Goal: Task Accomplishment & Management: Manage account settings

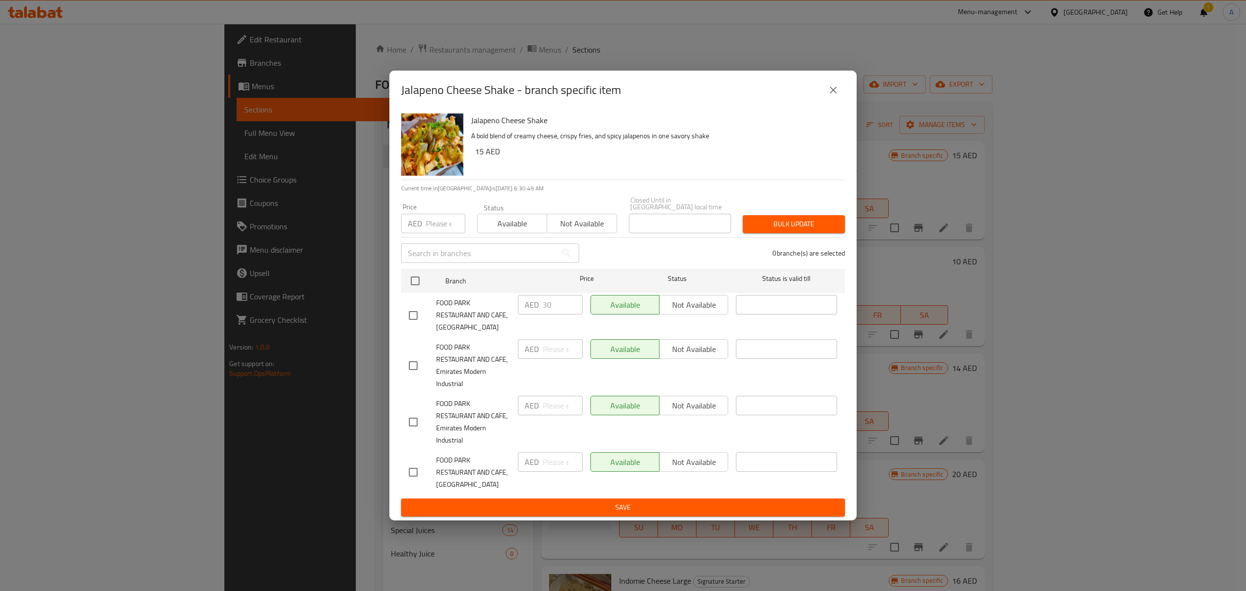
drag, startPoint x: 832, startPoint y: 84, endPoint x: 832, endPoint y: 93, distance: 9.3
click at [832, 88] on button "close" at bounding box center [833, 89] width 23 height 23
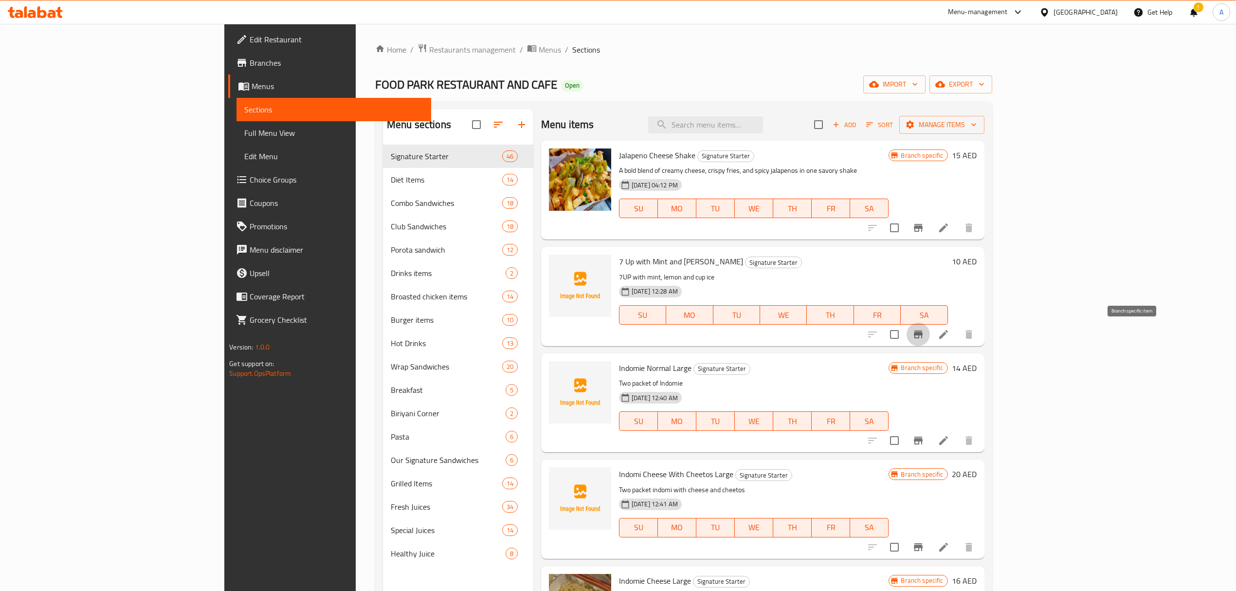
click at [924, 331] on icon "Branch-specific-item" at bounding box center [919, 335] width 12 height 12
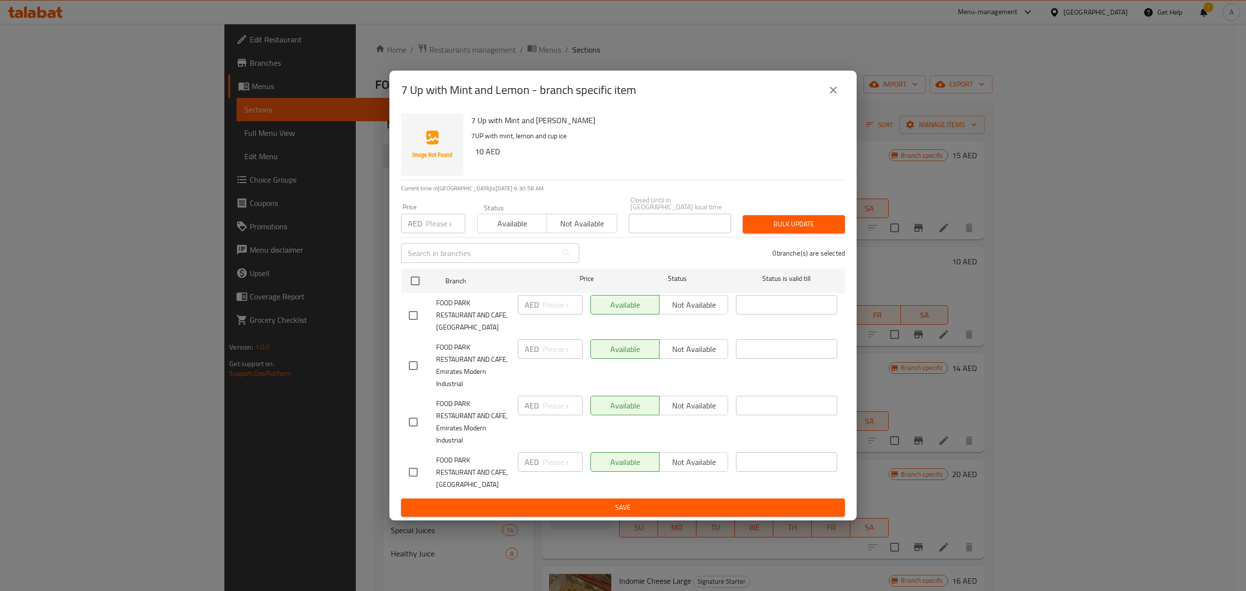
click at [417, 313] on input "checkbox" at bounding box center [413, 315] width 20 height 20
checkbox input "true"
click at [568, 309] on input "-1" at bounding box center [563, 304] width 40 height 19
drag, startPoint x: 557, startPoint y: 304, endPoint x: 527, endPoint y: 301, distance: 30.3
click at [527, 301] on div "AED -1 ​" at bounding box center [550, 304] width 65 height 19
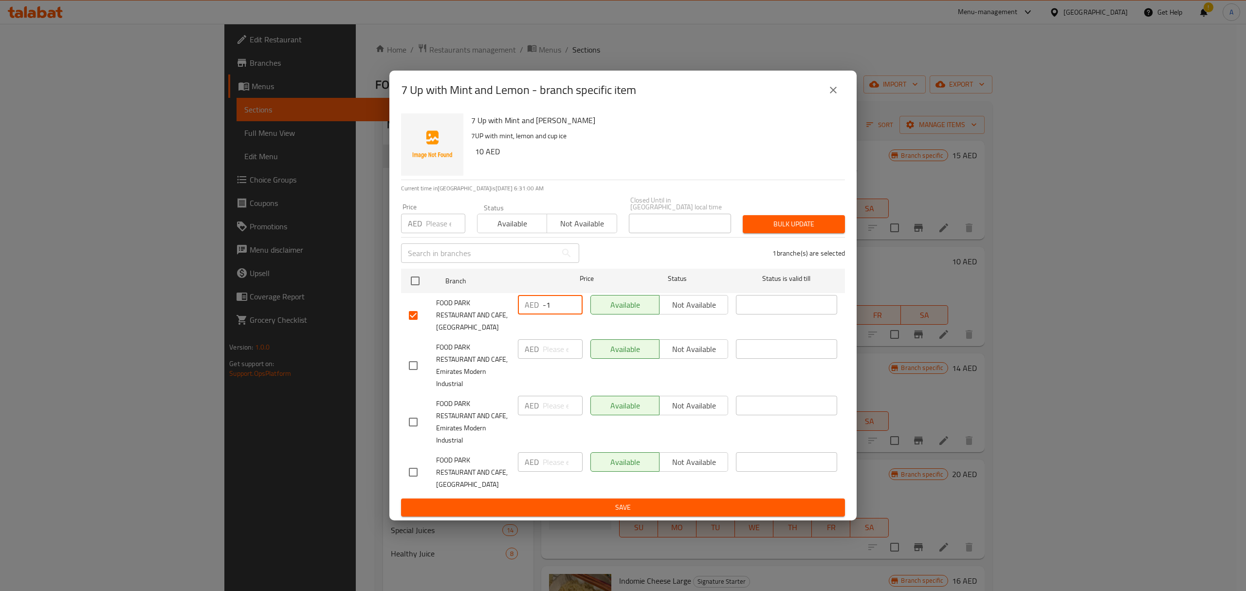
paste input "20"
type input "20"
click at [623, 498] on button "Save" at bounding box center [623, 507] width 444 height 18
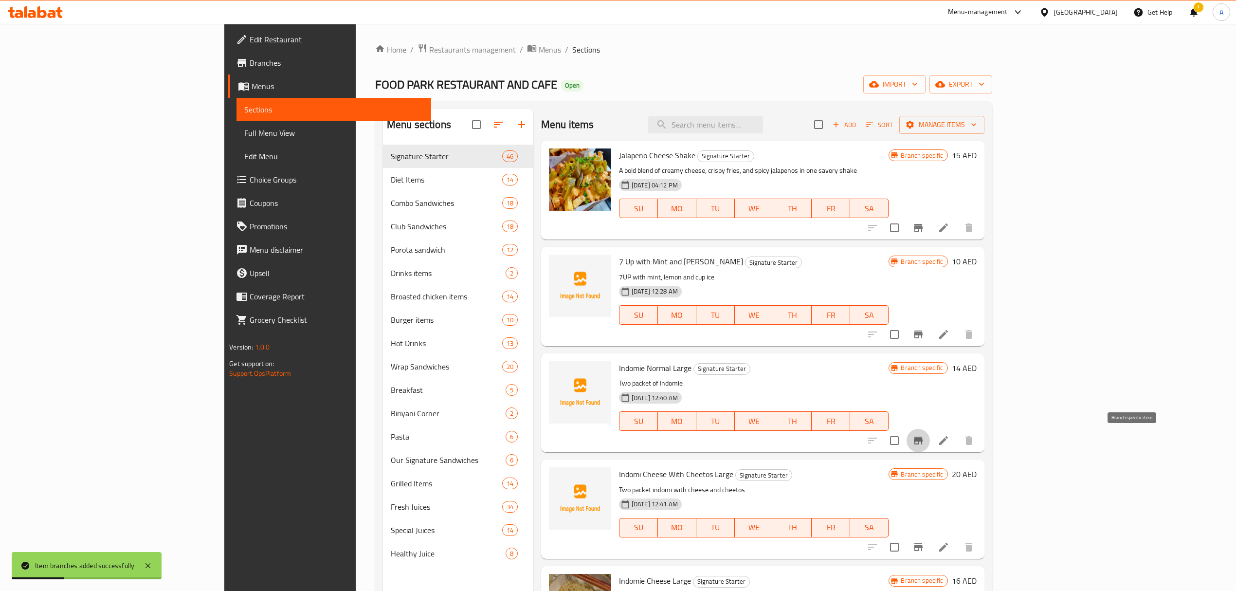
click at [924, 443] on icon "Branch-specific-item" at bounding box center [919, 441] width 12 height 12
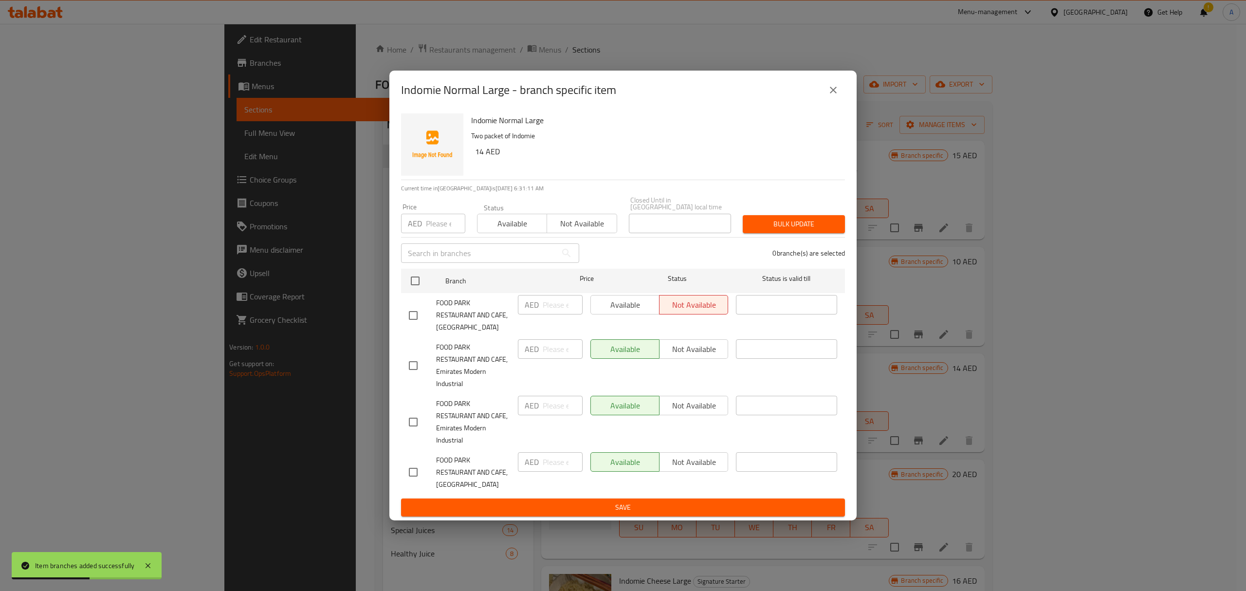
click at [409, 320] on input "checkbox" at bounding box center [413, 315] width 20 height 20
checkbox input "true"
click at [551, 308] on input "number" at bounding box center [563, 304] width 40 height 19
paste input "28"
type input "28"
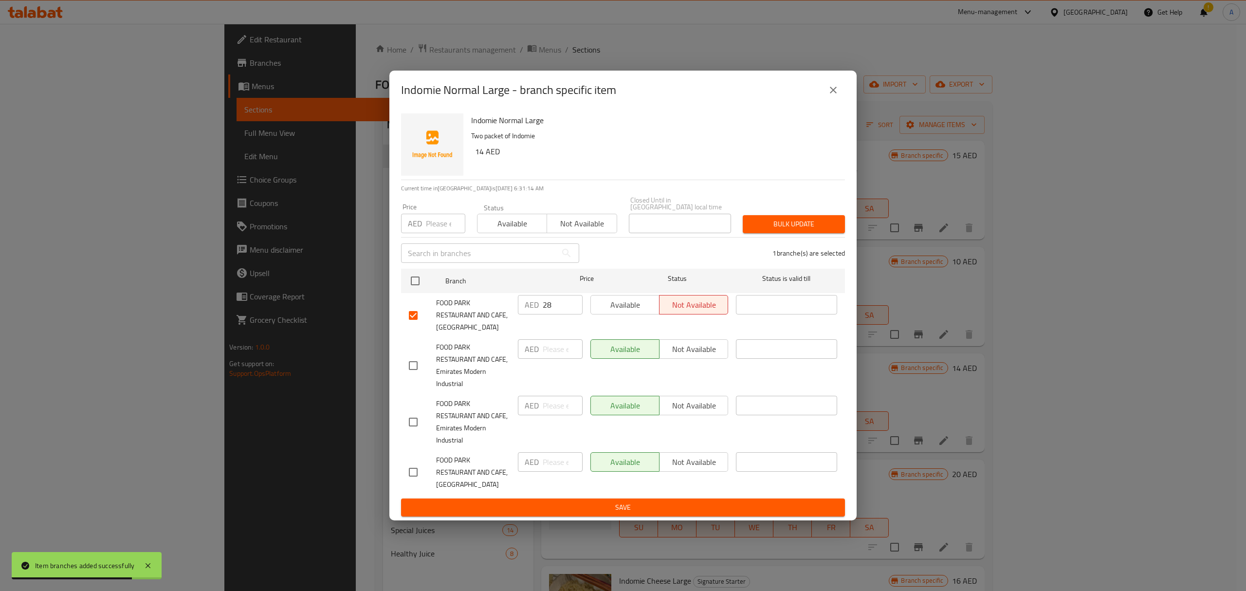
click at [535, 497] on ul "Branch Price Status Status is valid till FOOD PARK RESTAURANT AND CAFE, [GEOGRA…" at bounding box center [623, 382] width 444 height 234
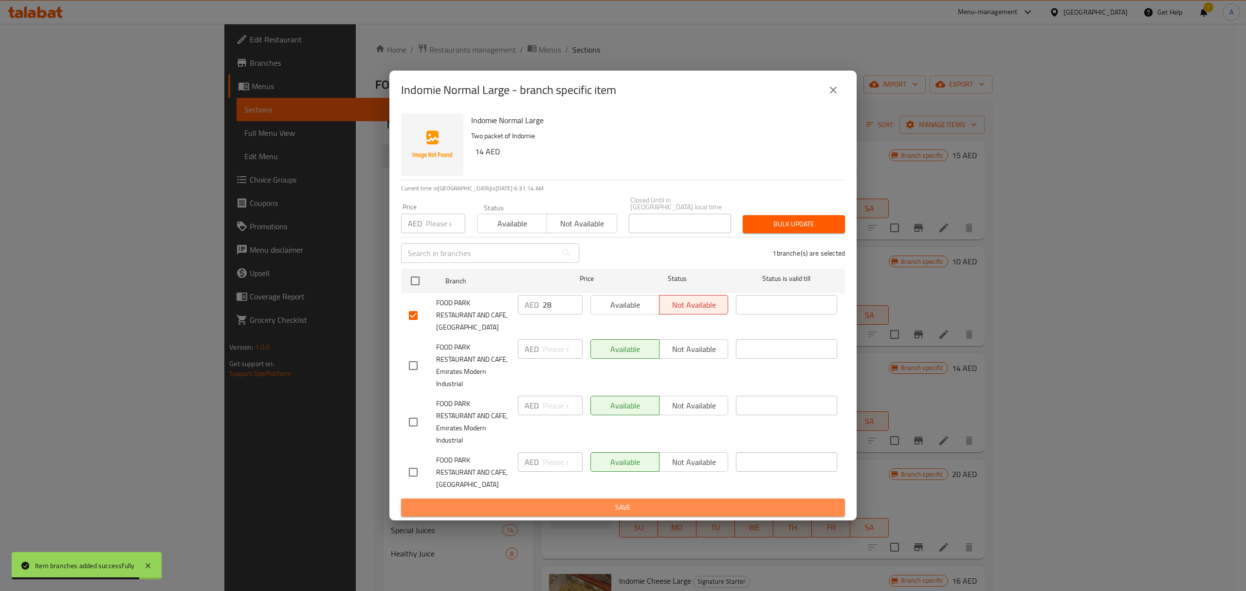
click at [539, 510] on span "Save" at bounding box center [623, 507] width 428 height 12
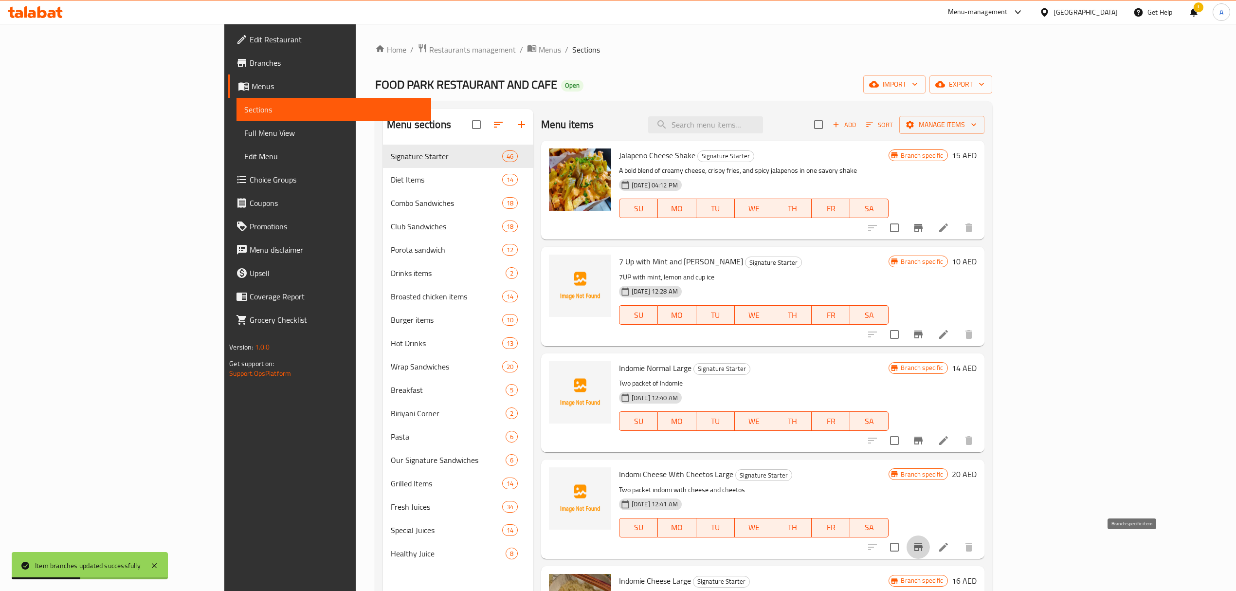
click at [923, 548] on icon "Branch-specific-item" at bounding box center [918, 547] width 9 height 8
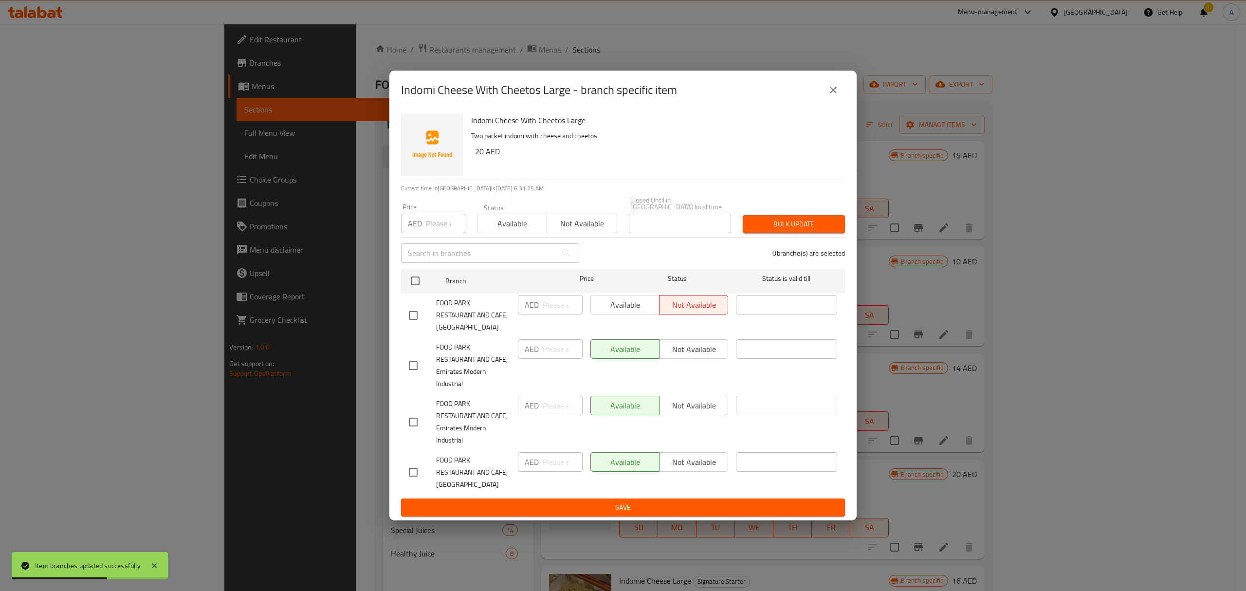
click at [415, 316] on input "checkbox" at bounding box center [413, 315] width 20 height 20
checkbox input "true"
click at [545, 308] on input "number" at bounding box center [563, 304] width 40 height 19
paste input "40"
type input "40"
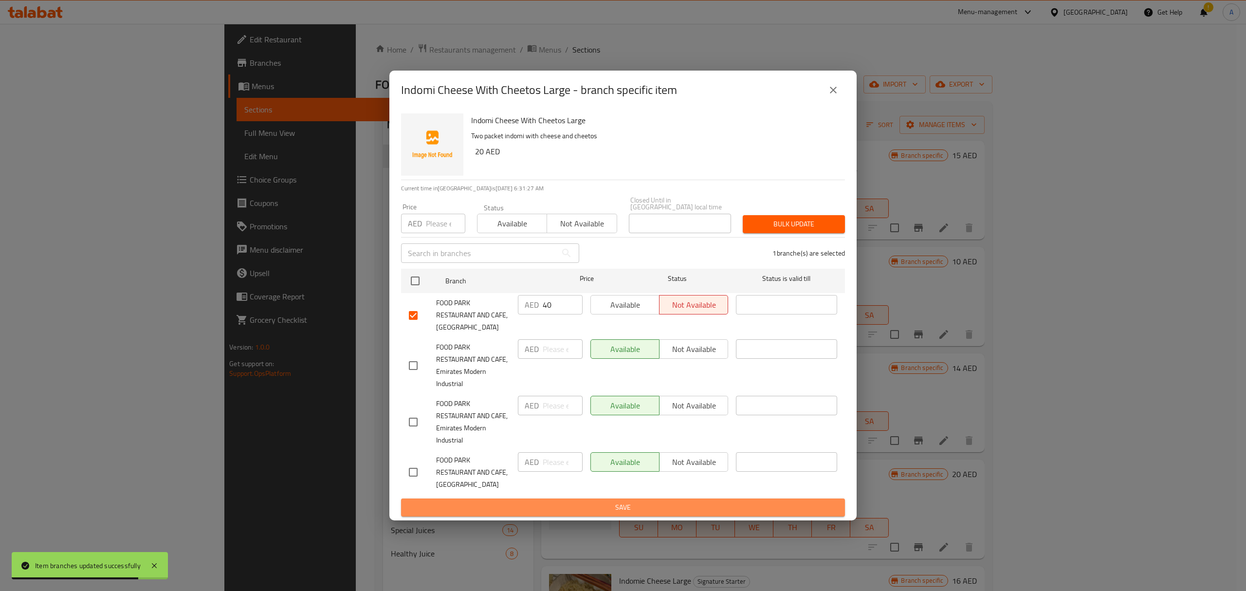
click at [570, 511] on span "Save" at bounding box center [623, 507] width 428 height 12
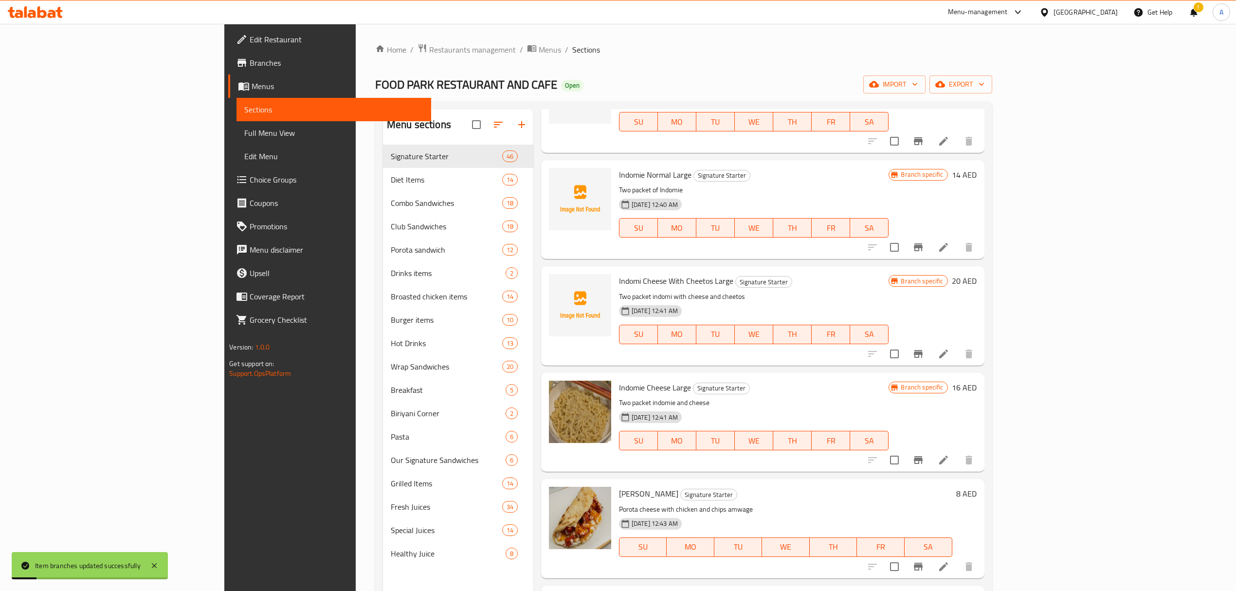
scroll to position [195, 0]
click at [924, 456] on icon "Branch-specific-item" at bounding box center [919, 459] width 12 height 12
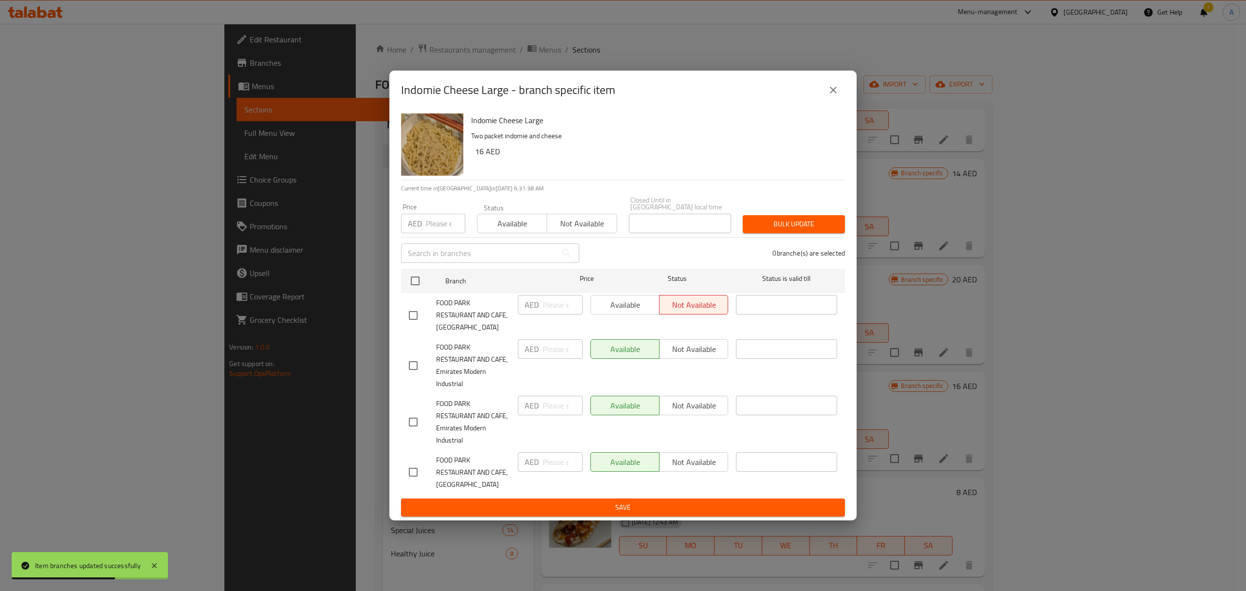
click at [415, 311] on input "checkbox" at bounding box center [413, 315] width 20 height 20
checkbox input "true"
click at [559, 308] on input "number" at bounding box center [563, 304] width 40 height 19
paste input "32"
type input "32"
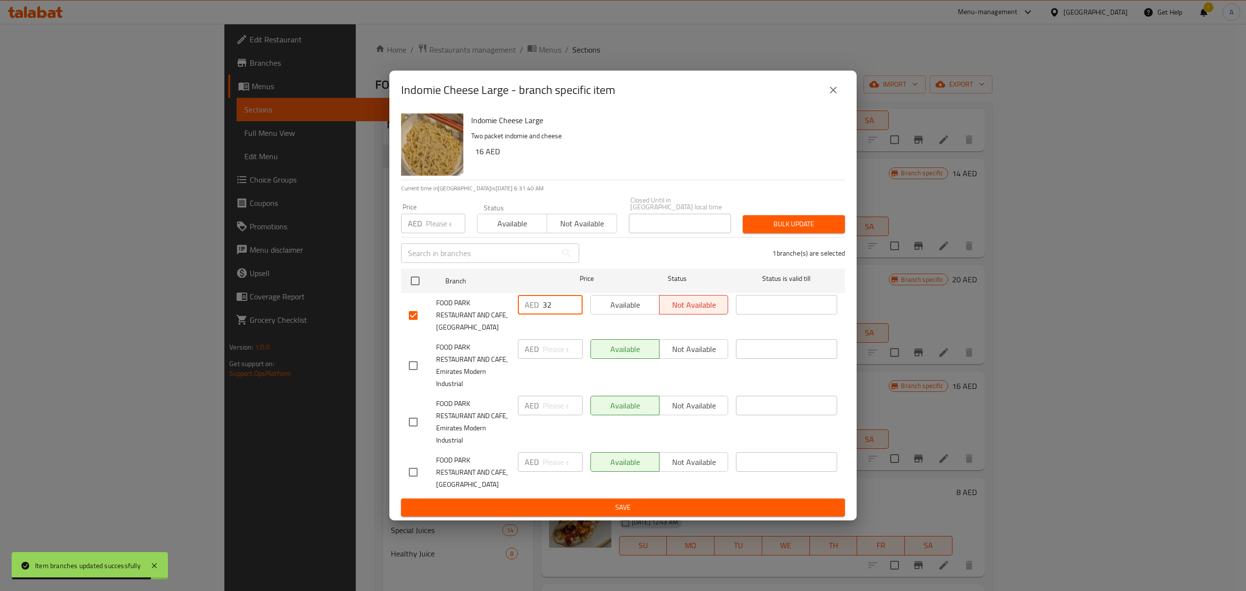
click at [638, 514] on button "Save" at bounding box center [623, 507] width 444 height 18
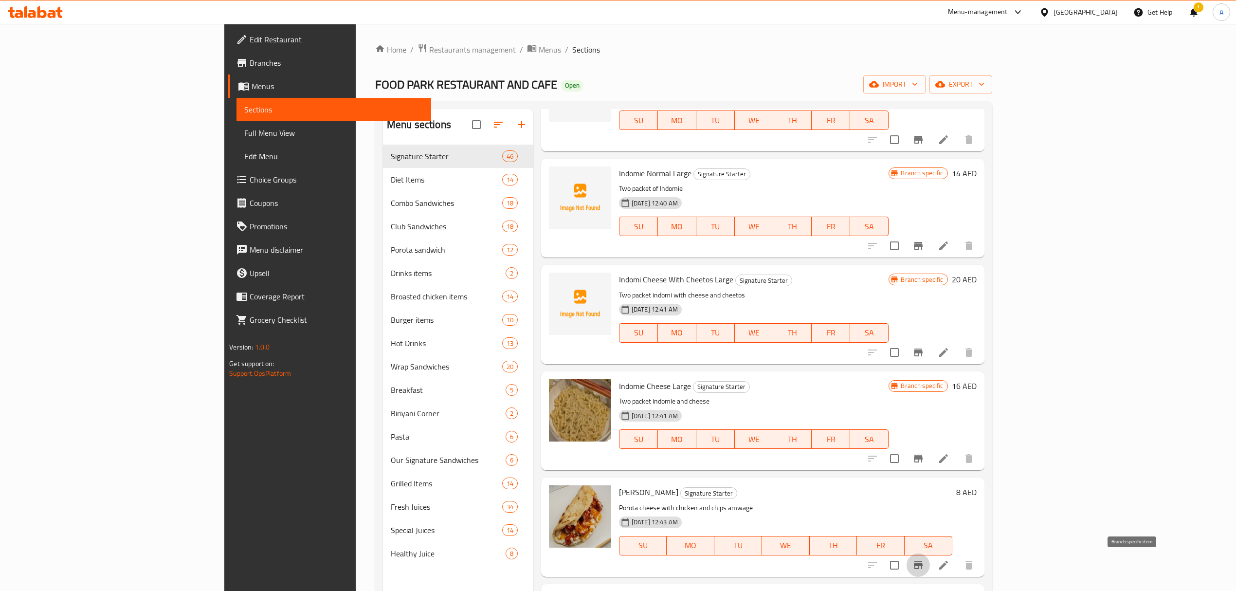
click at [924, 567] on icon "Branch-specific-item" at bounding box center [919, 565] width 12 height 12
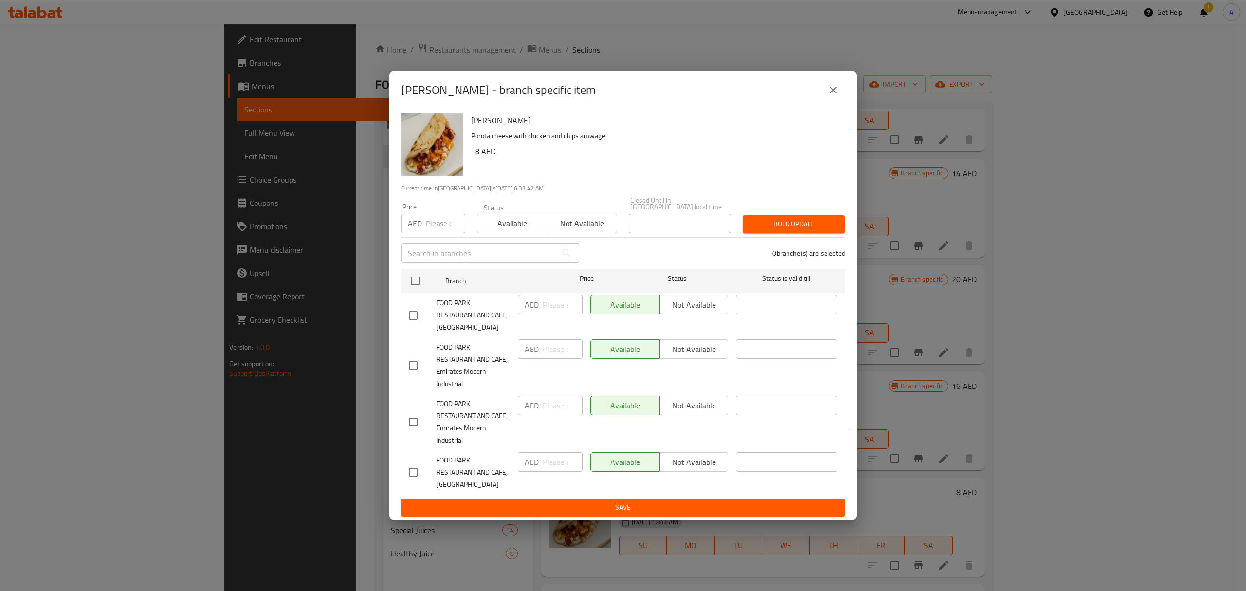
click at [415, 311] on input "checkbox" at bounding box center [413, 315] width 20 height 20
checkbox input "true"
click at [544, 303] on input "number" at bounding box center [563, 304] width 40 height 19
paste input "16"
type input "16"
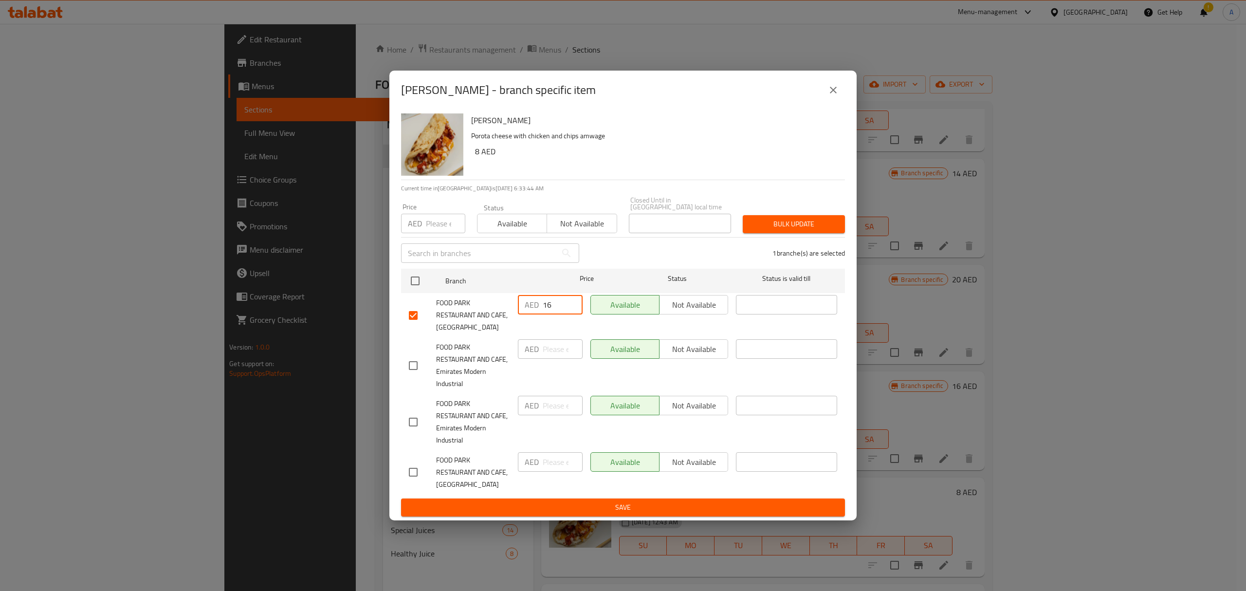
click at [618, 509] on span "Save" at bounding box center [623, 507] width 428 height 12
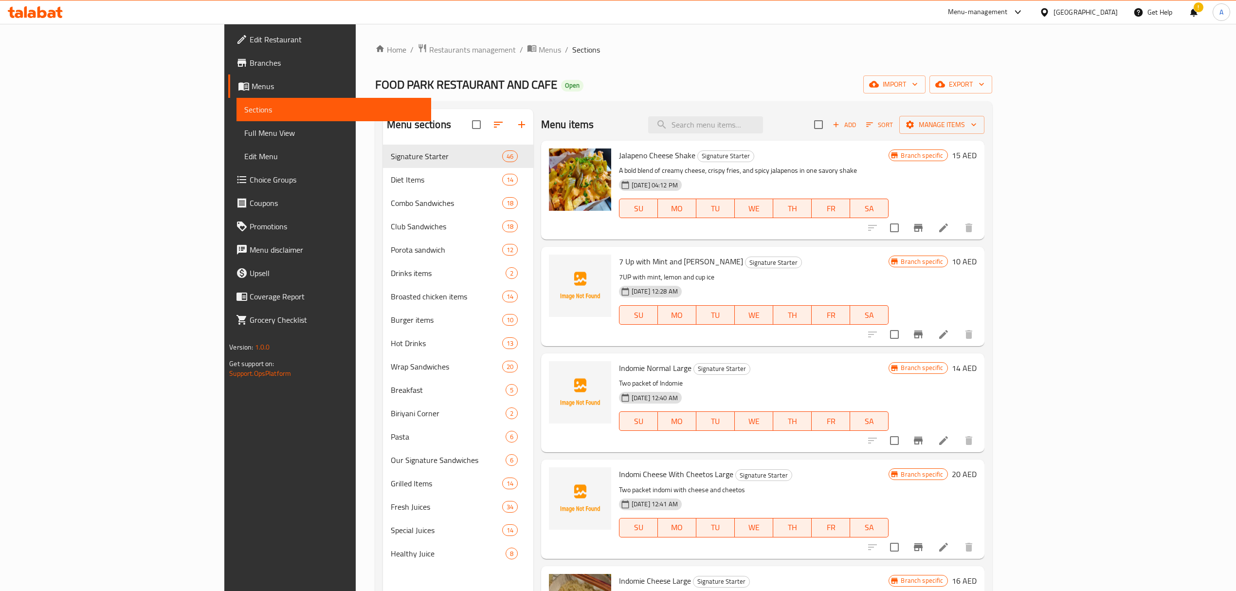
scroll to position [388, 0]
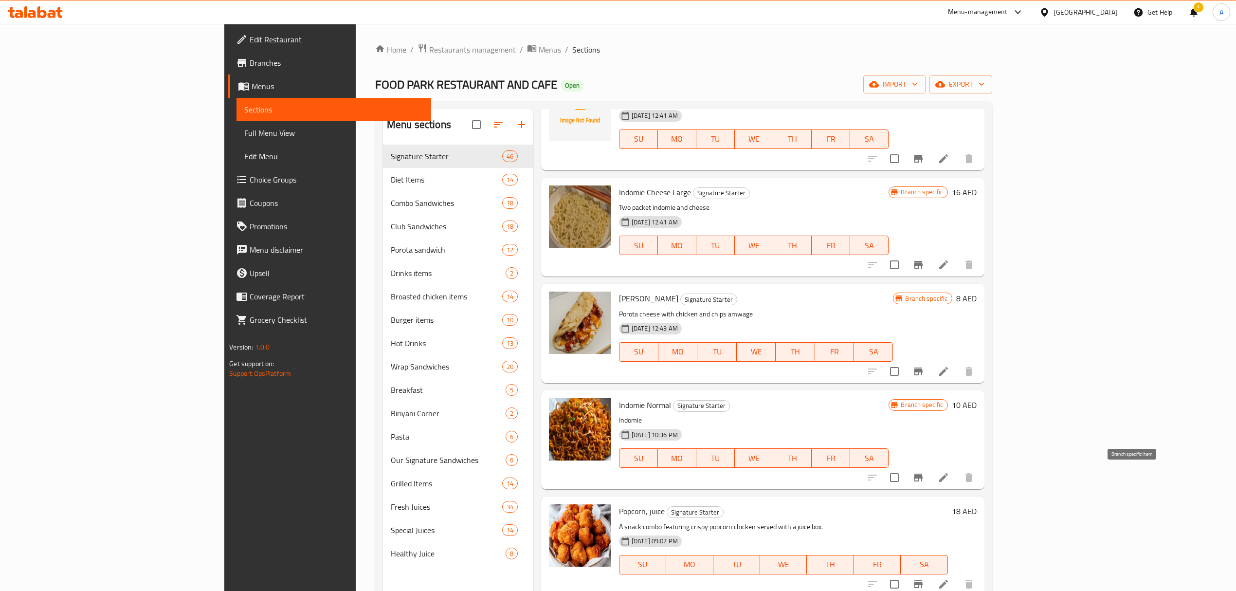
click at [930, 470] on button "Branch-specific-item" at bounding box center [918, 477] width 23 height 23
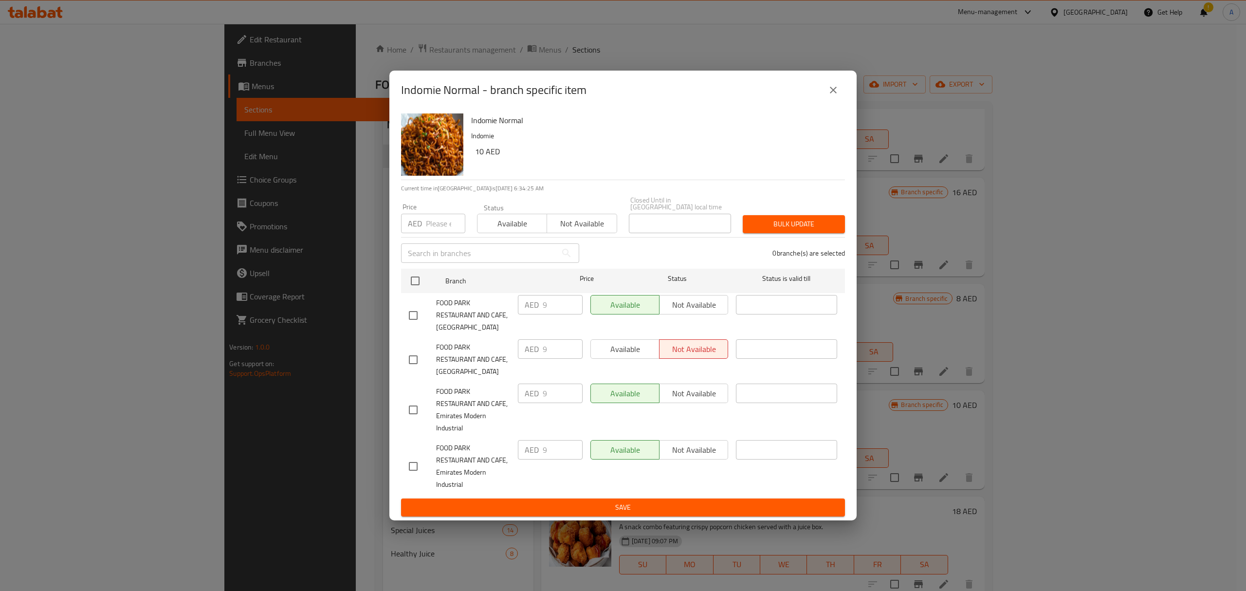
click at [411, 359] on input "checkbox" at bounding box center [413, 359] width 20 height 20
checkbox input "true"
drag, startPoint x: 548, startPoint y: 343, endPoint x: 537, endPoint y: 339, distance: 11.2
click at [537, 339] on div "AED 9 ​" at bounding box center [550, 348] width 65 height 19
paste input "20"
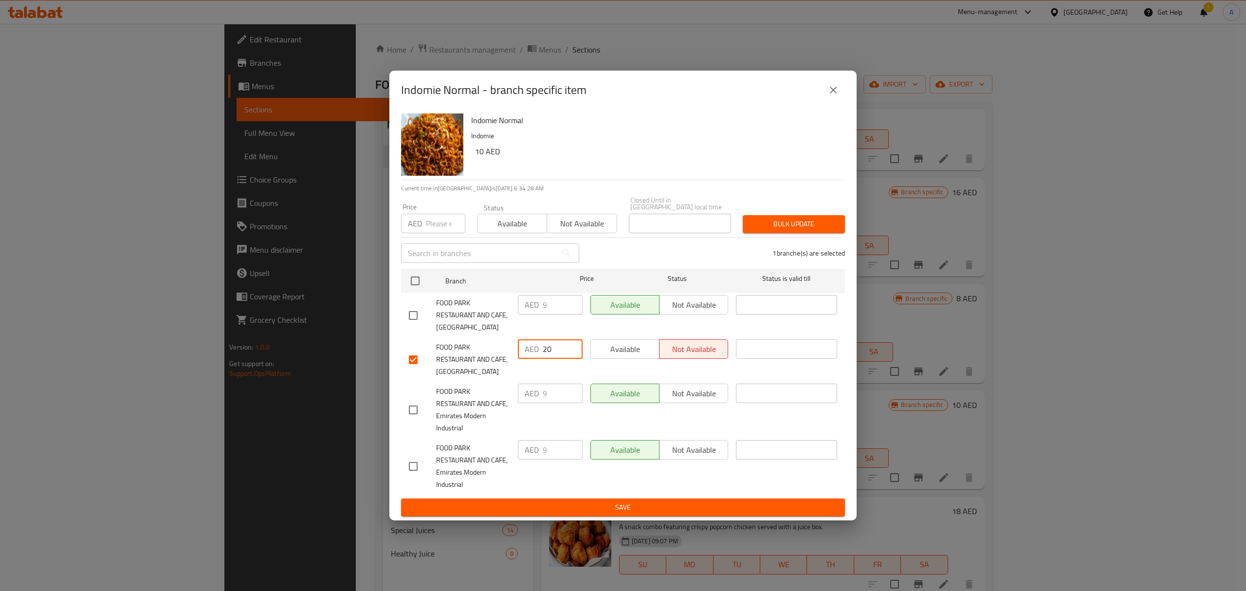
type input "20"
click at [564, 509] on span "Save" at bounding box center [623, 507] width 428 height 12
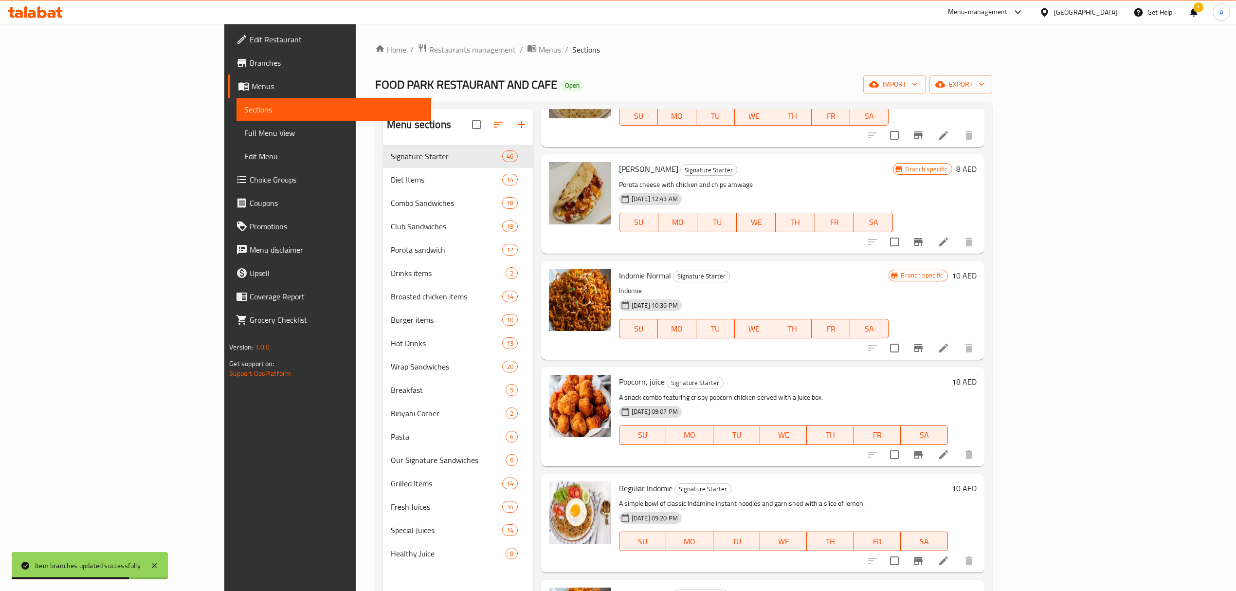
scroll to position [518, 0]
click at [923, 457] on icon "Branch-specific-item" at bounding box center [918, 454] width 9 height 8
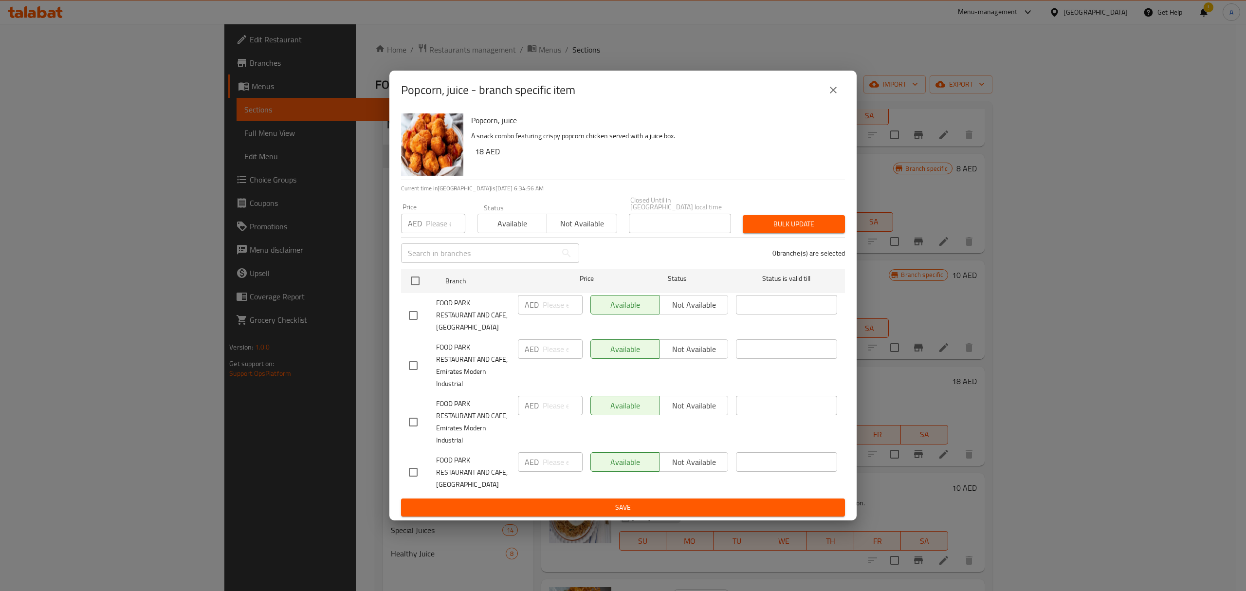
click at [413, 320] on input "checkbox" at bounding box center [413, 315] width 20 height 20
checkbox input "true"
click at [549, 304] on input "number" at bounding box center [563, 304] width 40 height 19
paste input "36"
type input "36"
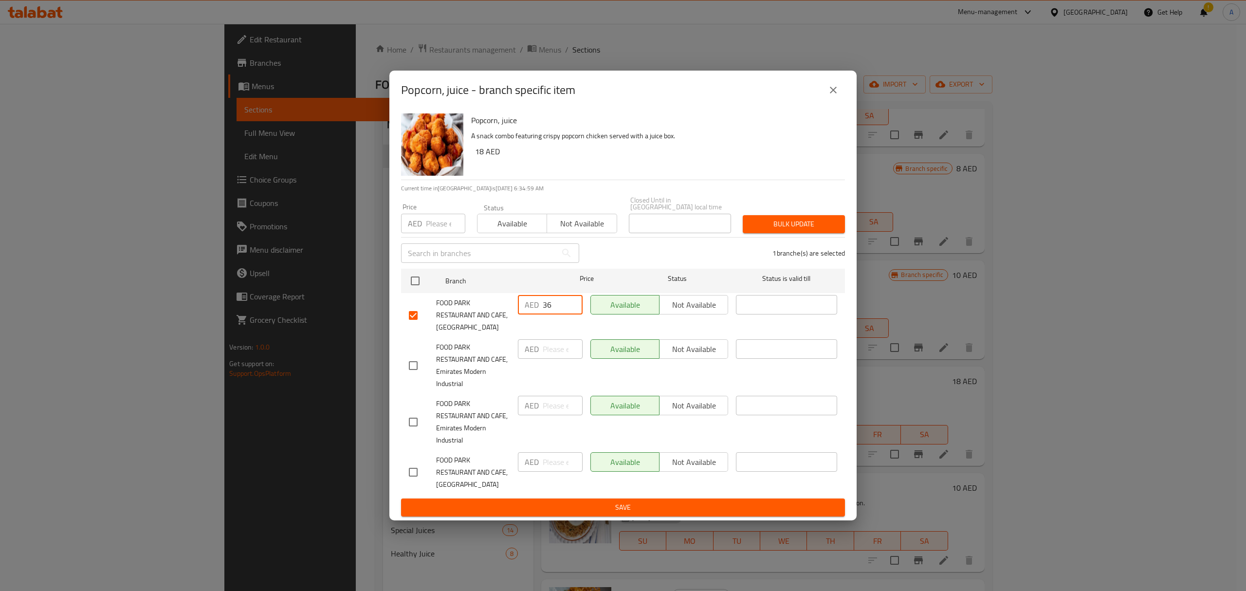
click at [591, 506] on span "Save" at bounding box center [623, 507] width 428 height 12
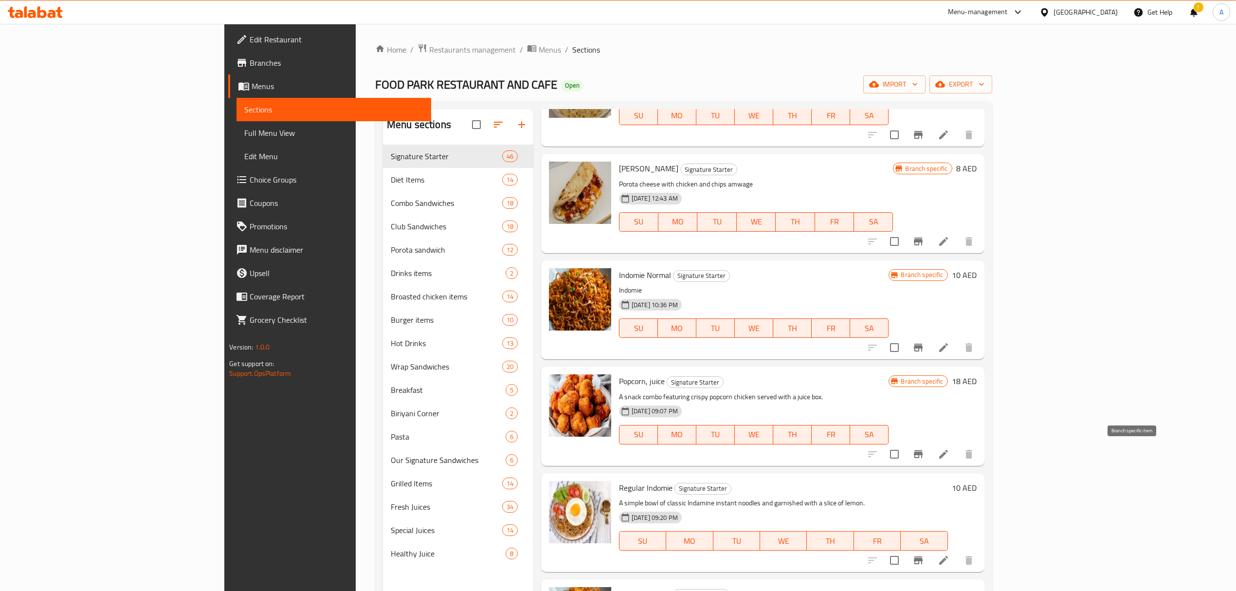
click at [930, 447] on button "Branch-specific-item" at bounding box center [918, 453] width 23 height 23
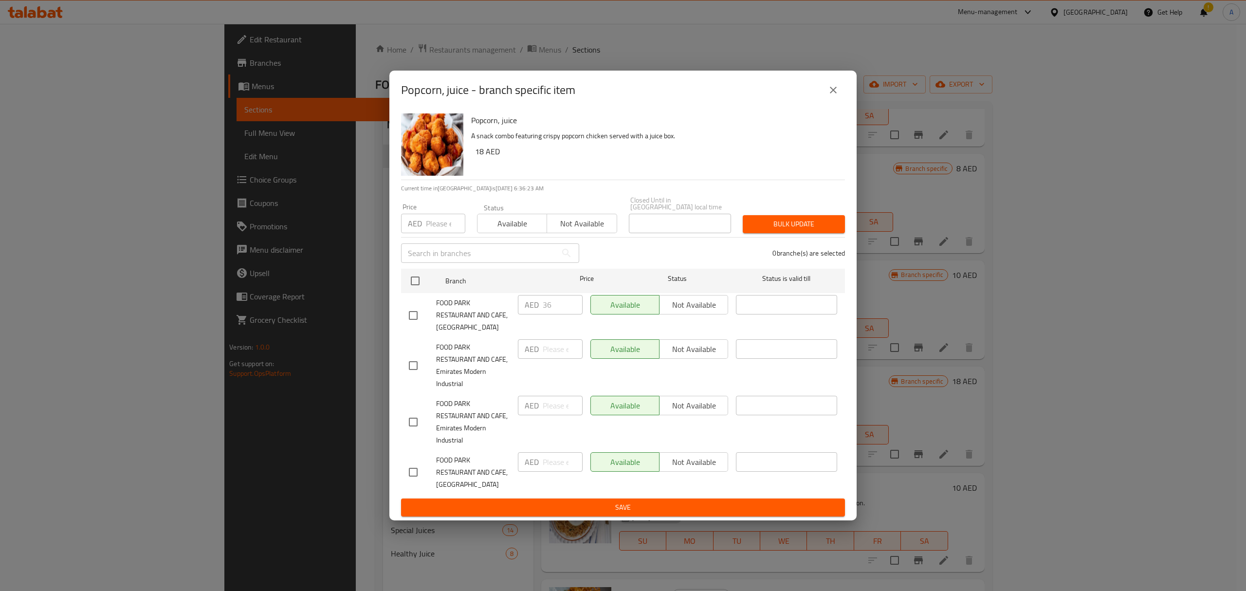
click at [824, 77] on div "Popcorn, juice - branch specific item" at bounding box center [622, 90] width 467 height 39
click at [835, 88] on icon "close" at bounding box center [833, 90] width 12 height 12
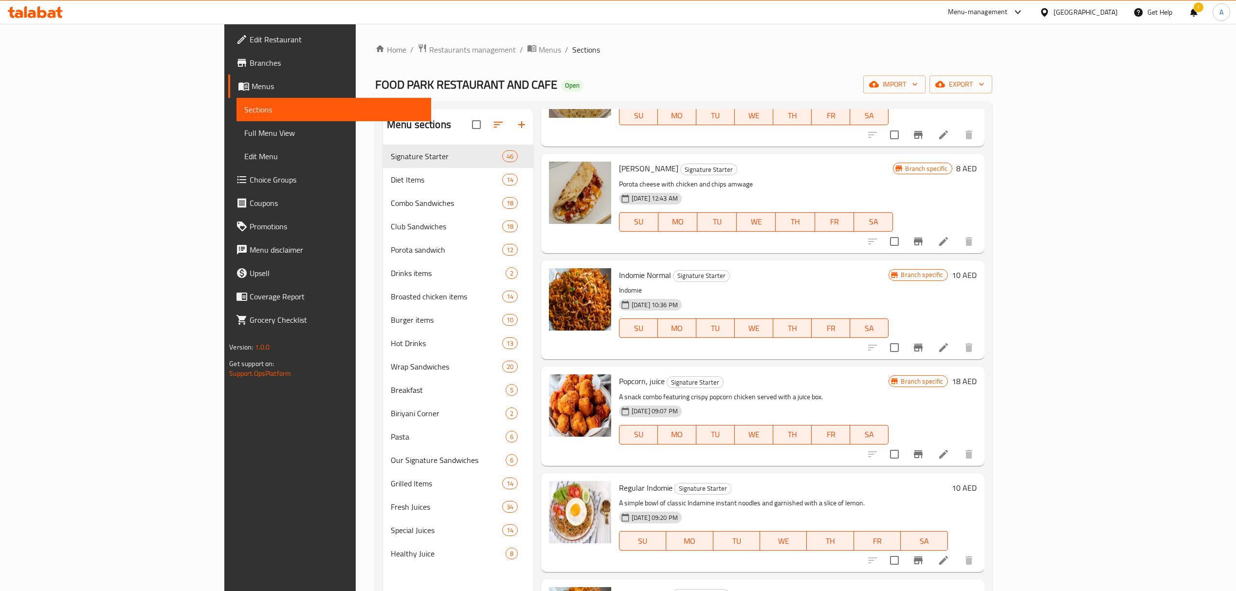
scroll to position [648, 0]
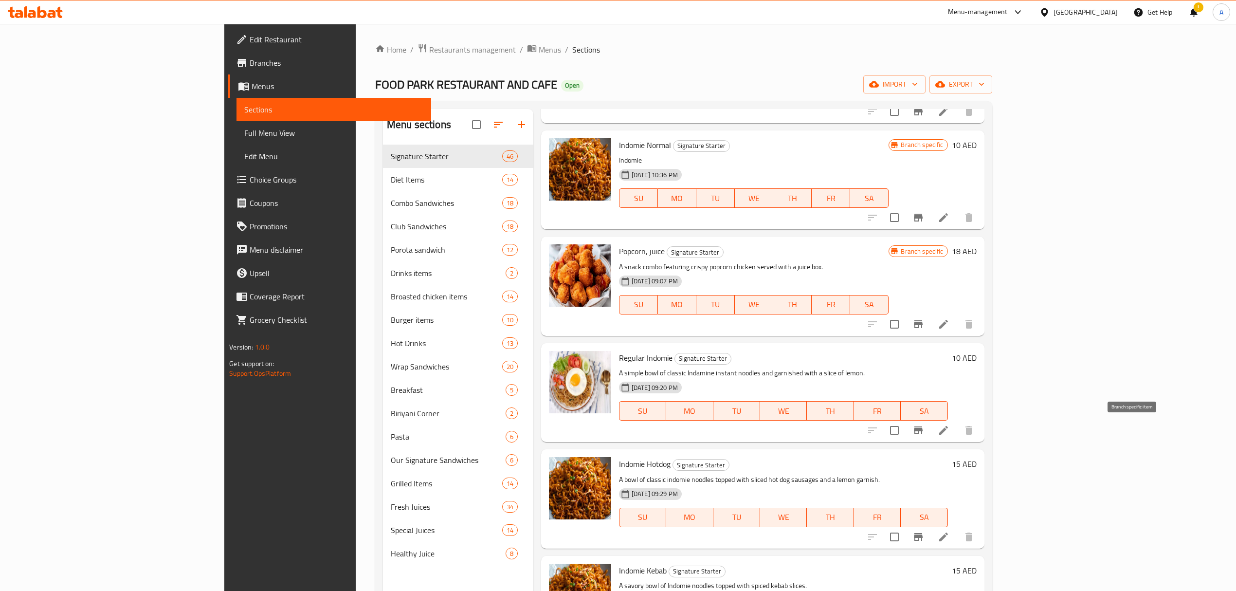
click at [924, 433] on icon "Branch-specific-item" at bounding box center [919, 430] width 12 height 12
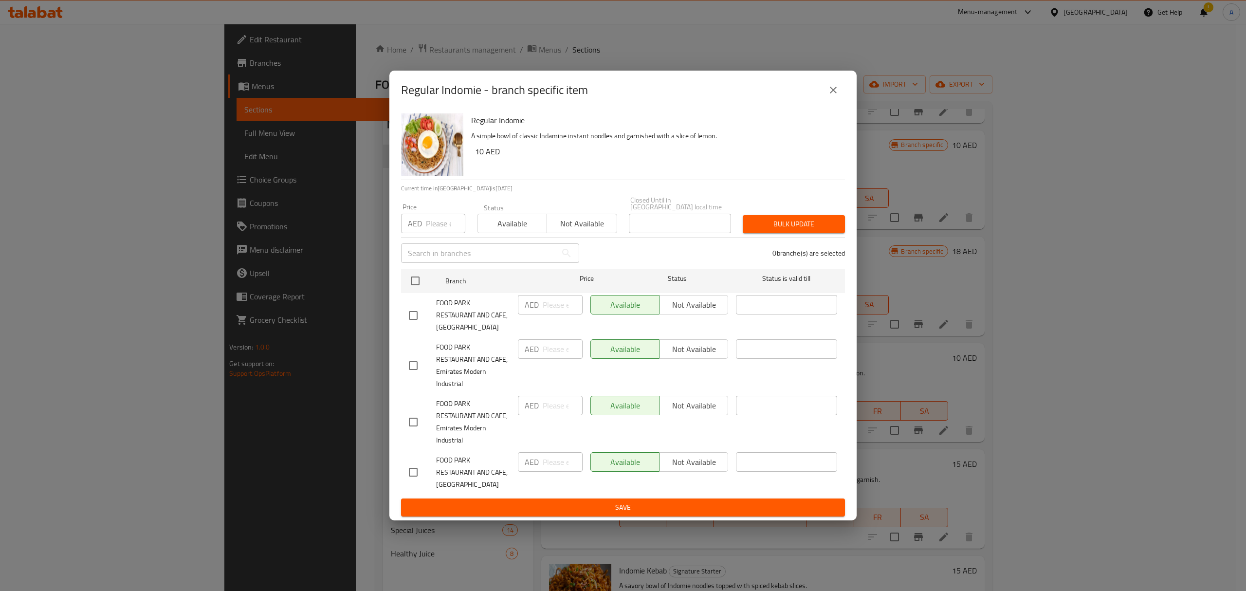
click at [409, 317] on input "checkbox" at bounding box center [413, 315] width 20 height 20
checkbox input "true"
click at [552, 312] on input "number" at bounding box center [563, 304] width 40 height 19
paste input "20"
type input "20"
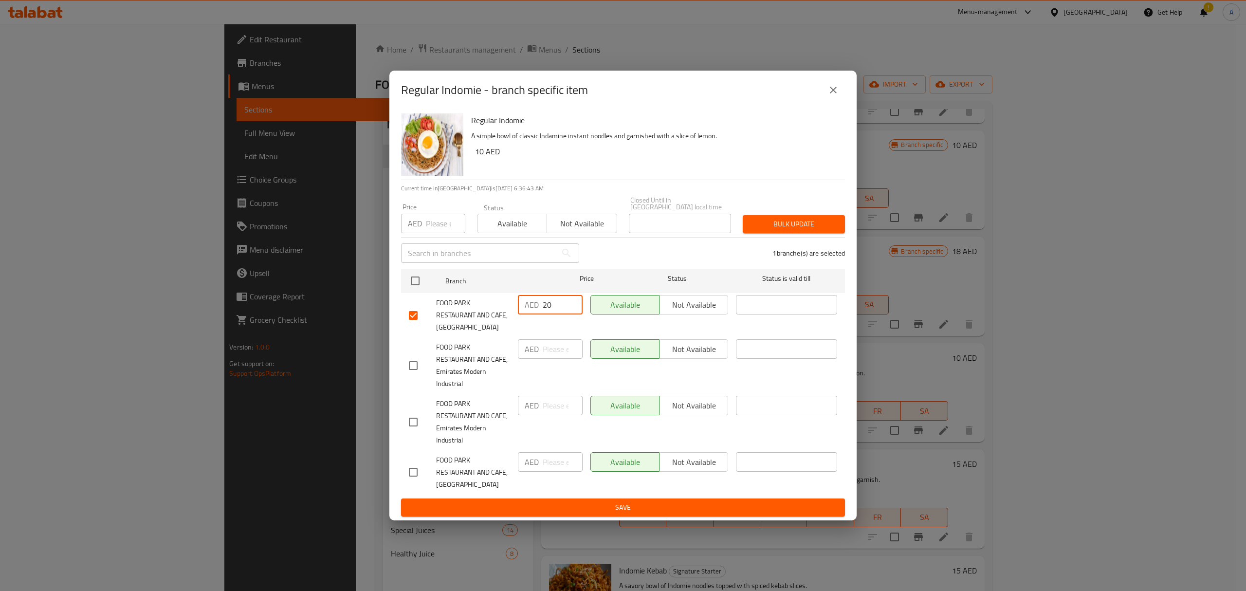
click at [628, 510] on span "Save" at bounding box center [623, 507] width 428 height 12
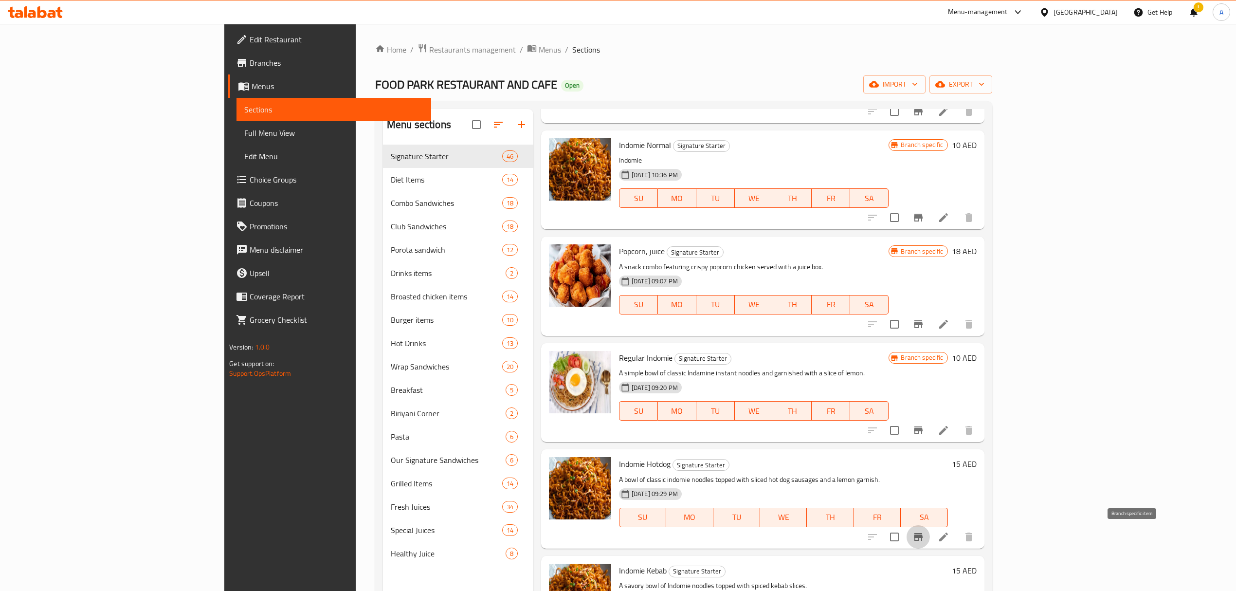
click at [924, 540] on icon "Branch-specific-item" at bounding box center [919, 537] width 12 height 12
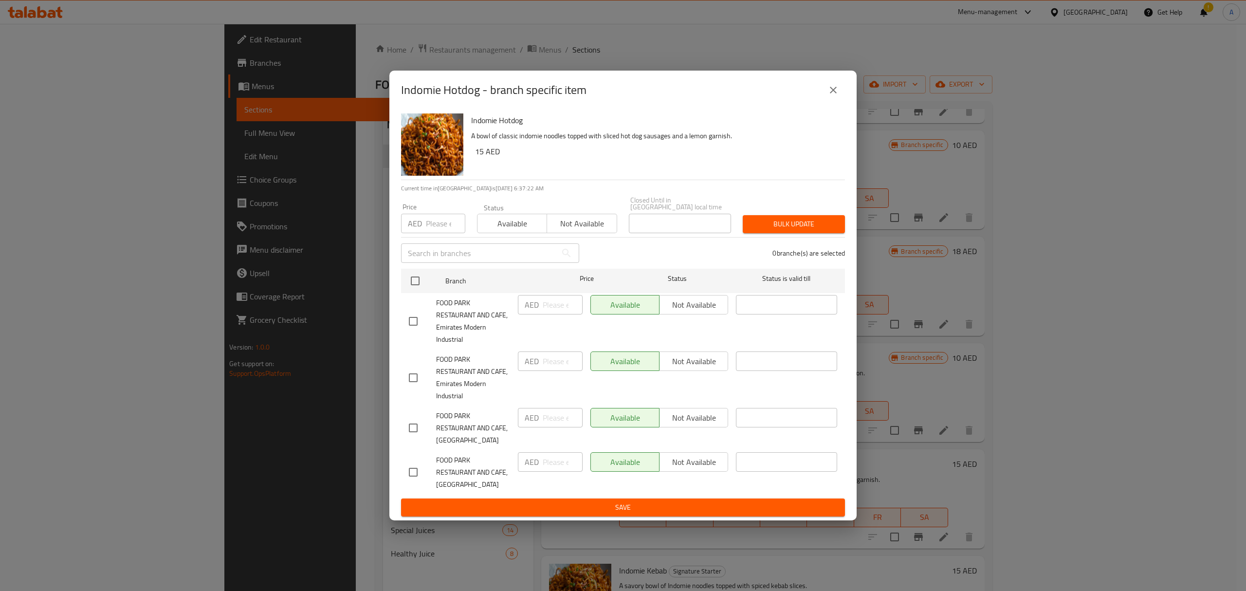
click at [415, 466] on input "checkbox" at bounding box center [413, 472] width 20 height 20
checkbox input "true"
click at [566, 466] on input "number" at bounding box center [563, 461] width 40 height 19
paste input "30"
type input "30"
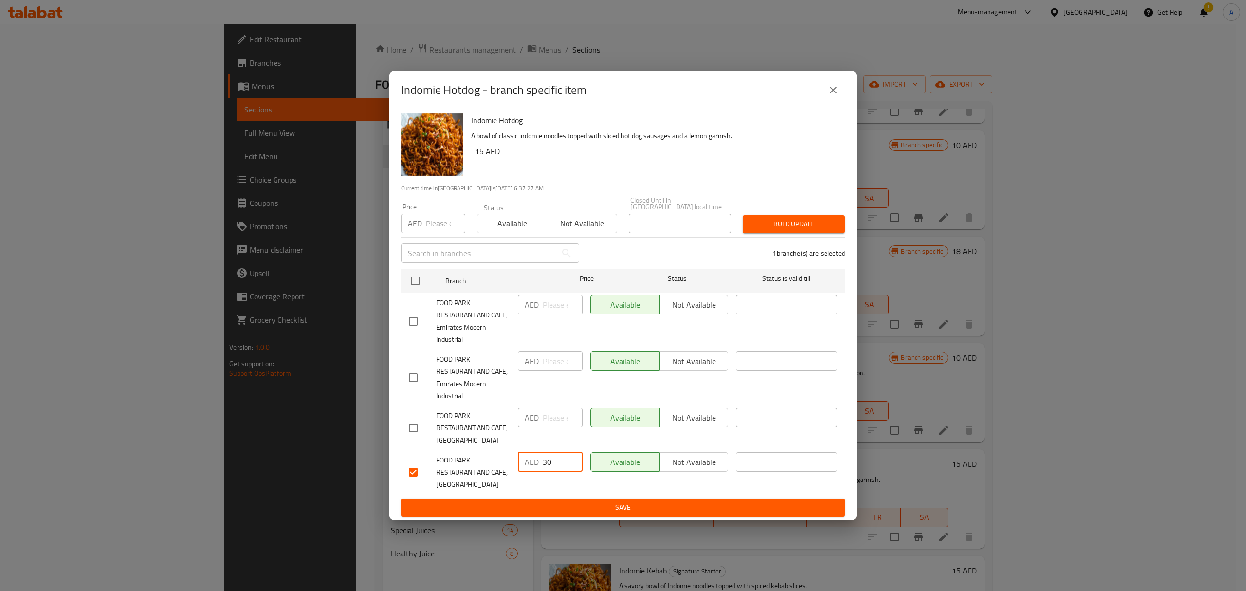
click at [525, 509] on span "Save" at bounding box center [623, 507] width 428 height 12
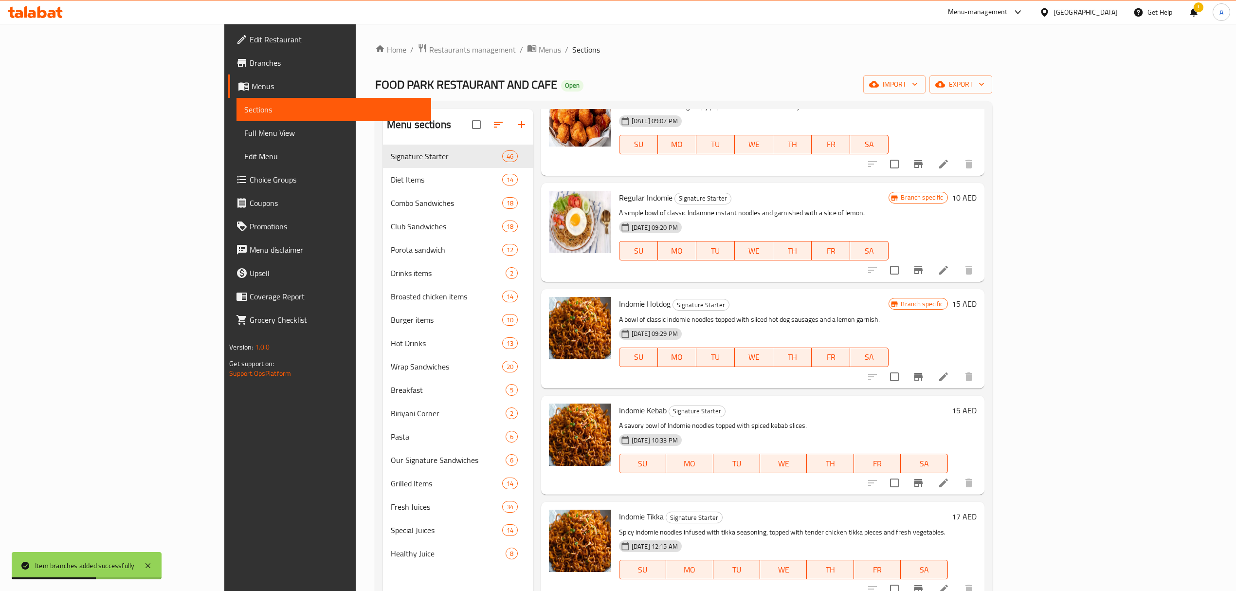
scroll to position [843, 0]
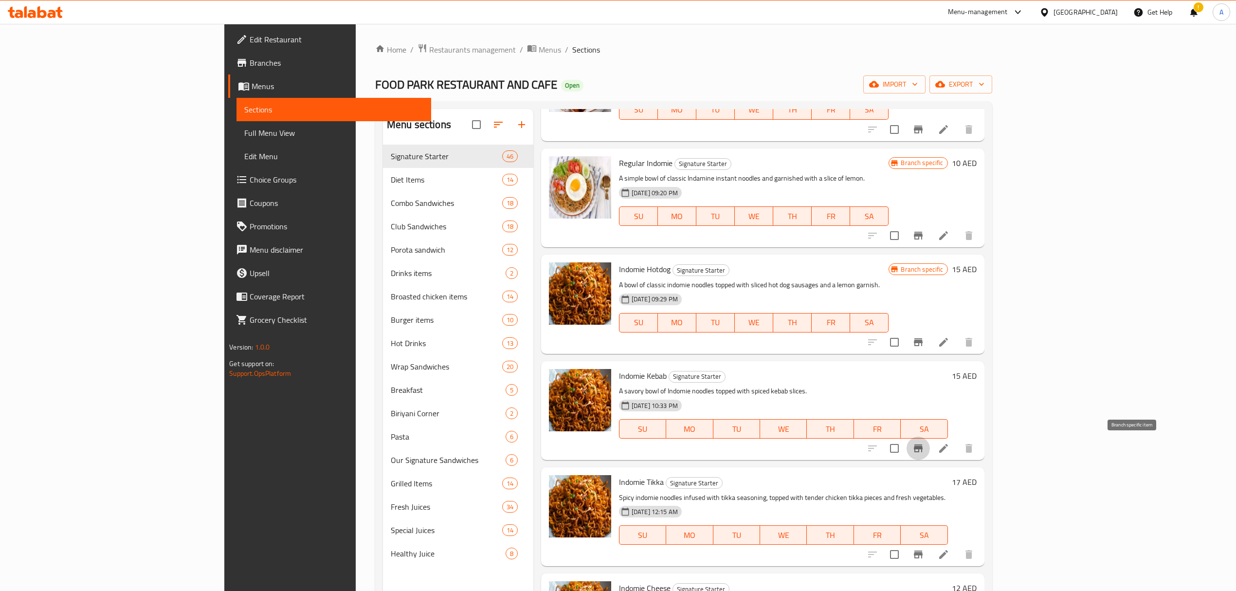
click at [924, 454] on icon "Branch-specific-item" at bounding box center [919, 448] width 12 height 12
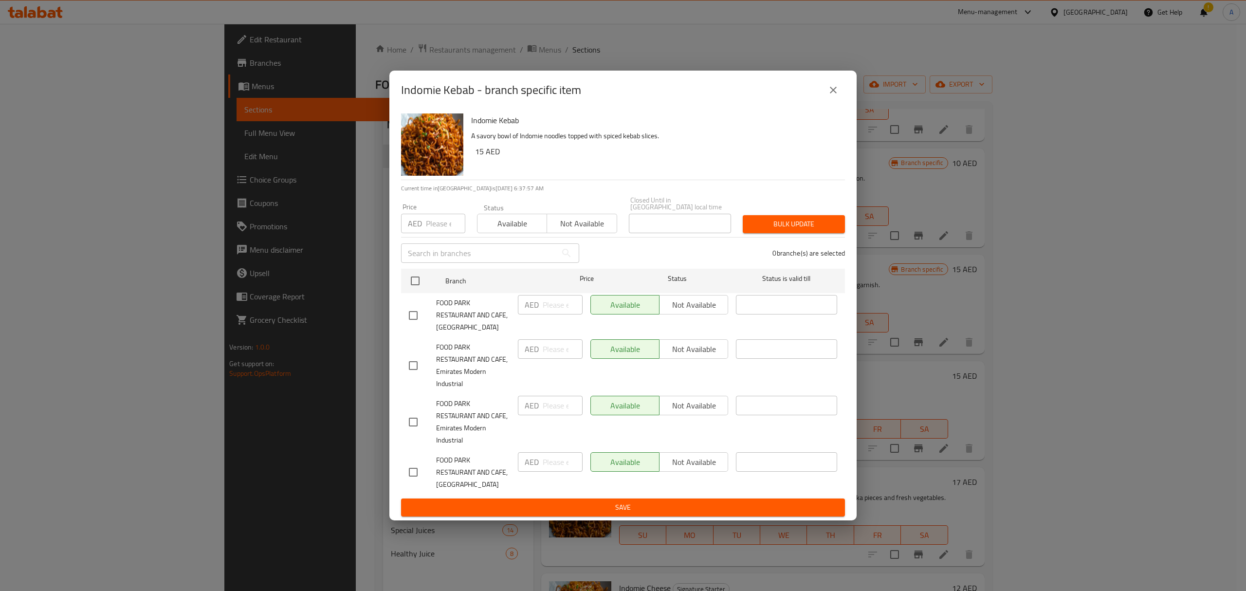
click at [417, 323] on input "checkbox" at bounding box center [413, 315] width 20 height 20
checkbox input "true"
click at [550, 307] on input "number" at bounding box center [563, 304] width 40 height 19
paste input "30"
type input "30"
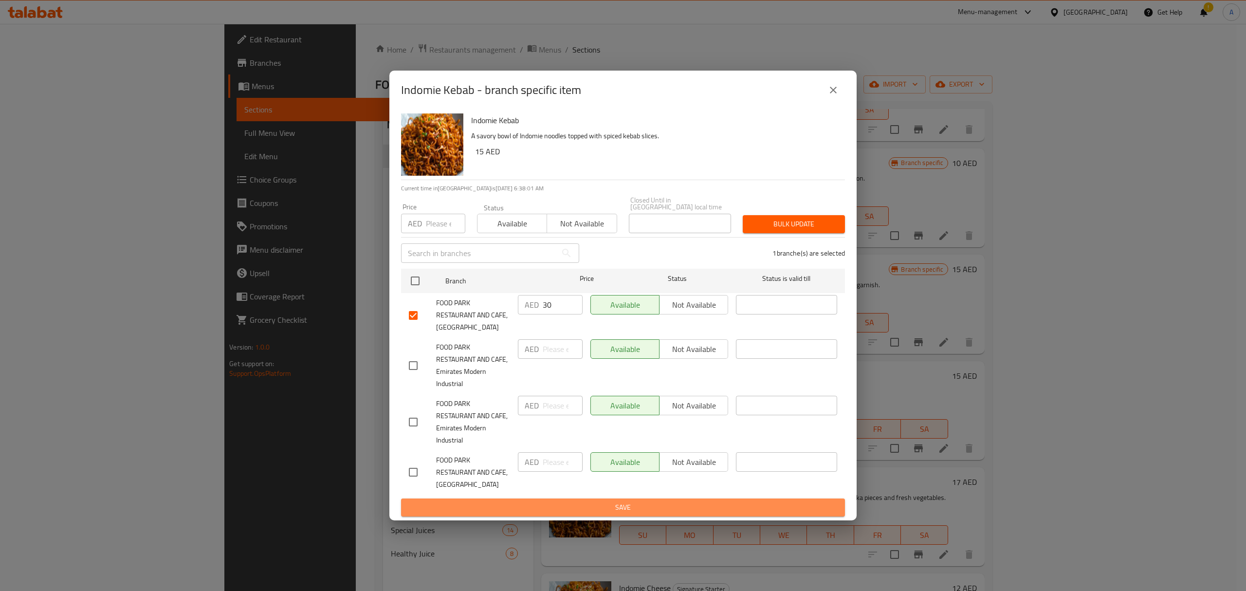
click at [580, 512] on span "Save" at bounding box center [623, 507] width 428 height 12
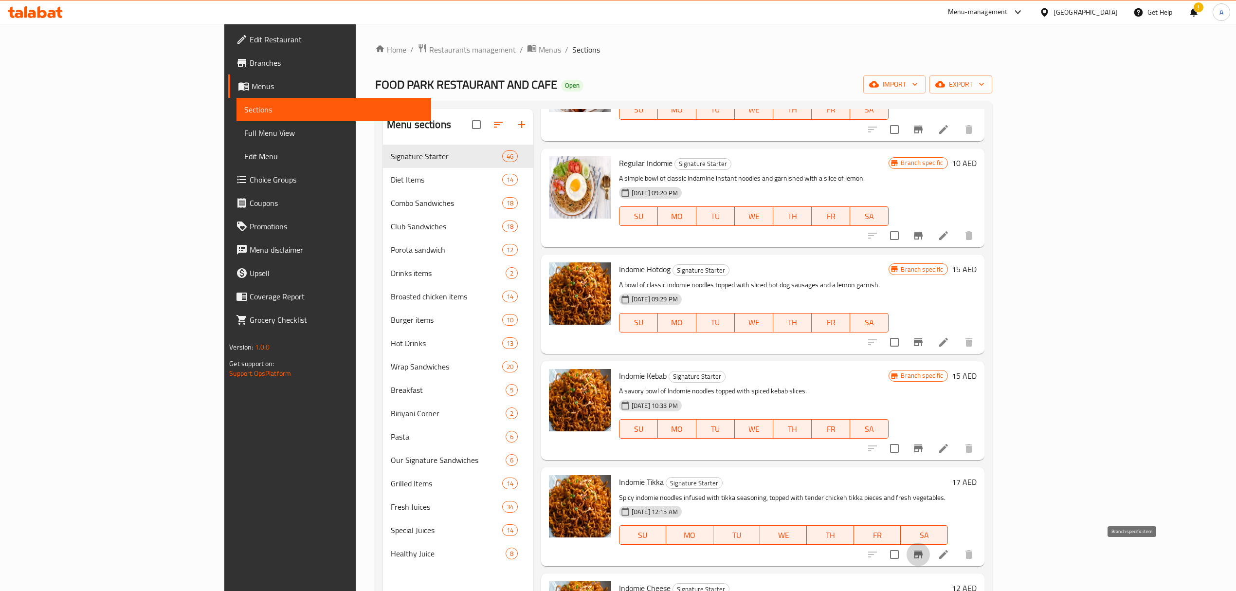
click at [930, 555] on button "Branch-specific-item" at bounding box center [918, 554] width 23 height 23
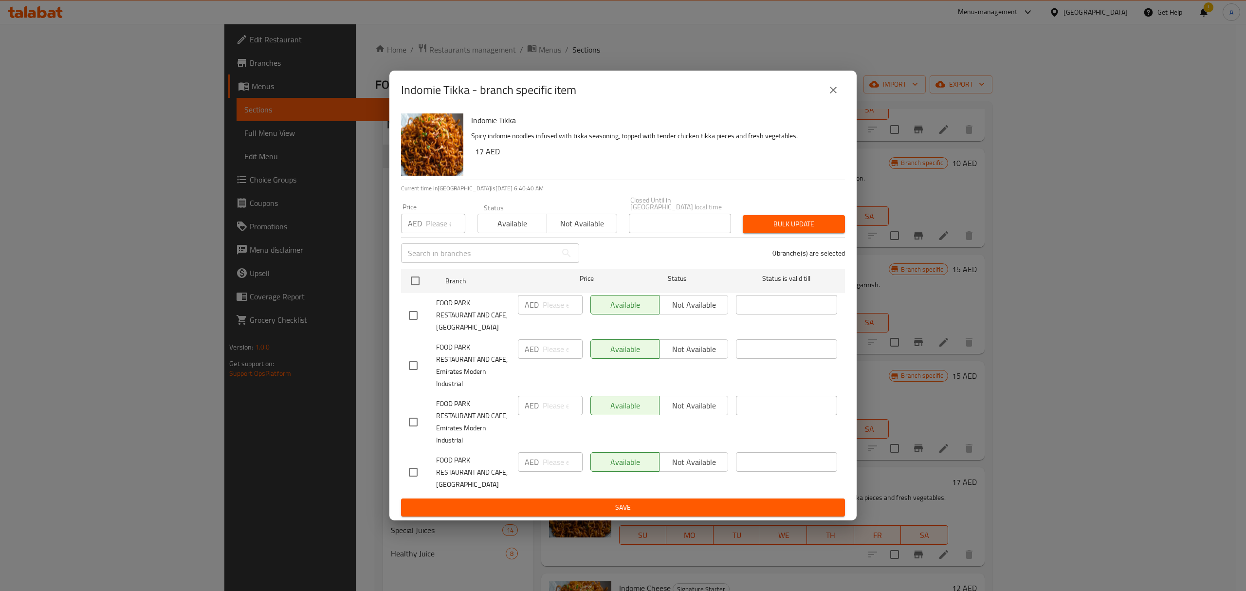
click at [418, 319] on input "checkbox" at bounding box center [413, 315] width 20 height 20
checkbox input "true"
click at [550, 307] on input "number" at bounding box center [563, 304] width 40 height 19
paste input "34"
type input "34"
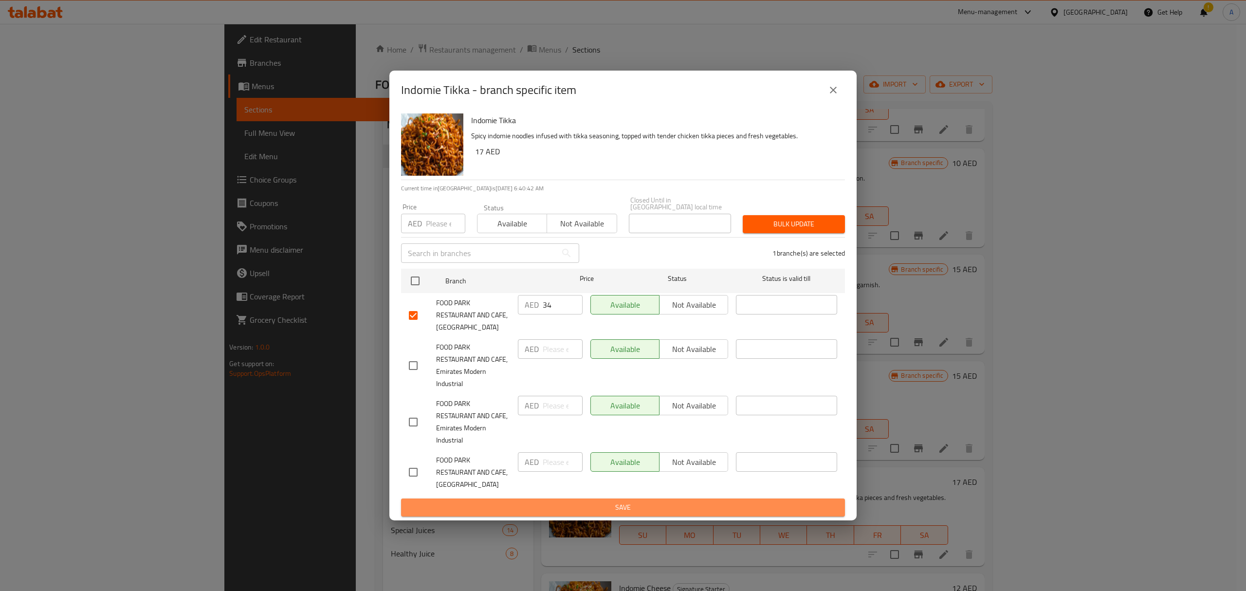
click at [591, 511] on span "Save" at bounding box center [623, 507] width 428 height 12
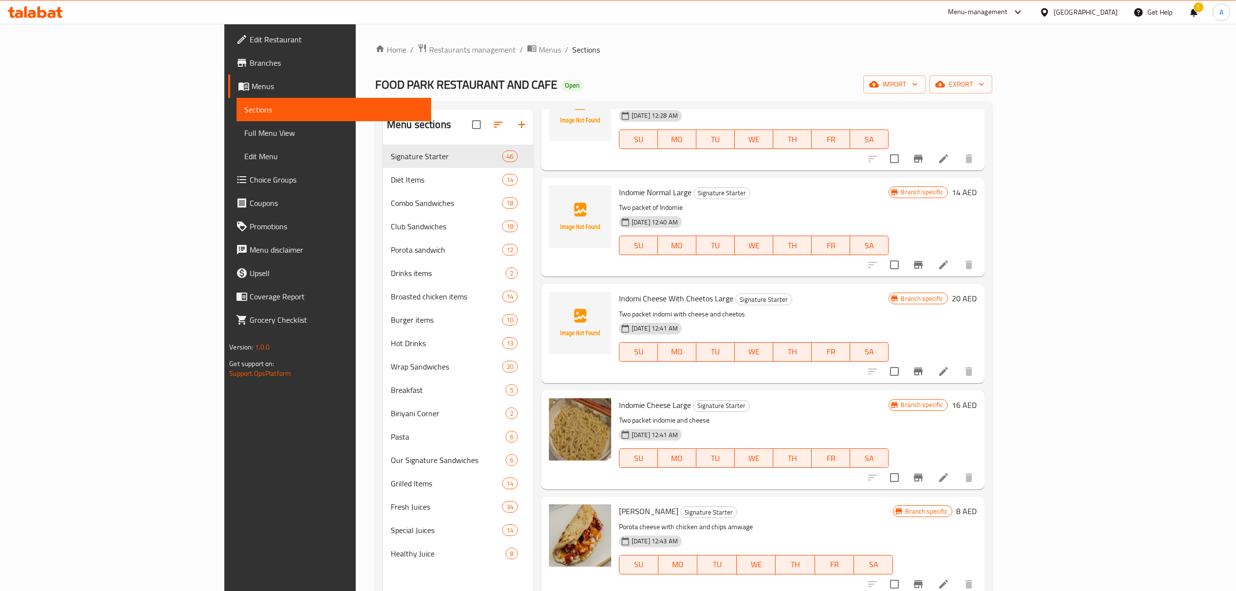
scroll to position [1026, 0]
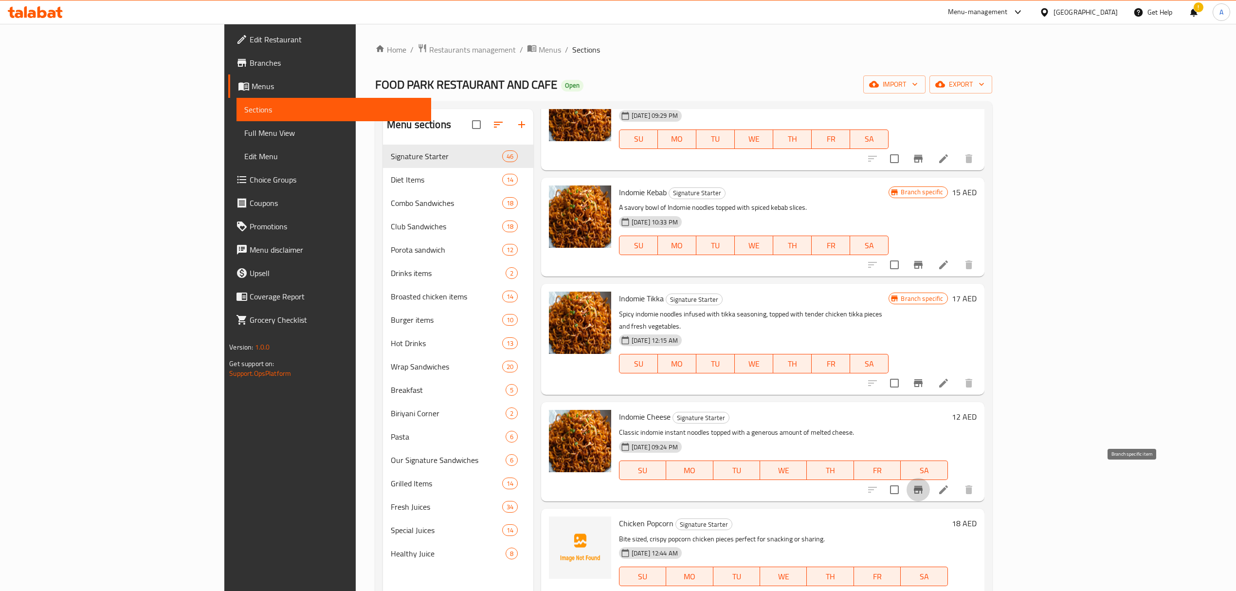
click at [930, 478] on button "Branch-specific-item" at bounding box center [918, 489] width 23 height 23
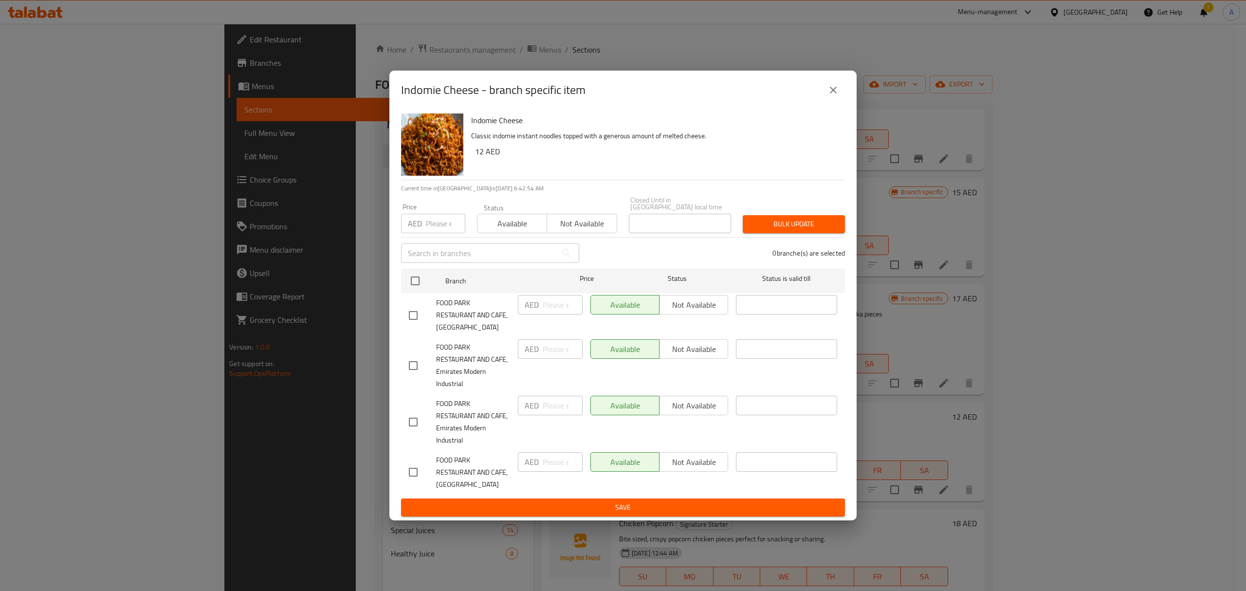
click at [420, 308] on input "checkbox" at bounding box center [413, 315] width 20 height 20
checkbox input "true"
click at [549, 313] on input "number" at bounding box center [563, 304] width 40 height 19
paste input "24"
type input "24"
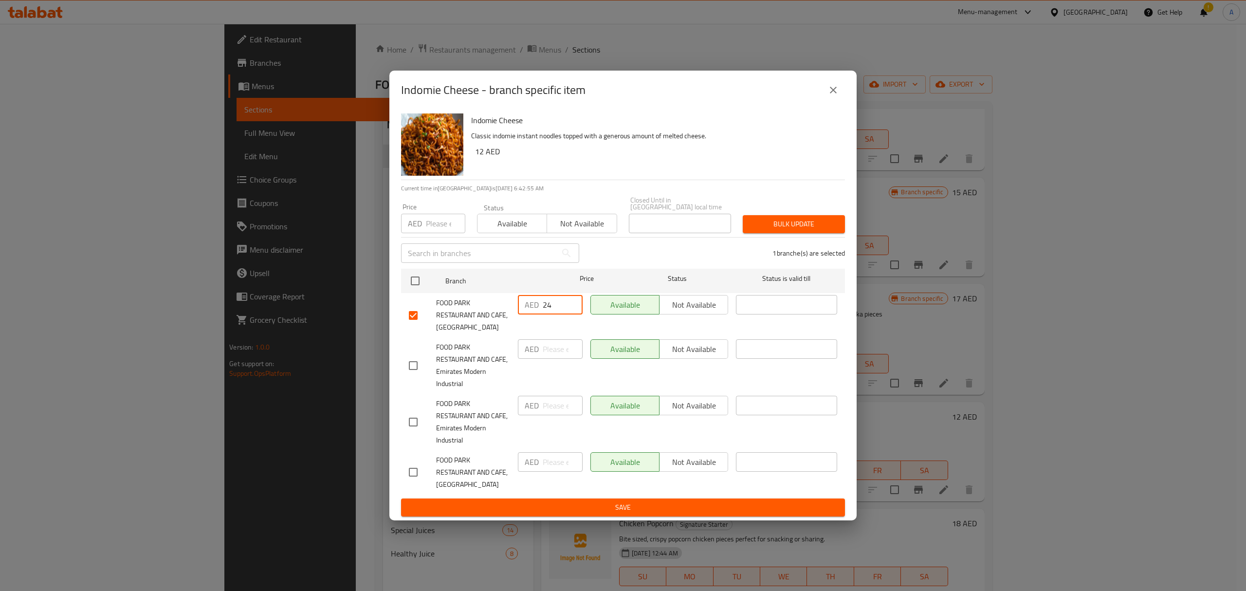
click at [596, 501] on span "Save" at bounding box center [623, 507] width 428 height 12
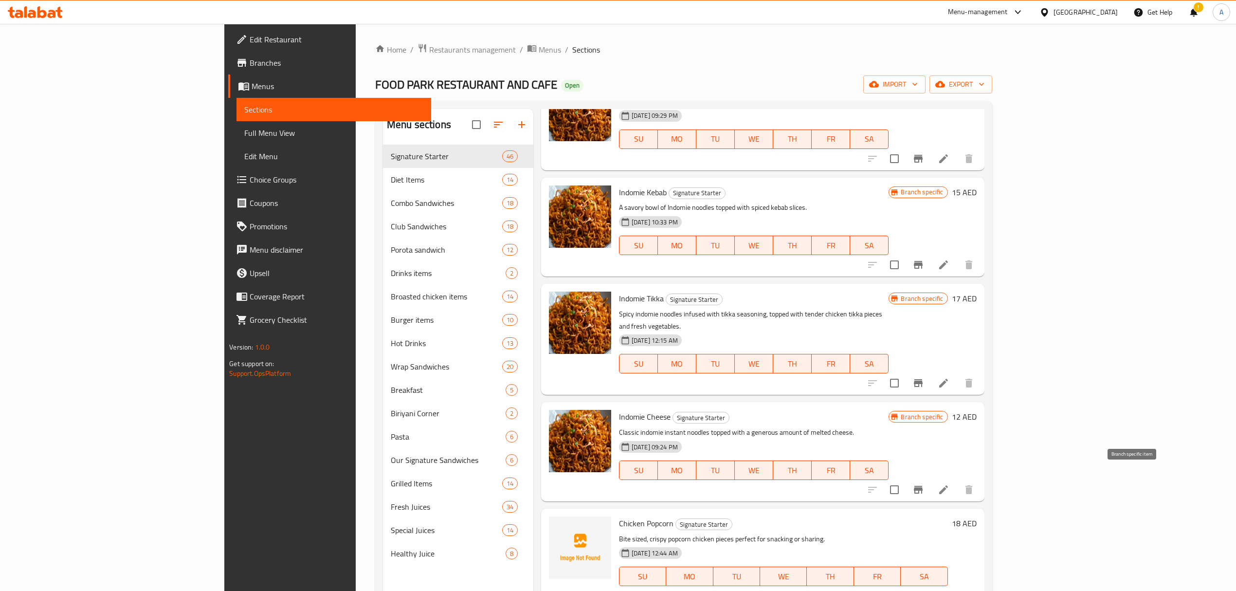
click at [924, 484] on icon "Branch-specific-item" at bounding box center [919, 490] width 12 height 12
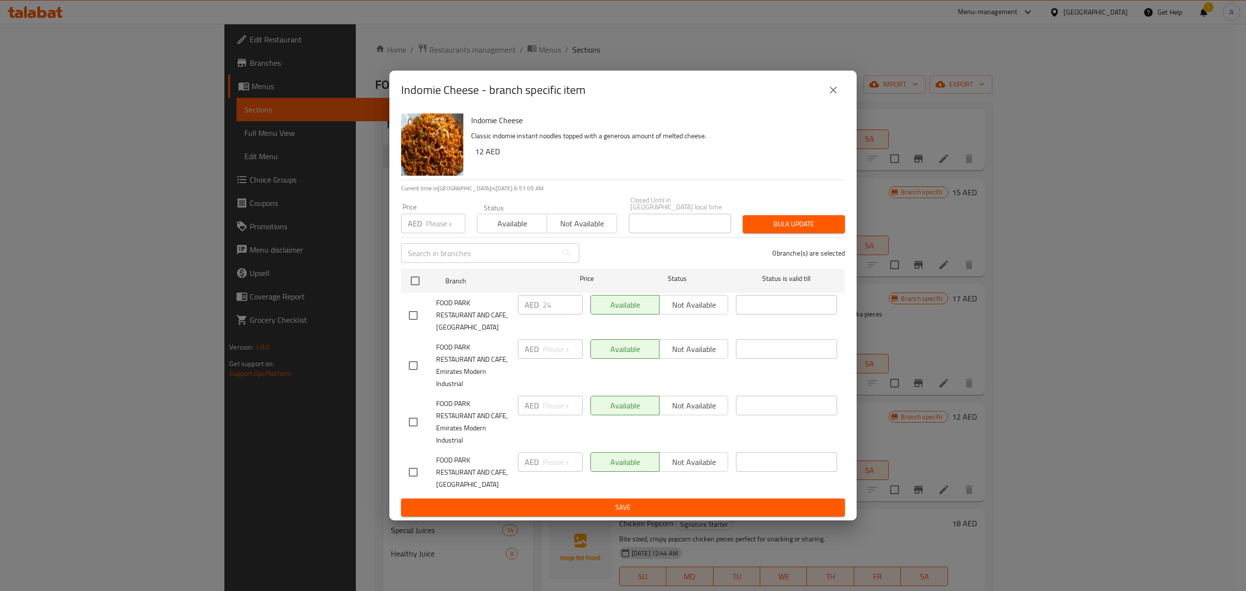
click at [826, 96] on button "close" at bounding box center [833, 89] width 23 height 23
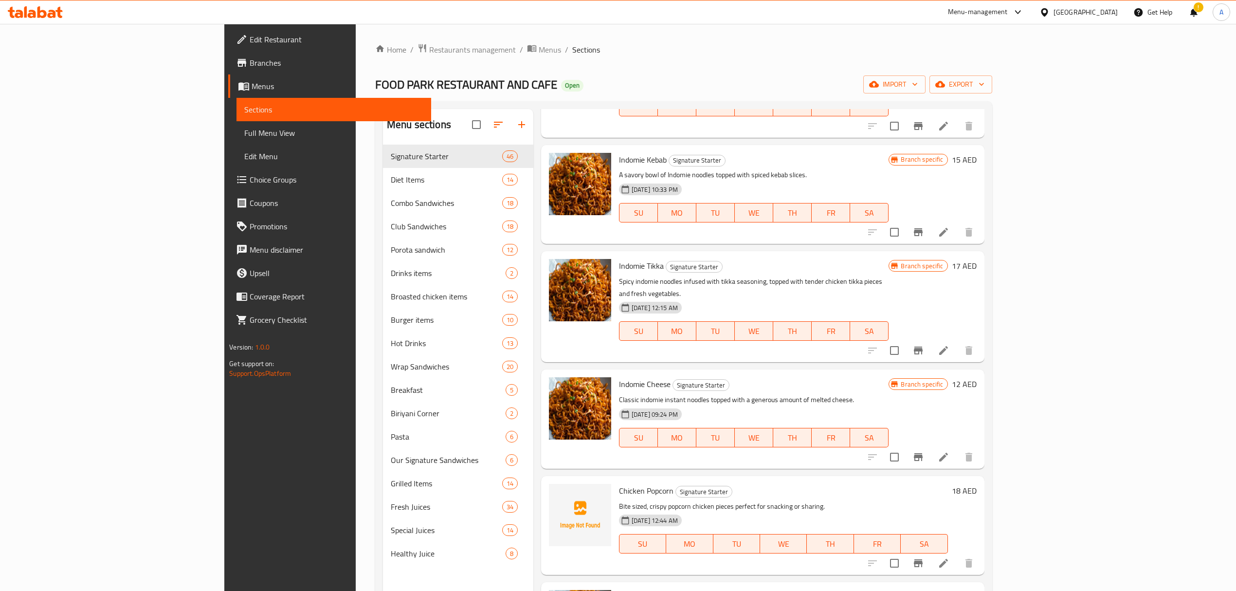
scroll to position [1091, 0]
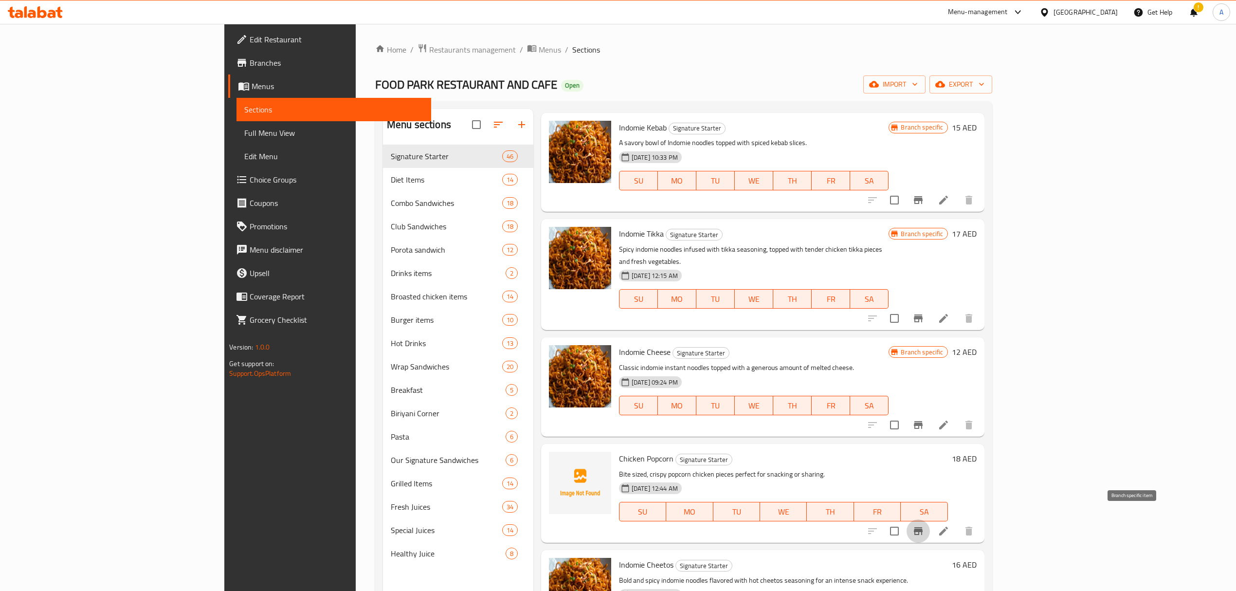
click at [930, 519] on button "Branch-specific-item" at bounding box center [918, 530] width 23 height 23
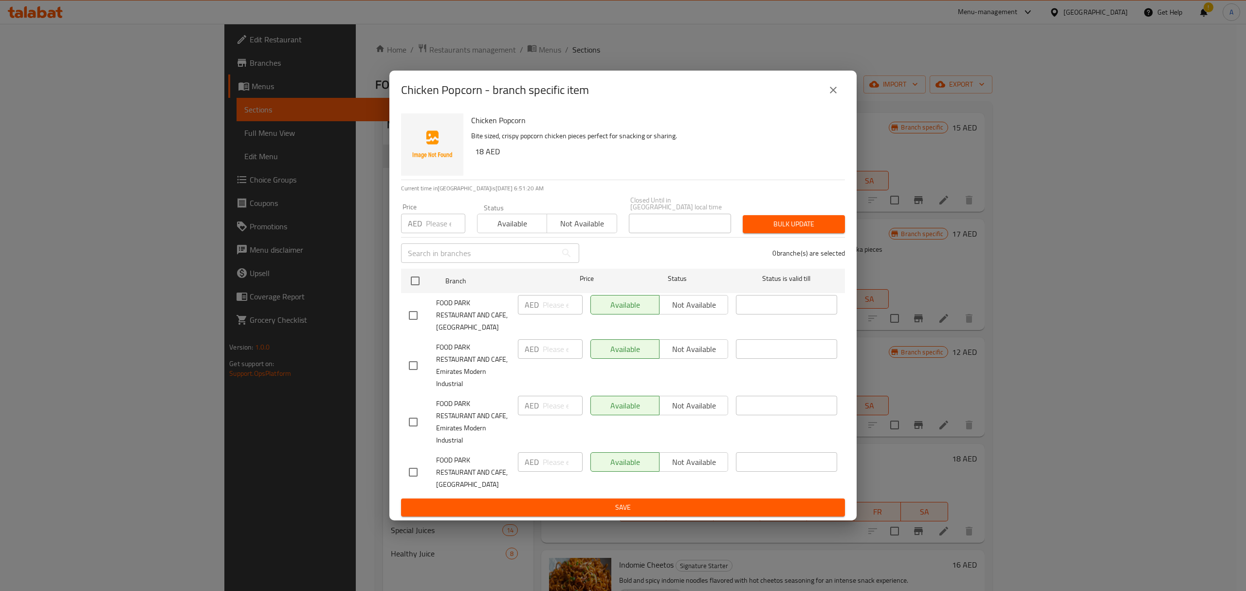
click at [418, 314] on input "checkbox" at bounding box center [413, 315] width 20 height 20
checkbox input "true"
click at [557, 300] on input "number" at bounding box center [563, 304] width 40 height 19
paste input "36"
type input "36"
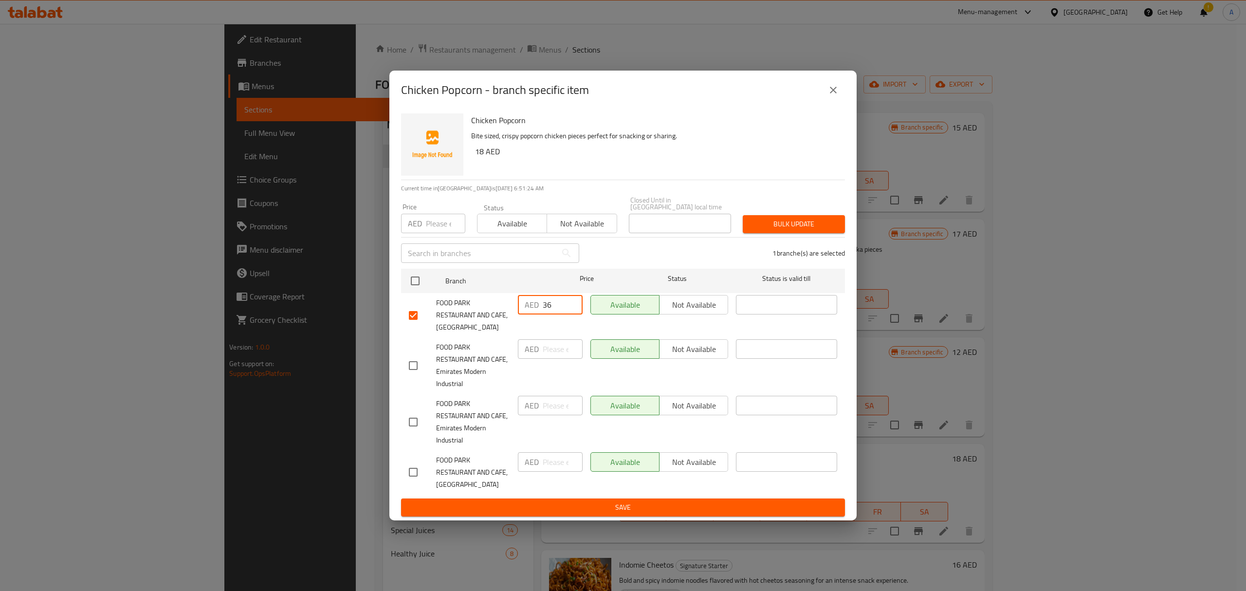
click at [544, 507] on span "Save" at bounding box center [623, 507] width 428 height 12
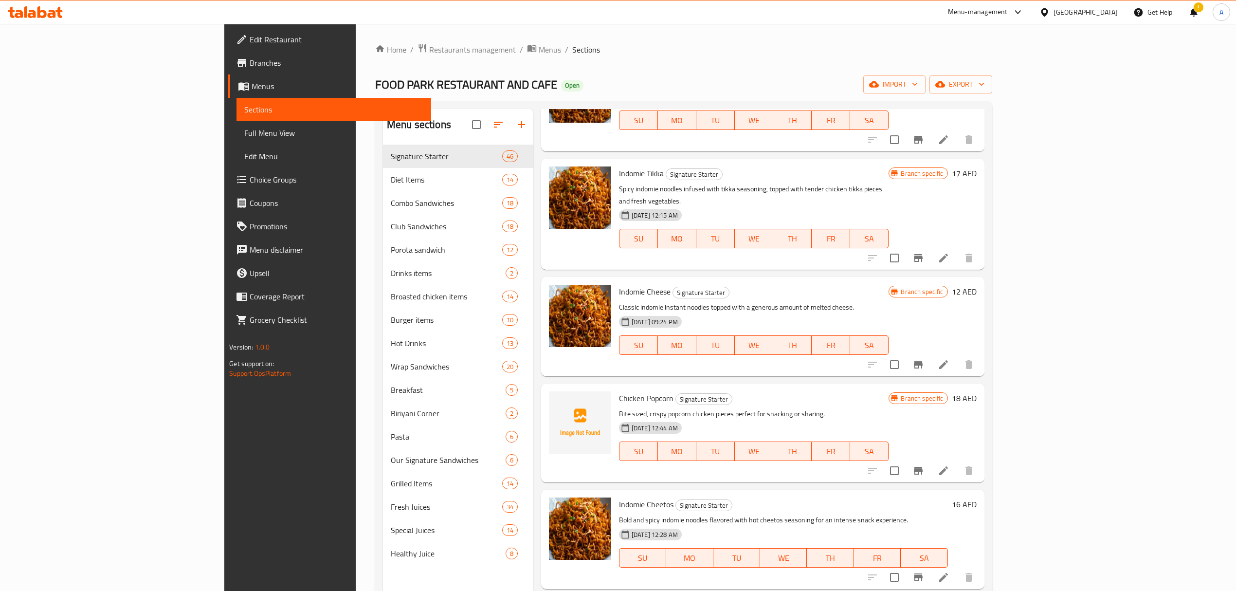
scroll to position [1286, 0]
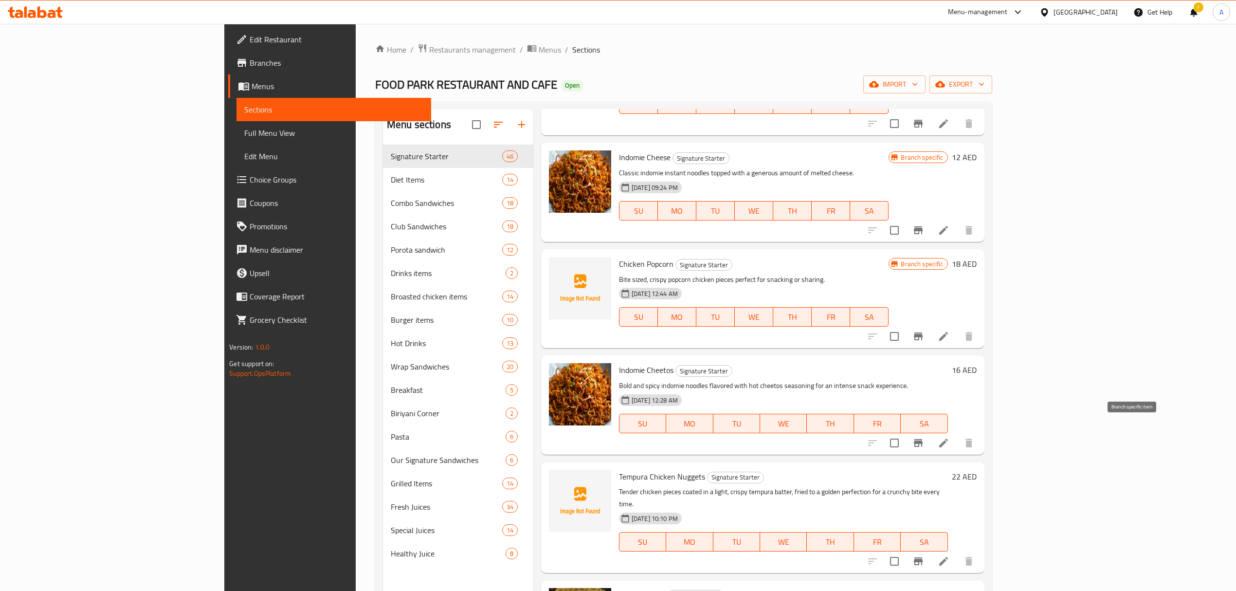
click at [923, 439] on icon "Branch-specific-item" at bounding box center [918, 443] width 9 height 8
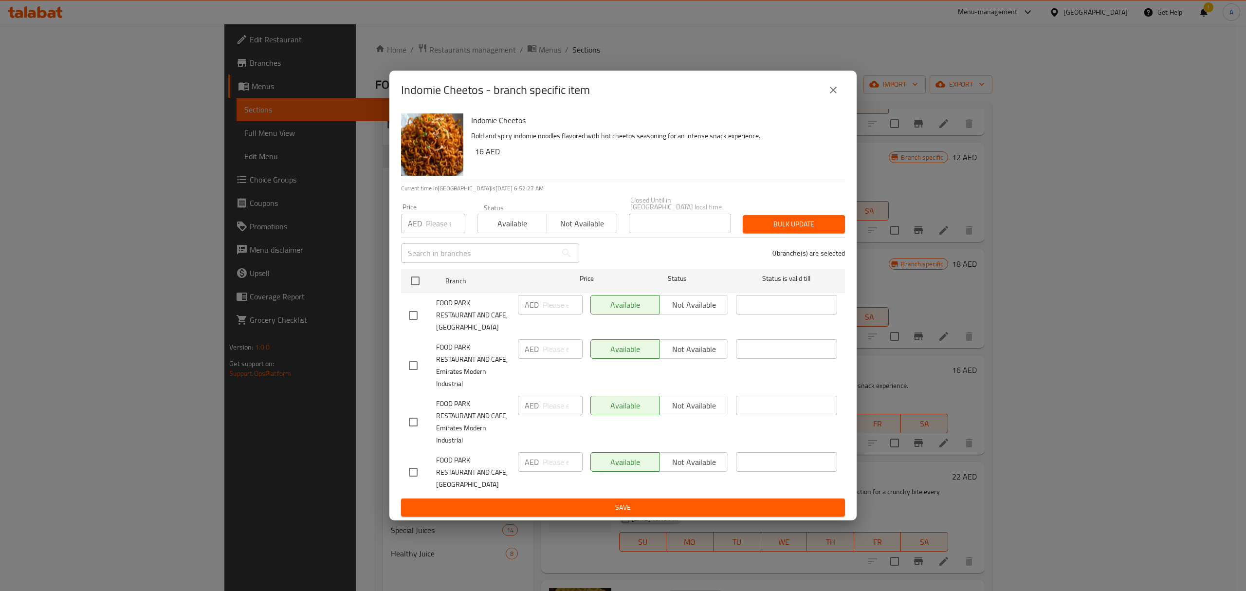
click at [409, 320] on input "checkbox" at bounding box center [413, 315] width 20 height 20
checkbox input "true"
click at [561, 306] on input "number" at bounding box center [563, 304] width 40 height 19
paste input "32"
type input "32"
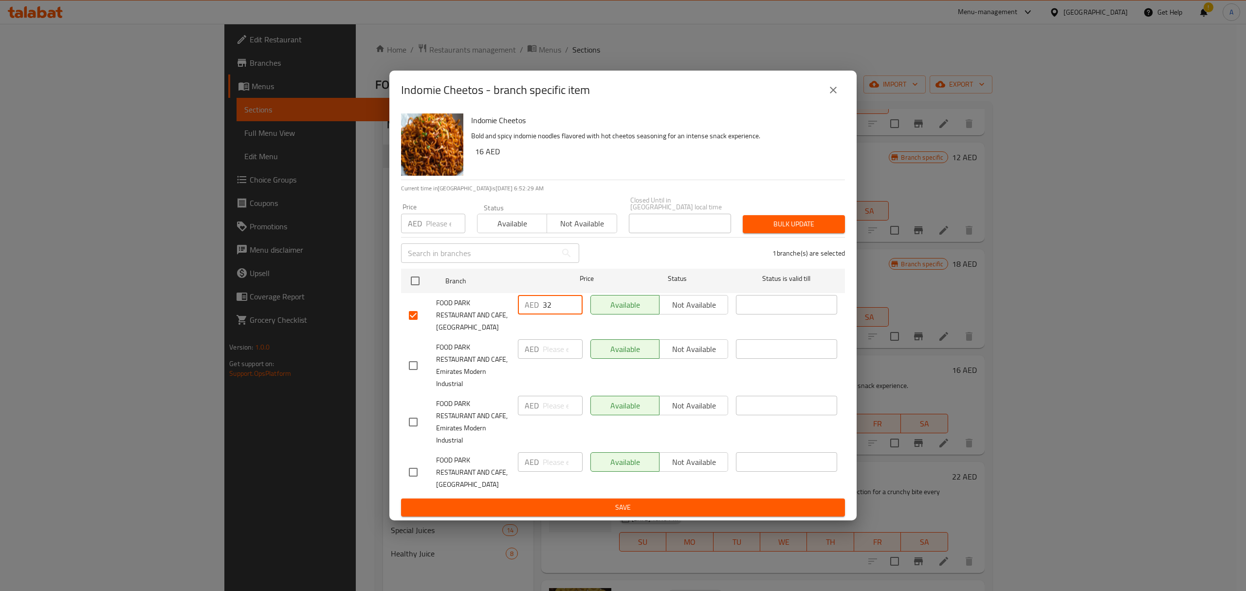
click at [528, 510] on span "Save" at bounding box center [623, 507] width 428 height 12
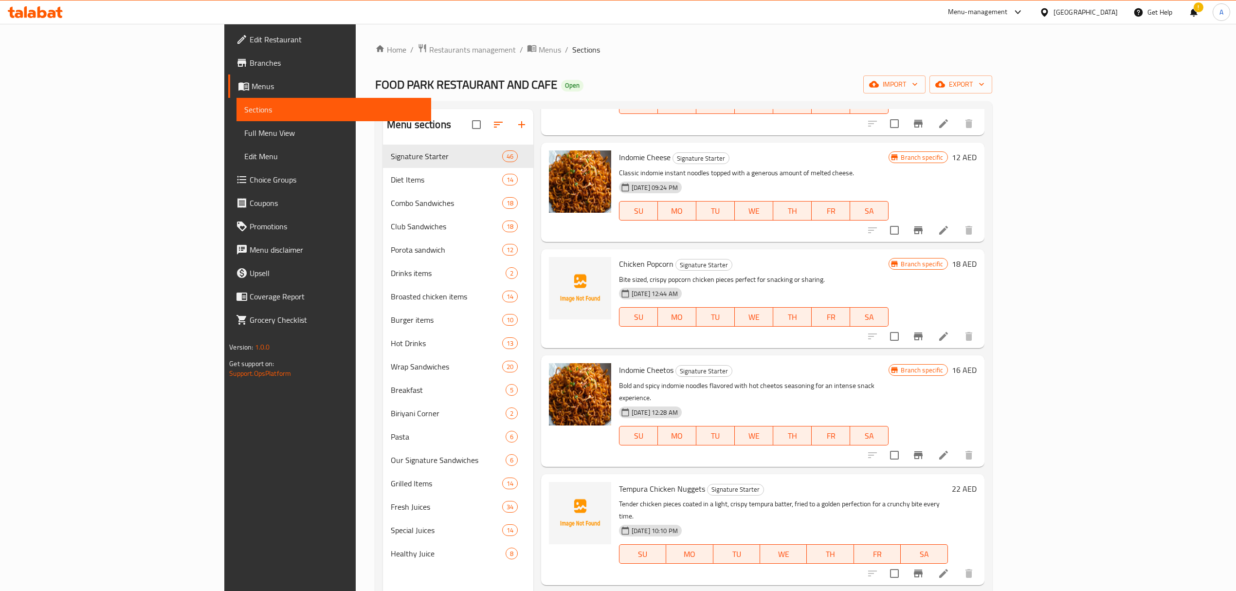
click at [736, 363] on h6 "Indomie Cheetos Signature Starter" at bounding box center [754, 370] width 270 height 14
click at [923, 569] on icon "Branch-specific-item" at bounding box center [918, 573] width 9 height 8
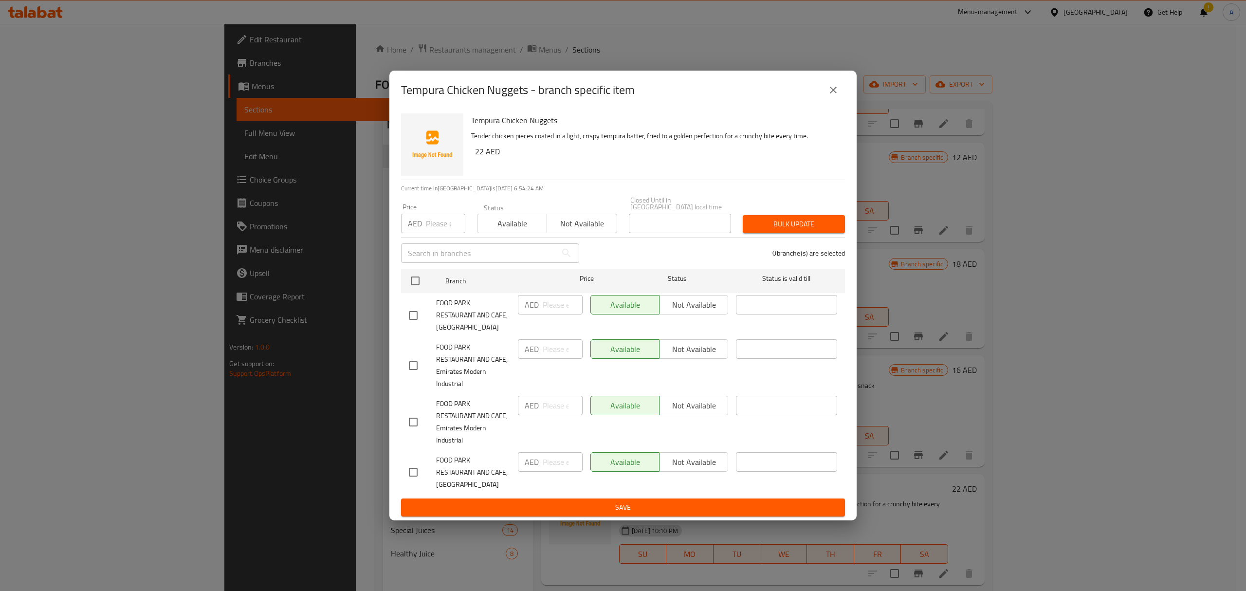
click at [422, 305] on input "checkbox" at bounding box center [413, 315] width 20 height 20
checkbox input "true"
click at [553, 308] on input "number" at bounding box center [563, 304] width 40 height 19
paste input "44"
type input "44"
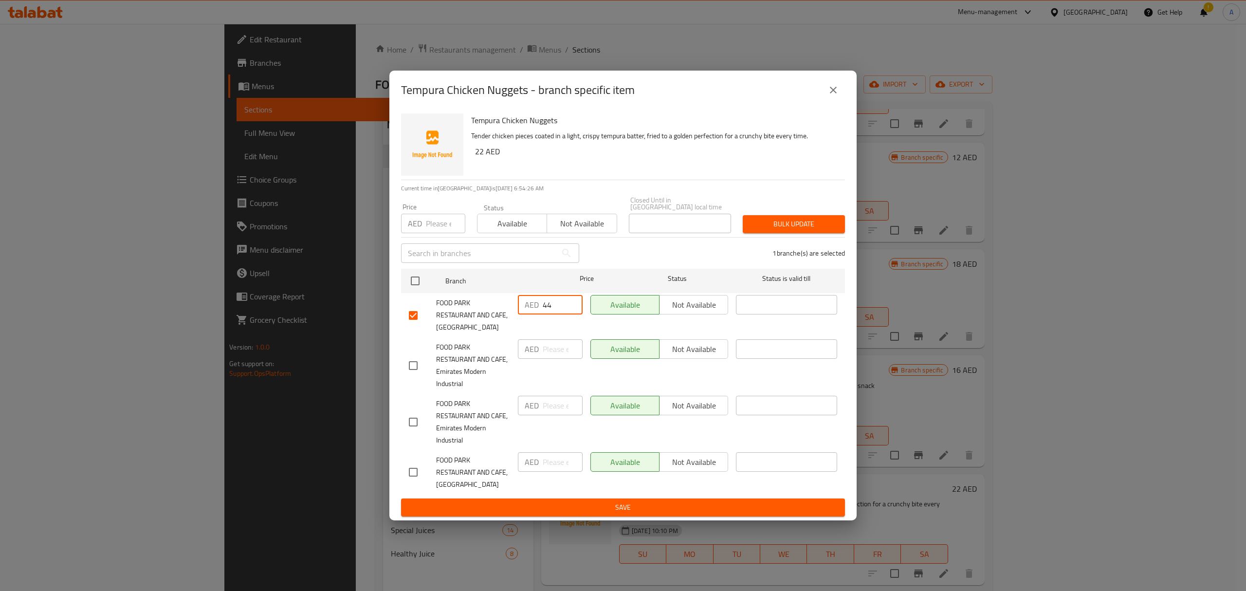
click at [596, 501] on span "Save" at bounding box center [623, 507] width 428 height 12
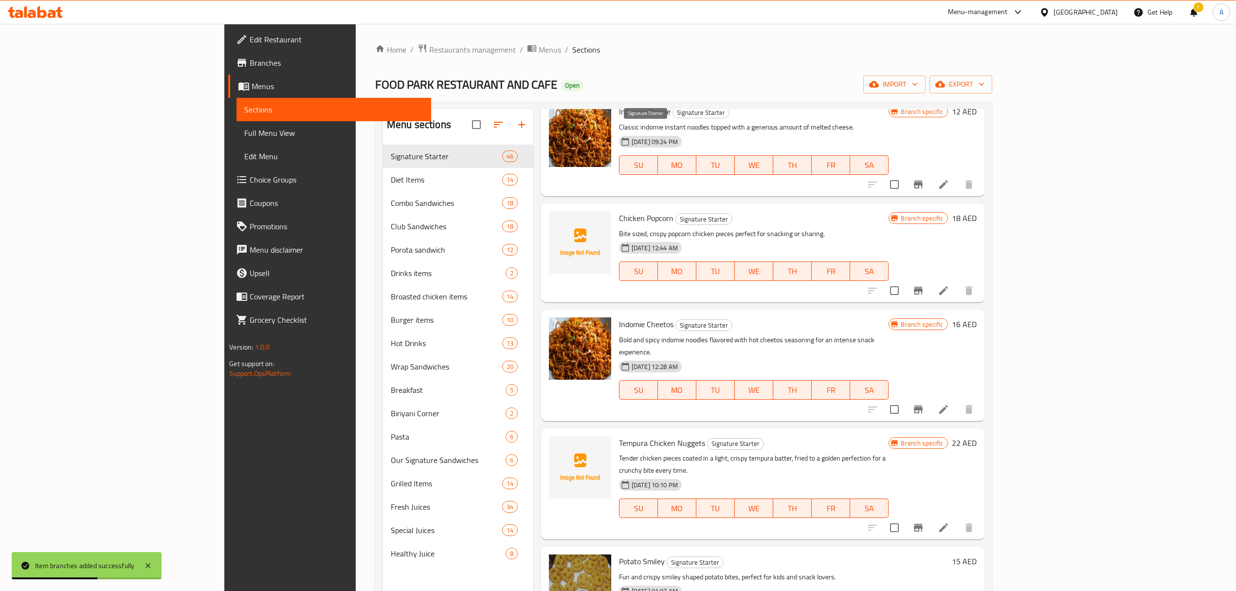
scroll to position [1416, 0]
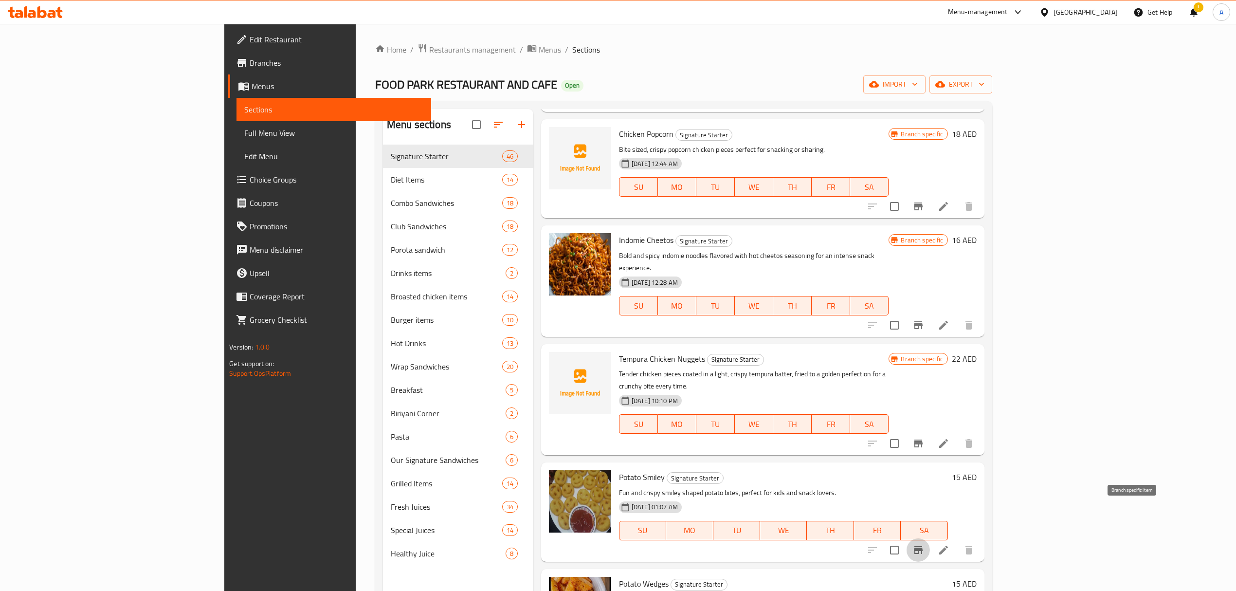
click at [923, 546] on icon "Branch-specific-item" at bounding box center [918, 550] width 9 height 8
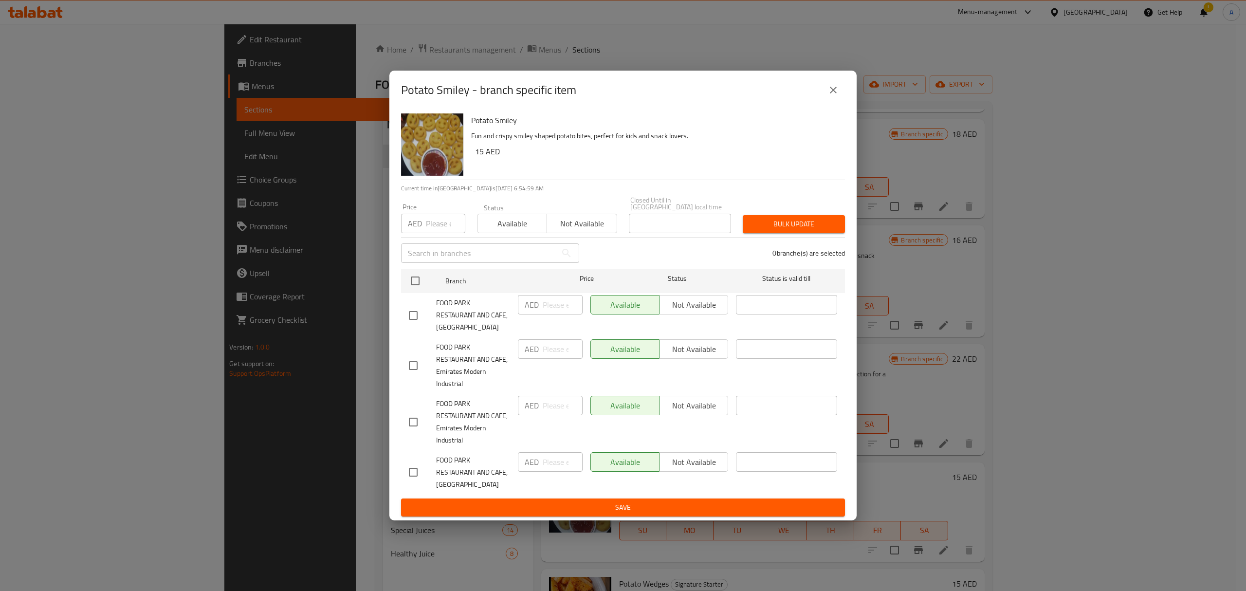
click at [409, 315] on input "checkbox" at bounding box center [413, 315] width 20 height 20
checkbox input "true"
click at [555, 308] on input "number" at bounding box center [563, 304] width 40 height 19
paste input "30"
type input "30"
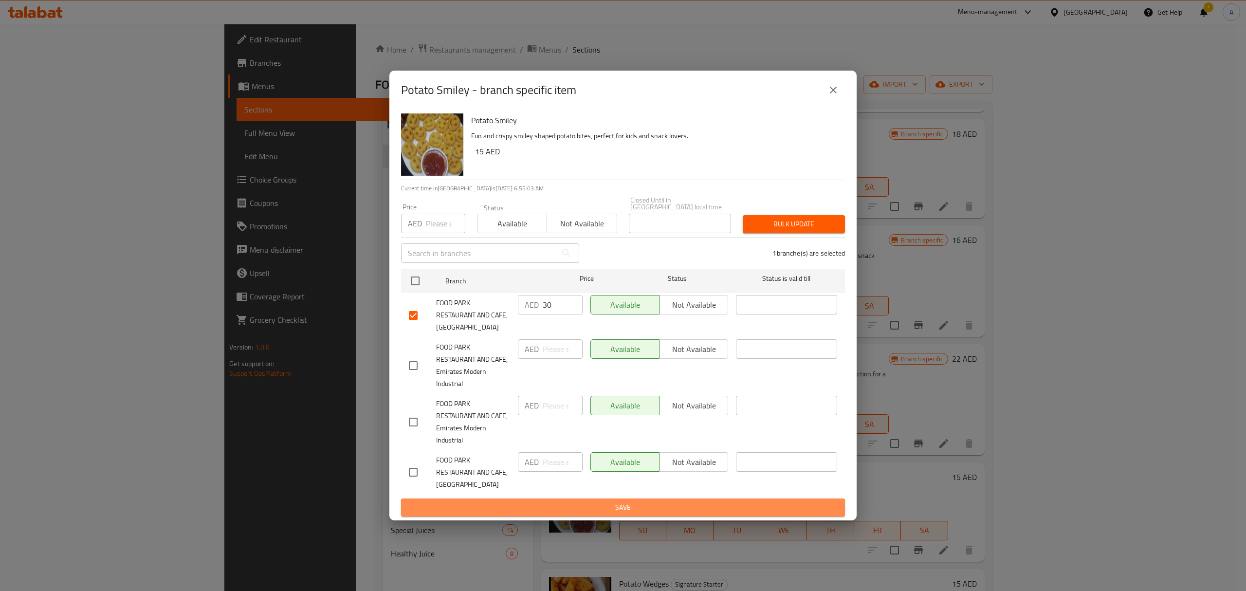
click at [589, 514] on button "Save" at bounding box center [623, 507] width 444 height 18
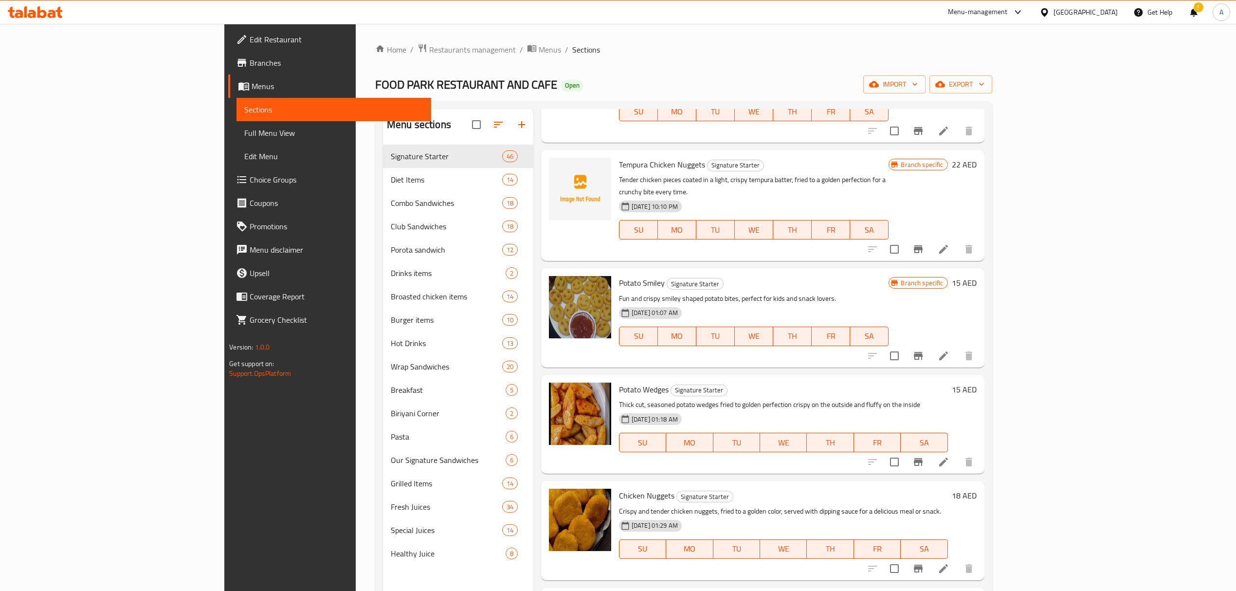
scroll to position [1610, 0]
click at [923, 351] on icon "Branch-specific-item" at bounding box center [918, 355] width 9 height 8
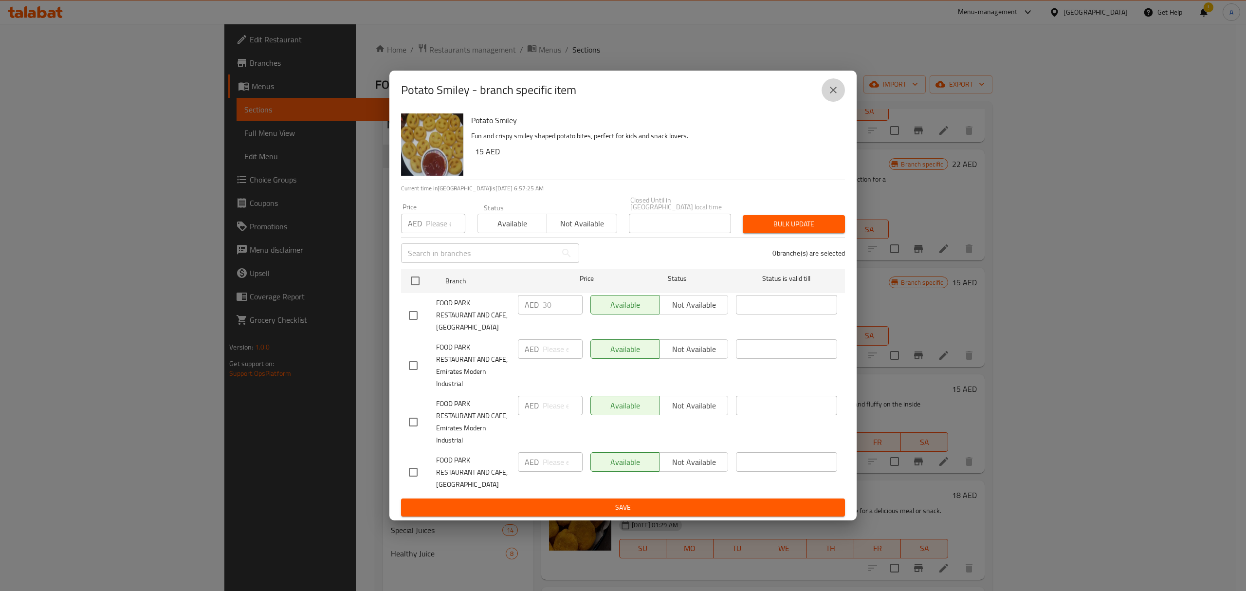
click at [830, 86] on icon "close" at bounding box center [833, 90] width 12 height 12
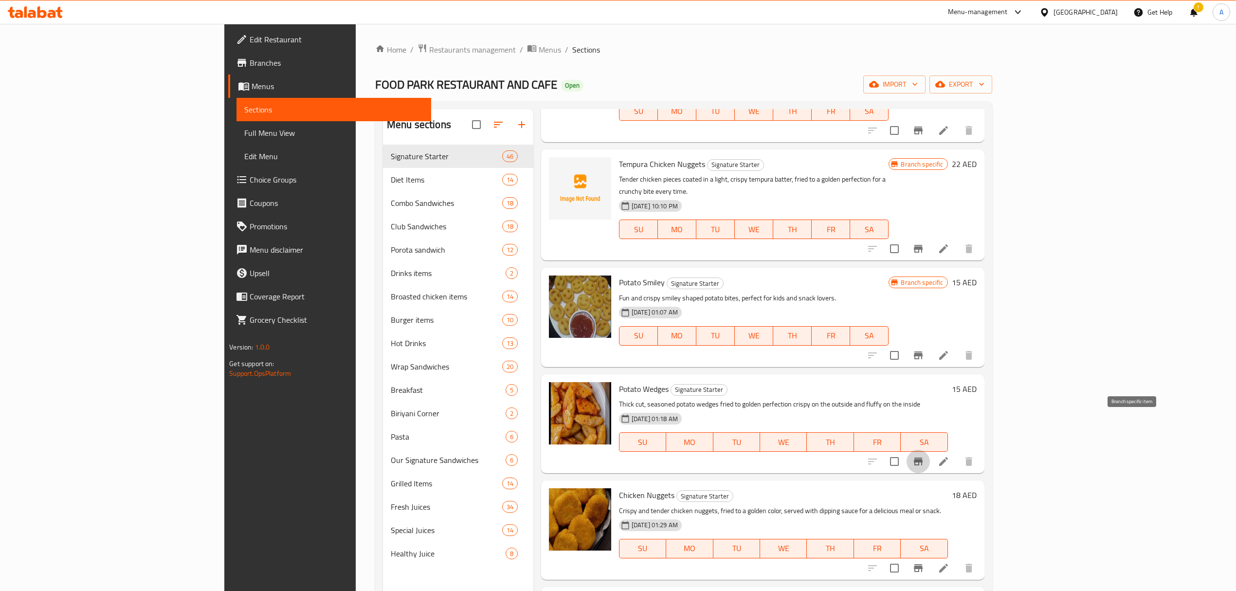
click at [923, 457] on icon "Branch-specific-item" at bounding box center [918, 461] width 9 height 8
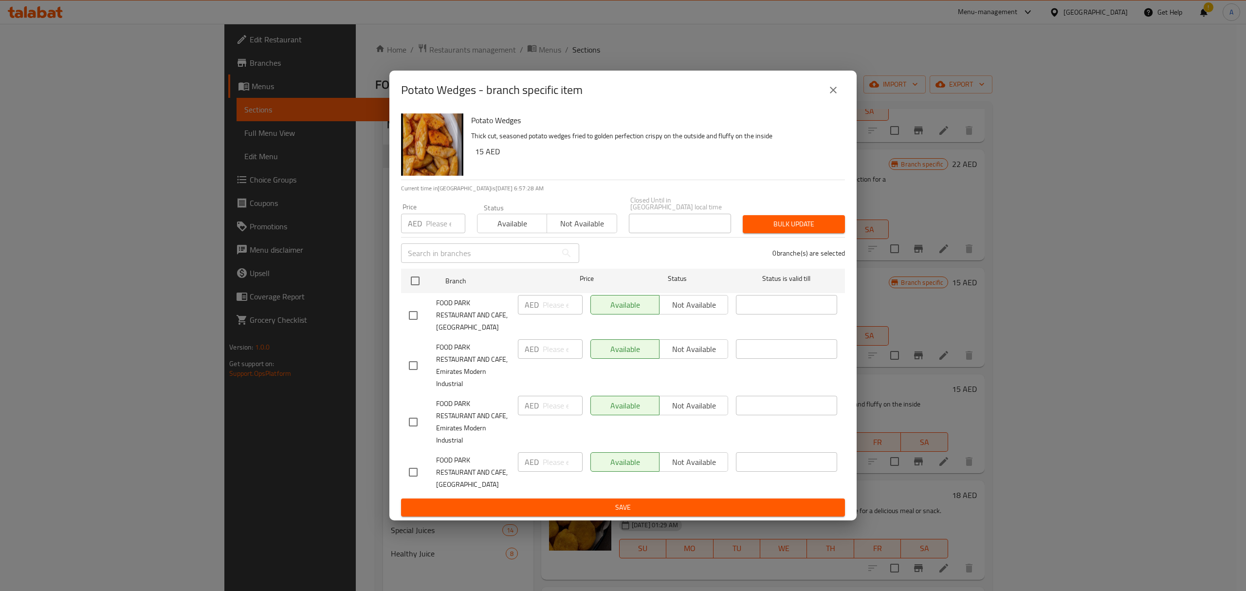
click at [420, 318] on input "checkbox" at bounding box center [413, 315] width 20 height 20
checkbox input "true"
click at [544, 304] on input "number" at bounding box center [563, 304] width 40 height 19
paste input "30"
type input "30"
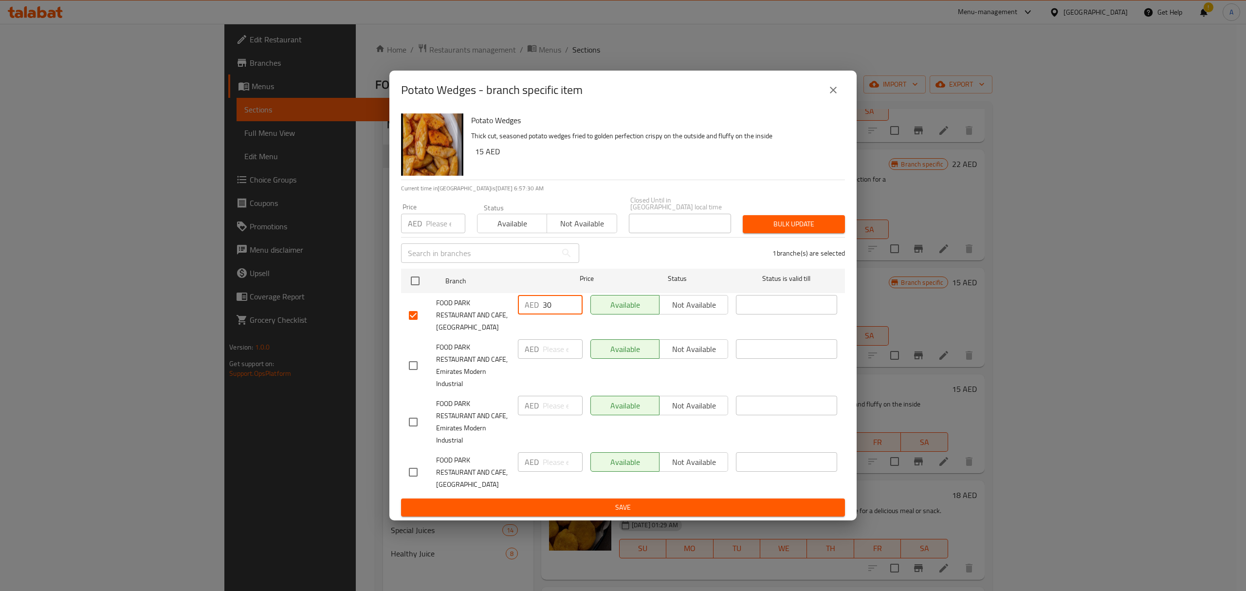
click at [614, 503] on span "Save" at bounding box center [623, 507] width 428 height 12
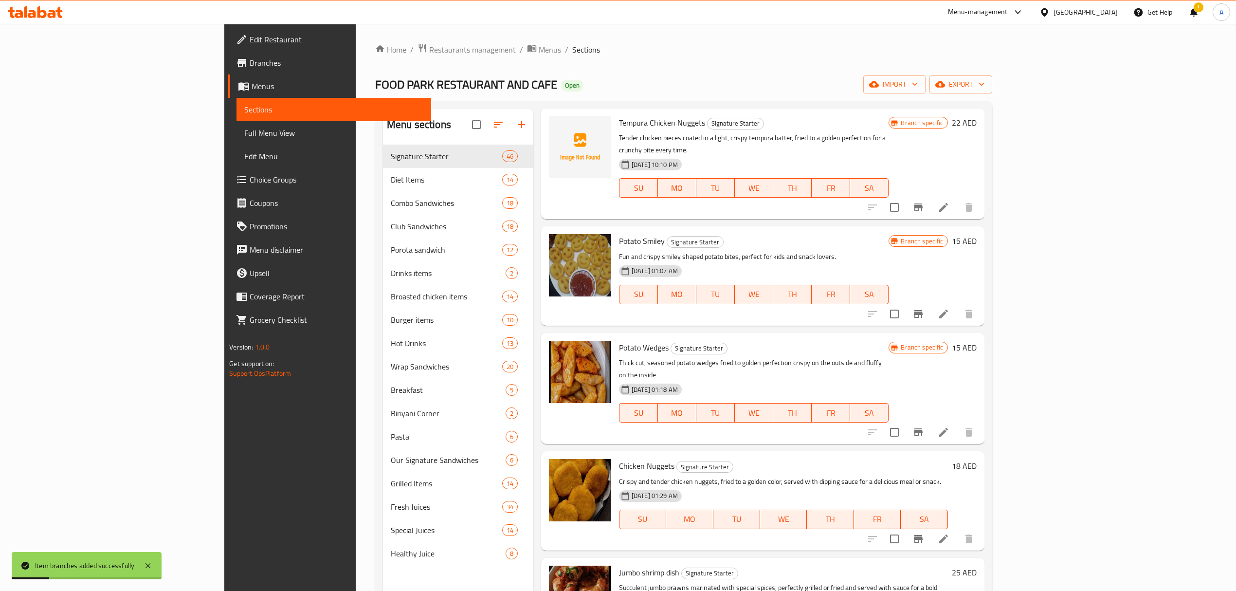
scroll to position [1675, 0]
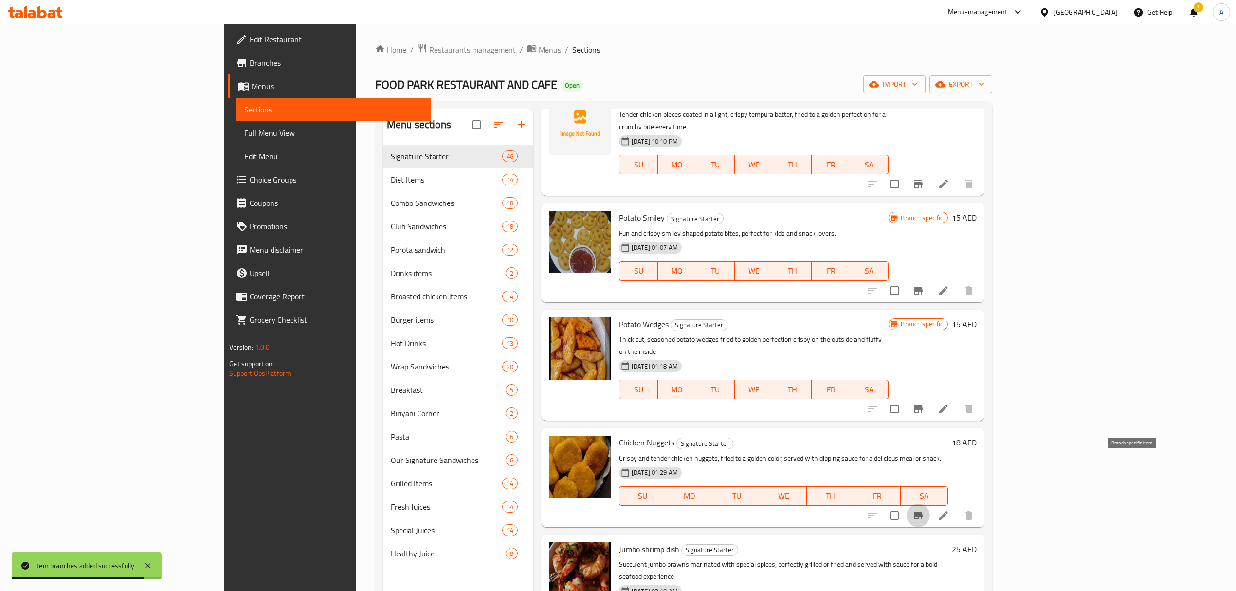
click at [924, 510] on icon "Branch-specific-item" at bounding box center [919, 516] width 12 height 12
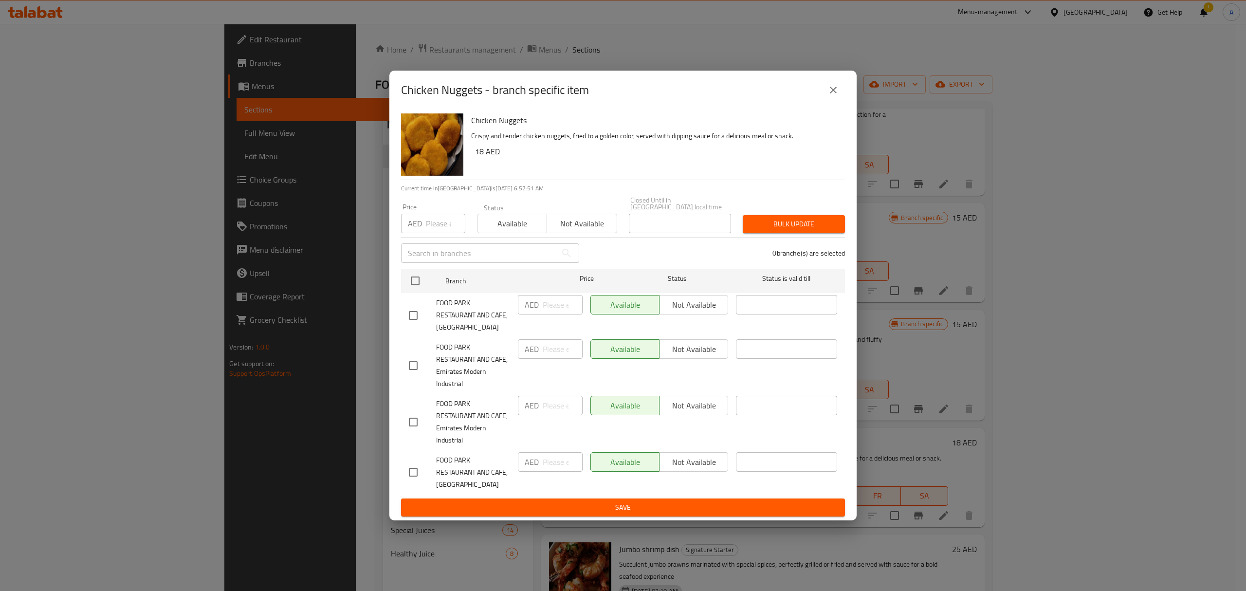
click at [407, 310] on input "checkbox" at bounding box center [413, 315] width 20 height 20
checkbox input "true"
click at [562, 308] on input "number" at bounding box center [563, 304] width 40 height 19
paste input "36"
type input "36"
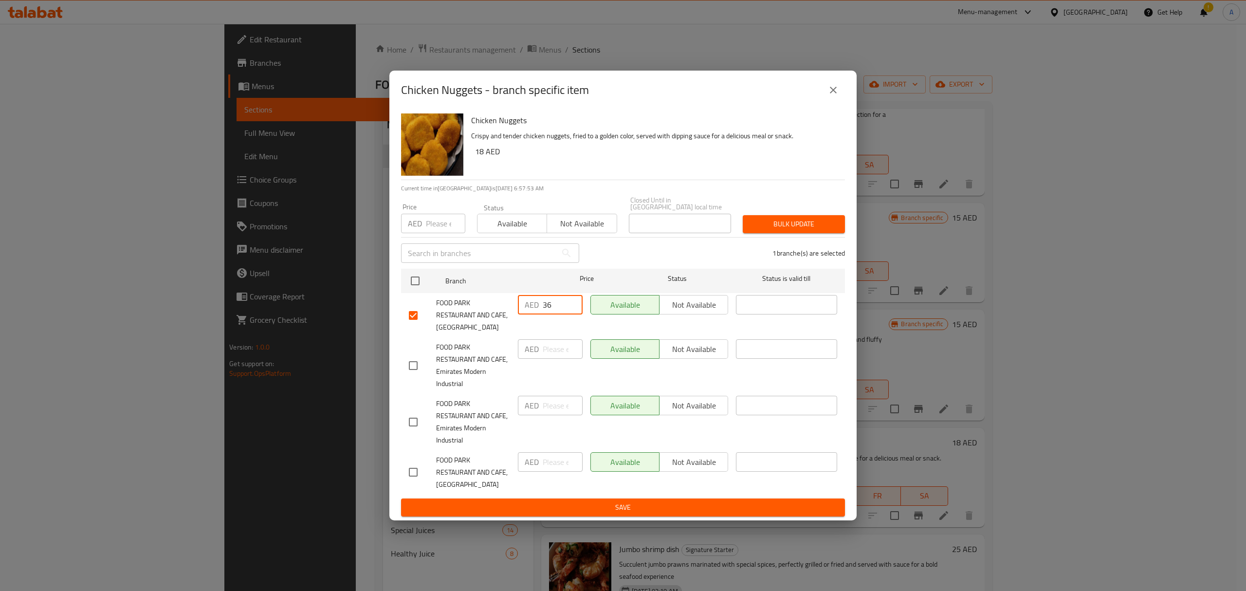
click at [600, 498] on button "Save" at bounding box center [623, 507] width 444 height 18
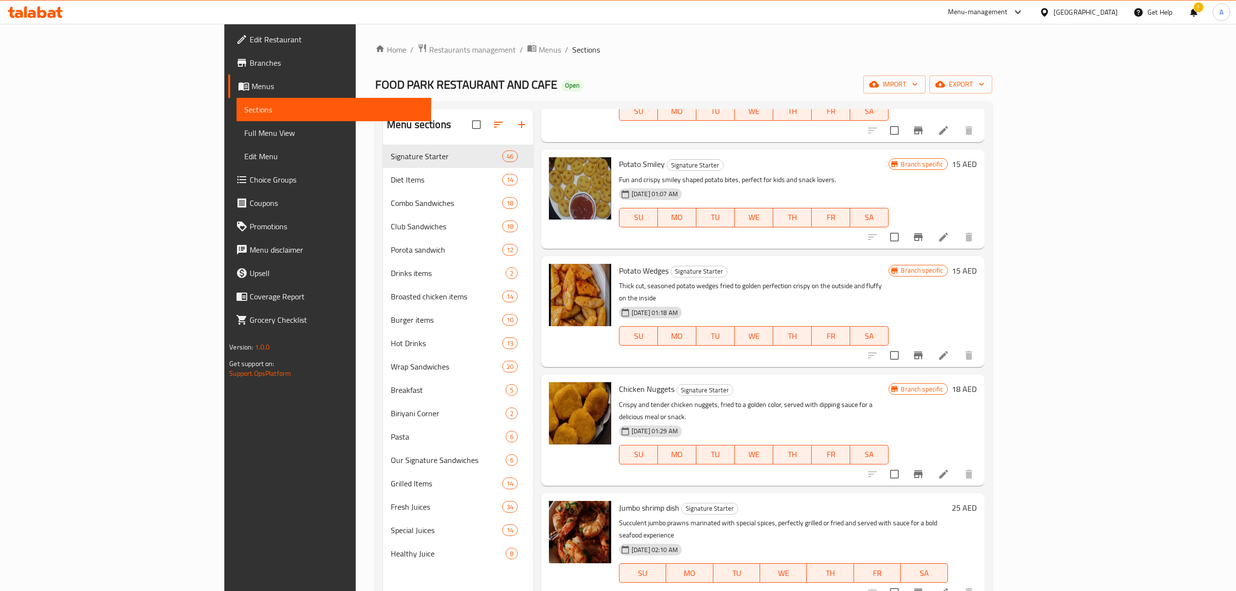
scroll to position [1805, 0]
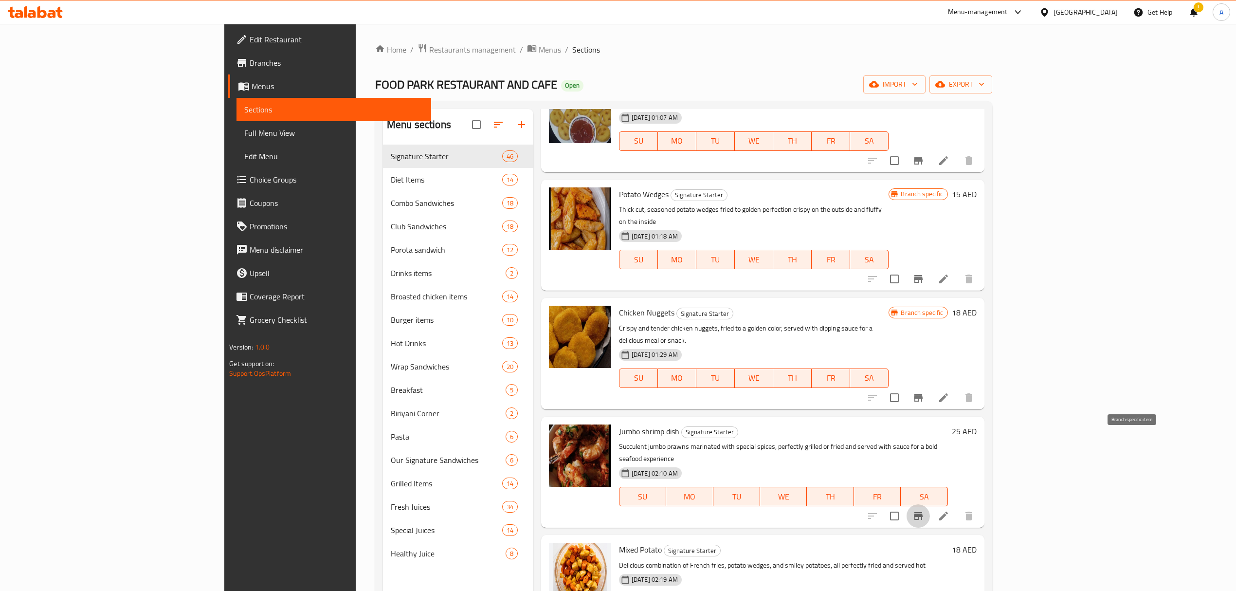
click at [924, 510] on icon "Branch-specific-item" at bounding box center [919, 516] width 12 height 12
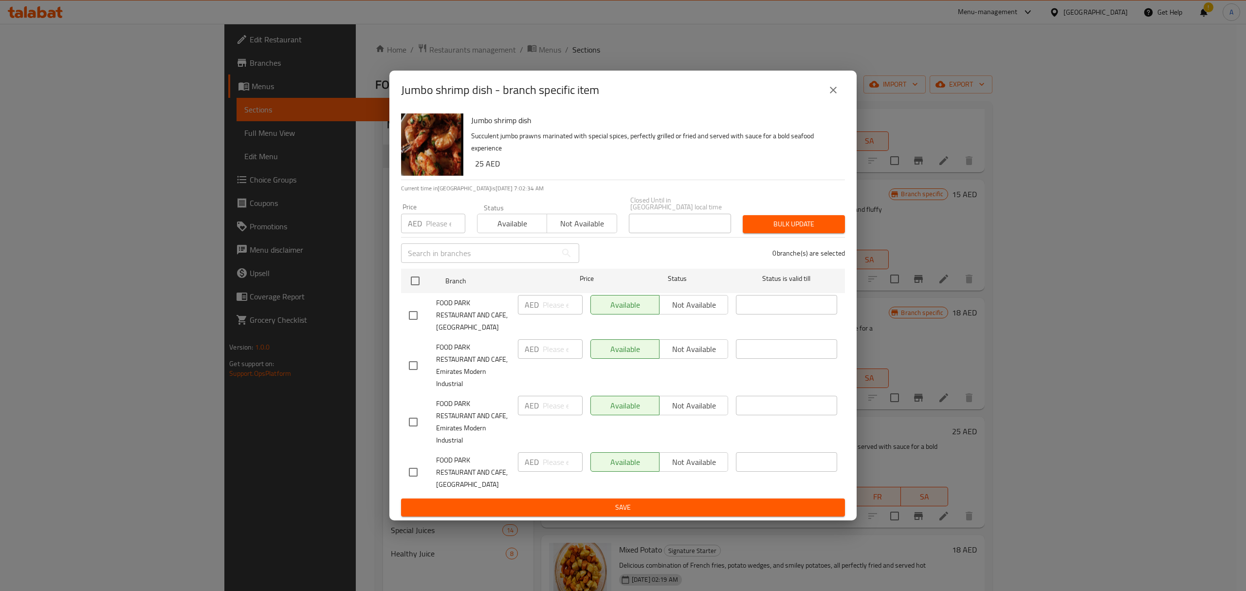
click at [415, 317] on input "checkbox" at bounding box center [413, 315] width 20 height 20
checkbox input "true"
click at [549, 310] on input "number" at bounding box center [563, 304] width 40 height 19
paste input "50"
type input "50"
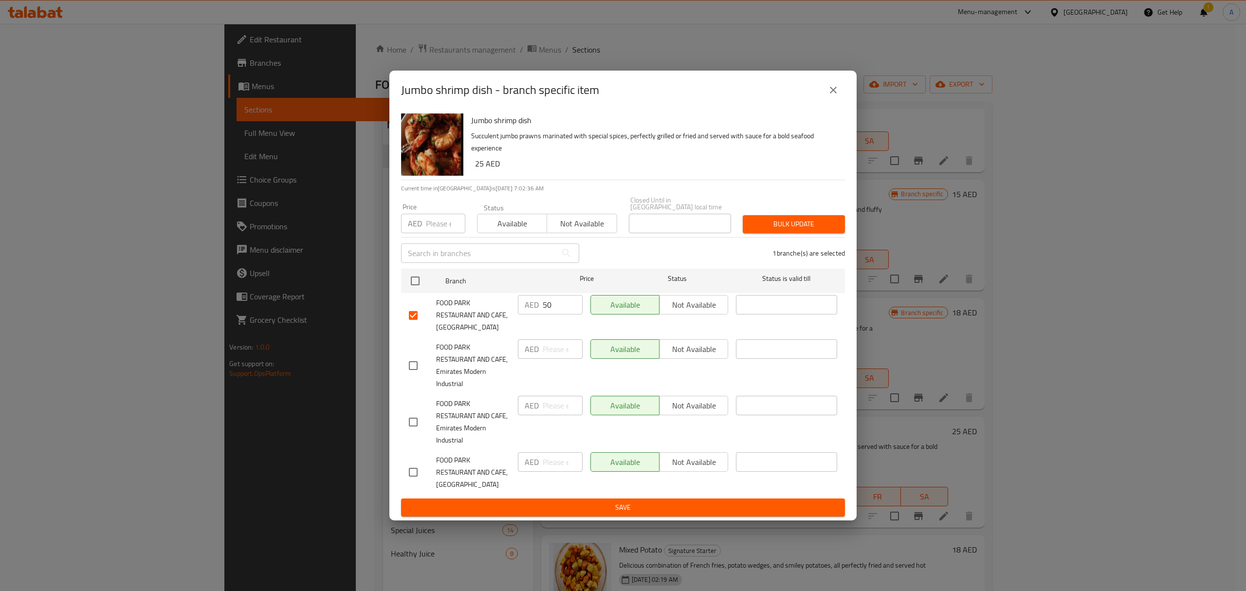
click at [548, 538] on div "Jumbo shrimp dish - branch specific item Jumbo shrimp dish Succulent jumbo praw…" at bounding box center [623, 295] width 1246 height 591
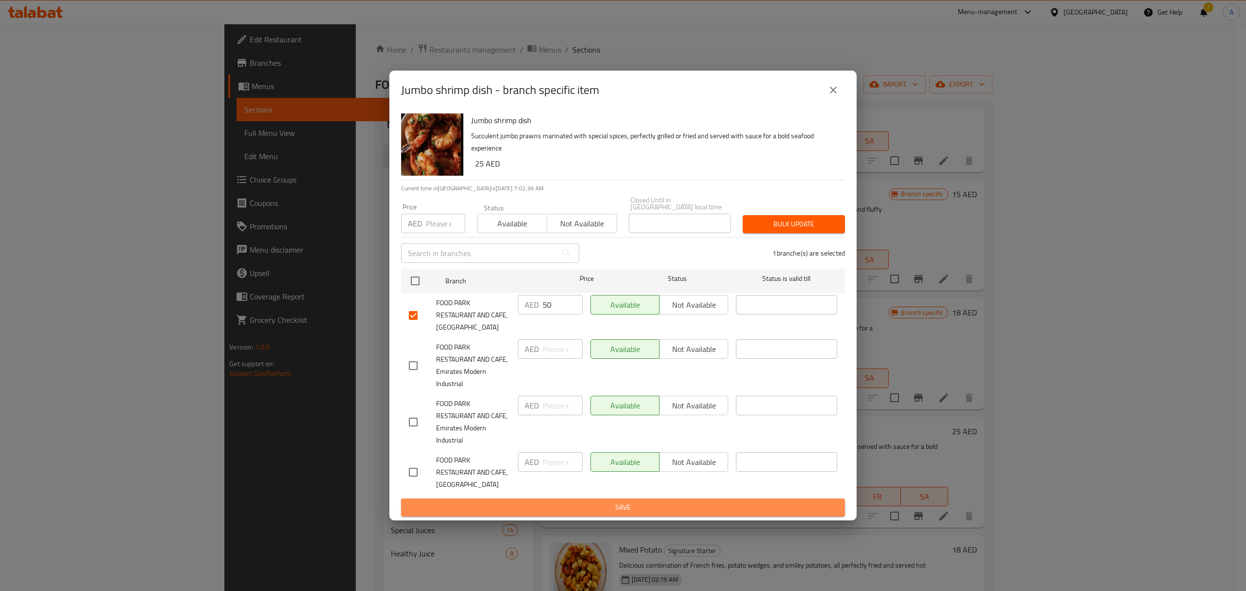
click at [546, 504] on span "Save" at bounding box center [623, 507] width 428 height 12
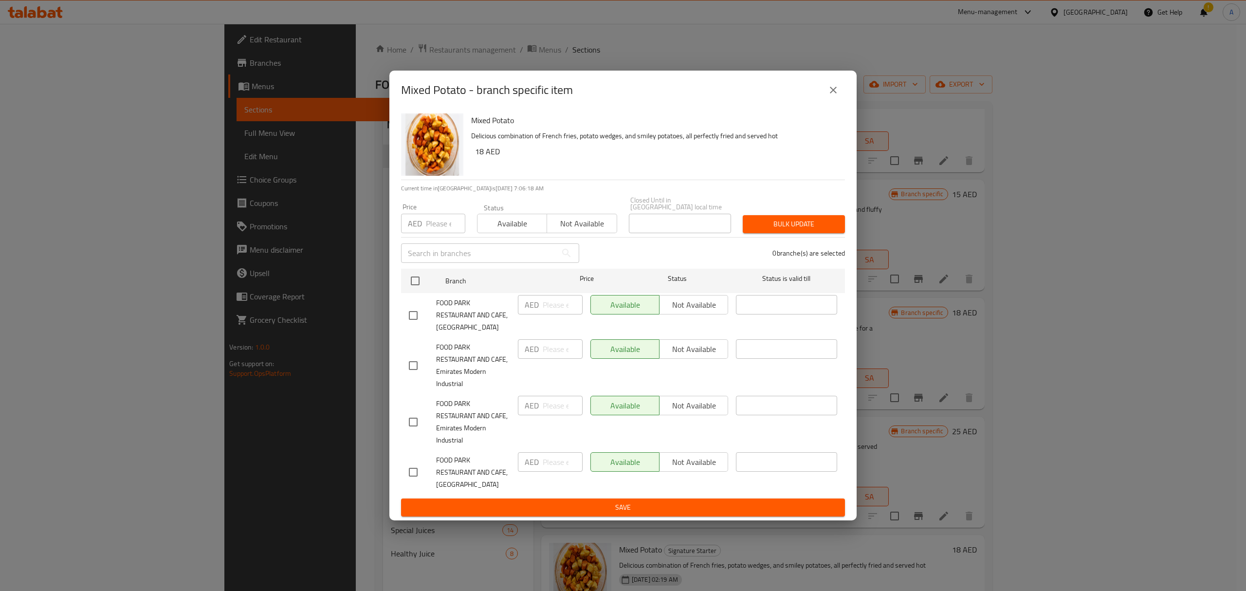
click at [419, 322] on input "checkbox" at bounding box center [413, 315] width 20 height 20
checkbox input "true"
paste input "36"
type input "36"
click at [585, 505] on span "Save" at bounding box center [623, 507] width 428 height 12
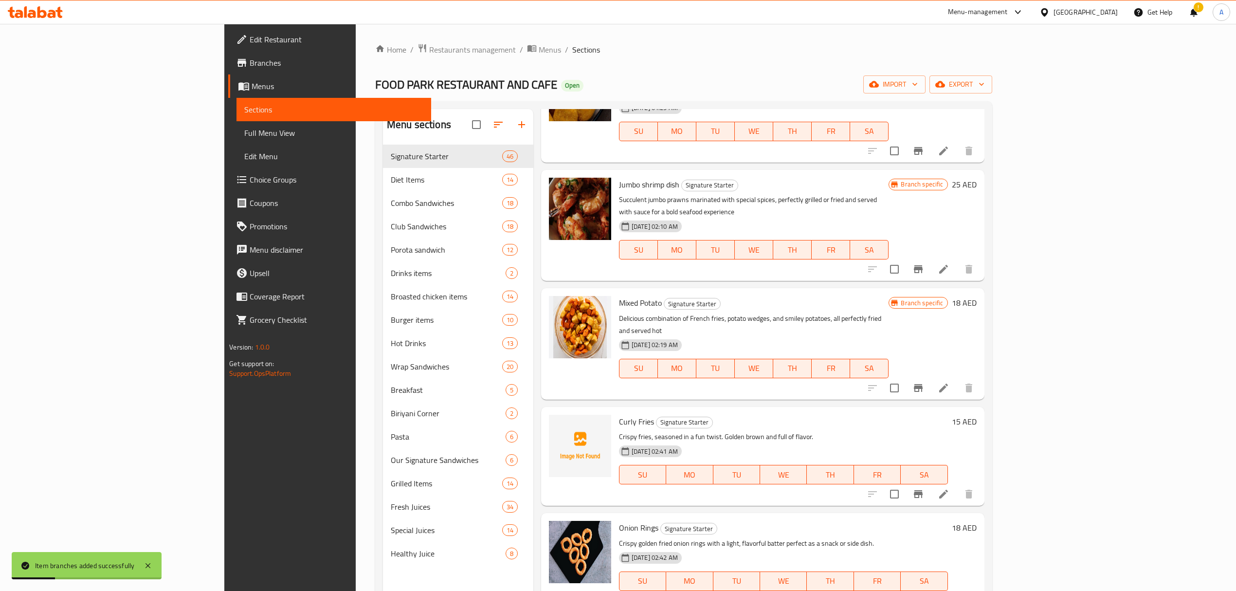
scroll to position [2064, 0]
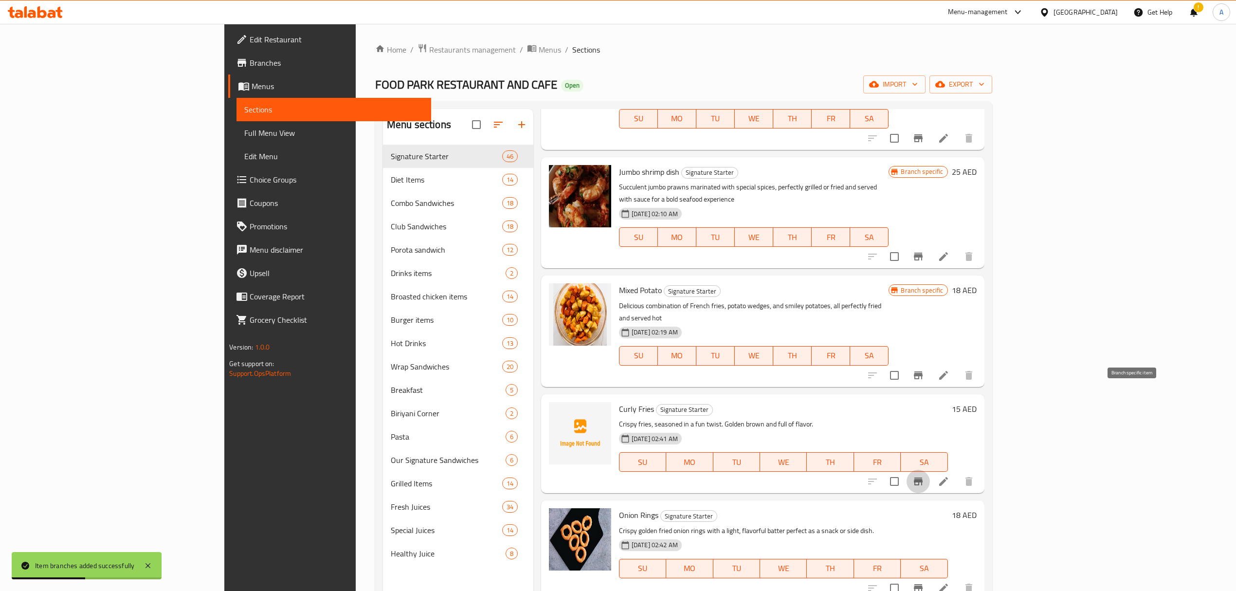
click at [924, 475] on icon "Branch-specific-item" at bounding box center [919, 481] width 12 height 12
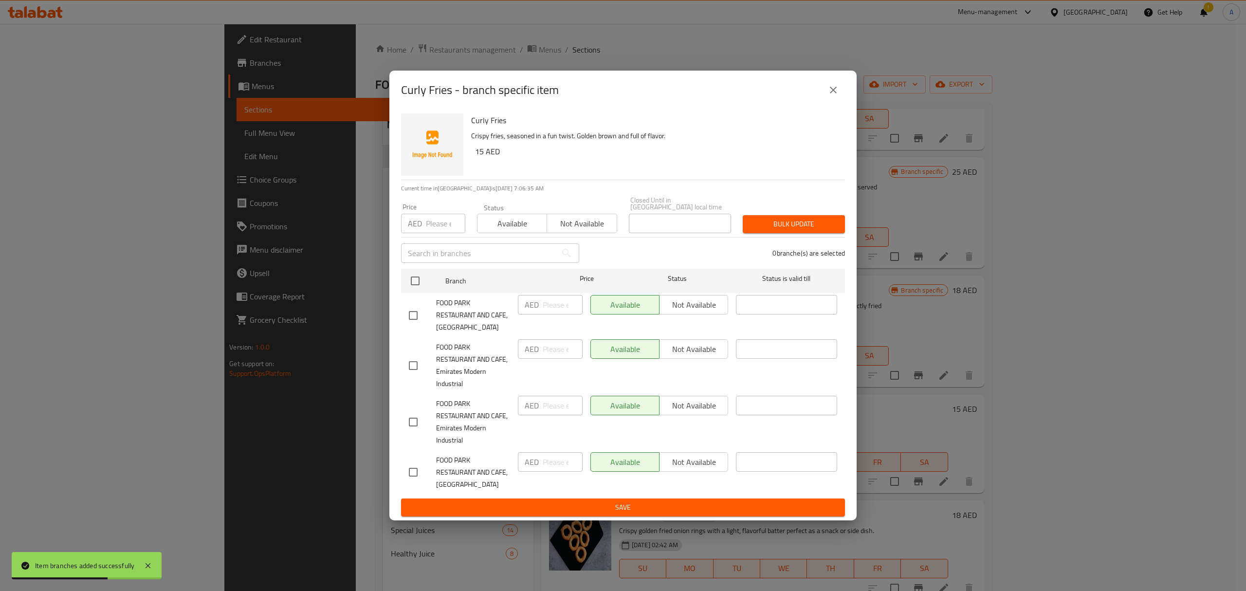
click at [407, 316] on input "checkbox" at bounding box center [413, 315] width 20 height 20
checkbox input "true"
paste input "30"
type input "30"
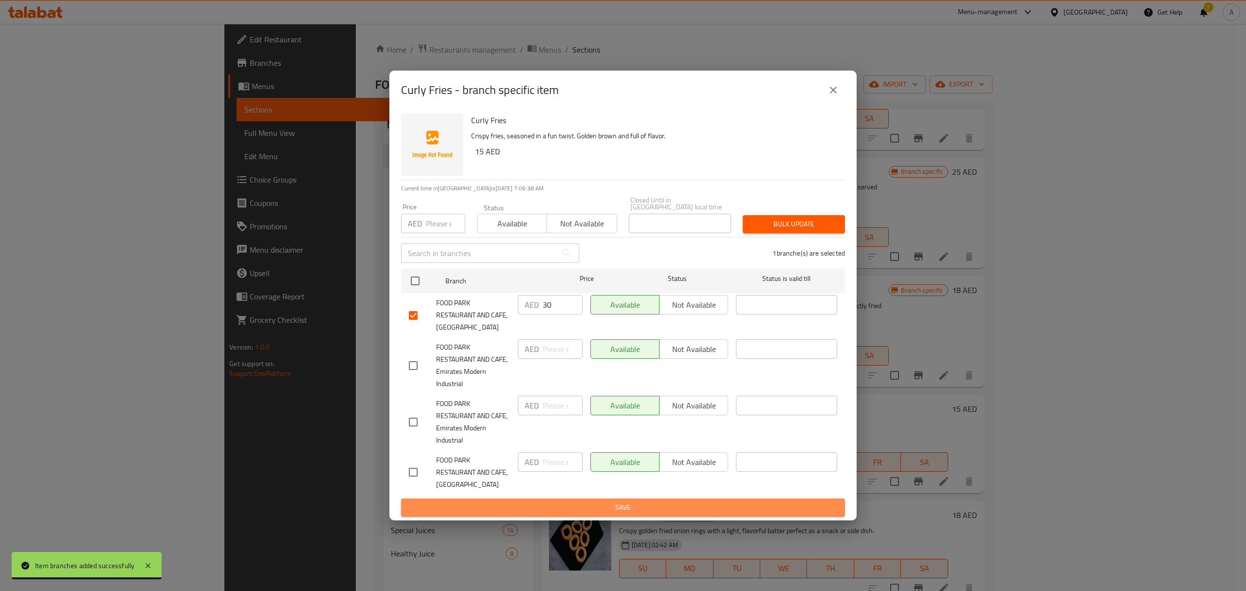
click at [573, 508] on span "Save" at bounding box center [623, 507] width 428 height 12
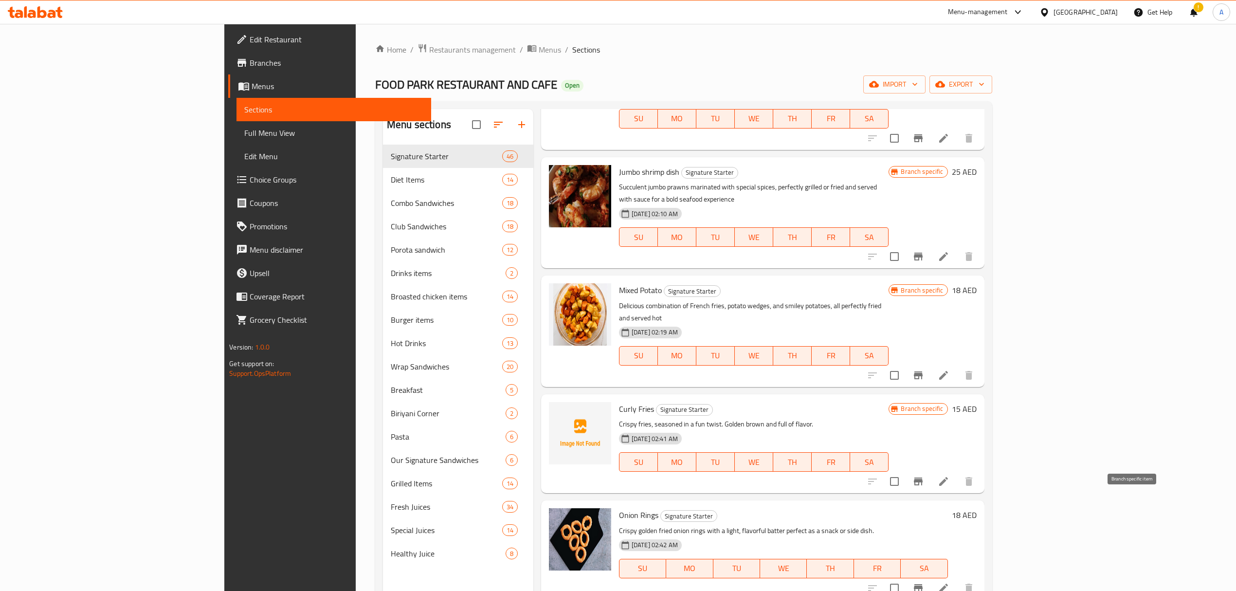
click at [930, 576] on button "Branch-specific-item" at bounding box center [918, 587] width 23 height 23
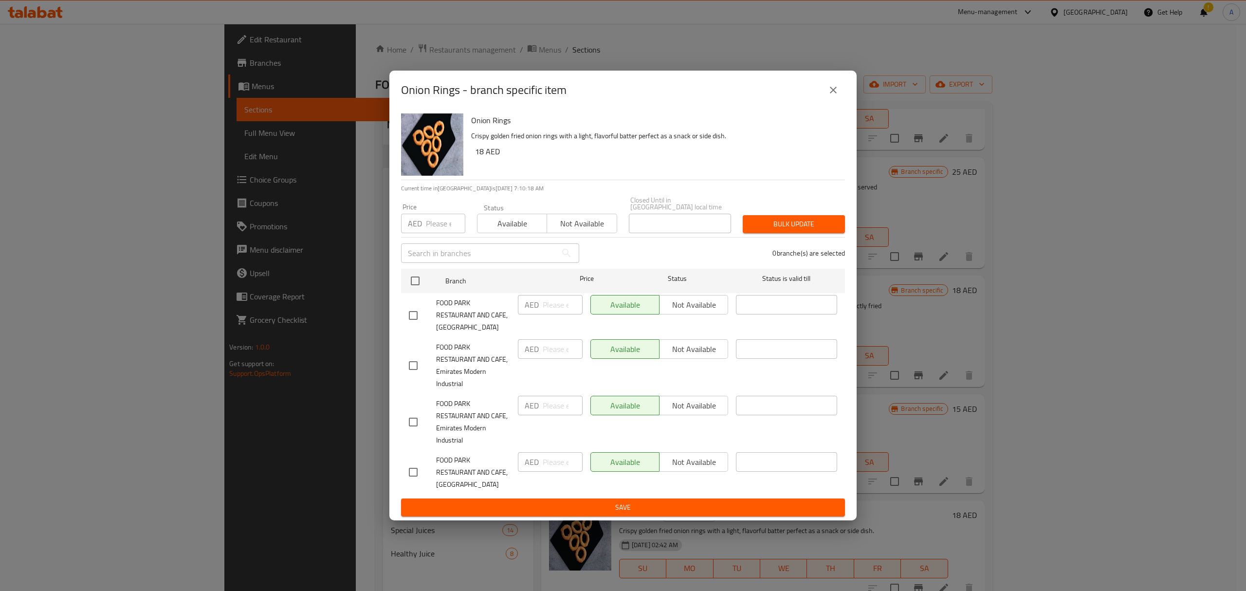
click at [414, 311] on input "checkbox" at bounding box center [413, 315] width 20 height 20
checkbox input "true"
drag, startPoint x: 546, startPoint y: 303, endPoint x: 546, endPoint y: 318, distance: 15.1
drag, startPoint x: 546, startPoint y: 318, endPoint x: 552, endPoint y: 310, distance: 9.7
drag, startPoint x: 552, startPoint y: 310, endPoint x: 553, endPoint y: 299, distance: 11.2
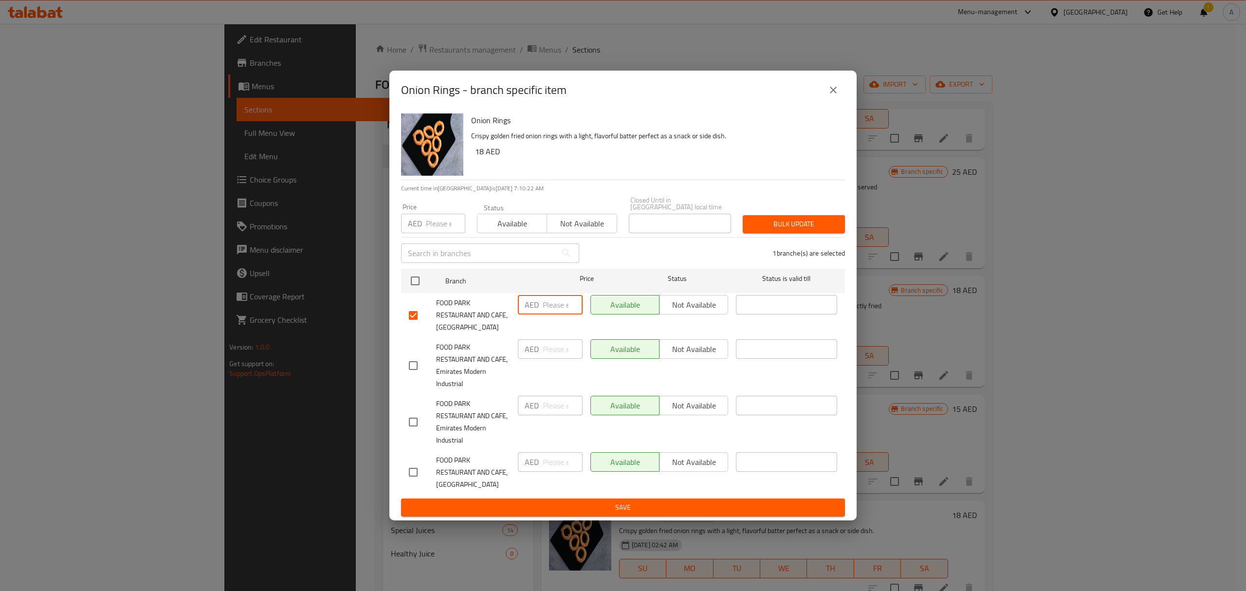
paste input "36"
type input "36"
click at [542, 501] on span "Save" at bounding box center [623, 507] width 428 height 12
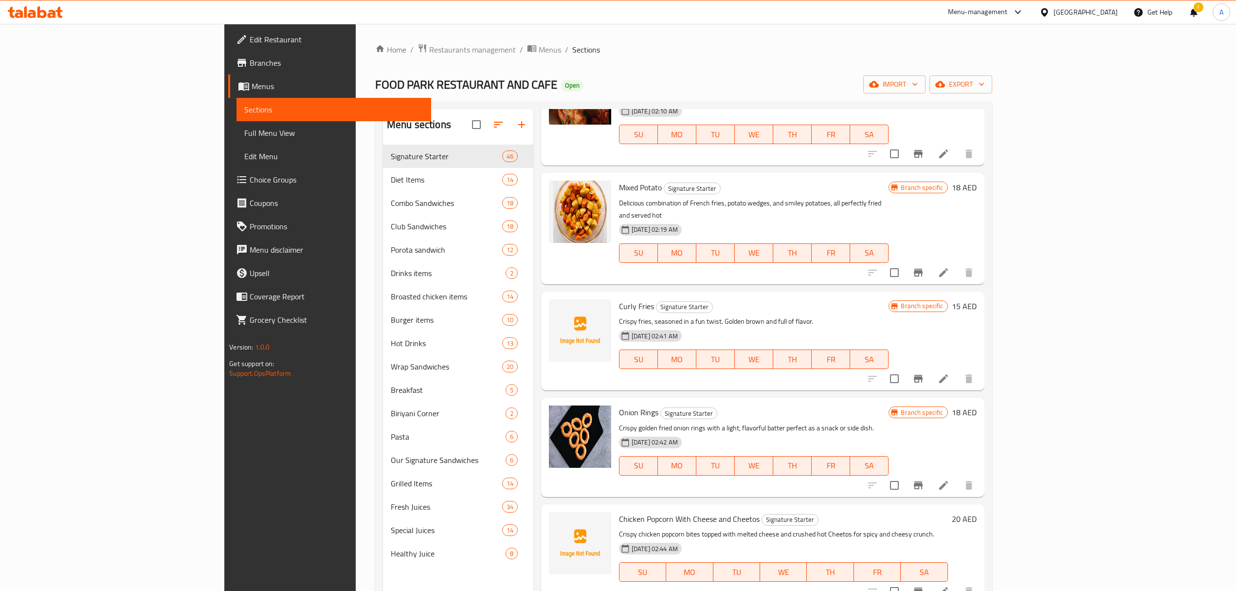
scroll to position [2194, 0]
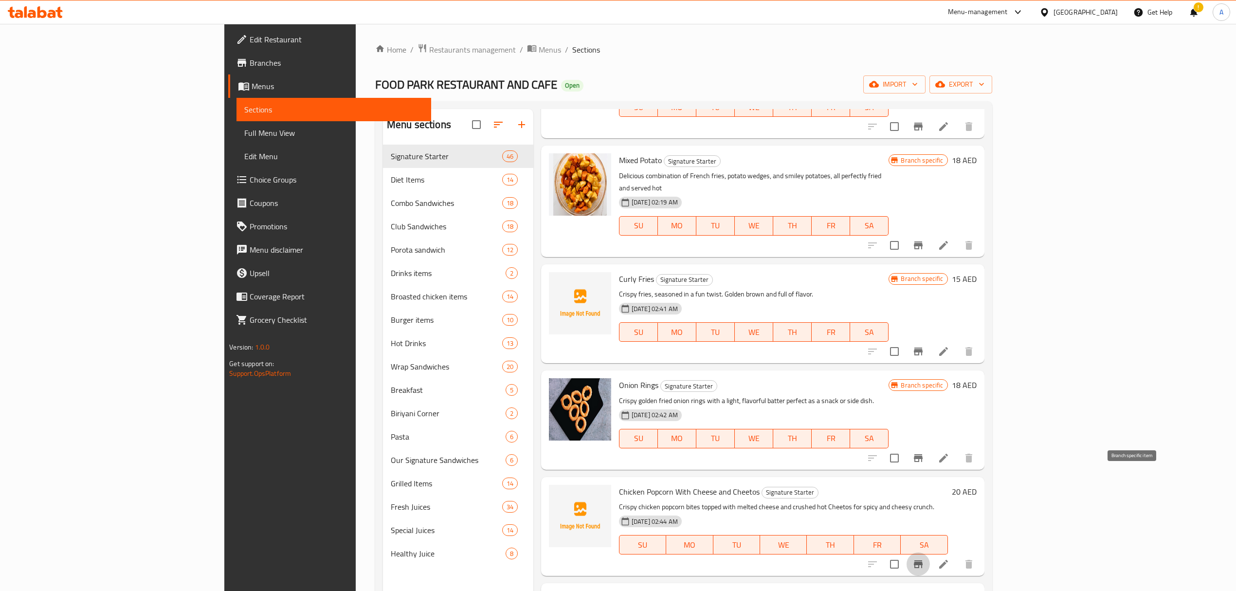
click at [924, 558] on icon "Branch-specific-item" at bounding box center [919, 564] width 12 height 12
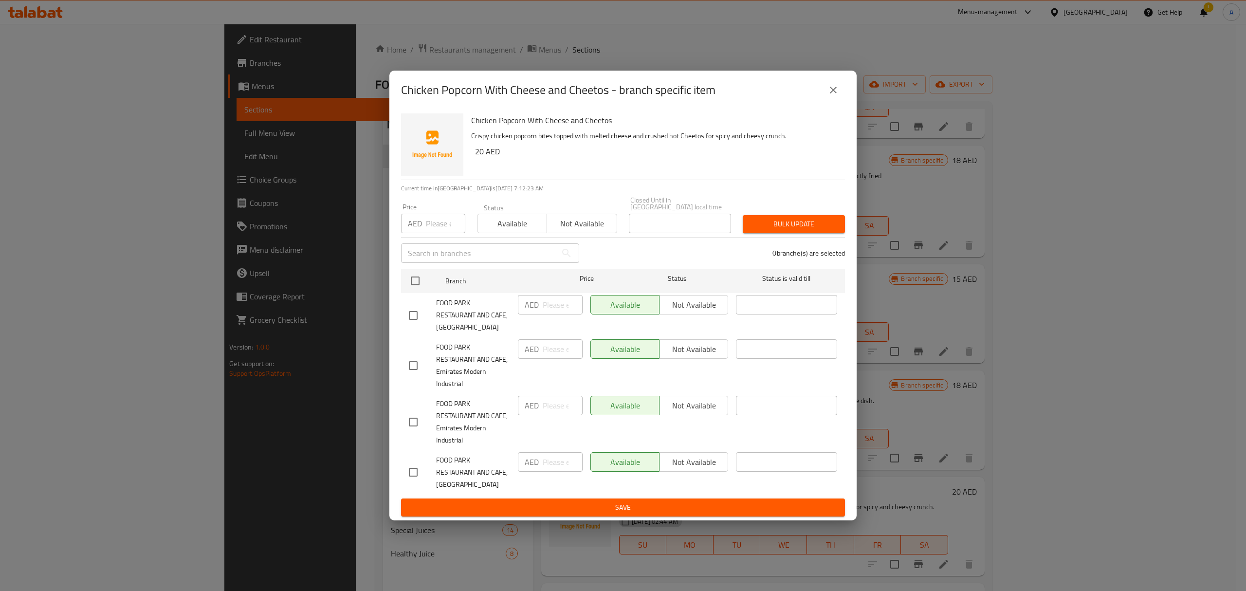
click at [411, 312] on input "checkbox" at bounding box center [413, 315] width 20 height 20
checkbox input "true"
drag, startPoint x: 542, startPoint y: 300, endPoint x: 530, endPoint y: 306, distance: 12.8
drag, startPoint x: 530, startPoint y: 306, endPoint x: 532, endPoint y: 300, distance: 5.7
click at [532, 300] on p "AED" at bounding box center [532, 305] width 14 height 12
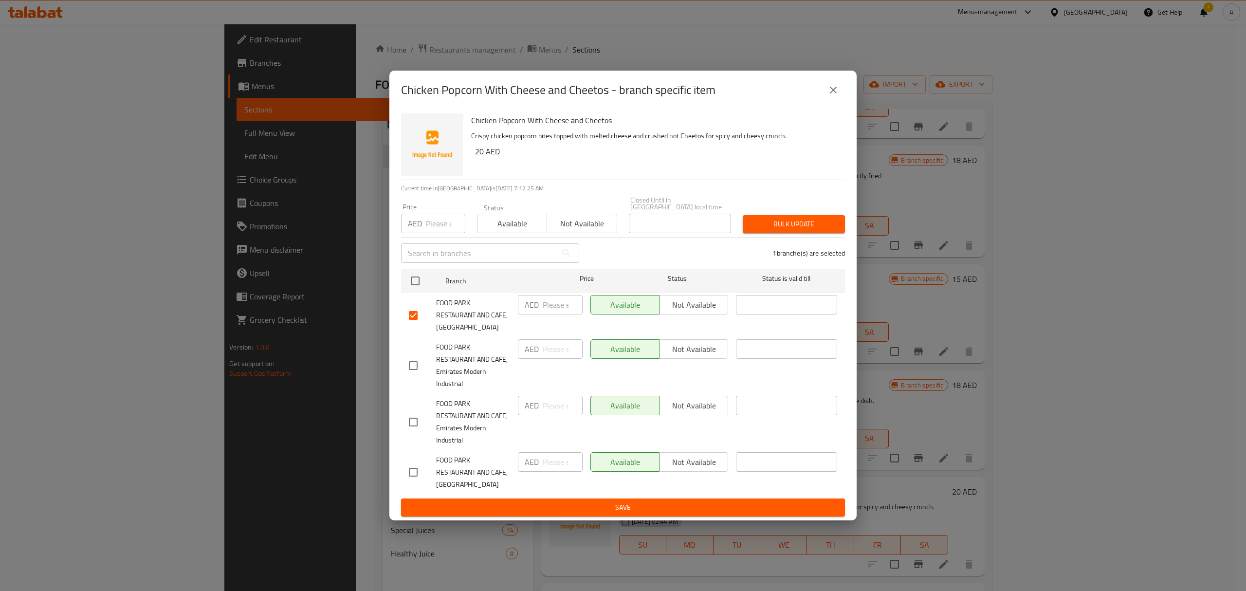
click at [550, 300] on input "number" at bounding box center [563, 304] width 40 height 19
paste input "40"
type input "40"
click at [569, 507] on span "Save" at bounding box center [623, 507] width 428 height 12
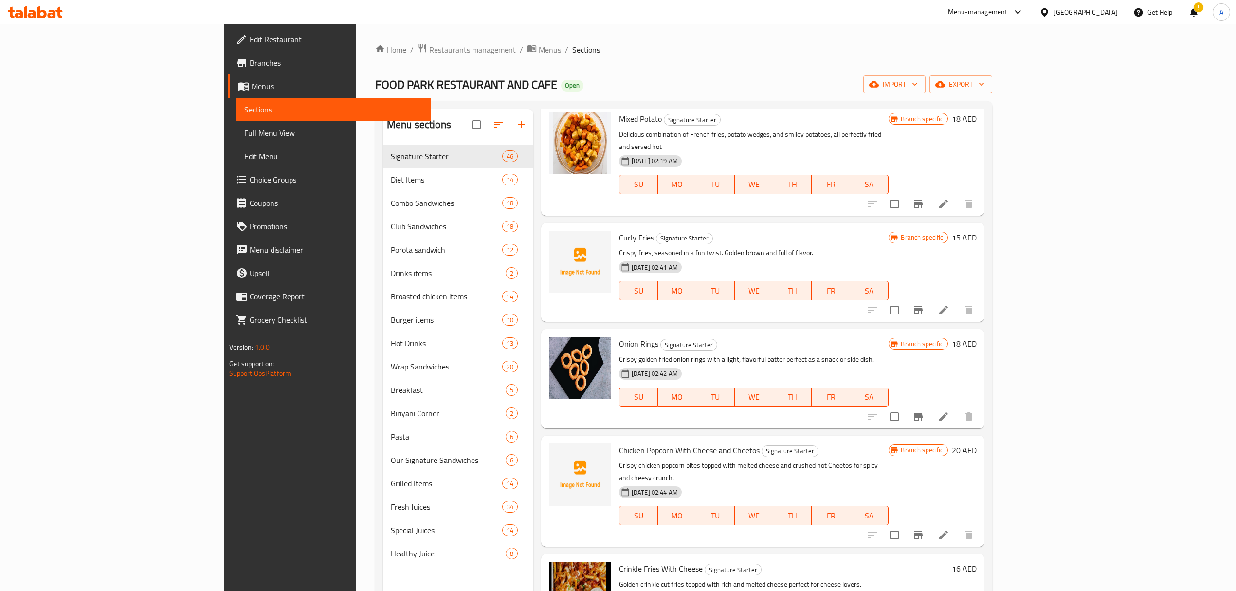
scroll to position [2259, 0]
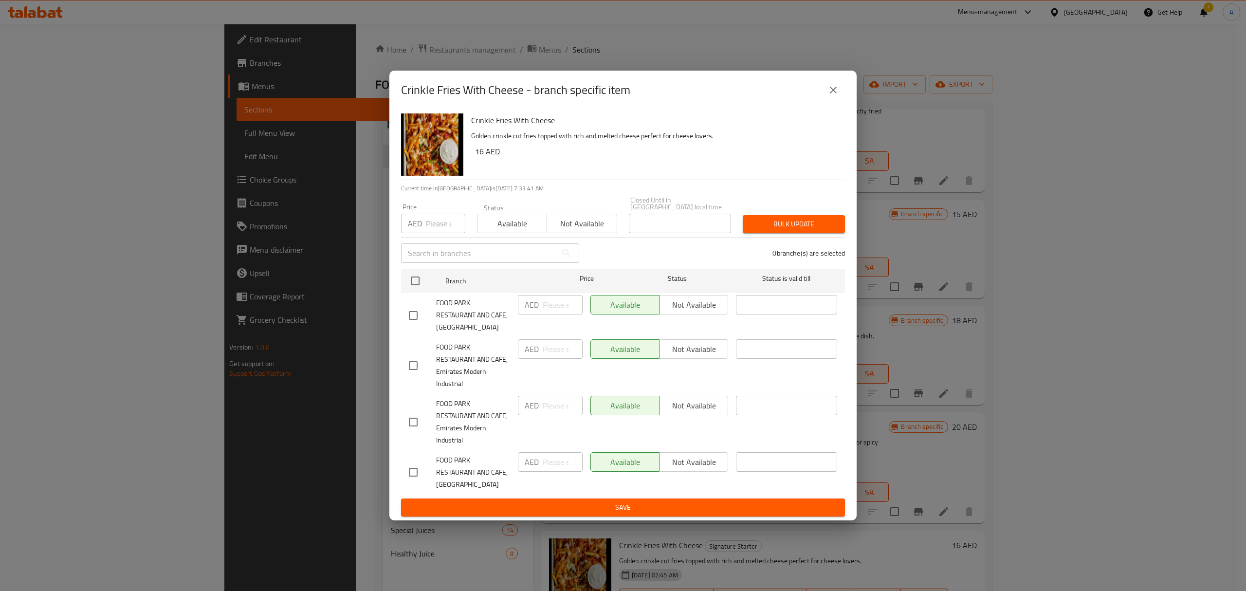
click at [407, 316] on input "checkbox" at bounding box center [413, 315] width 20 height 20
checkbox input "true"
click at [559, 306] on input "number" at bounding box center [563, 304] width 40 height 19
paste input "32"
type input "32"
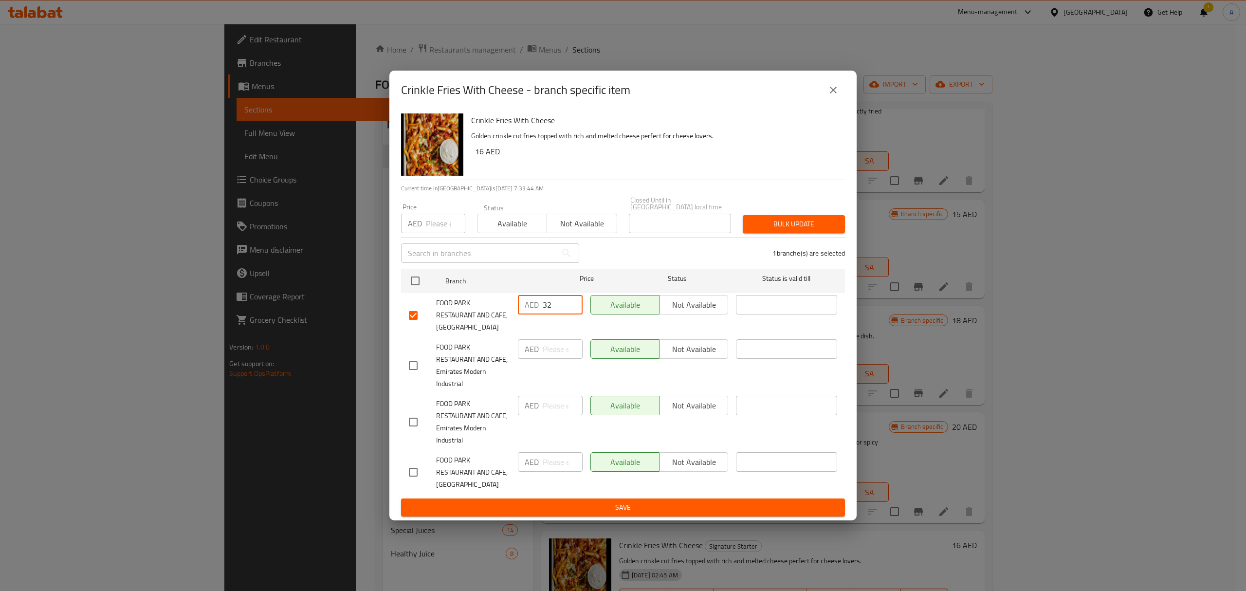
click at [532, 504] on span "Save" at bounding box center [623, 507] width 428 height 12
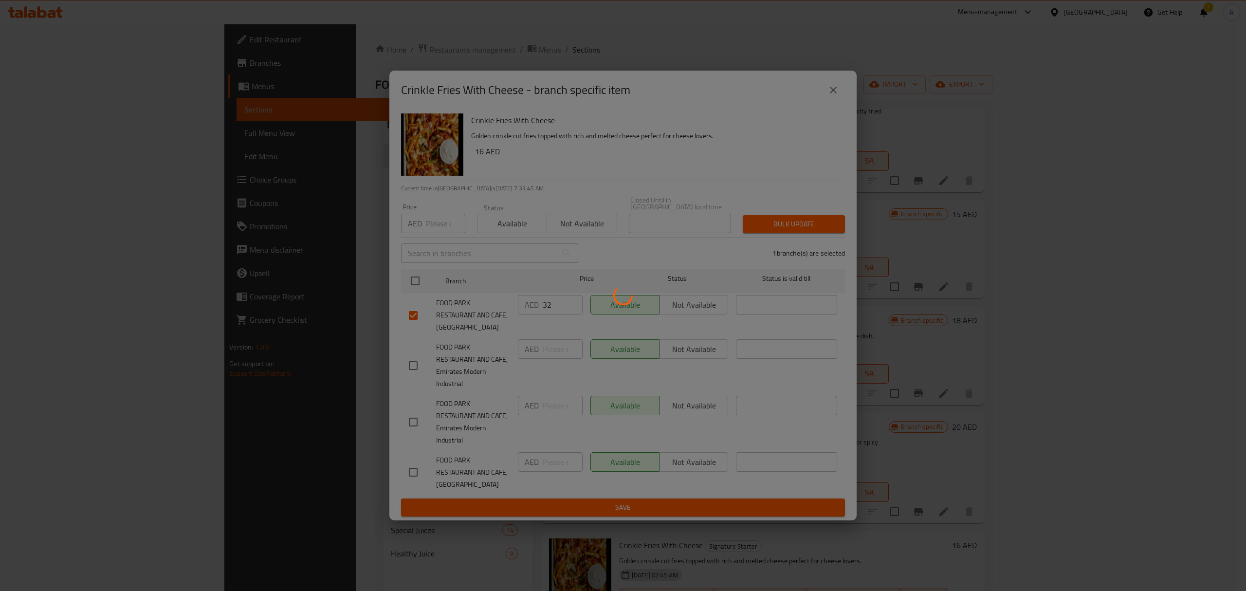
click at [532, 504] on div at bounding box center [623, 295] width 1246 height 591
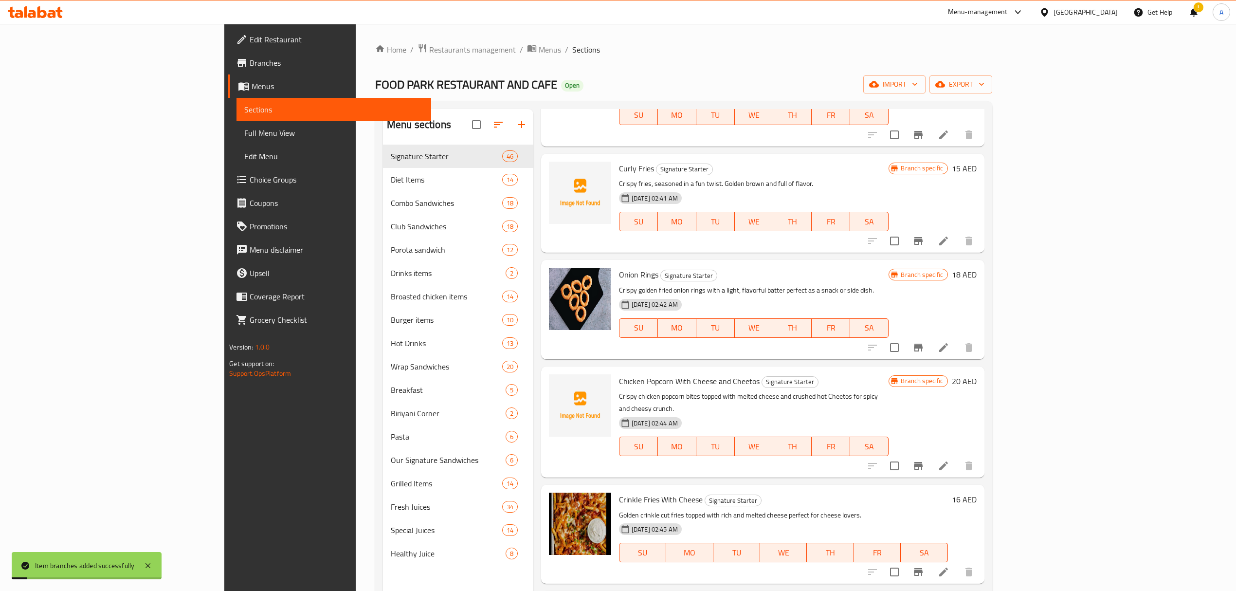
scroll to position [2389, 0]
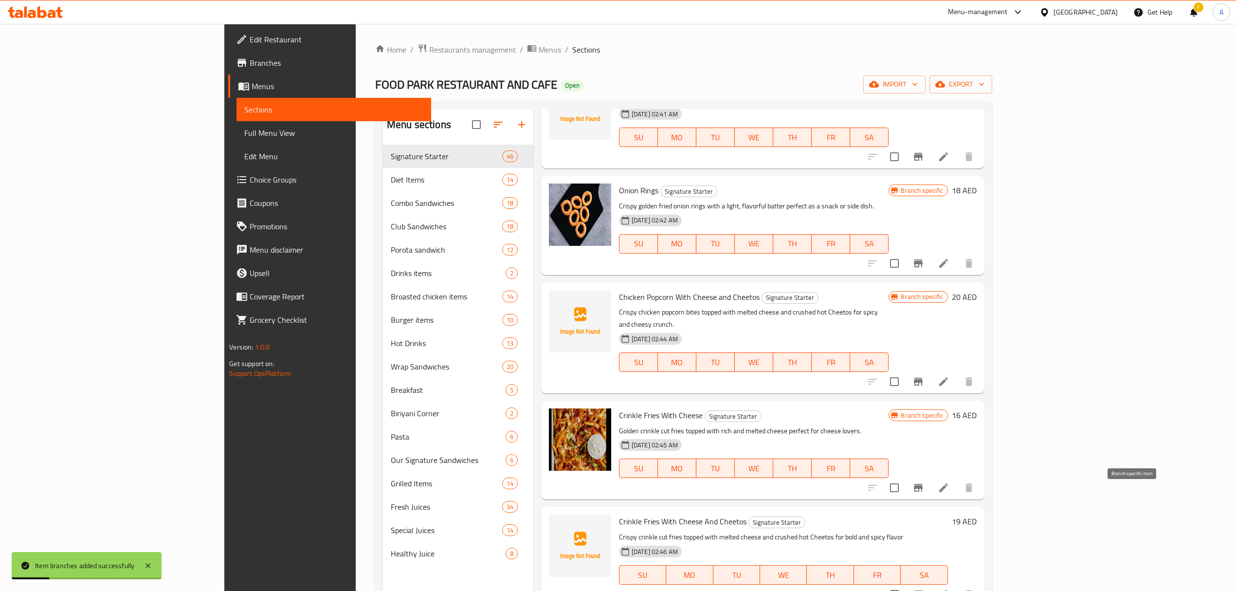
click at [930, 583] on button "Branch-specific-item" at bounding box center [918, 594] width 23 height 23
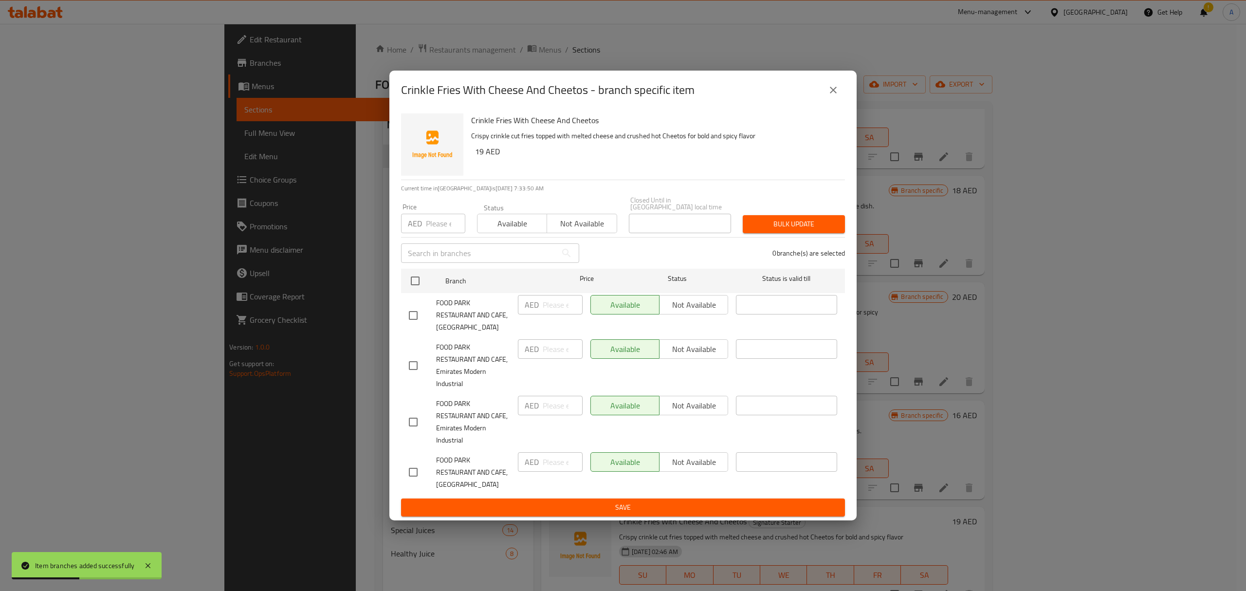
click at [407, 316] on input "checkbox" at bounding box center [413, 315] width 20 height 20
checkbox input "true"
click at [551, 308] on input "number" at bounding box center [563, 304] width 40 height 19
paste input "38"
type input "38"
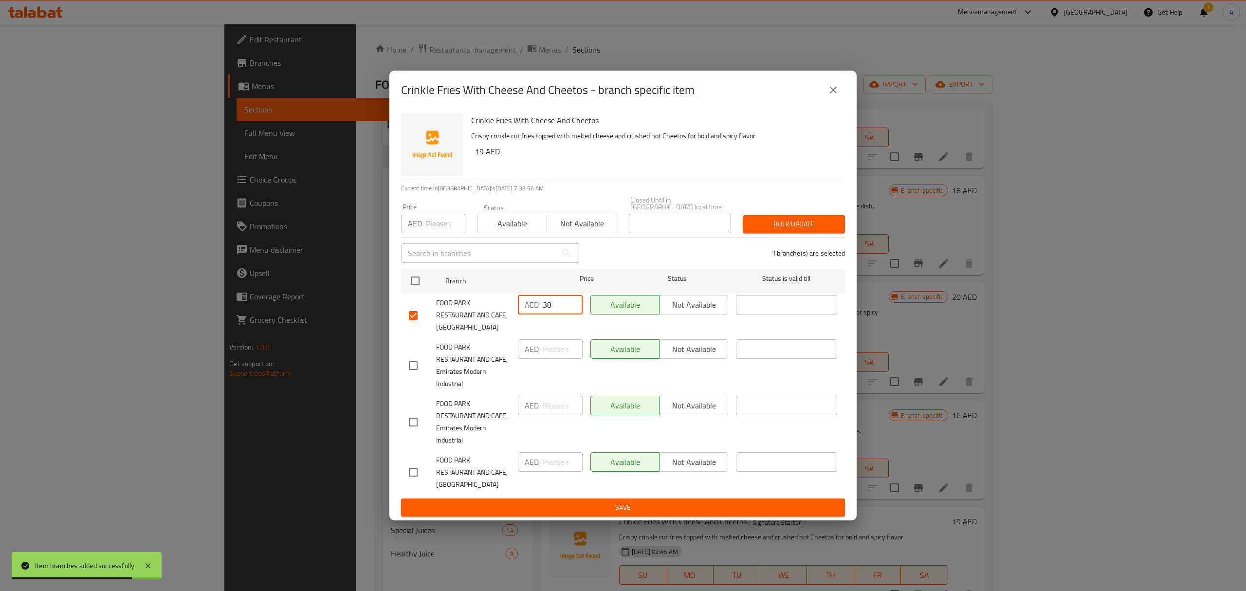
click at [593, 513] on span "Save" at bounding box center [623, 507] width 428 height 12
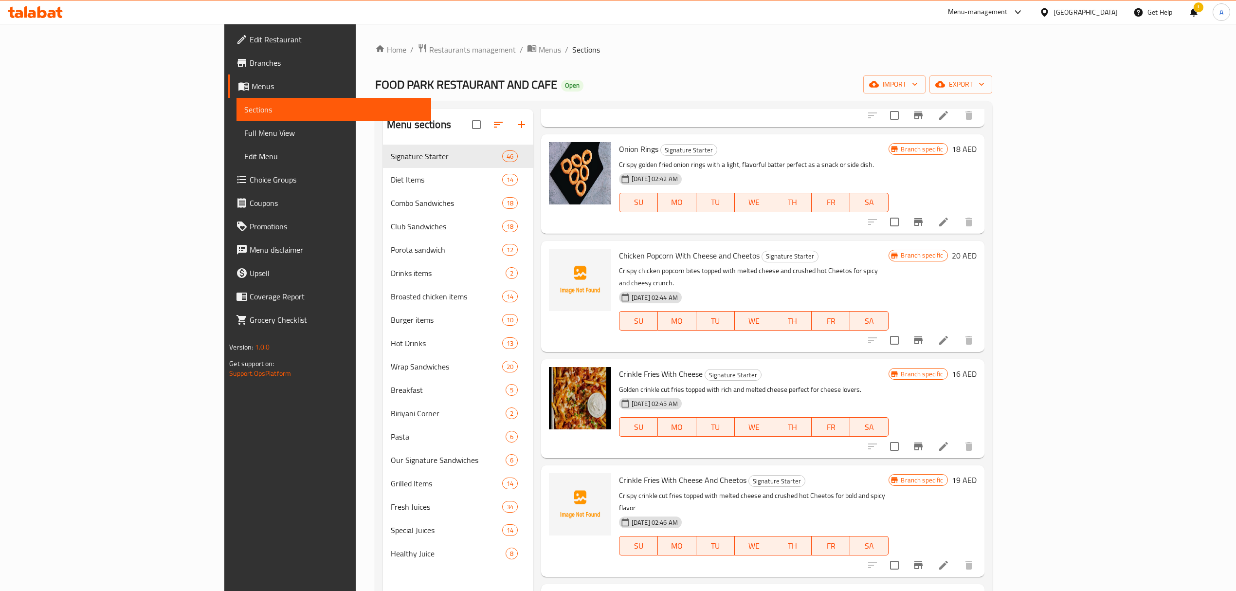
scroll to position [2454, 0]
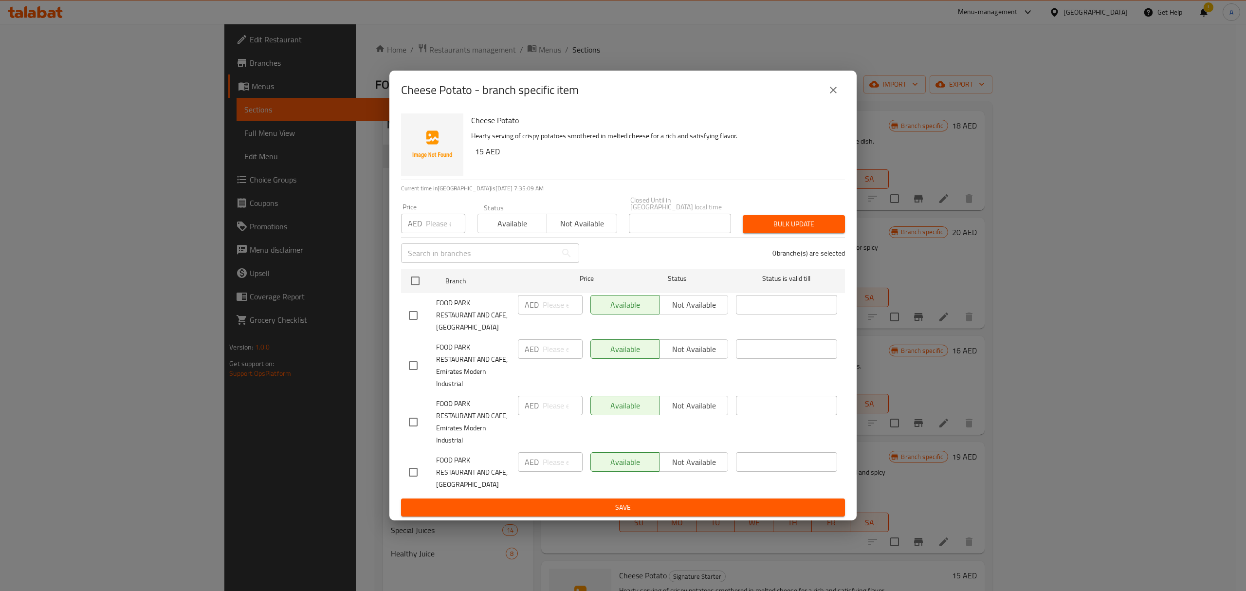
click at [409, 320] on input "checkbox" at bounding box center [413, 315] width 20 height 20
checkbox input "true"
click at [551, 309] on input "number" at bounding box center [563, 304] width 40 height 19
paste input "30"
type input "30"
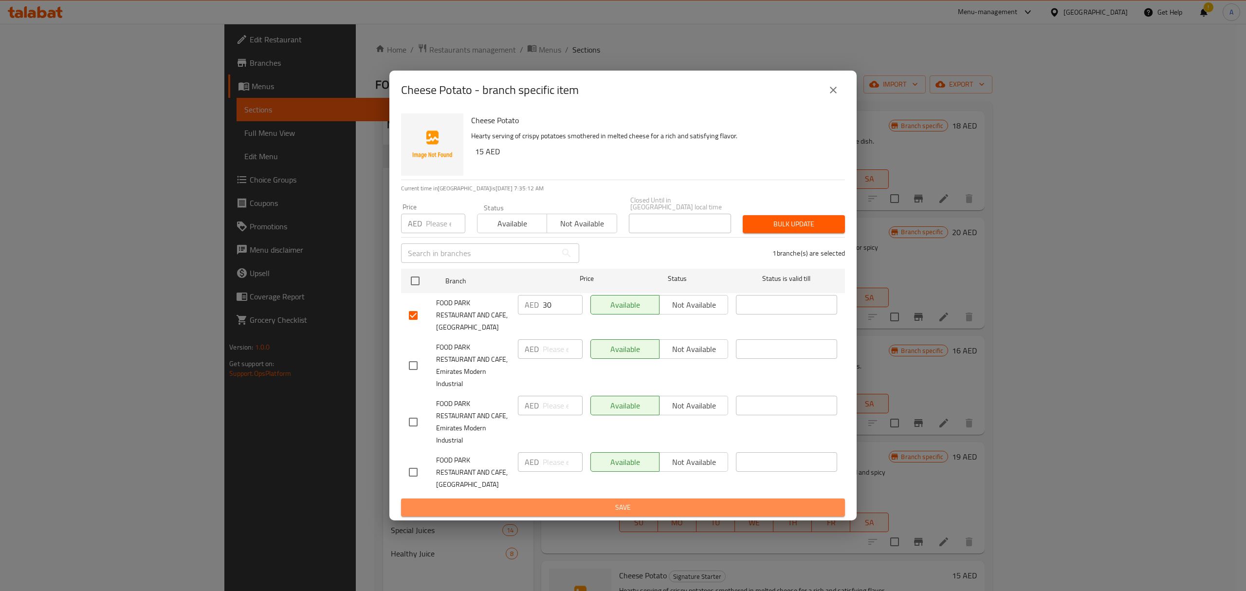
click at [588, 503] on span "Save" at bounding box center [623, 507] width 428 height 12
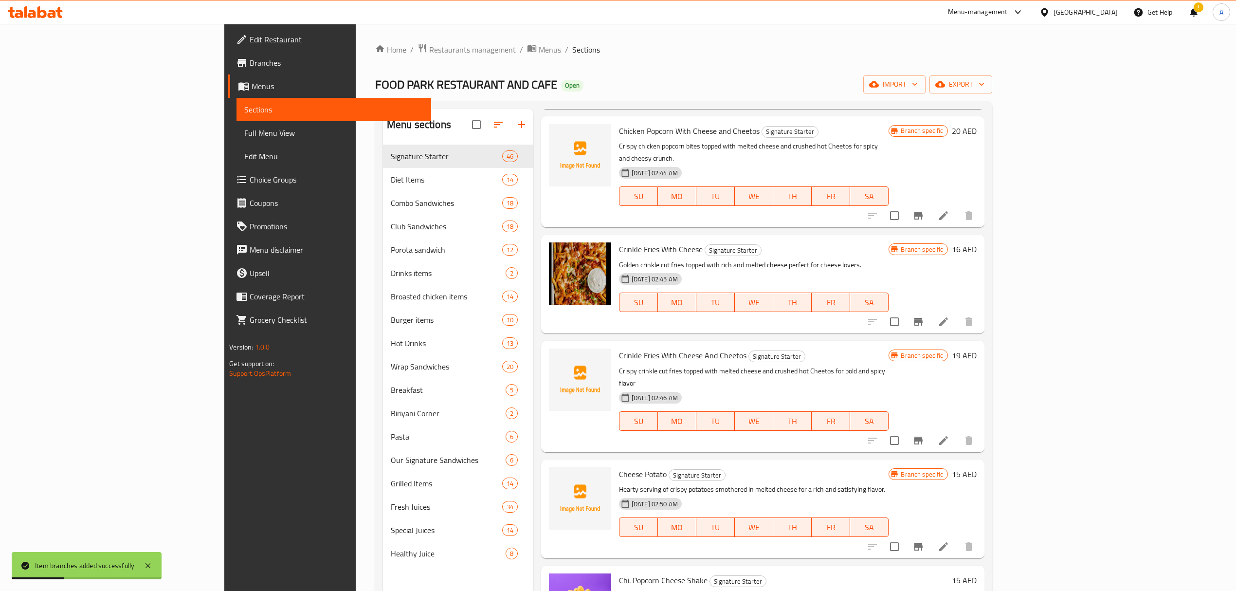
scroll to position [2714, 0]
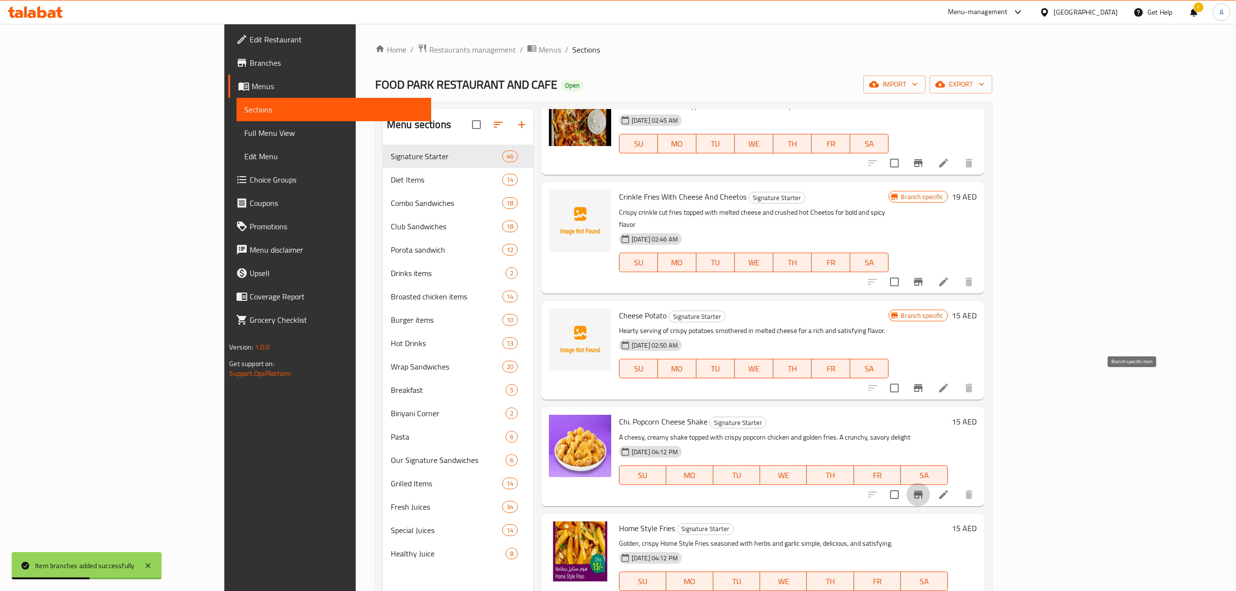
click at [924, 489] on icon "Branch-specific-item" at bounding box center [919, 495] width 12 height 12
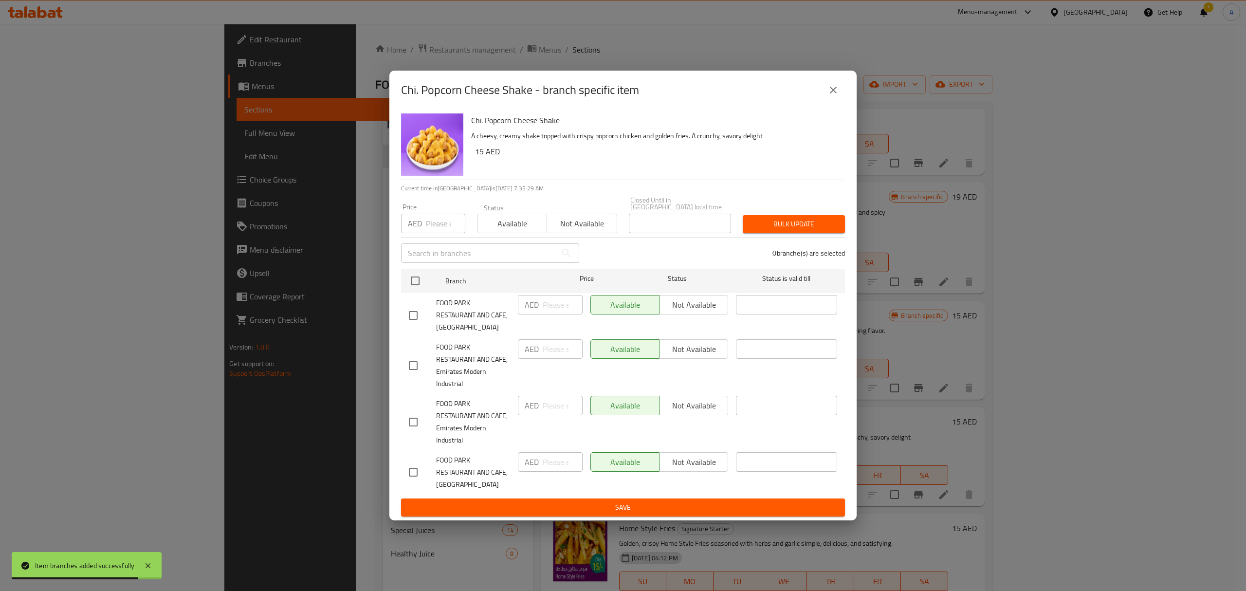
click at [413, 317] on input "checkbox" at bounding box center [413, 315] width 20 height 20
checkbox input "true"
click at [546, 301] on input "number" at bounding box center [563, 304] width 40 height 19
paste input "30"
type input "30"
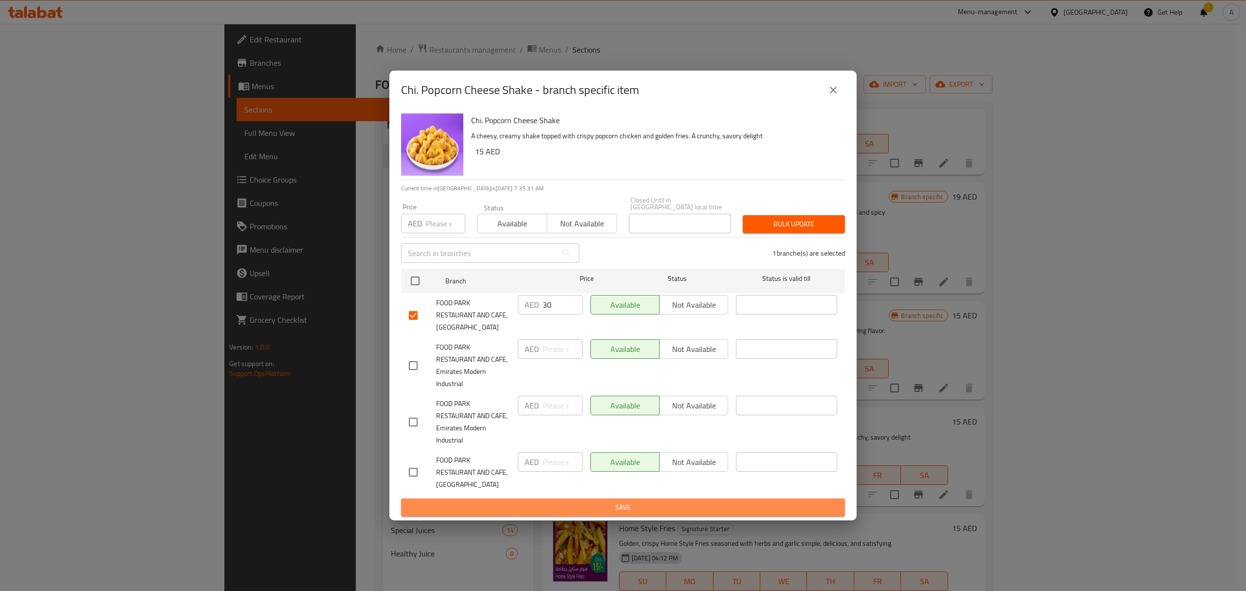
click at [576, 512] on span "Save" at bounding box center [623, 507] width 428 height 12
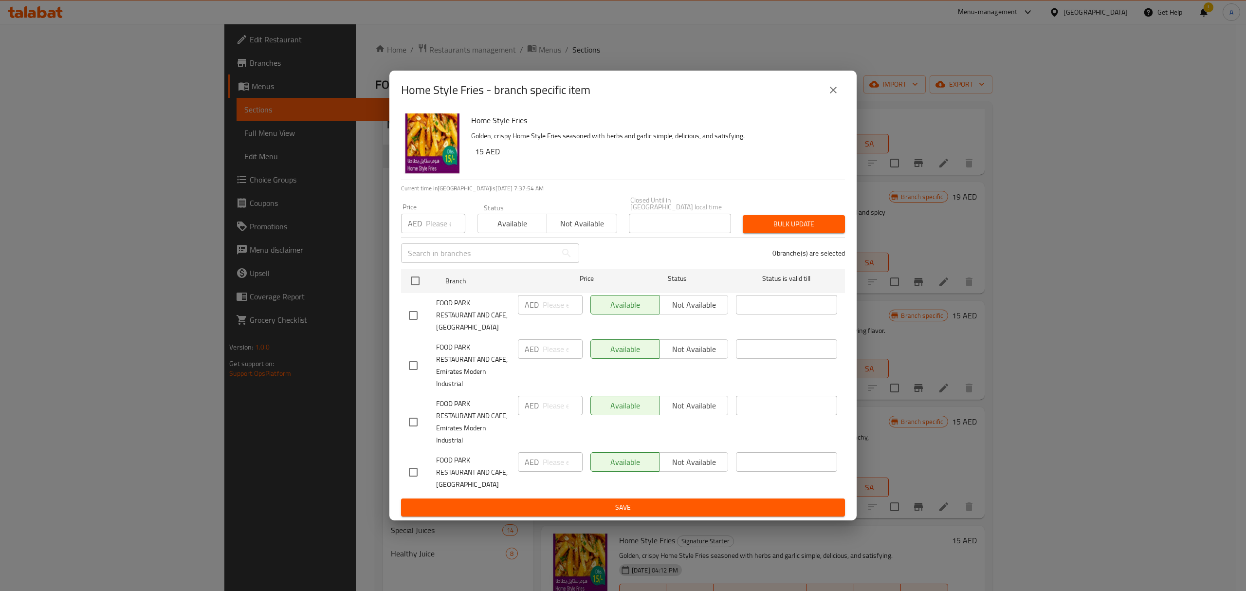
click at [423, 320] on div at bounding box center [422, 315] width 27 height 20
click at [409, 318] on input "checkbox" at bounding box center [413, 315] width 20 height 20
checkbox input "true"
click at [548, 302] on input "number" at bounding box center [563, 304] width 40 height 19
paste input "30"
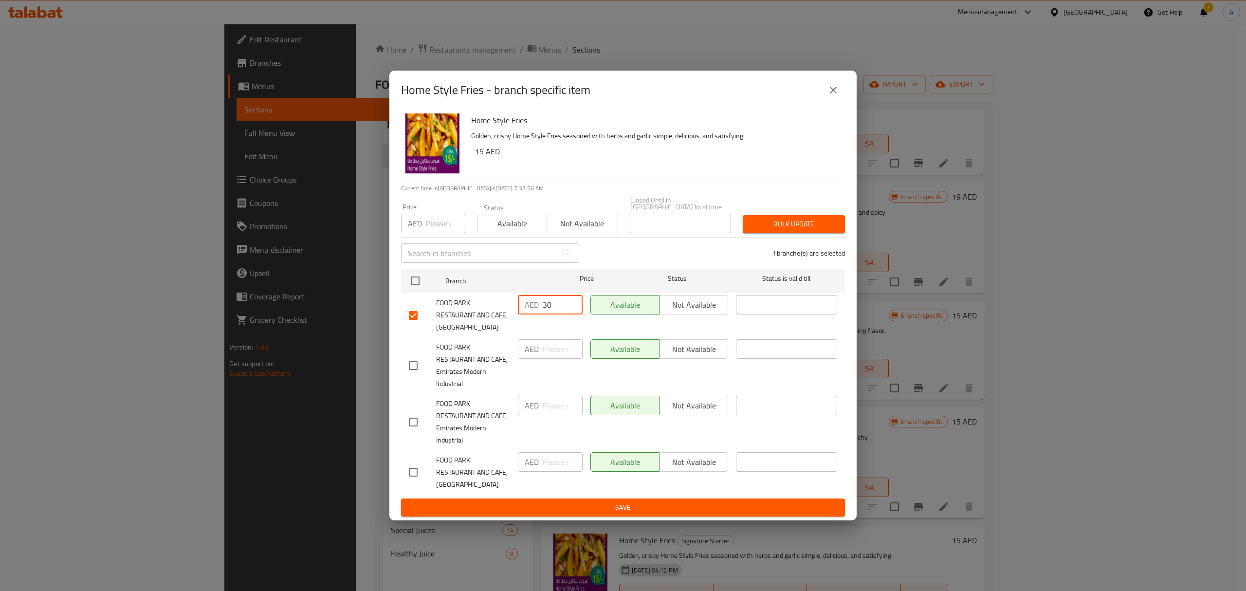
type input "30"
click at [612, 495] on div "Available Not available" at bounding box center [659, 472] width 146 height 48
click at [614, 503] on span "Save" at bounding box center [623, 507] width 428 height 12
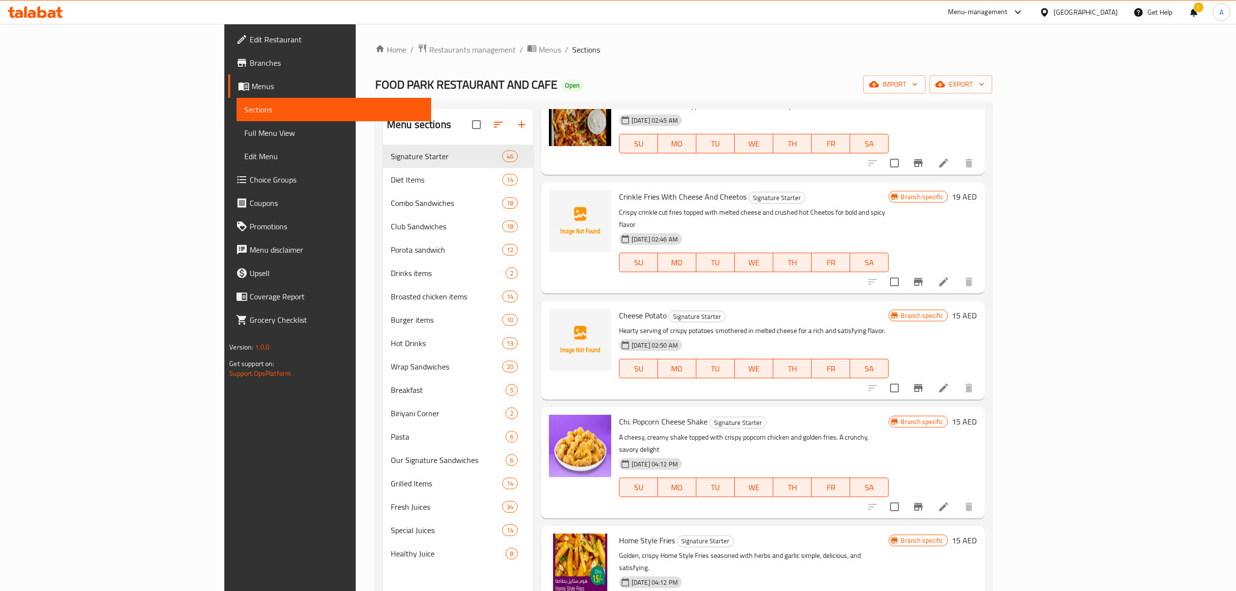
scroll to position [2778, 0]
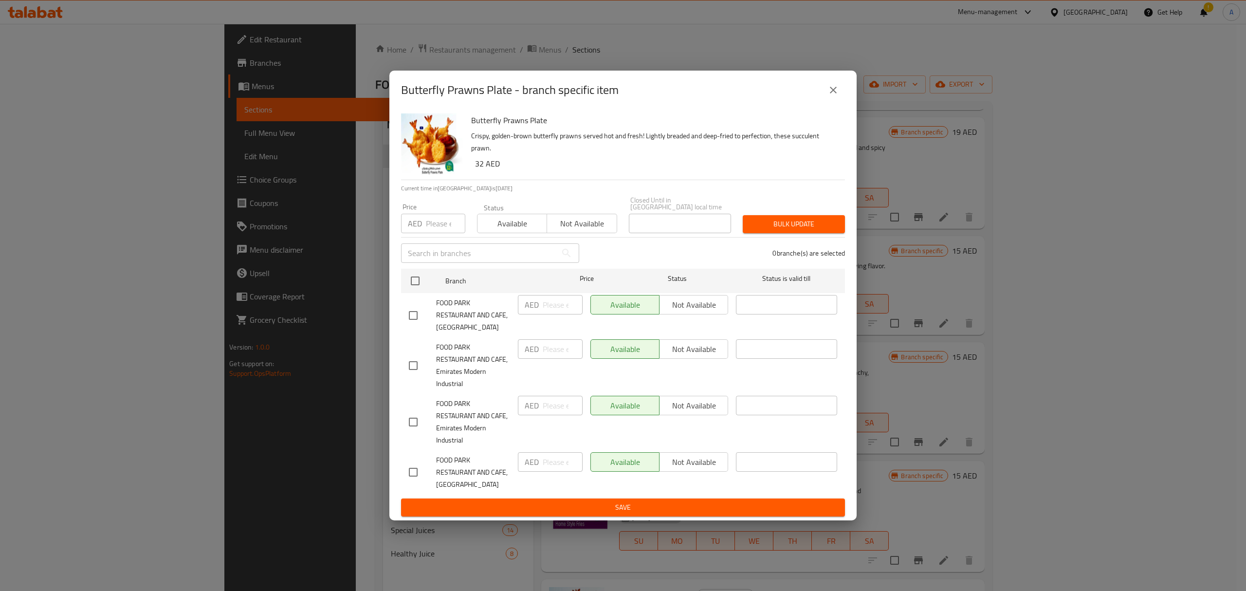
click at [415, 316] on input "checkbox" at bounding box center [413, 315] width 20 height 20
checkbox input "true"
click at [559, 310] on input "number" at bounding box center [563, 304] width 40 height 19
paste input "64"
type input "64"
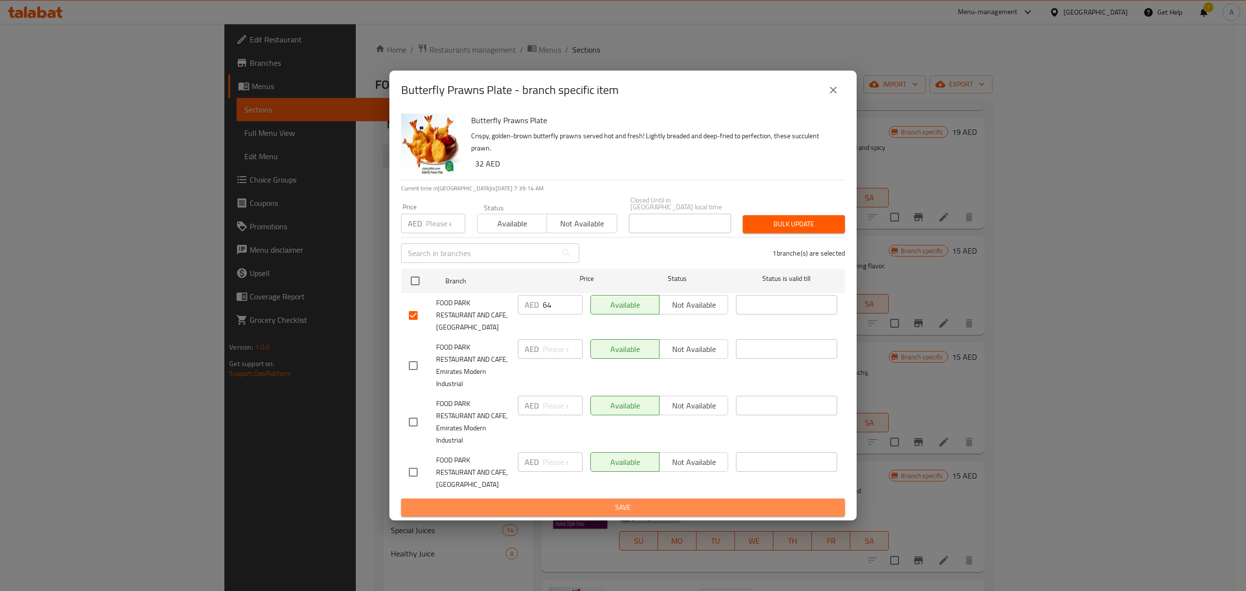
click at [600, 509] on span "Save" at bounding box center [623, 507] width 428 height 12
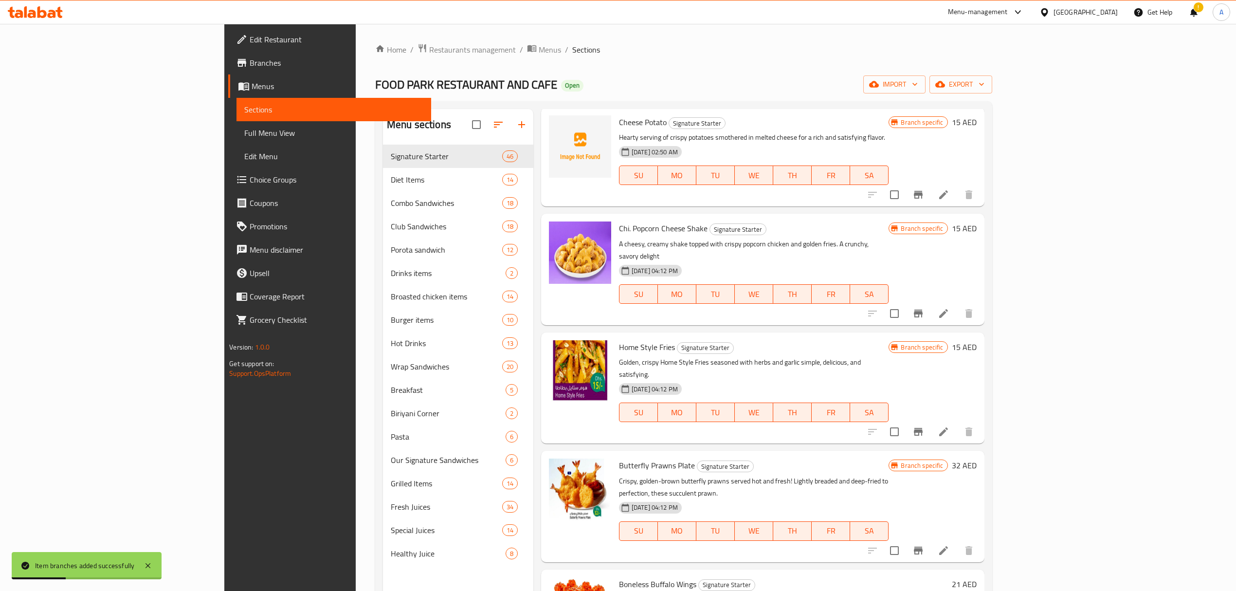
scroll to position [2973, 0]
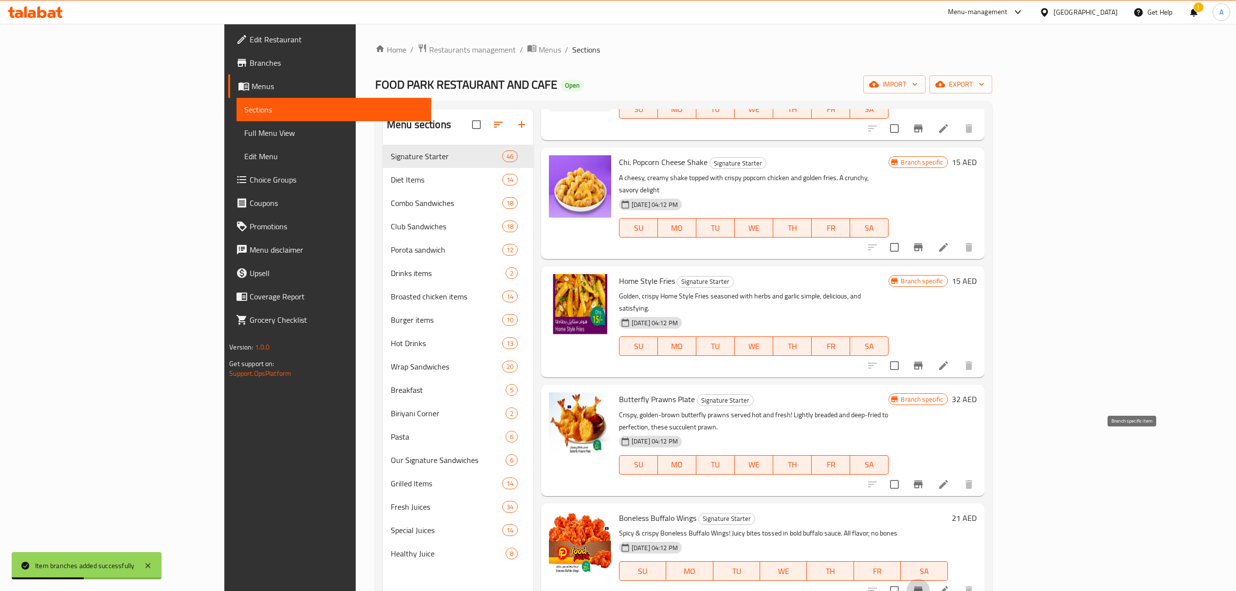
click at [923, 586] on icon "Branch-specific-item" at bounding box center [918, 590] width 9 height 8
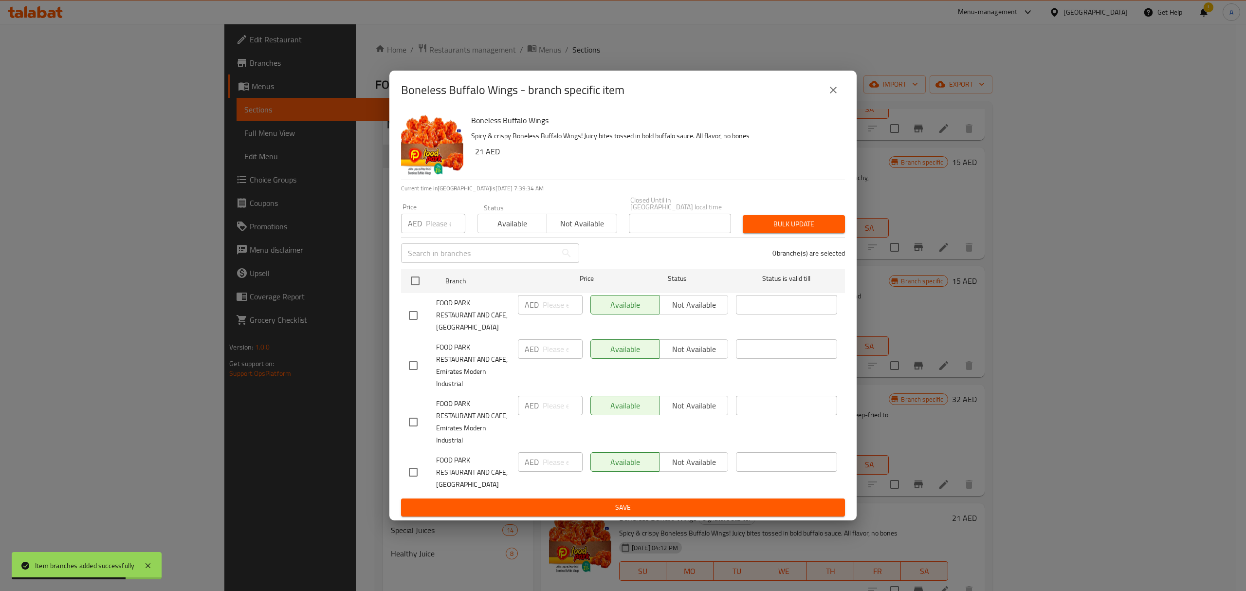
click at [412, 314] on input "checkbox" at bounding box center [413, 315] width 20 height 20
checkbox input "true"
click at [549, 311] on input "number" at bounding box center [563, 304] width 40 height 19
paste input "42"
type input "42"
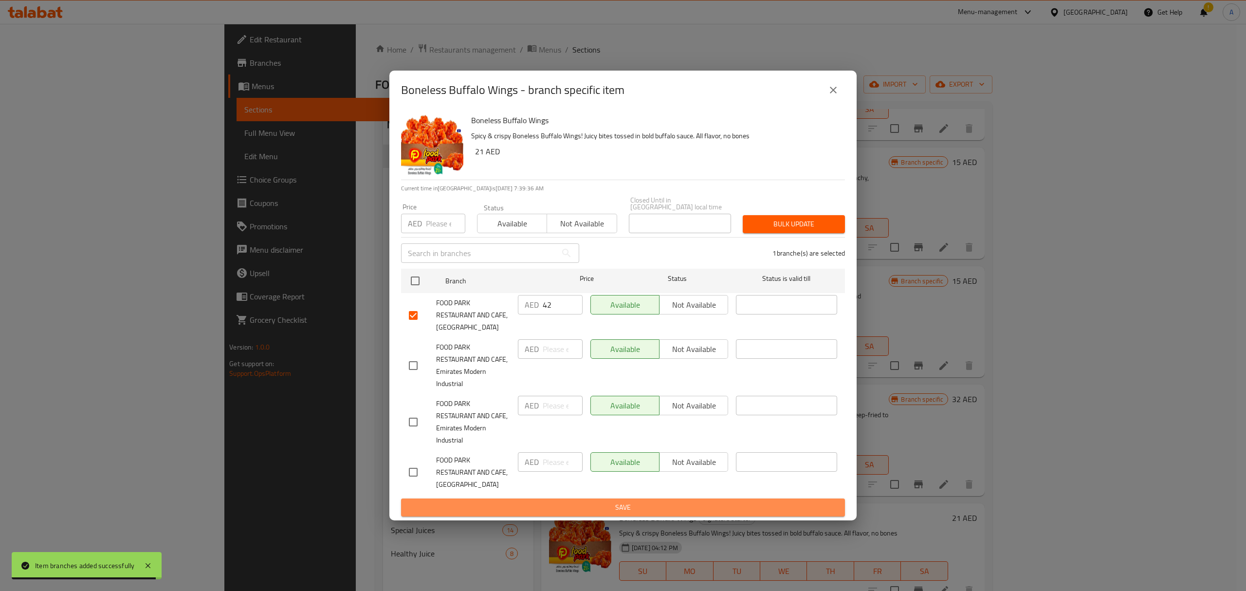
click at [575, 502] on span "Save" at bounding box center [623, 507] width 428 height 12
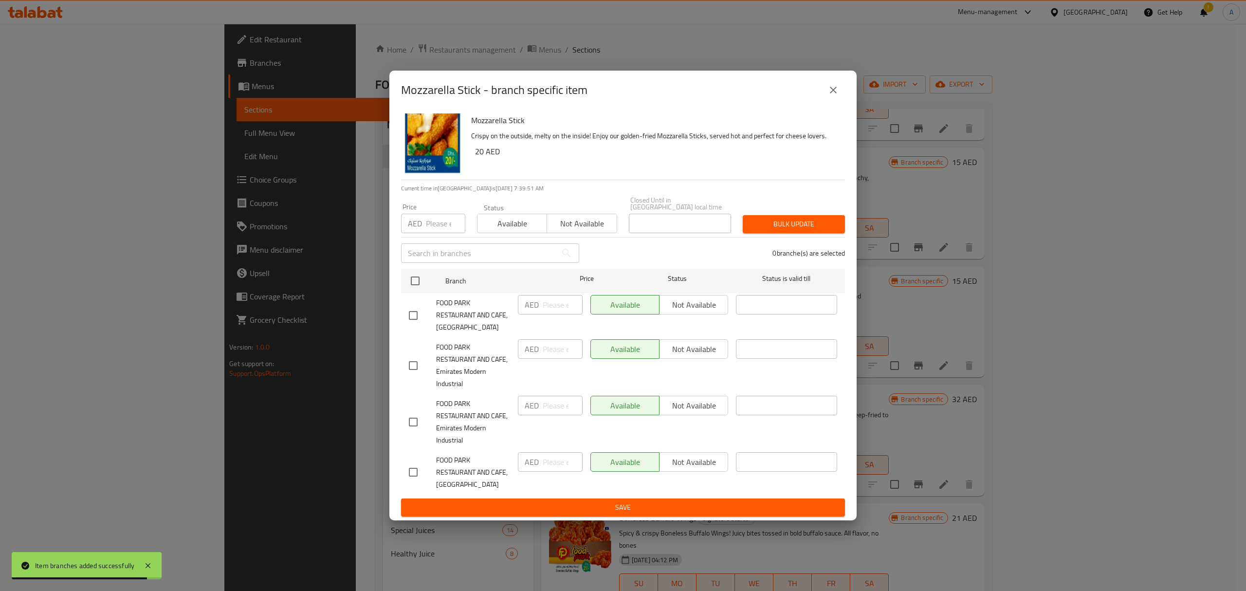
click at [413, 314] on input "checkbox" at bounding box center [413, 315] width 20 height 20
checkbox input "true"
click at [561, 303] on input "number" at bounding box center [563, 304] width 40 height 19
paste input "40"
type input "40"
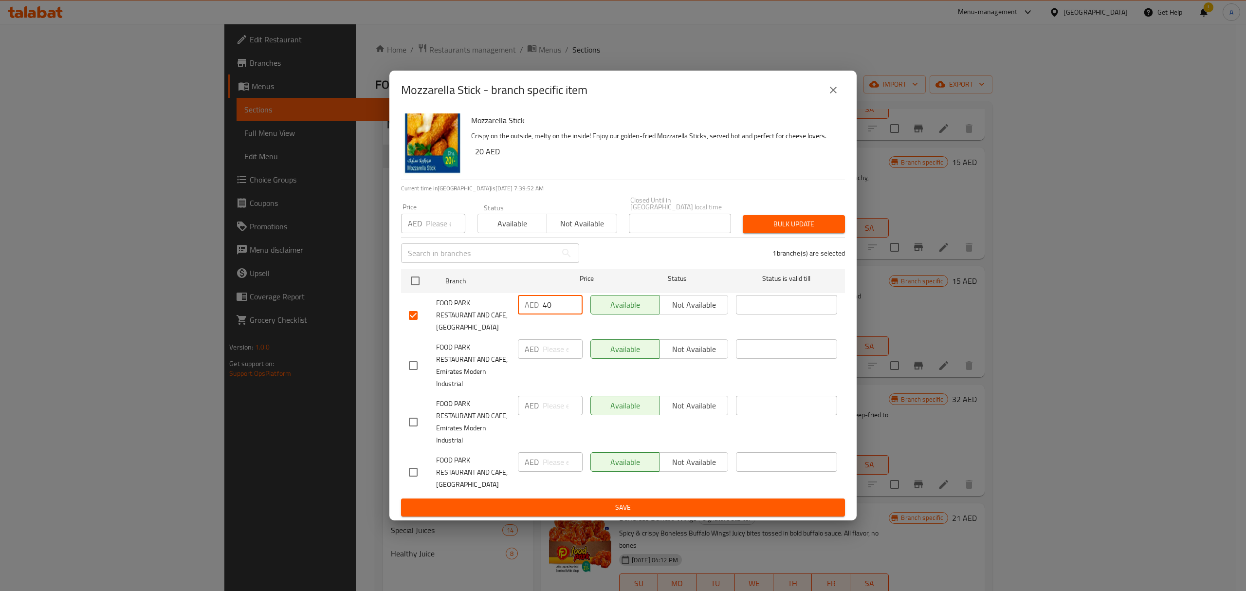
click at [561, 511] on span "Save" at bounding box center [623, 507] width 428 height 12
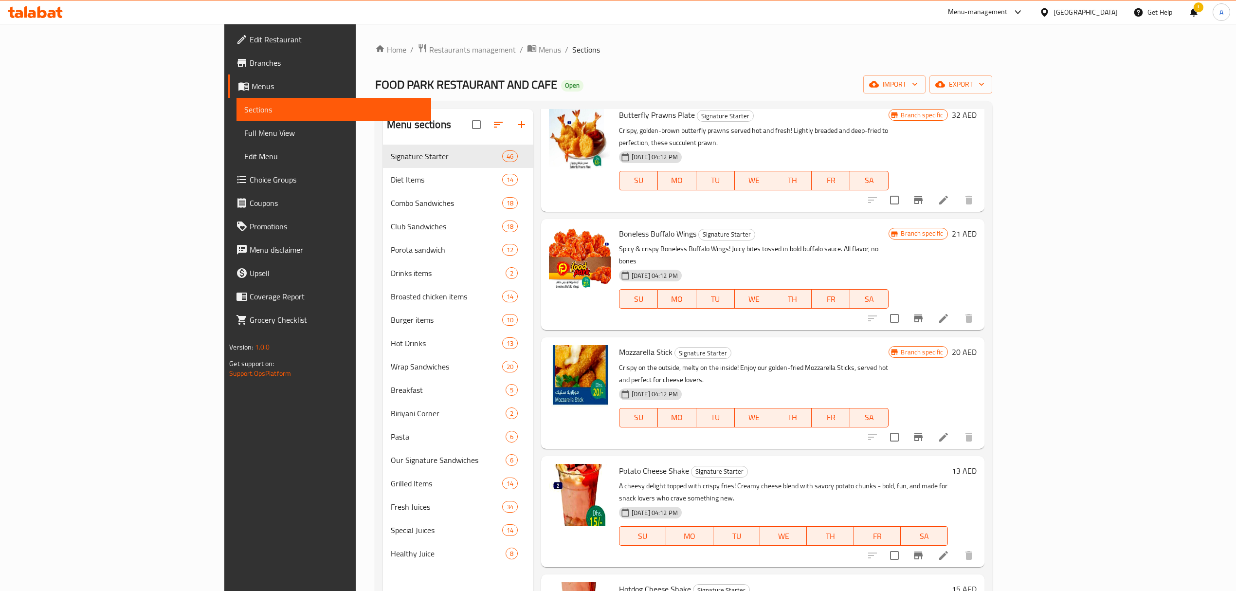
scroll to position [3298, 0]
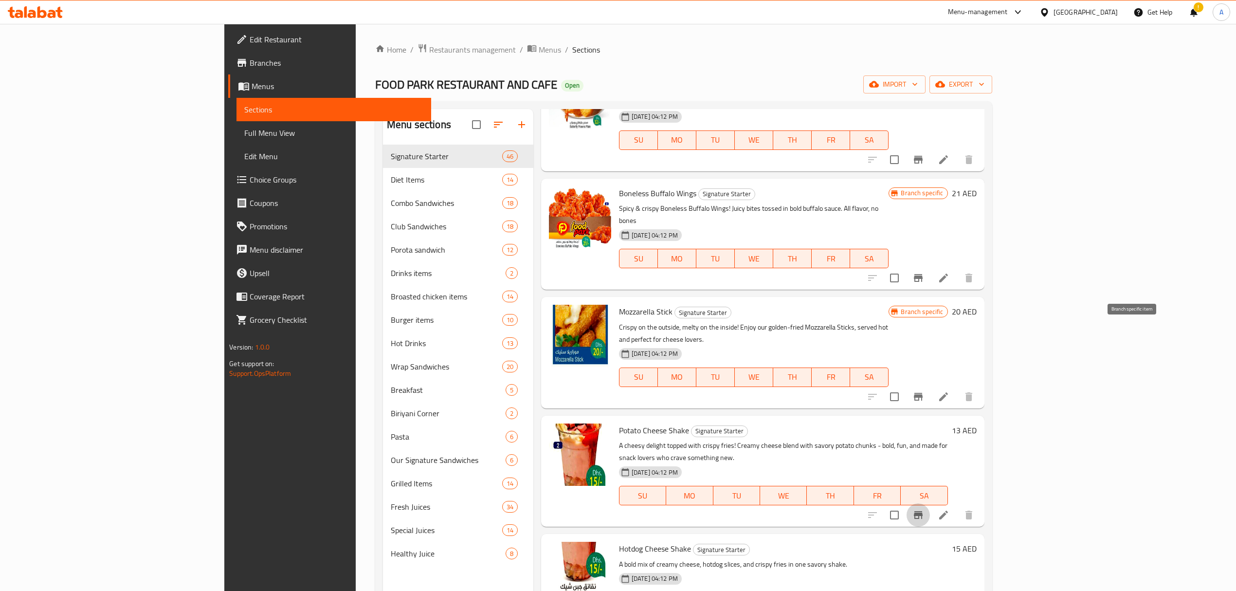
click at [923, 511] on icon "Branch-specific-item" at bounding box center [918, 515] width 9 height 8
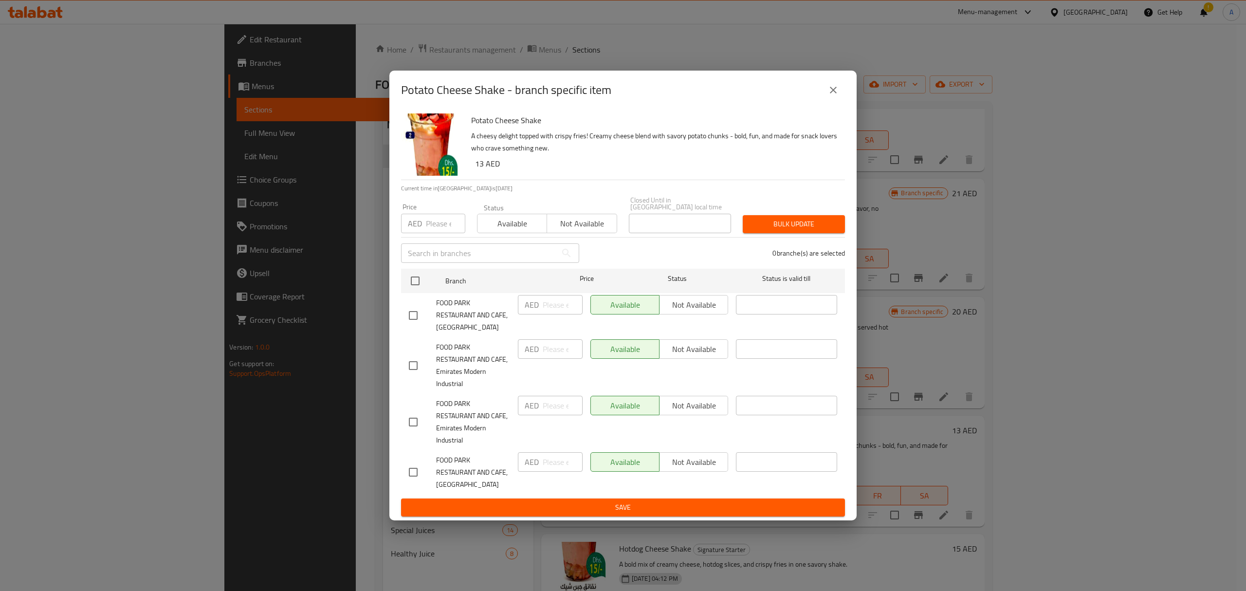
click at [419, 309] on input "checkbox" at bounding box center [413, 315] width 20 height 20
checkbox input "true"
click at [563, 310] on input "number" at bounding box center [563, 304] width 40 height 19
paste input "26"
type input "26"
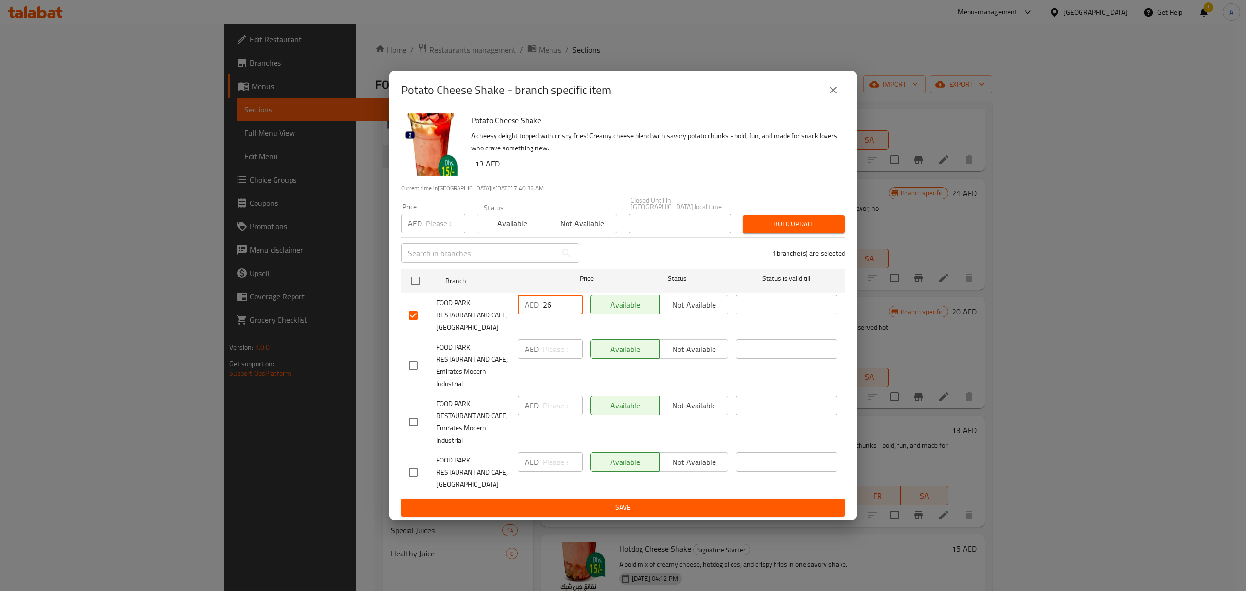
click at [578, 503] on span "Save" at bounding box center [623, 507] width 428 height 12
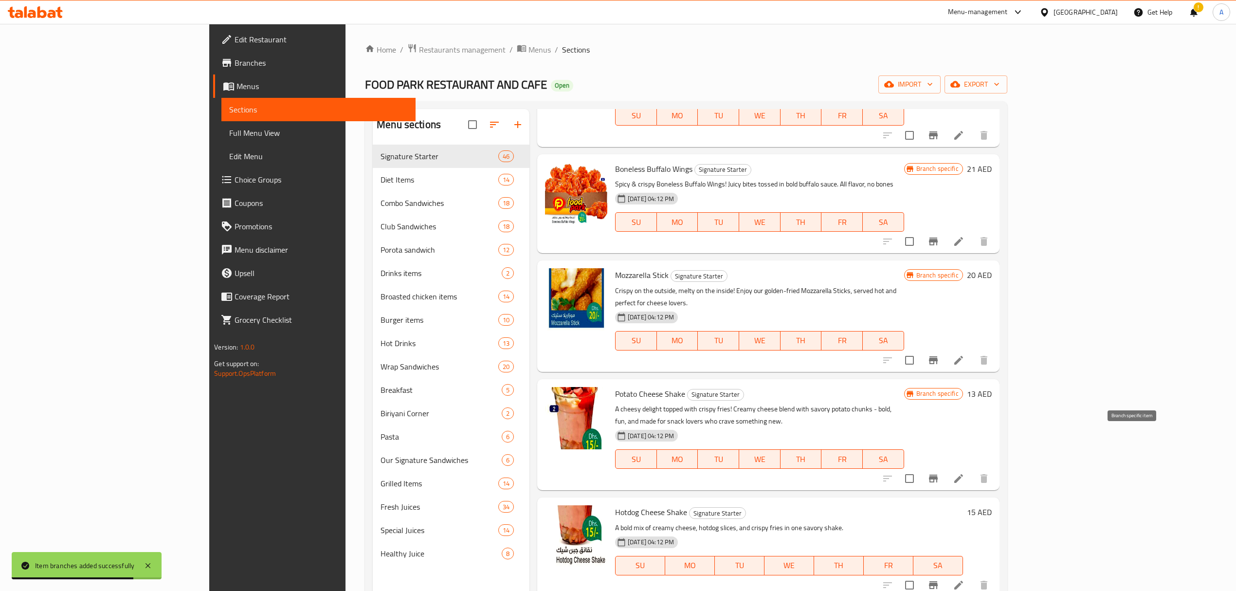
click at [938, 581] on icon "Branch-specific-item" at bounding box center [933, 585] width 9 height 8
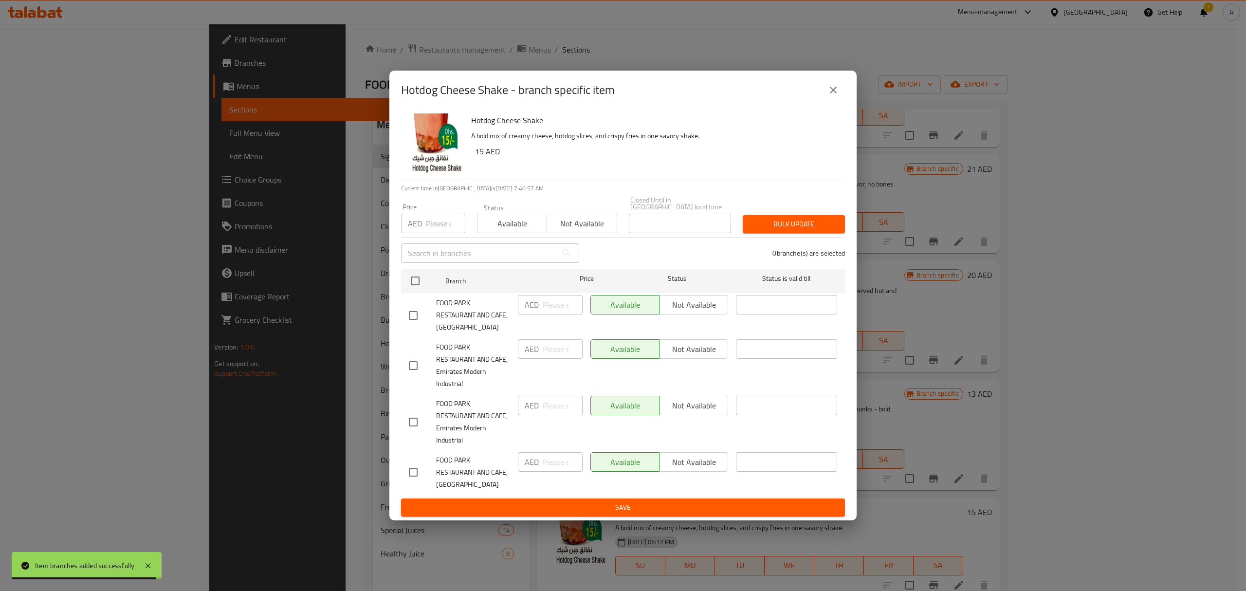
click at [411, 317] on input "checkbox" at bounding box center [413, 315] width 20 height 20
checkbox input "true"
click at [558, 303] on input "number" at bounding box center [563, 304] width 40 height 19
paste input "30"
type input "30"
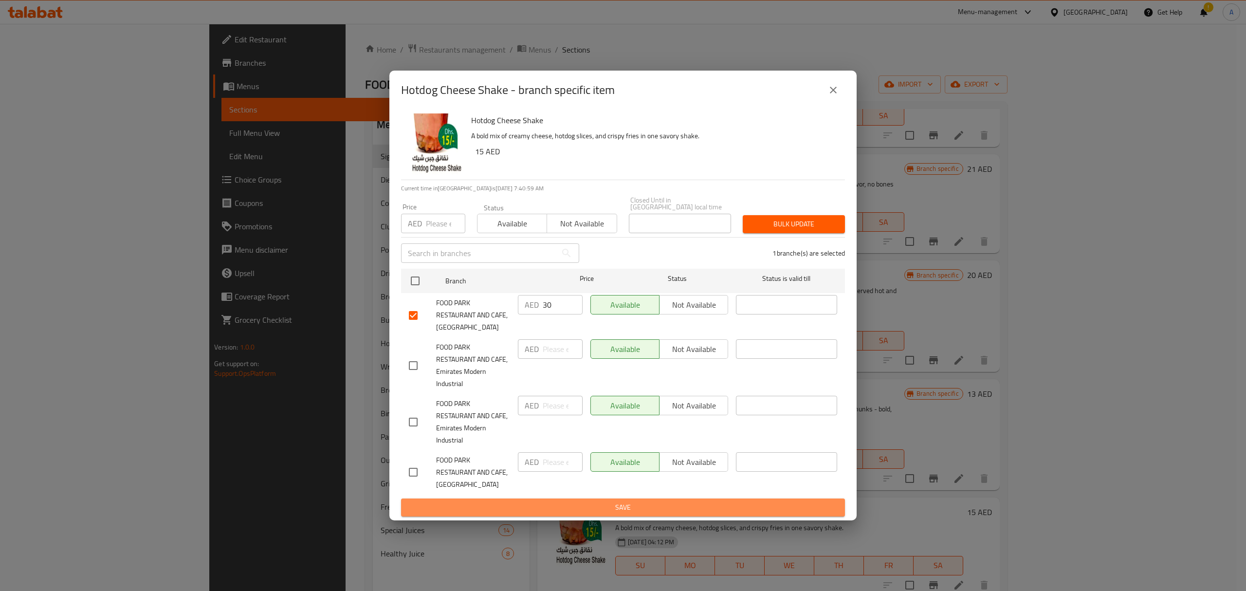
click at [544, 505] on span "Save" at bounding box center [623, 507] width 428 height 12
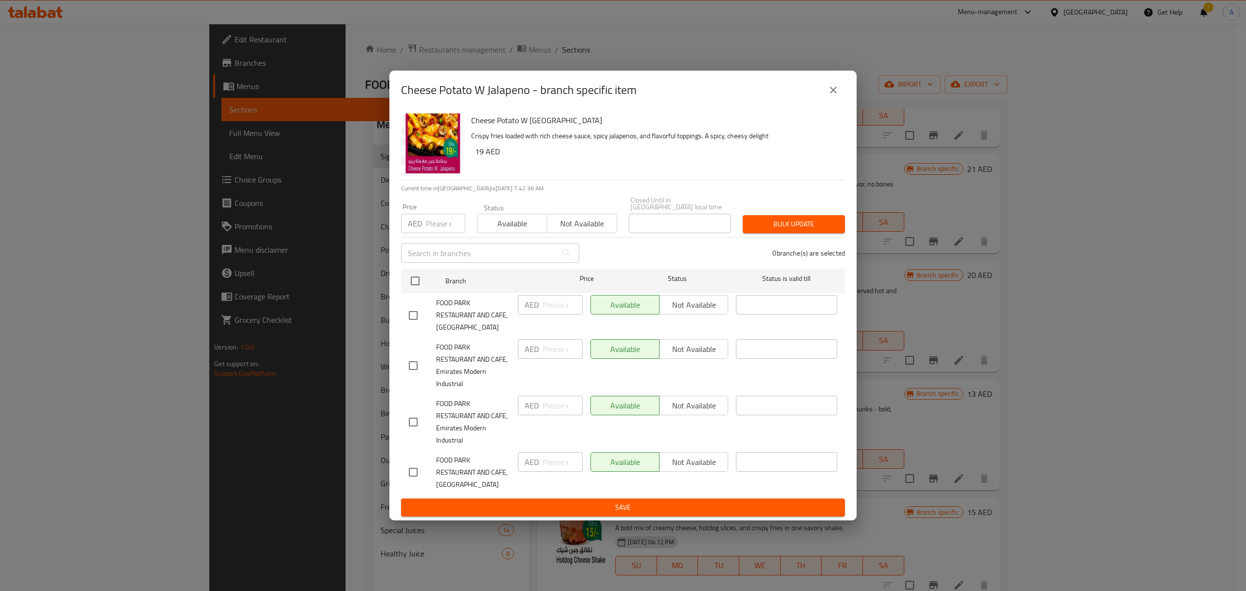
click at [417, 320] on input "checkbox" at bounding box center [413, 315] width 20 height 20
checkbox input "true"
click at [557, 298] on input "number" at bounding box center [563, 304] width 40 height 19
paste input "38"
type input "38"
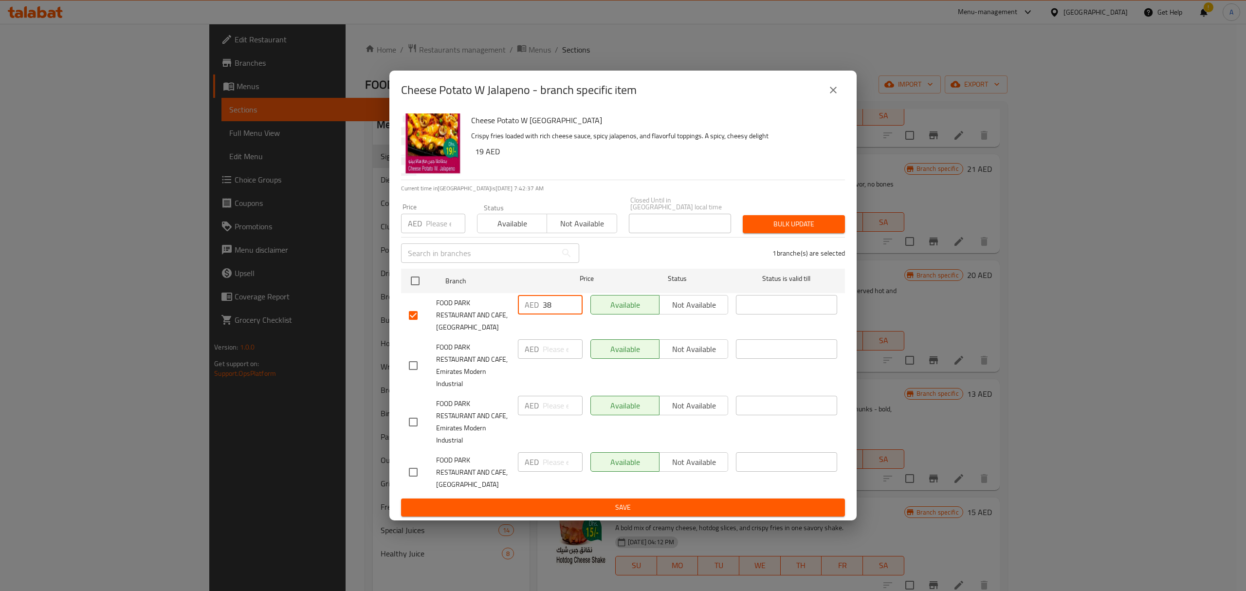
click at [614, 520] on div "Cheese Potato W Jalapeno Crispy fries loaded with rich cheese sauce, spicy jala…" at bounding box center [622, 315] width 467 height 411
click at [616, 512] on span "Save" at bounding box center [623, 507] width 428 height 12
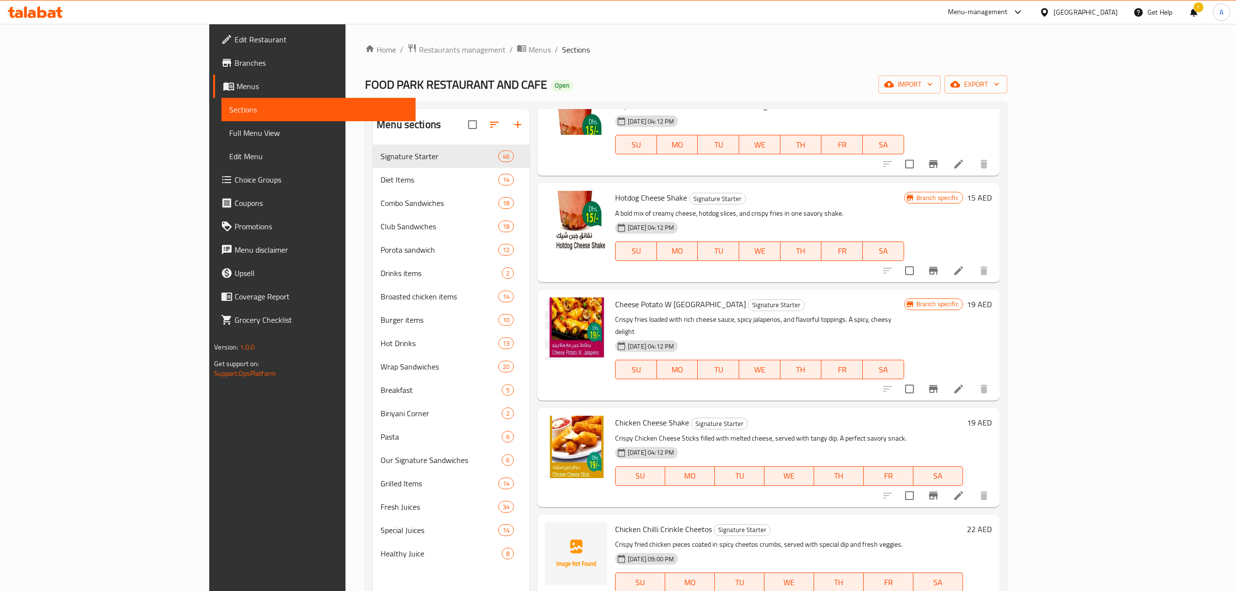
scroll to position [3622, 0]
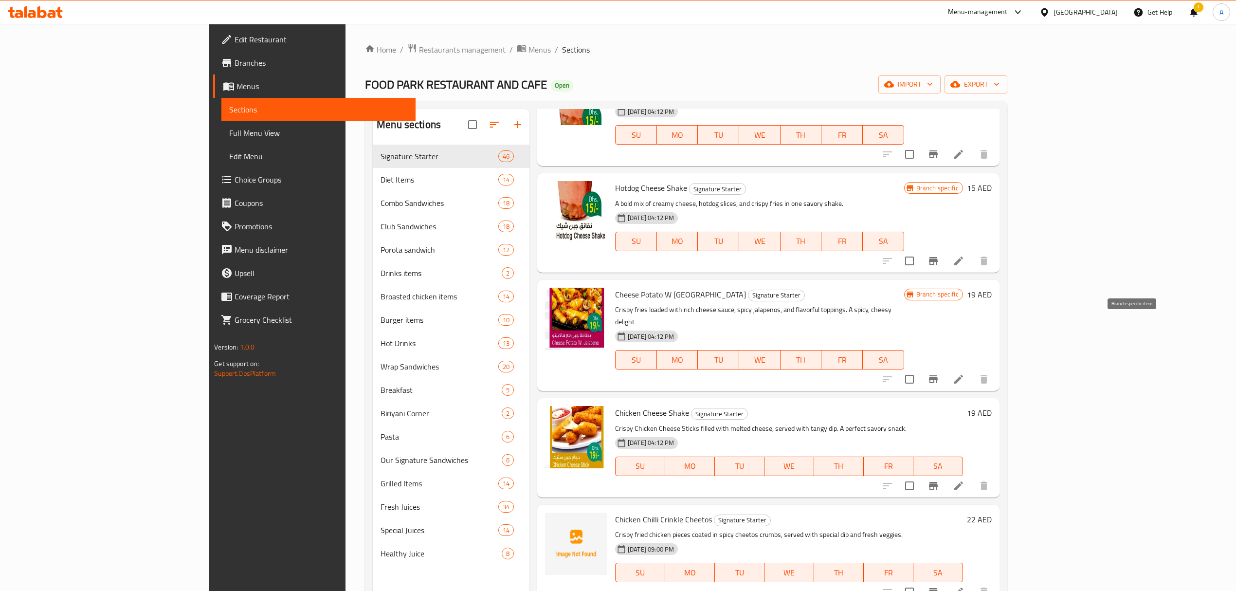
click at [939, 480] on icon "Branch-specific-item" at bounding box center [934, 486] width 12 height 12
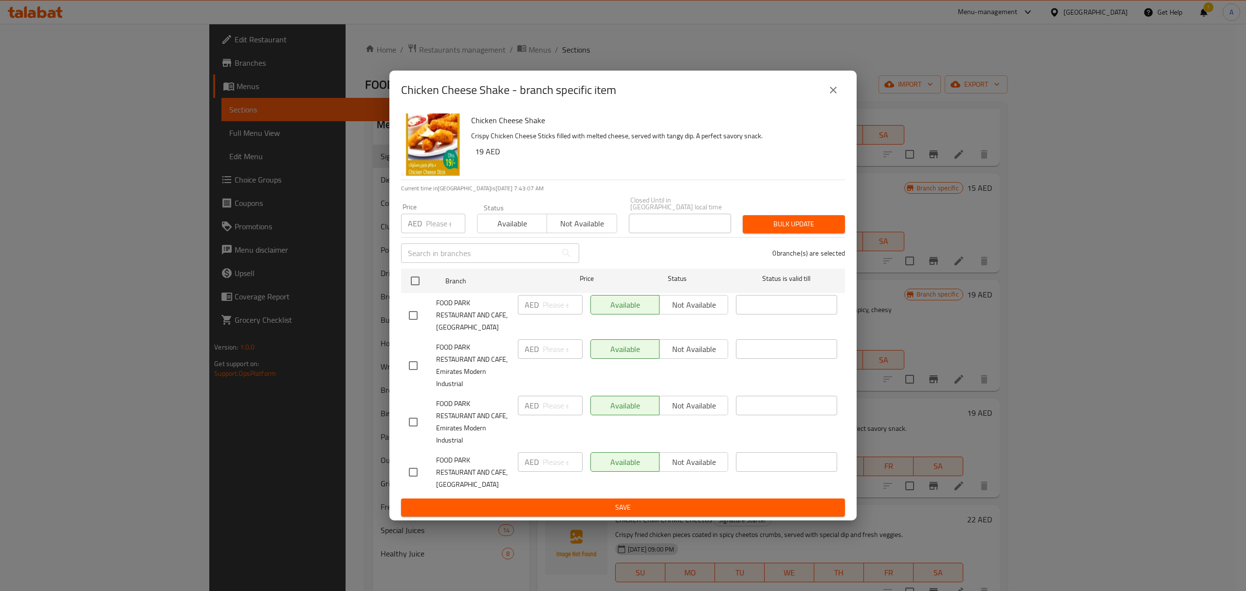
click at [419, 314] on input "checkbox" at bounding box center [413, 315] width 20 height 20
checkbox input "true"
click at [544, 298] on input "number" at bounding box center [563, 304] width 40 height 19
paste input "38"
type input "38"
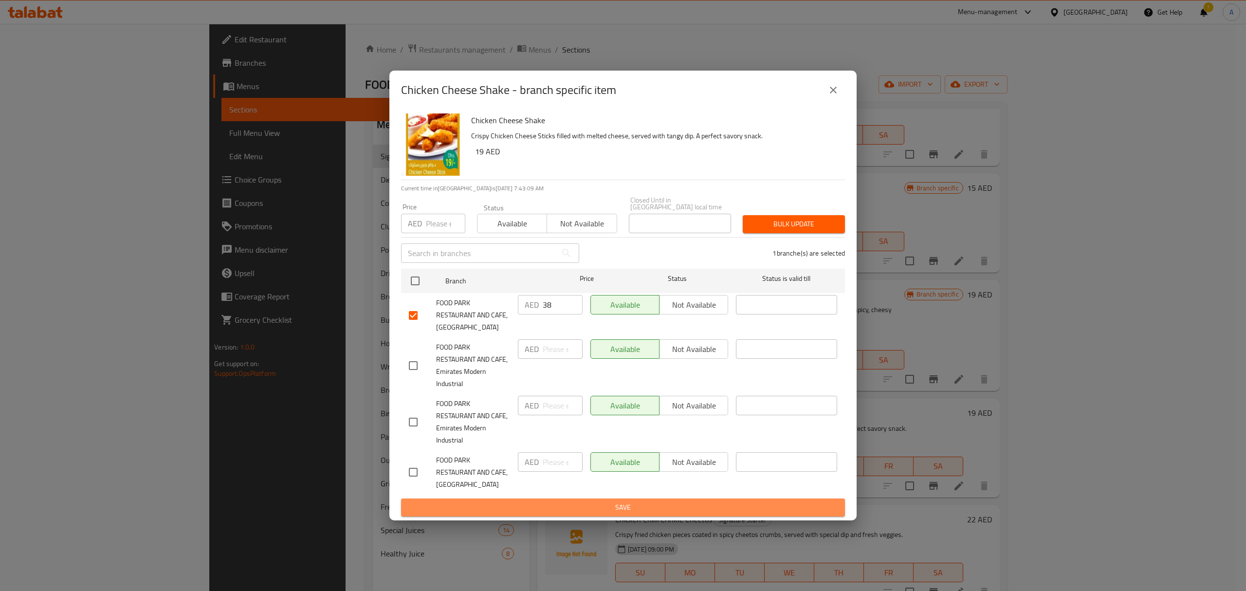
click at [559, 507] on span "Save" at bounding box center [623, 507] width 428 height 12
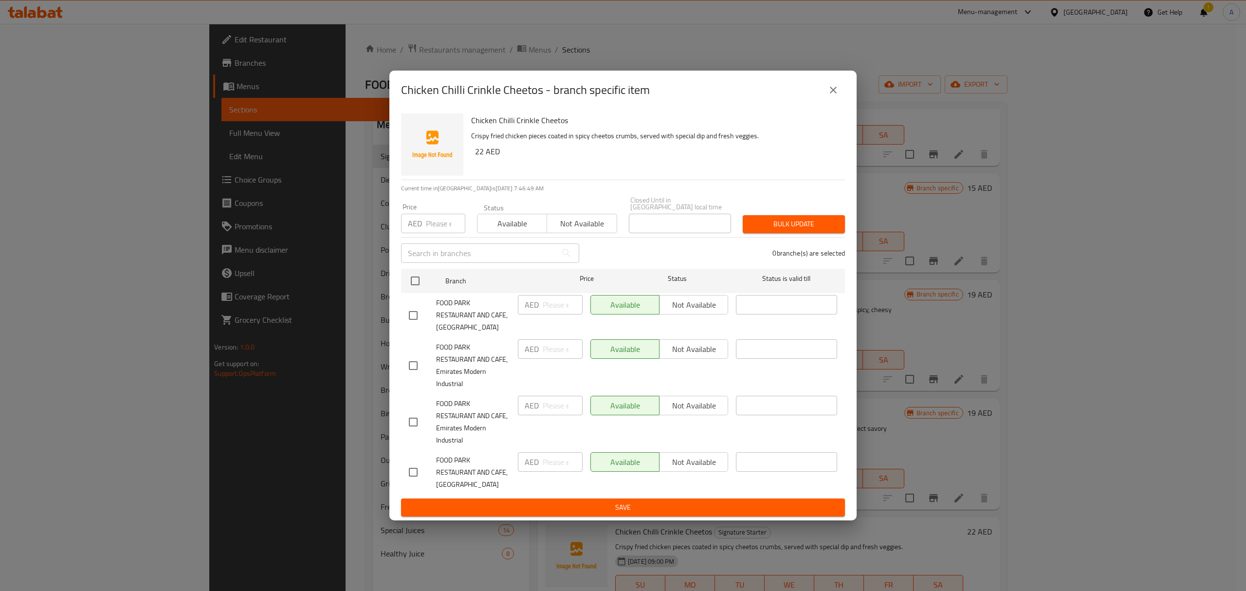
click at [414, 320] on input "checkbox" at bounding box center [413, 315] width 20 height 20
checkbox input "true"
click at [553, 308] on input "number" at bounding box center [563, 304] width 40 height 19
paste input "44"
type input "44"
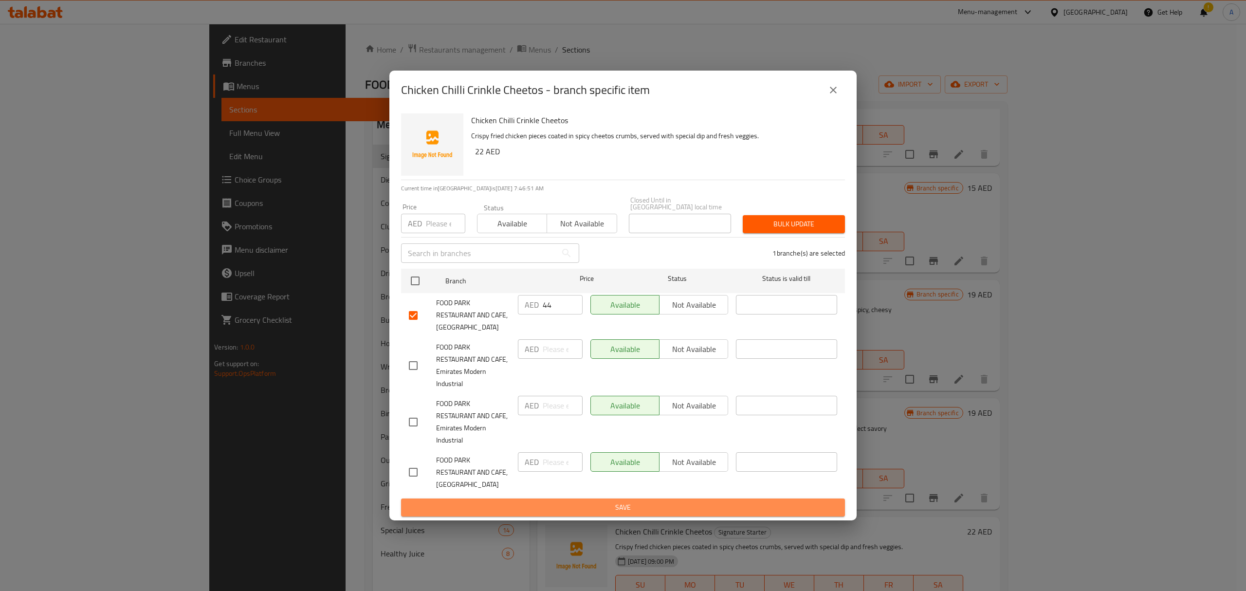
click at [606, 500] on button "Save" at bounding box center [623, 507] width 444 height 18
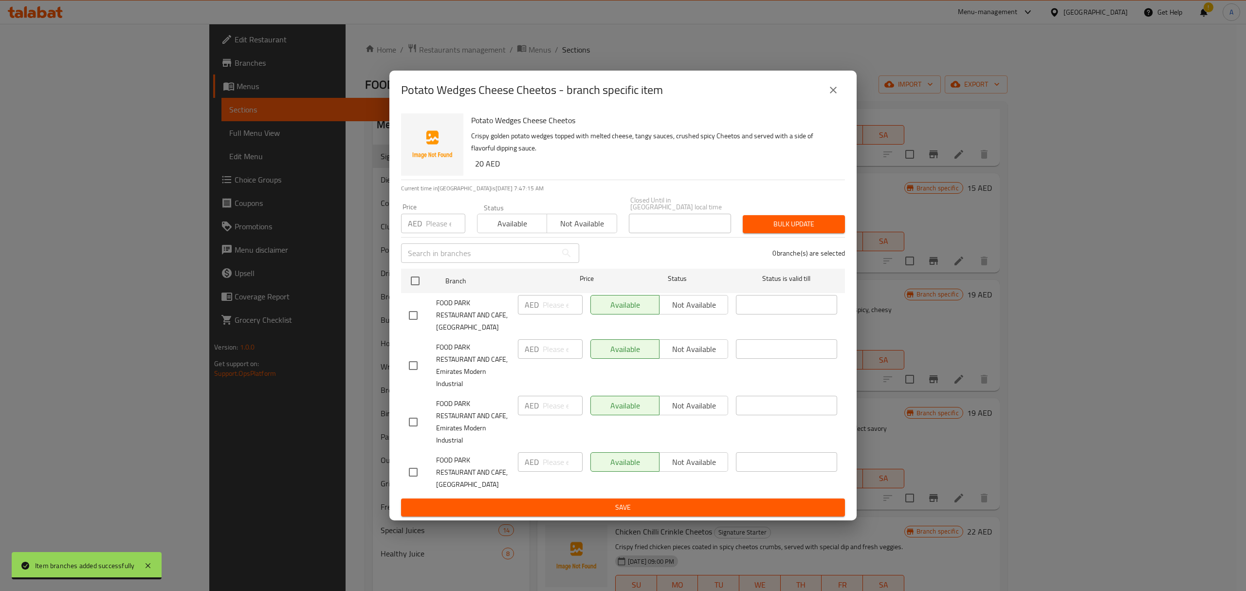
click at [421, 314] on div at bounding box center [422, 315] width 27 height 20
click at [415, 318] on input "checkbox" at bounding box center [413, 315] width 20 height 20
checkbox input "true"
click at [560, 309] on input "number" at bounding box center [563, 304] width 40 height 19
paste input "40"
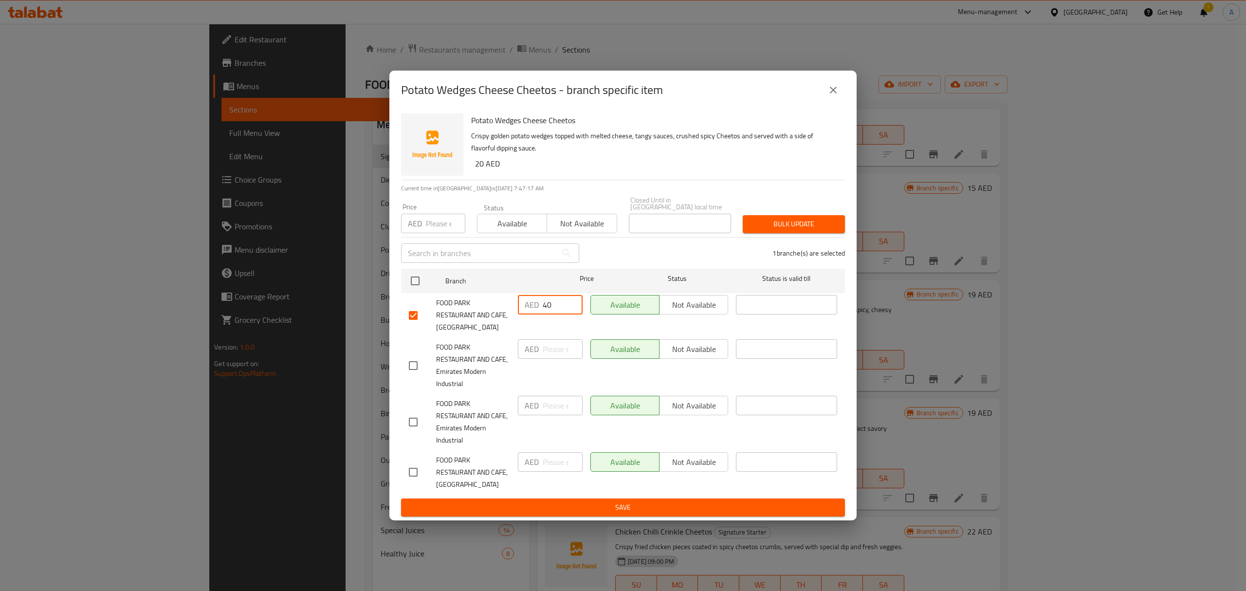
type input "40"
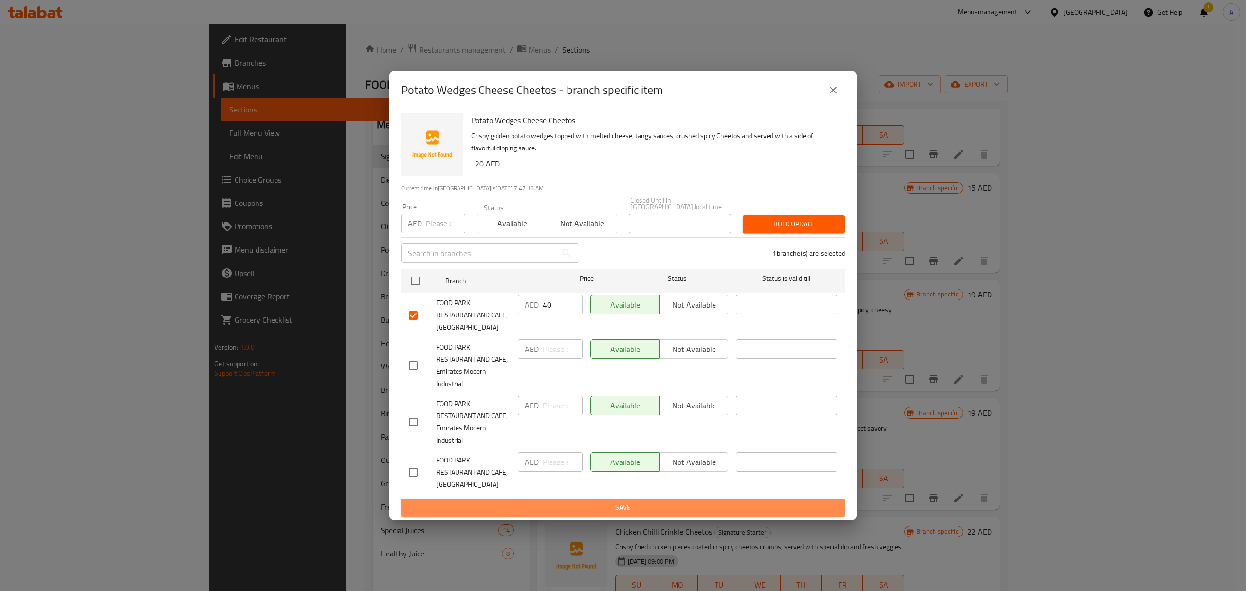
click at [610, 499] on button "Save" at bounding box center [623, 507] width 444 height 18
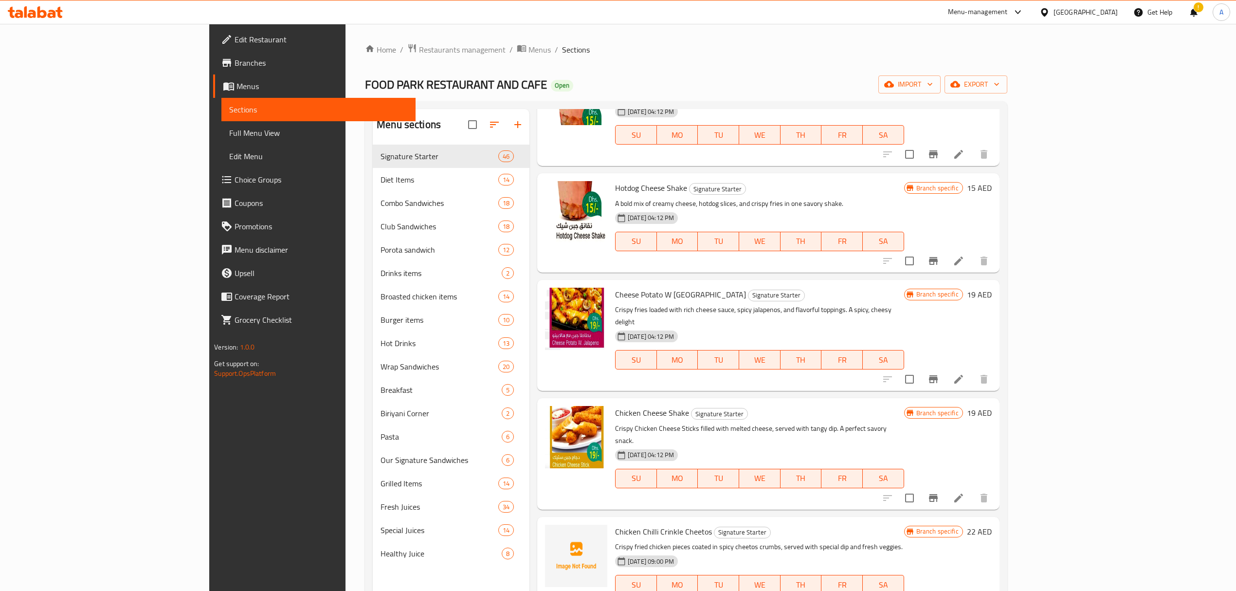
scroll to position [3817, 0]
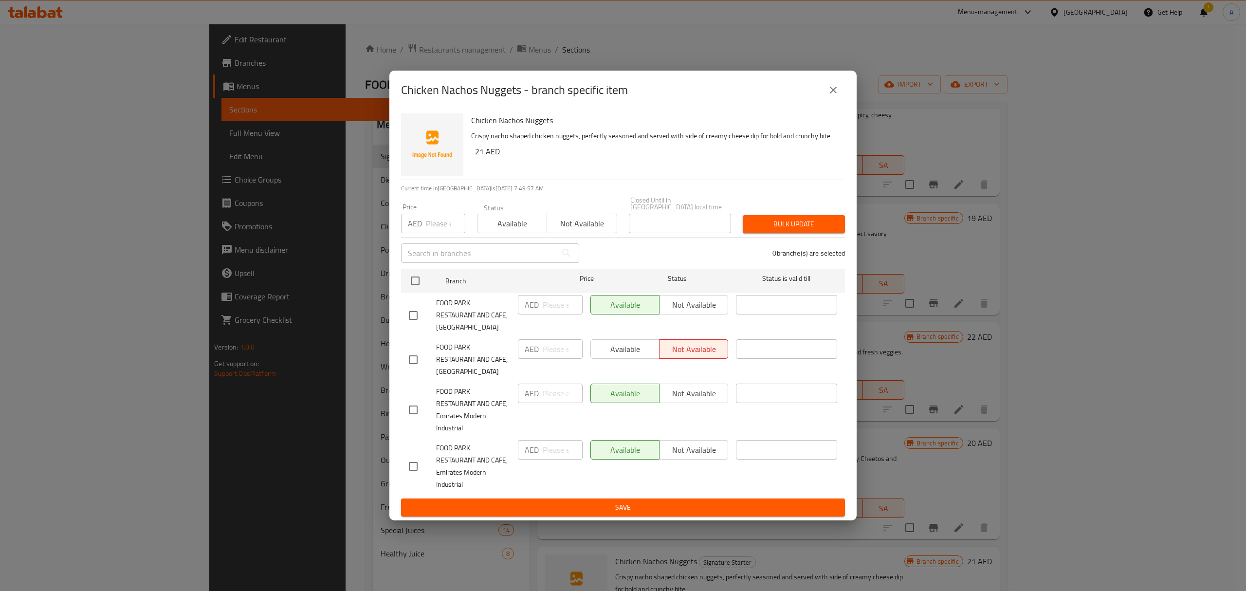
click at [416, 355] on input "checkbox" at bounding box center [413, 359] width 20 height 20
checkbox input "true"
click at [542, 344] on div "AED ​" at bounding box center [550, 348] width 65 height 19
paste input "42"
type input "42"
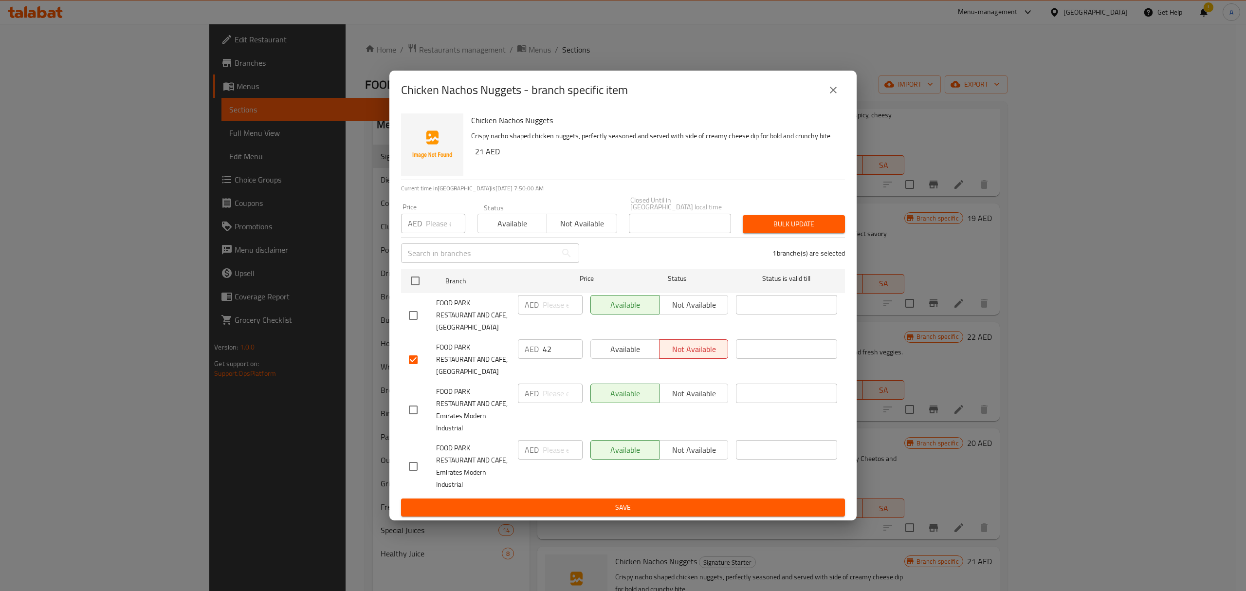
click at [542, 497] on ul "Branch Price Status Status is valid till FOOD PARK RESTAURANT AND CAFE, Masafi …" at bounding box center [623, 382] width 444 height 234
click at [544, 497] on ul "Branch Price Status Status is valid till FOOD PARK RESTAURANT AND CAFE, Masafi …" at bounding box center [623, 382] width 444 height 234
click at [548, 502] on span "Save" at bounding box center [623, 507] width 428 height 12
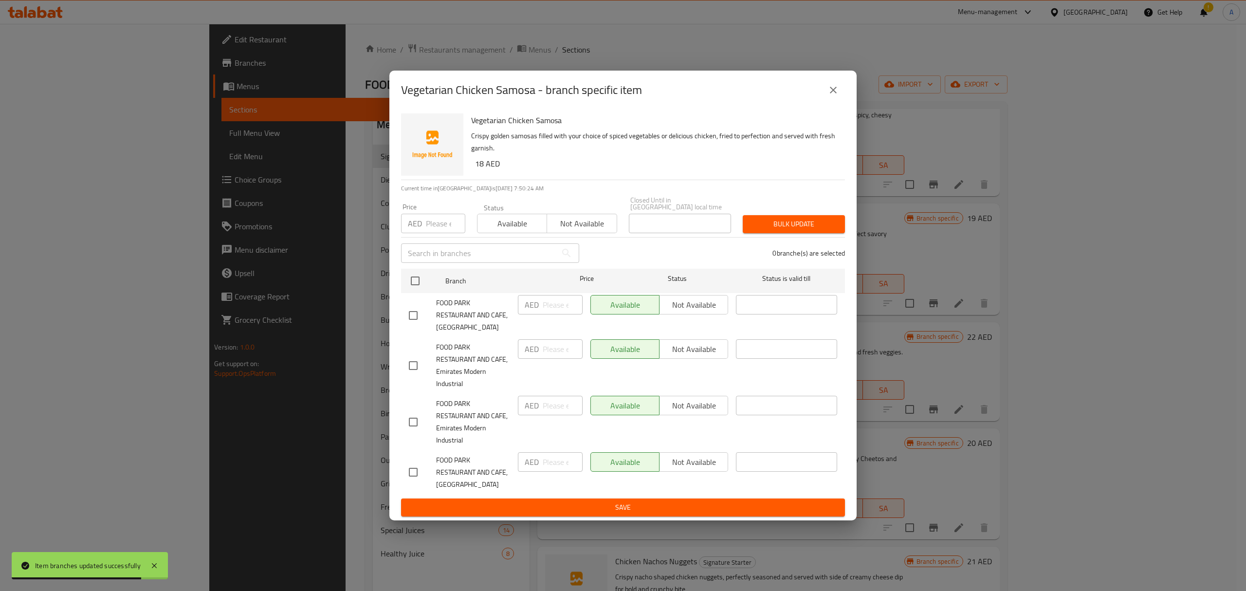
click at [422, 312] on input "checkbox" at bounding box center [413, 315] width 20 height 20
checkbox input "true"
click at [542, 311] on div "AED ​" at bounding box center [550, 304] width 65 height 19
paste input "36"
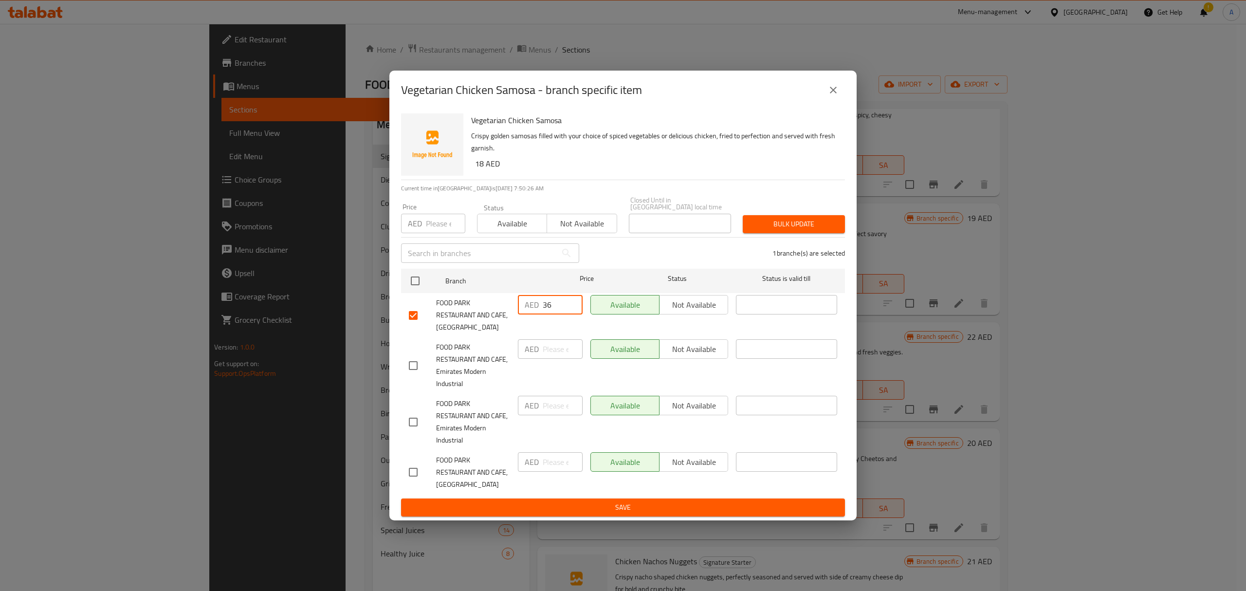
type input "36"
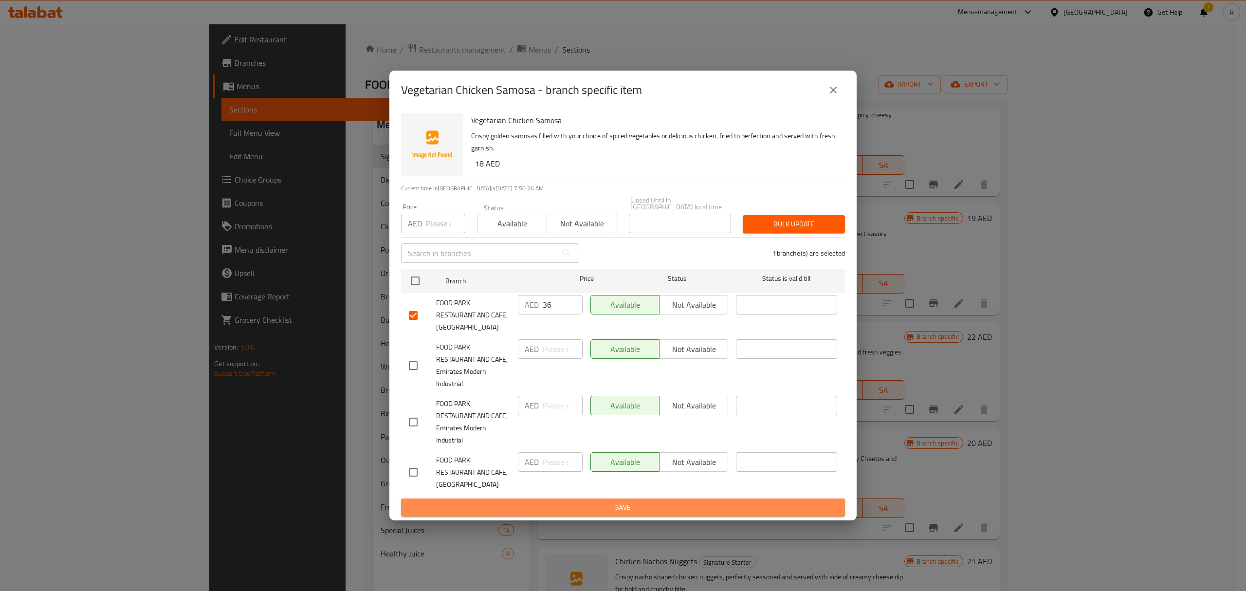
click at [600, 505] on span "Save" at bounding box center [623, 507] width 428 height 12
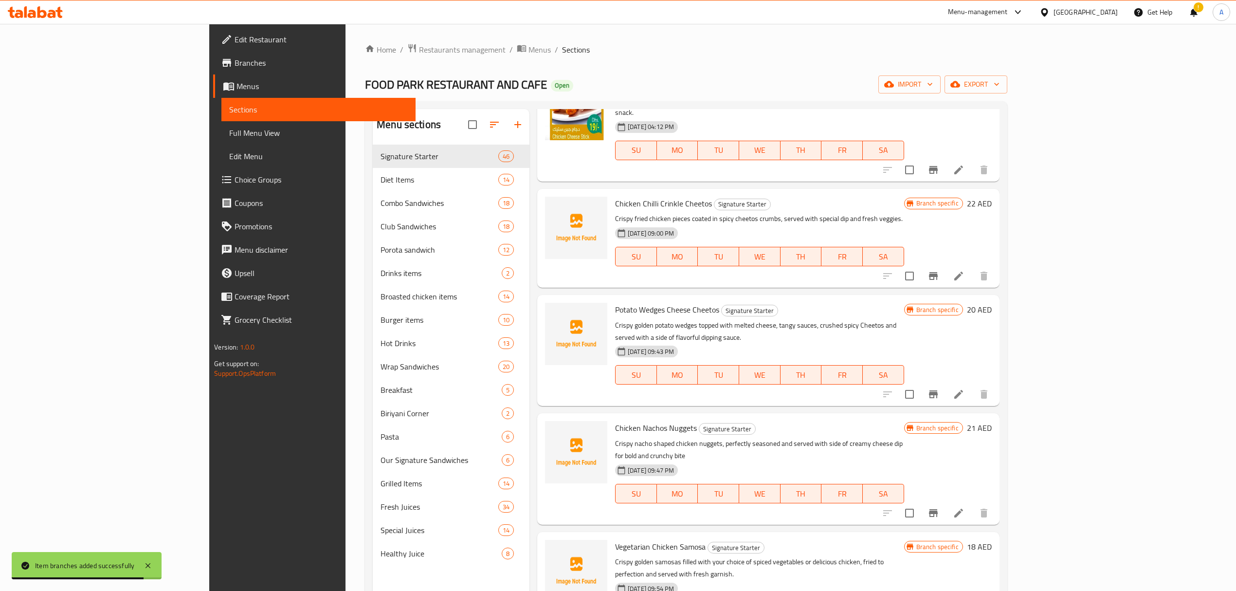
scroll to position [4011, 0]
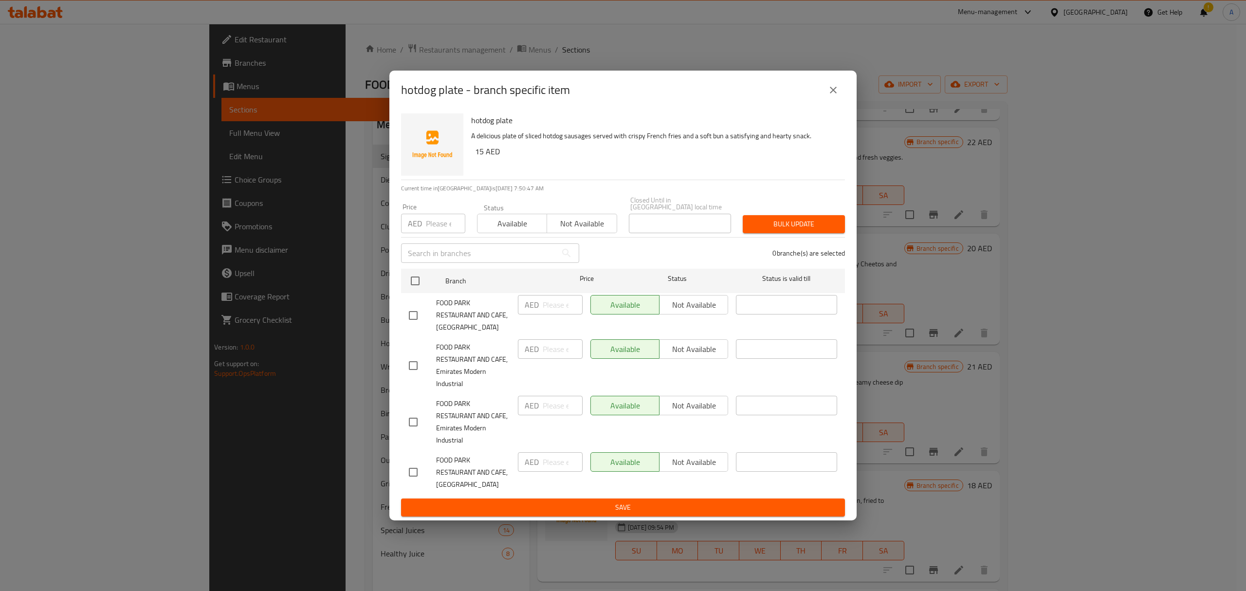
click at [415, 316] on input "checkbox" at bounding box center [413, 315] width 20 height 20
checkbox input "true"
click at [546, 310] on input "number" at bounding box center [563, 304] width 40 height 19
paste input "30"
type input "30"
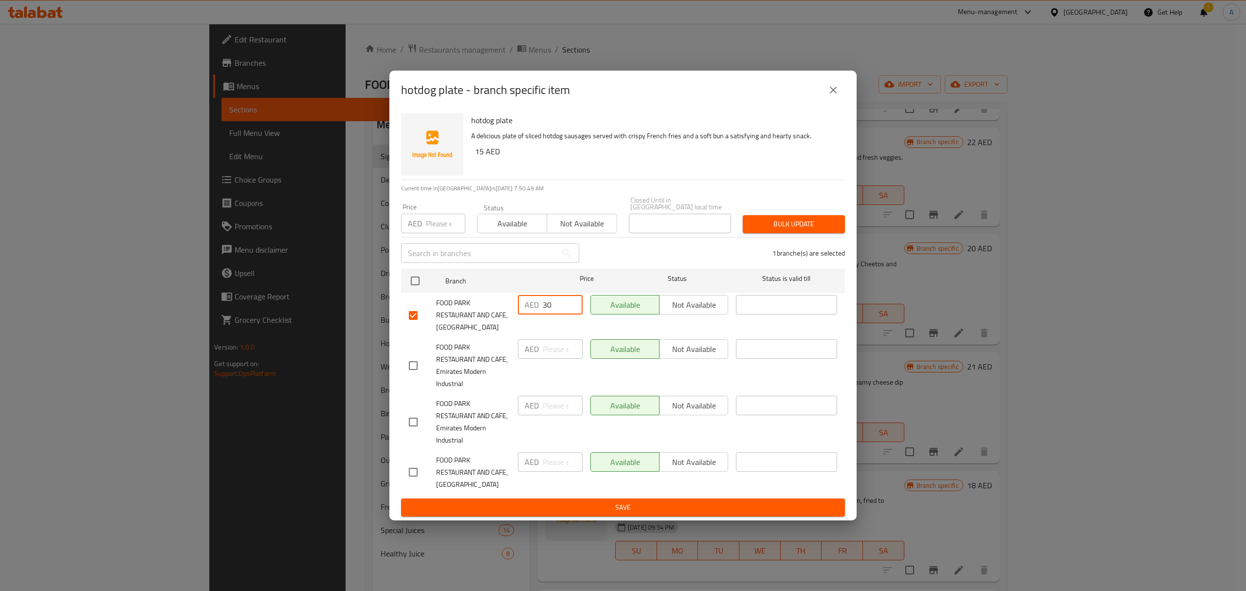
click at [607, 508] on span "Save" at bounding box center [623, 507] width 428 height 12
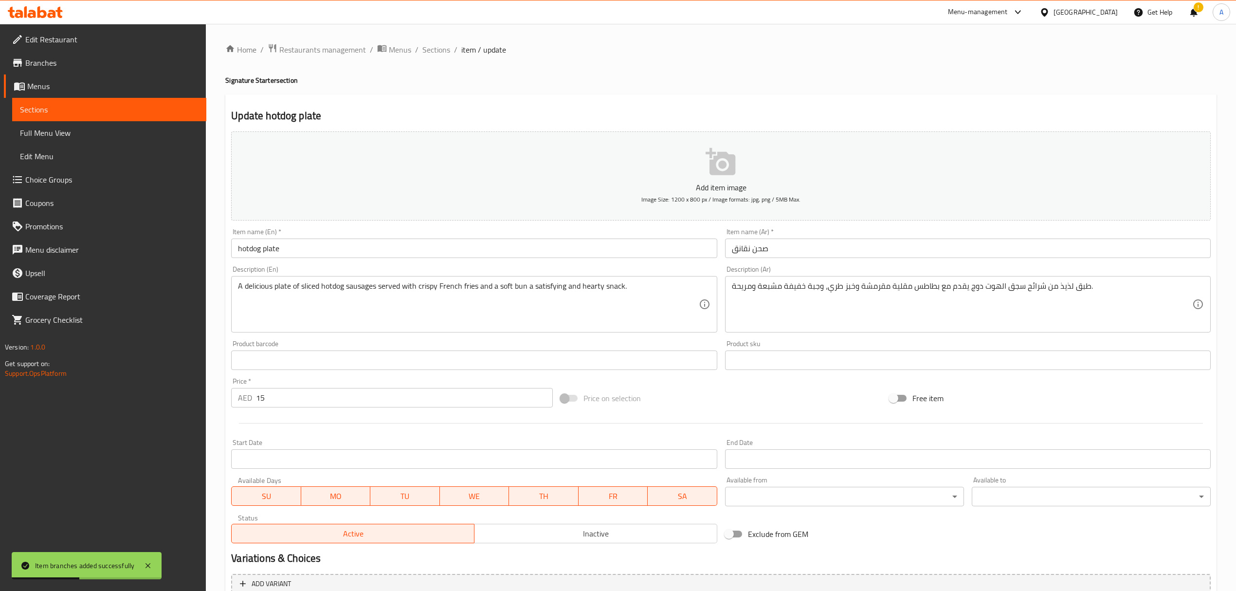
click at [249, 256] on input "hotdog plate" at bounding box center [474, 247] width 486 height 19
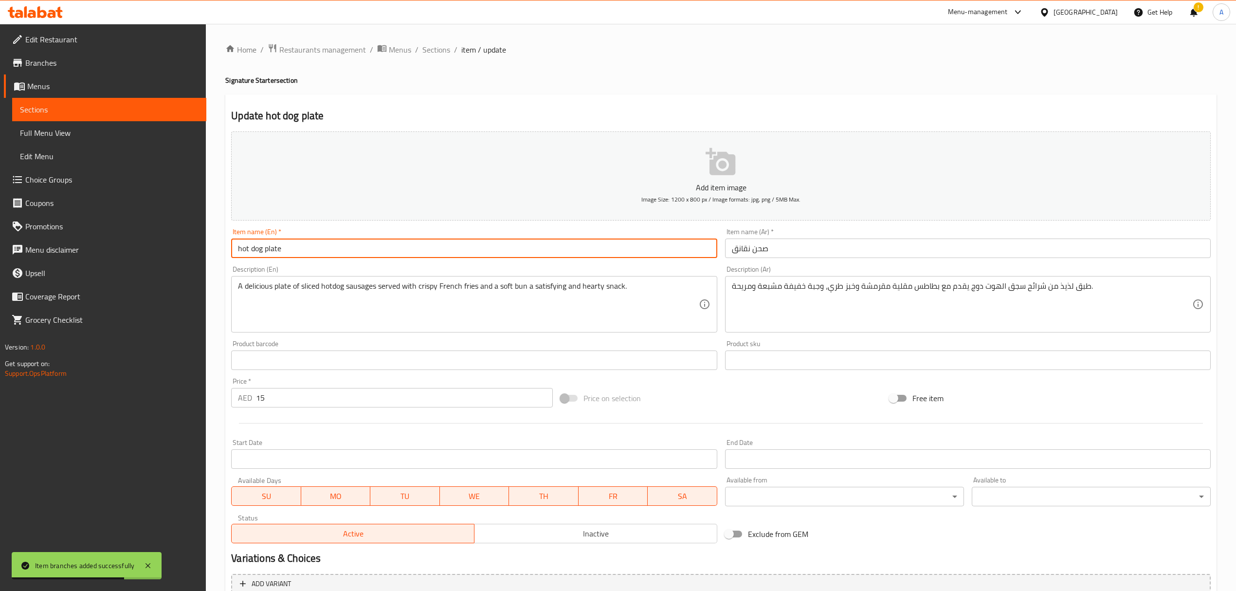
click at [308, 254] on input "hot dog plate" at bounding box center [474, 247] width 486 height 19
type input "Hot Dog Plate"
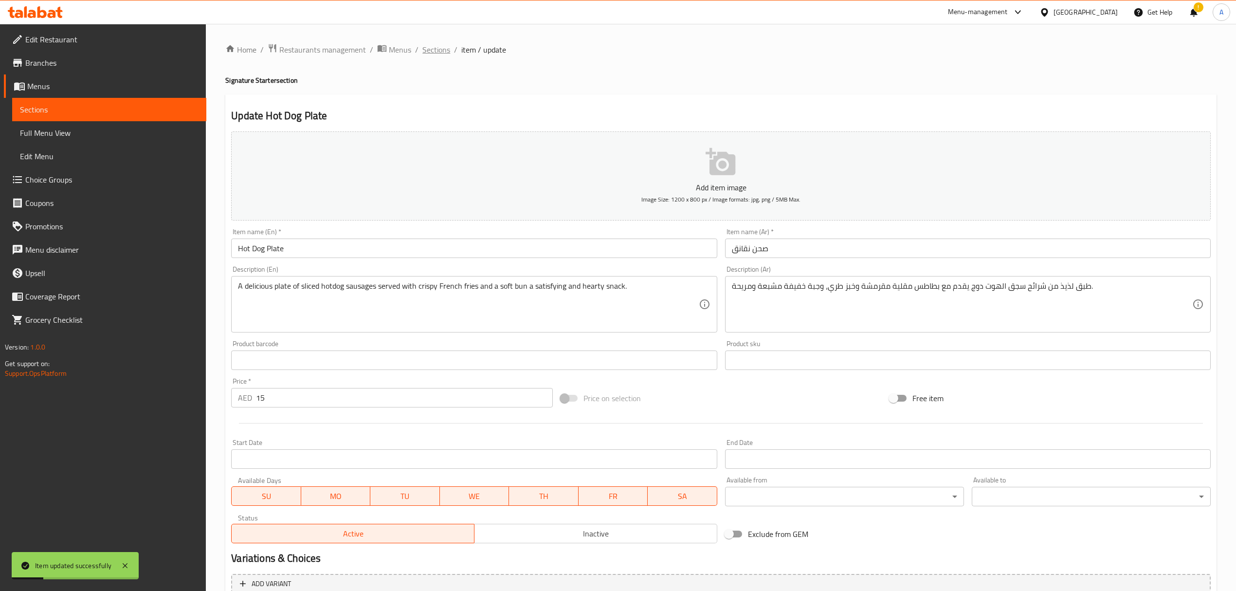
click at [432, 49] on span "Sections" at bounding box center [436, 50] width 28 height 12
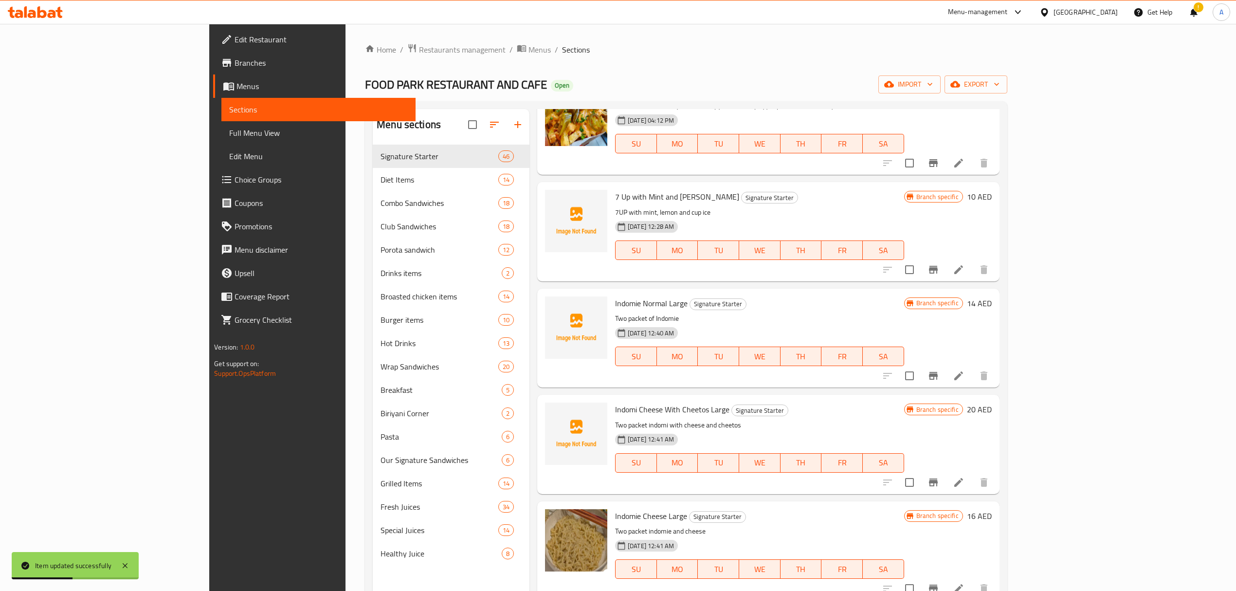
scroll to position [4110, 0]
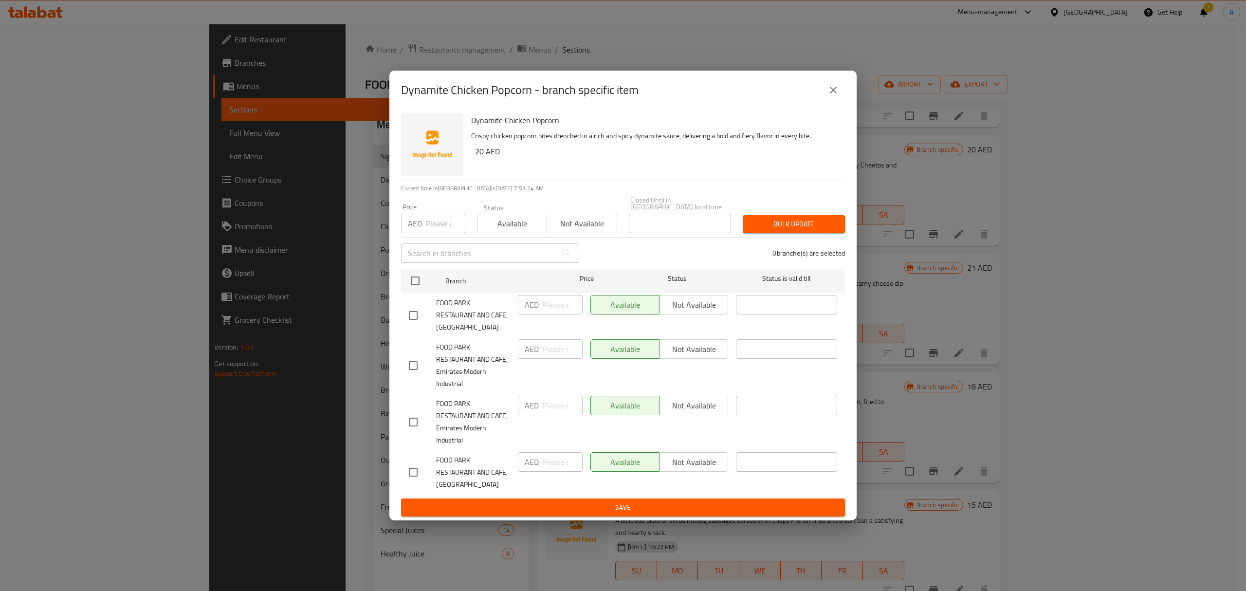
click at [411, 314] on input "checkbox" at bounding box center [413, 315] width 20 height 20
checkbox input "true"
click at [555, 312] on input "number" at bounding box center [563, 304] width 40 height 19
paste input "40"
type input "40"
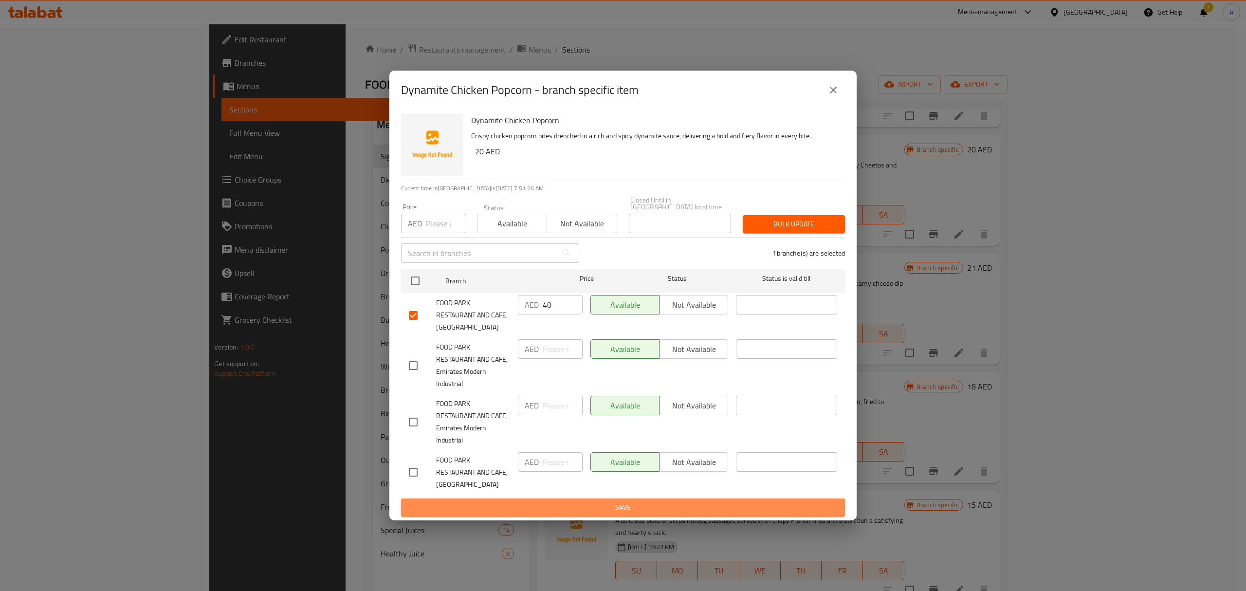
click at [590, 512] on button "Save" at bounding box center [623, 507] width 444 height 18
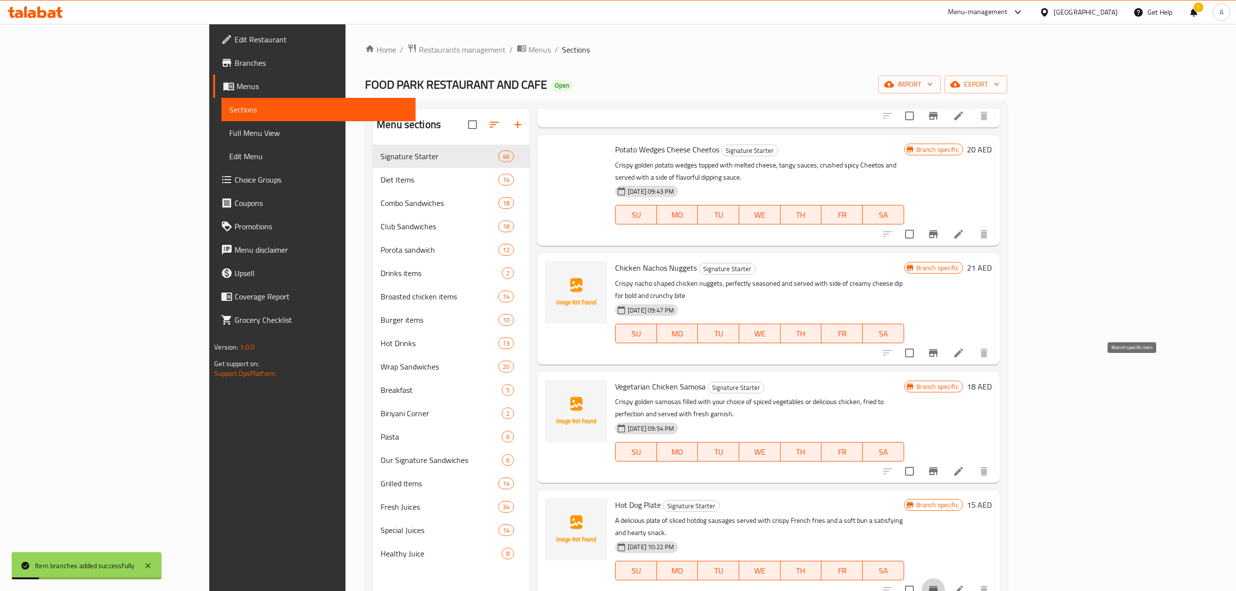
click at [945, 578] on button "Branch-specific-item" at bounding box center [933, 589] width 23 height 23
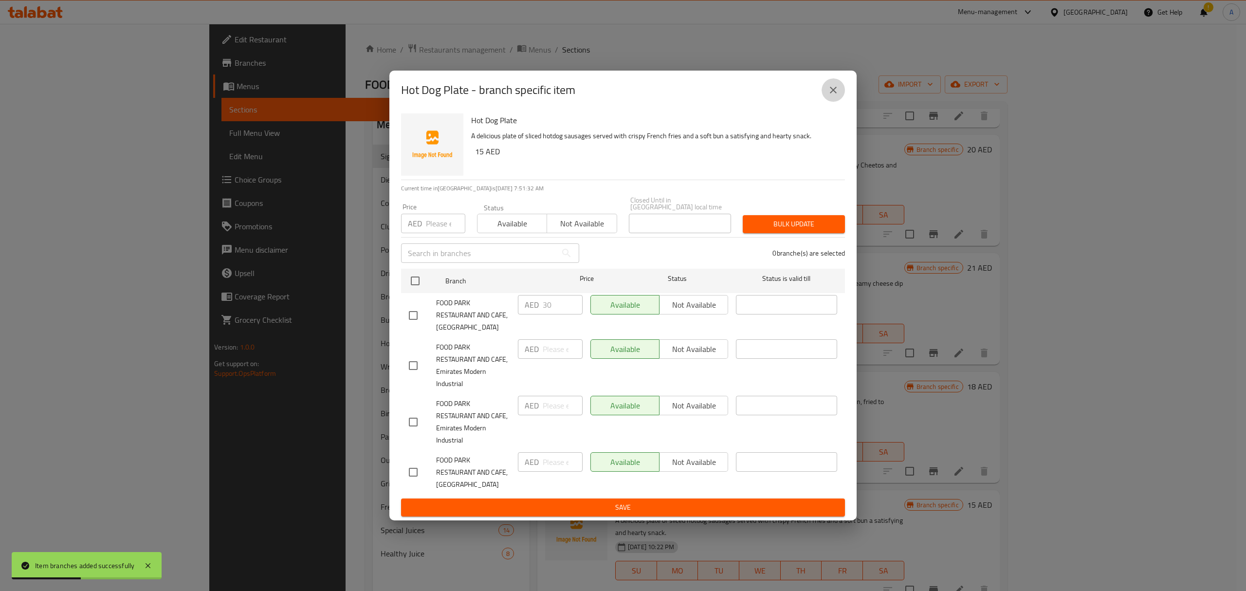
click at [827, 92] on icon "close" at bounding box center [833, 90] width 12 height 12
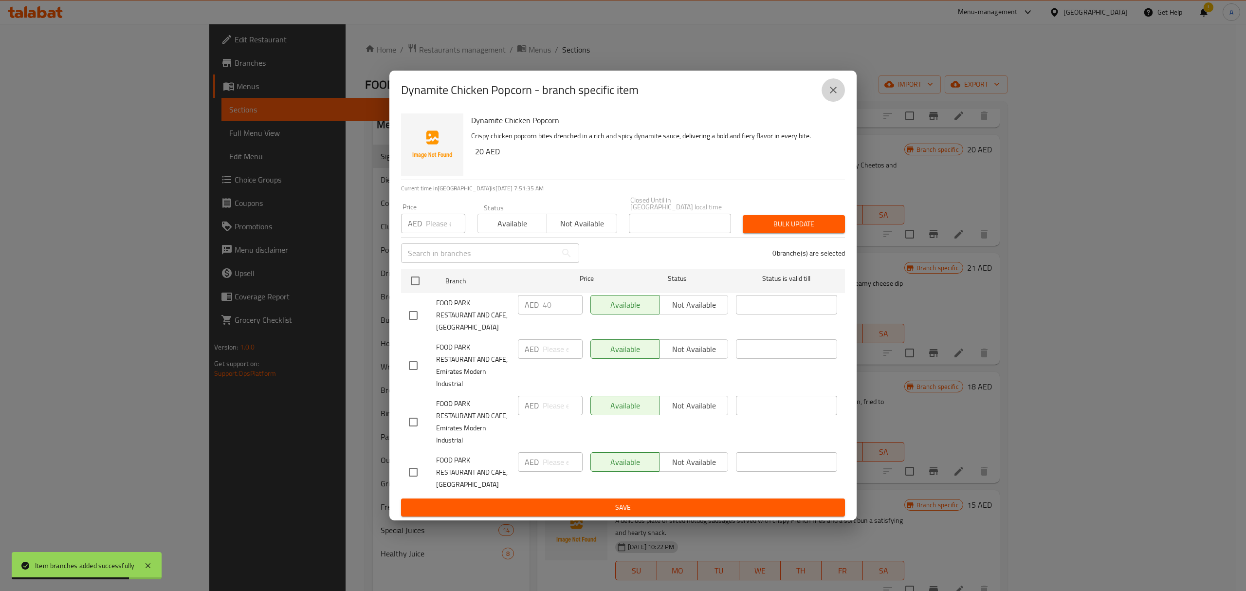
click at [827, 84] on button "close" at bounding box center [833, 89] width 23 height 23
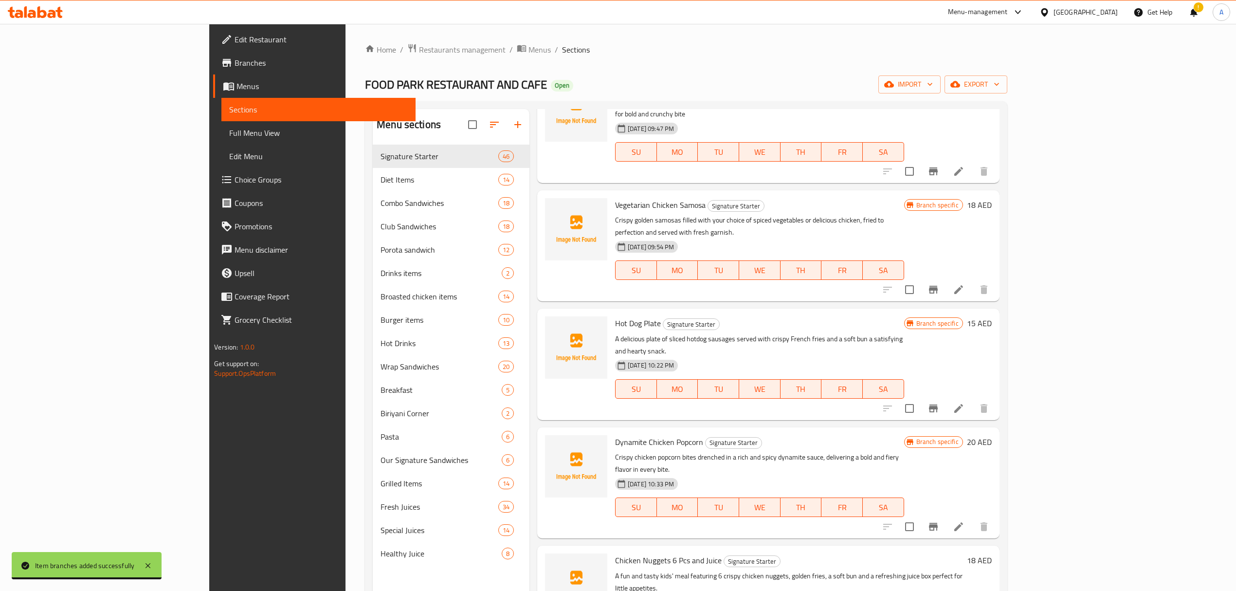
scroll to position [4305, 0]
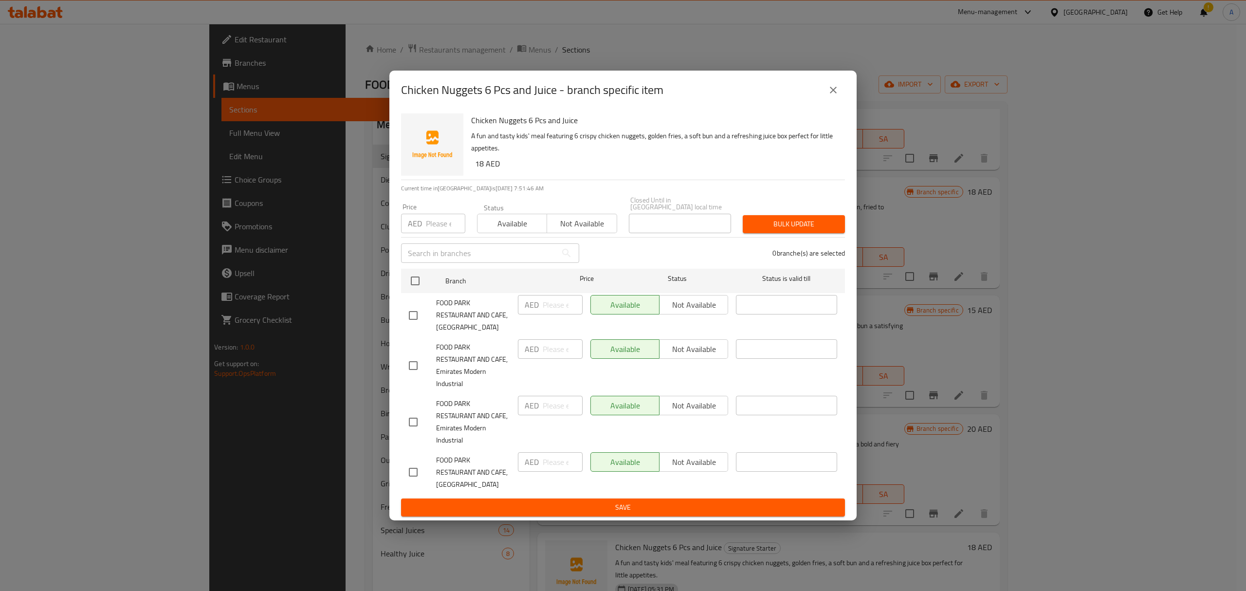
click at [409, 313] on input "checkbox" at bounding box center [413, 315] width 20 height 20
checkbox input "true"
click at [555, 311] on input "number" at bounding box center [563, 304] width 40 height 19
paste input "36"
type input "36"
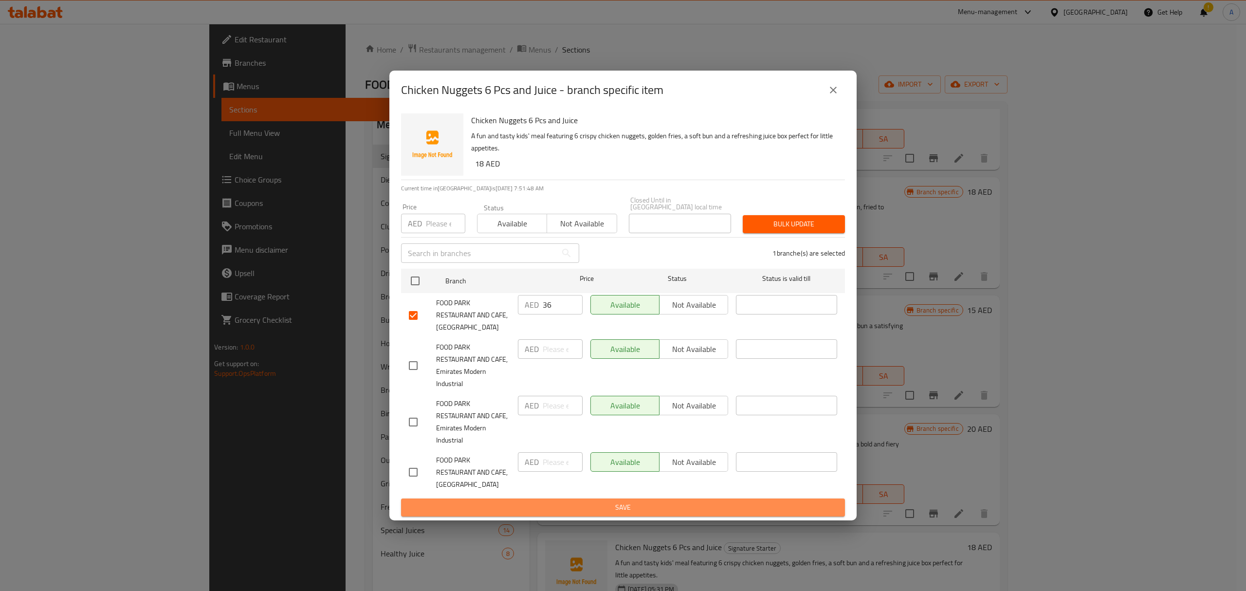
click at [574, 503] on span "Save" at bounding box center [623, 507] width 428 height 12
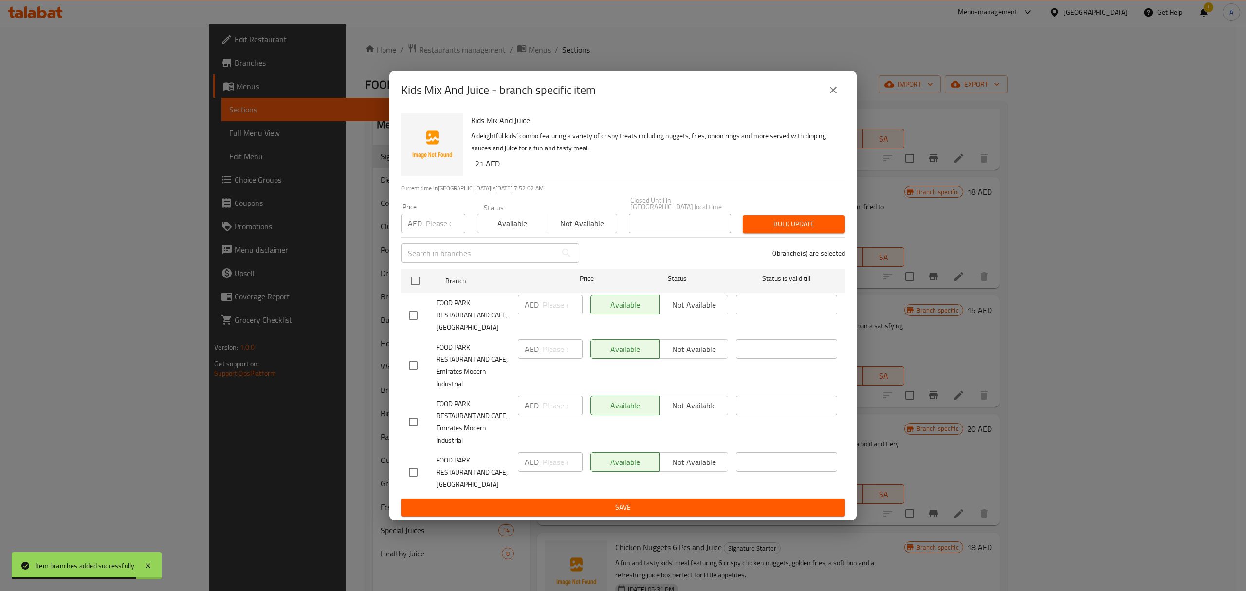
click at [414, 318] on input "checkbox" at bounding box center [413, 315] width 20 height 20
checkbox input "true"
click at [540, 311] on div "AED ​" at bounding box center [550, 304] width 65 height 19
paste input "42"
type input "42"
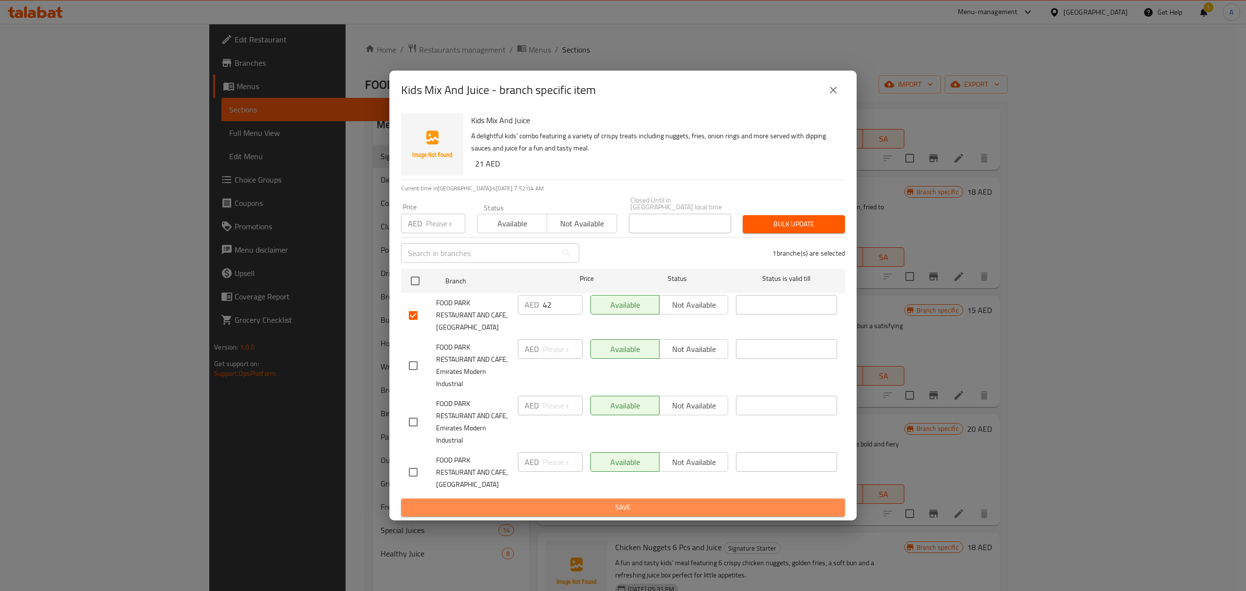
click at [551, 510] on span "Save" at bounding box center [623, 507] width 428 height 12
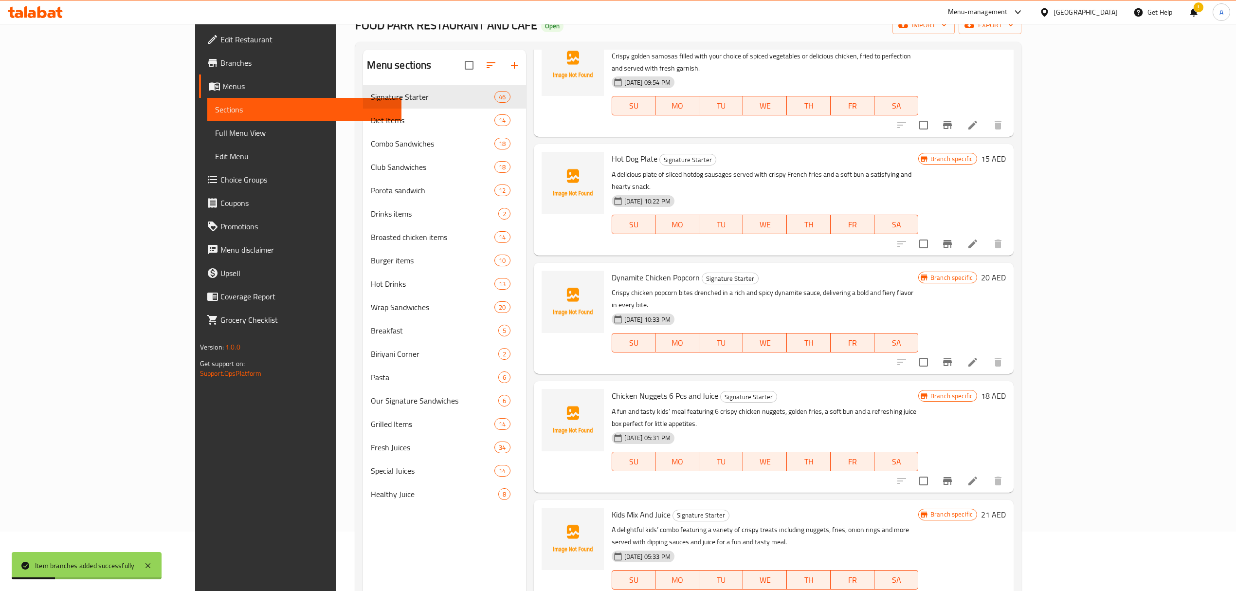
scroll to position [137, 0]
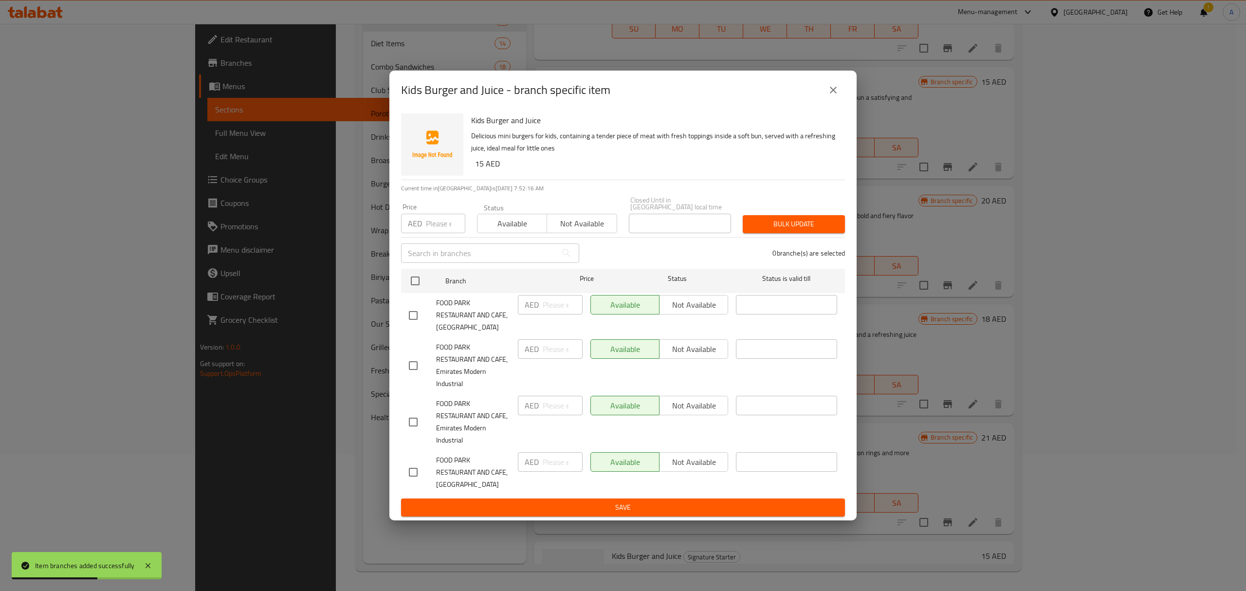
click at [412, 318] on input "checkbox" at bounding box center [413, 315] width 20 height 20
checkbox input "true"
click at [555, 308] on input "number" at bounding box center [563, 304] width 40 height 19
paste input "30"
type input "30"
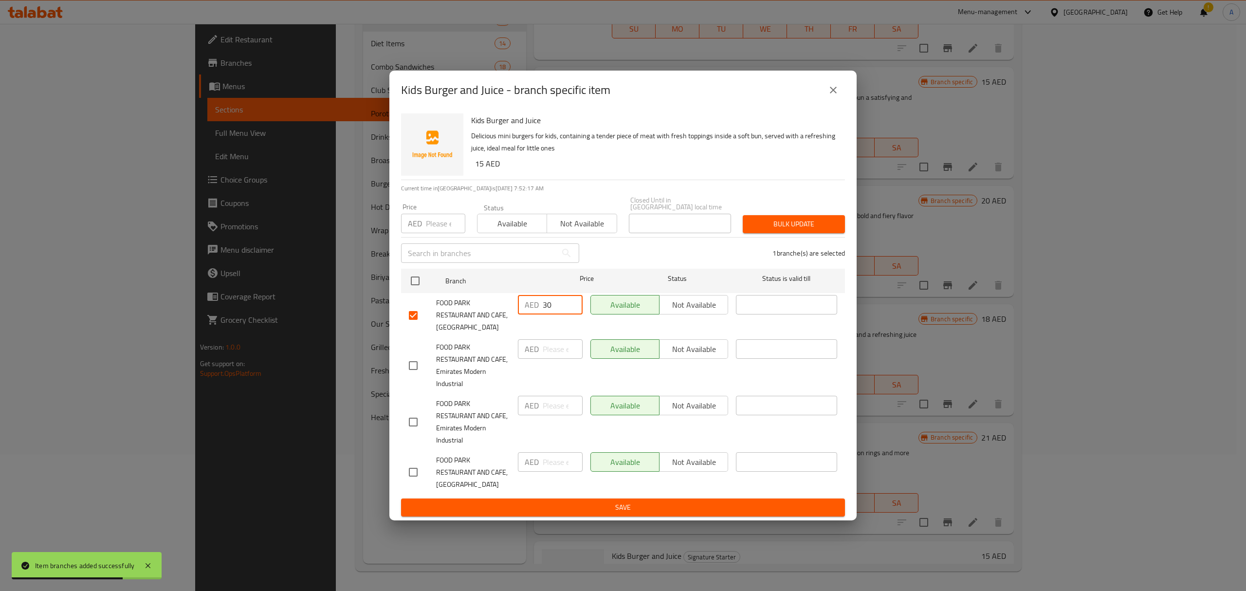
click at [566, 505] on span "Save" at bounding box center [623, 507] width 428 height 12
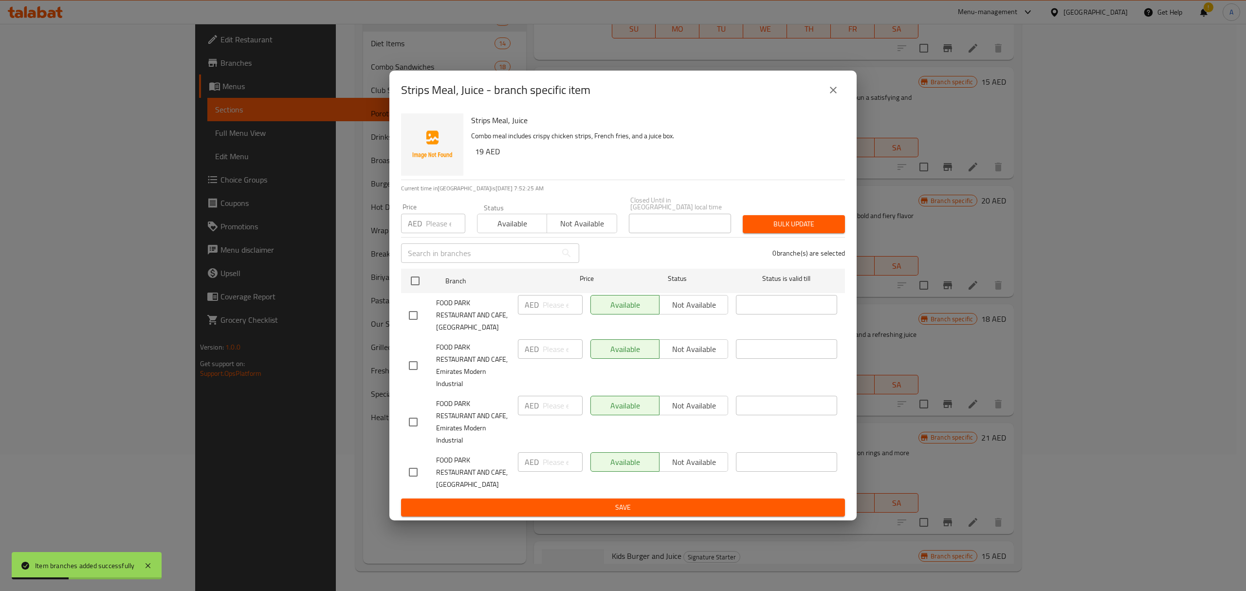
click at [409, 311] on input "checkbox" at bounding box center [413, 315] width 20 height 20
checkbox input "true"
click at [559, 311] on input "number" at bounding box center [563, 304] width 40 height 19
paste input "38"
type input "38"
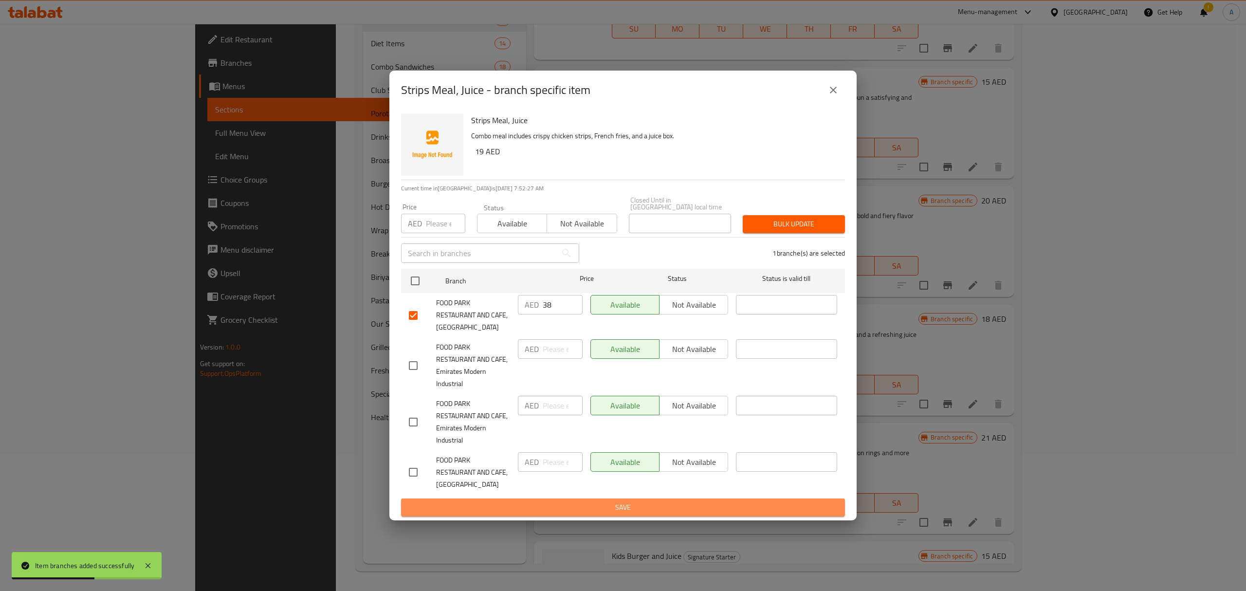
click at [580, 509] on span "Save" at bounding box center [623, 507] width 428 height 12
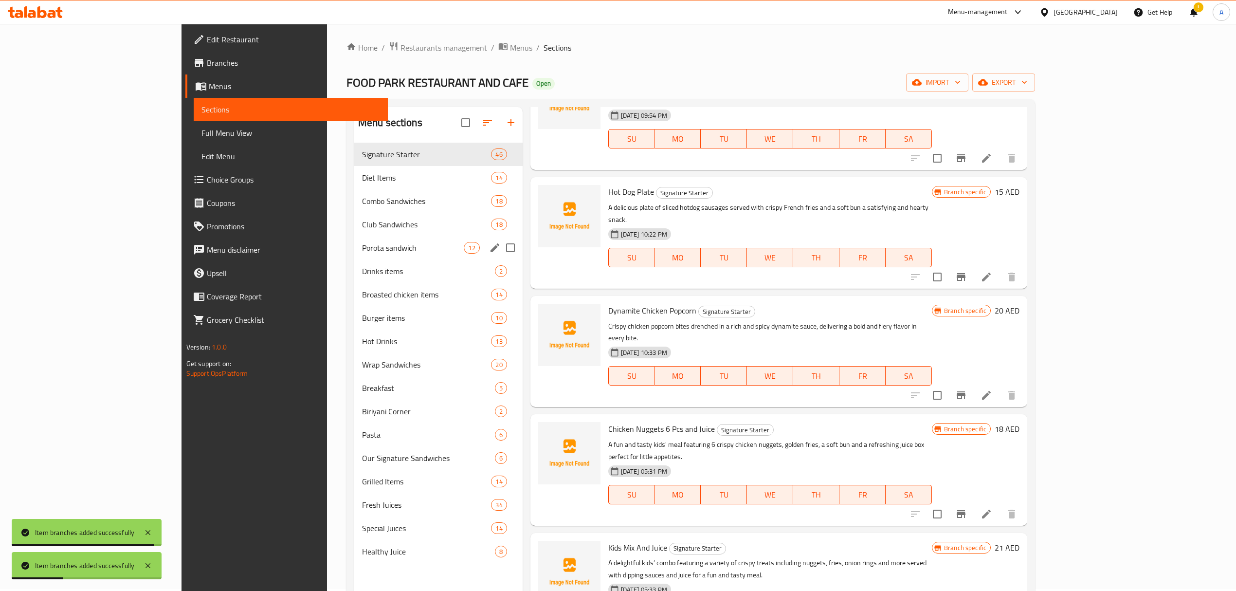
scroll to position [0, 0]
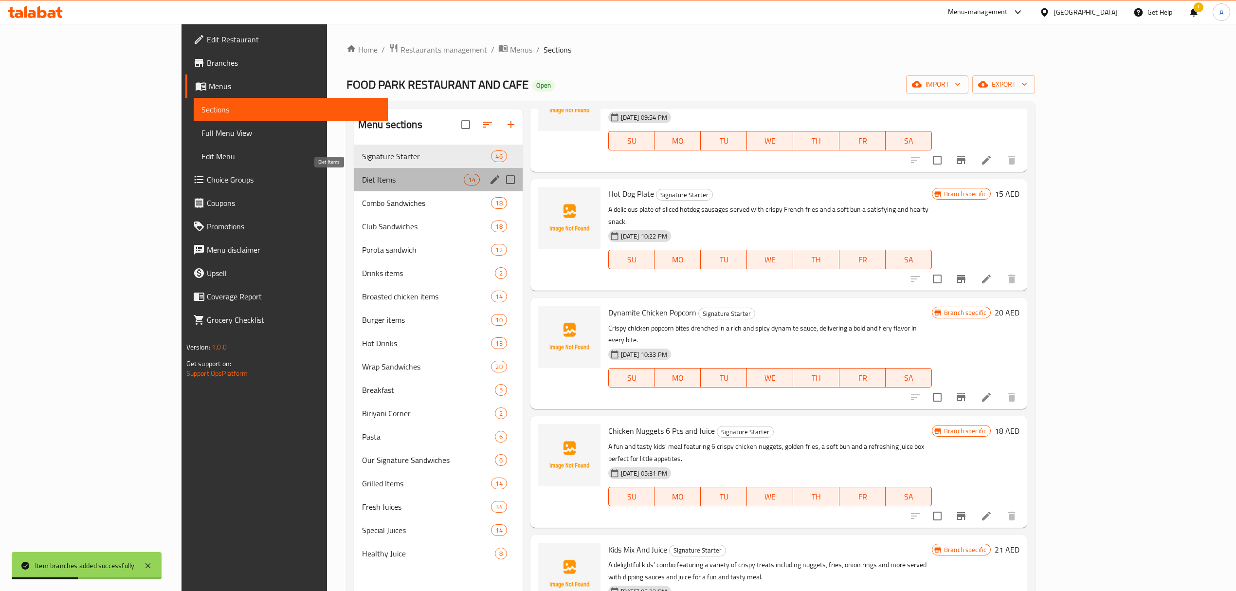
click at [362, 176] on span "Diet Items" at bounding box center [413, 180] width 102 height 12
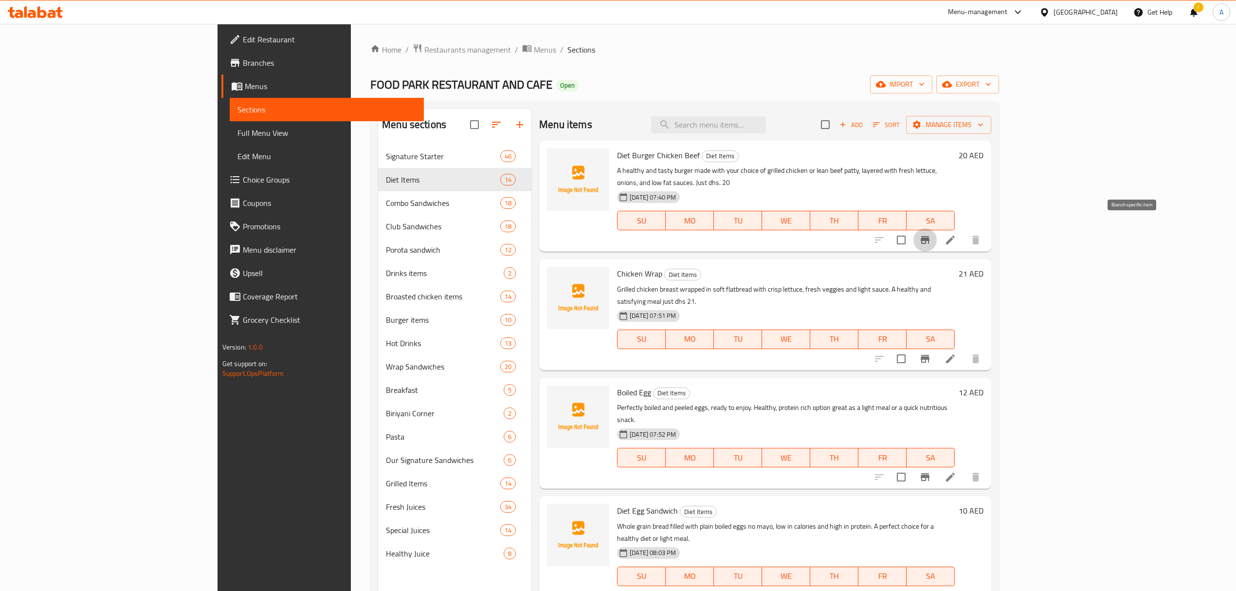
click at [937, 228] on button "Branch-specific-item" at bounding box center [924, 239] width 23 height 23
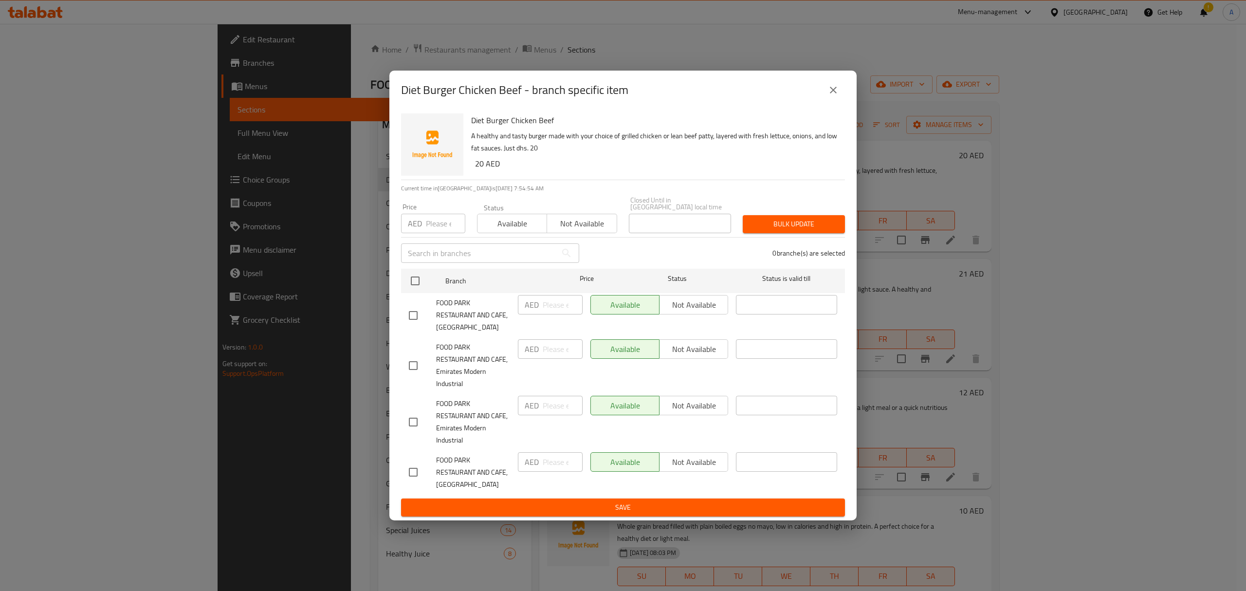
click at [415, 315] on input "checkbox" at bounding box center [413, 315] width 20 height 20
checkbox input "true"
click at [546, 310] on input "number" at bounding box center [563, 304] width 40 height 19
paste input "40"
type input "40"
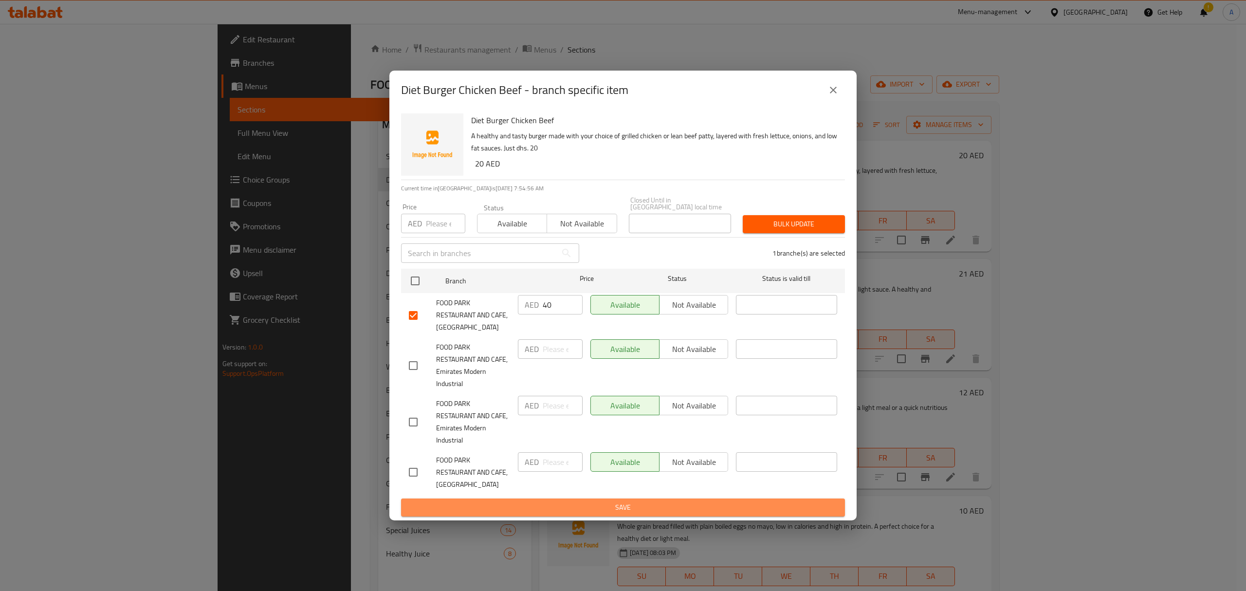
click at [601, 512] on span "Save" at bounding box center [623, 507] width 428 height 12
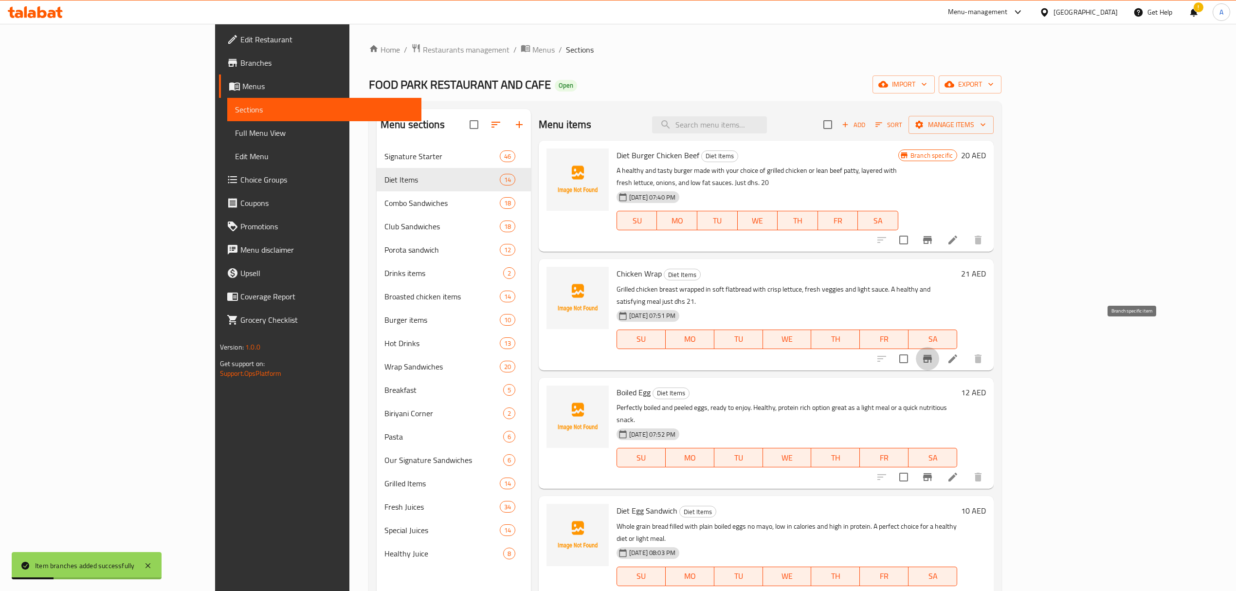
click at [932, 355] on icon "Branch-specific-item" at bounding box center [927, 359] width 9 height 8
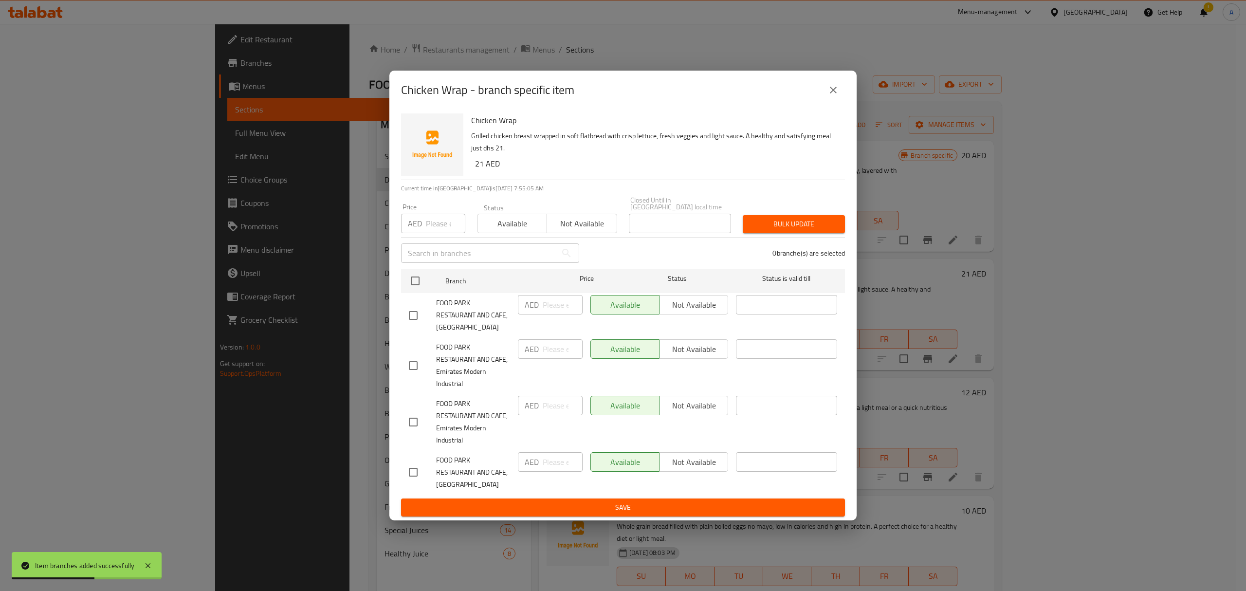
click at [410, 318] on input "checkbox" at bounding box center [413, 315] width 20 height 20
checkbox input "true"
click at [557, 304] on input "number" at bounding box center [563, 304] width 40 height 19
paste input "42"
type input "42"
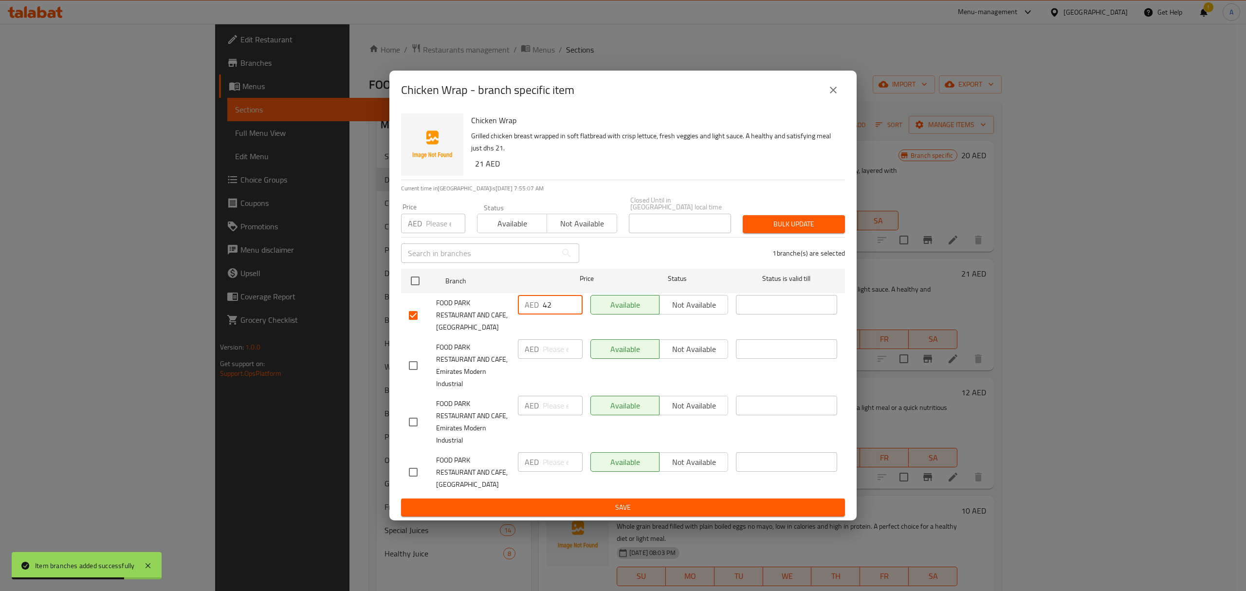
click at [595, 499] on button "Save" at bounding box center [623, 507] width 444 height 18
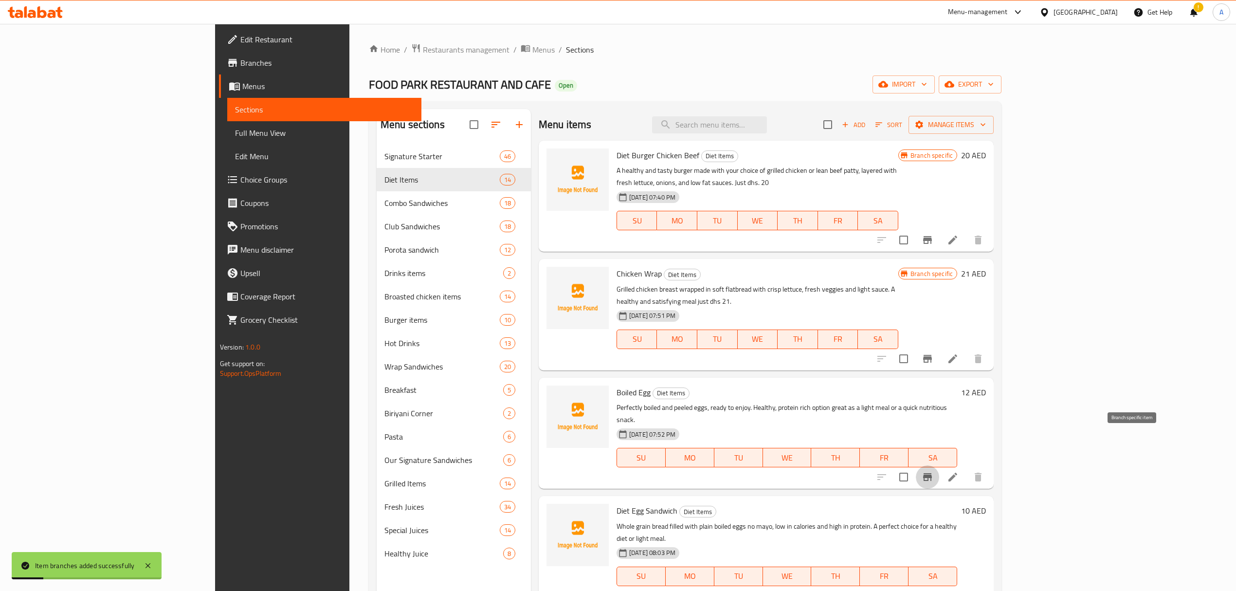
click at [933, 471] on icon "Branch-specific-item" at bounding box center [928, 477] width 12 height 12
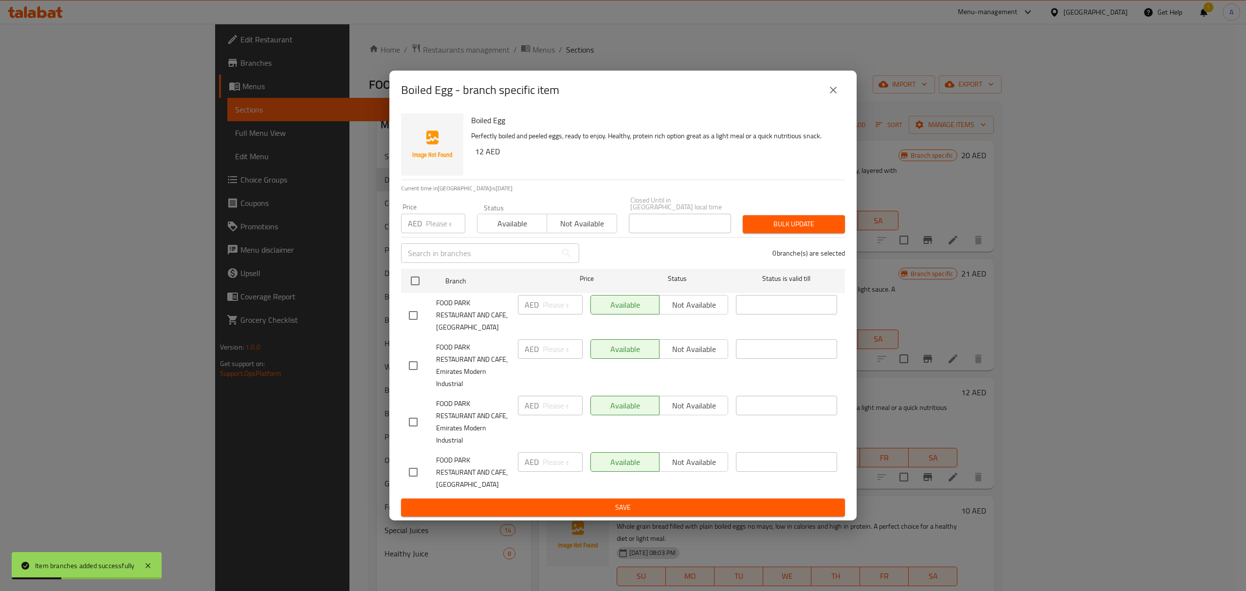
click at [418, 302] on div "FOOD PARK RESTAURANT AND CAFE, [GEOGRAPHIC_DATA]" at bounding box center [459, 315] width 109 height 48
click at [412, 316] on input "checkbox" at bounding box center [413, 315] width 20 height 20
checkbox input "true"
click at [544, 304] on input "number" at bounding box center [563, 304] width 40 height 19
paste input "24"
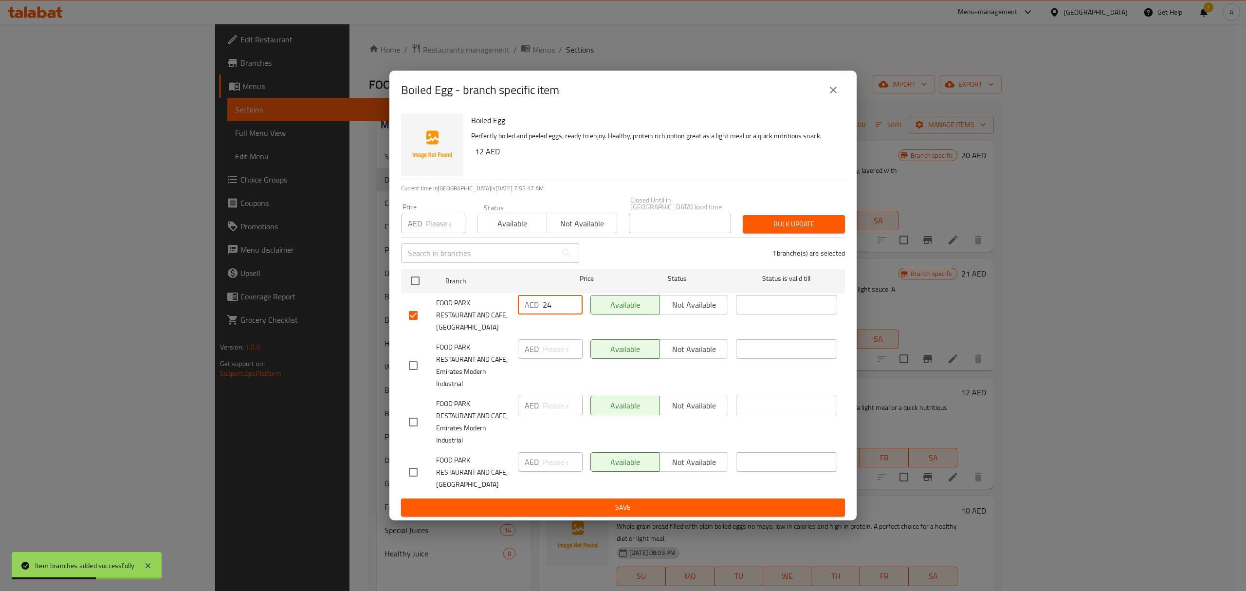
type input "24"
click at [599, 514] on button "Save" at bounding box center [623, 507] width 444 height 18
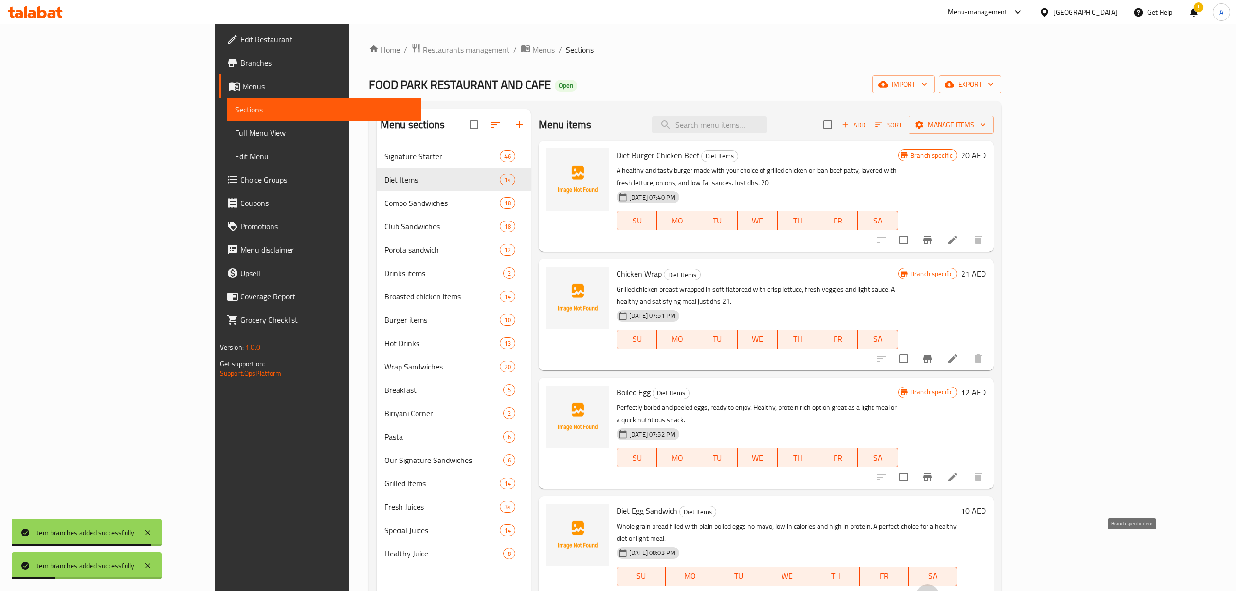
click at [932, 590] on icon "Branch-specific-item" at bounding box center [927, 596] width 9 height 8
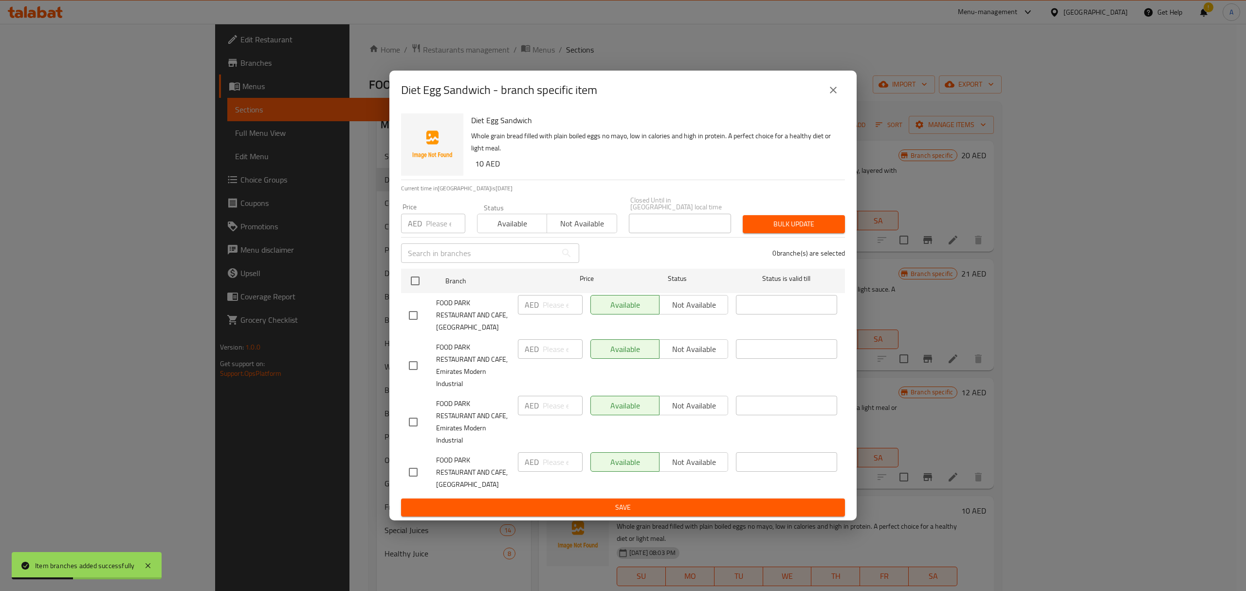
click at [411, 308] on input "checkbox" at bounding box center [413, 315] width 20 height 20
checkbox input "true"
click at [549, 310] on input "number" at bounding box center [563, 304] width 40 height 19
paste input "20"
type input "20"
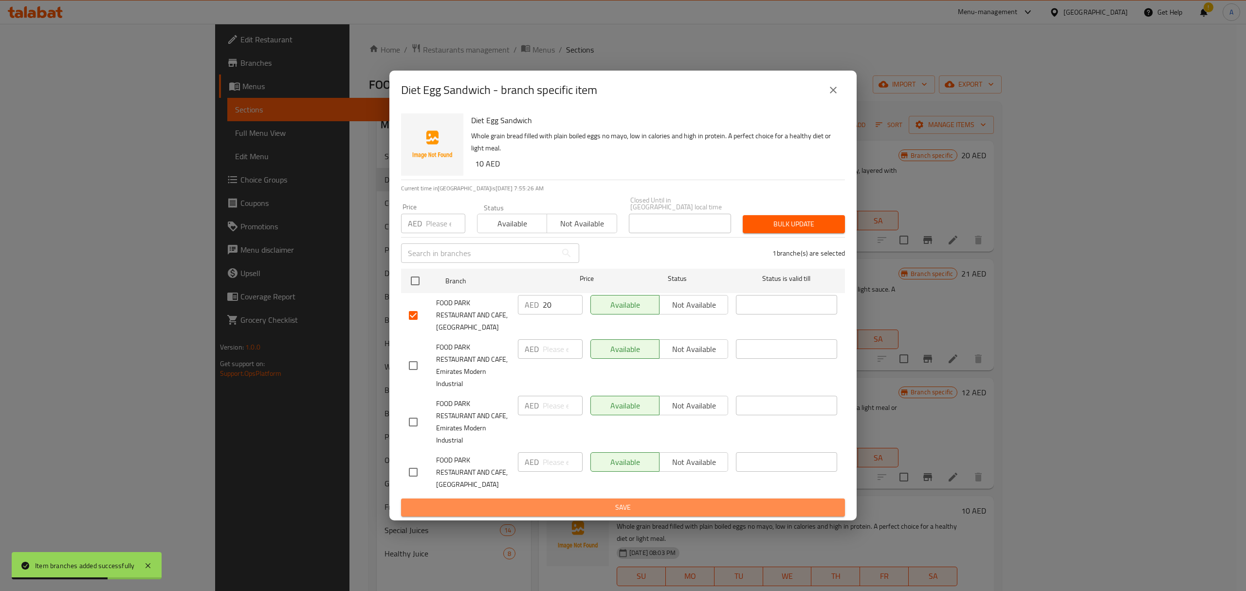
click at [605, 509] on span "Save" at bounding box center [623, 507] width 428 height 12
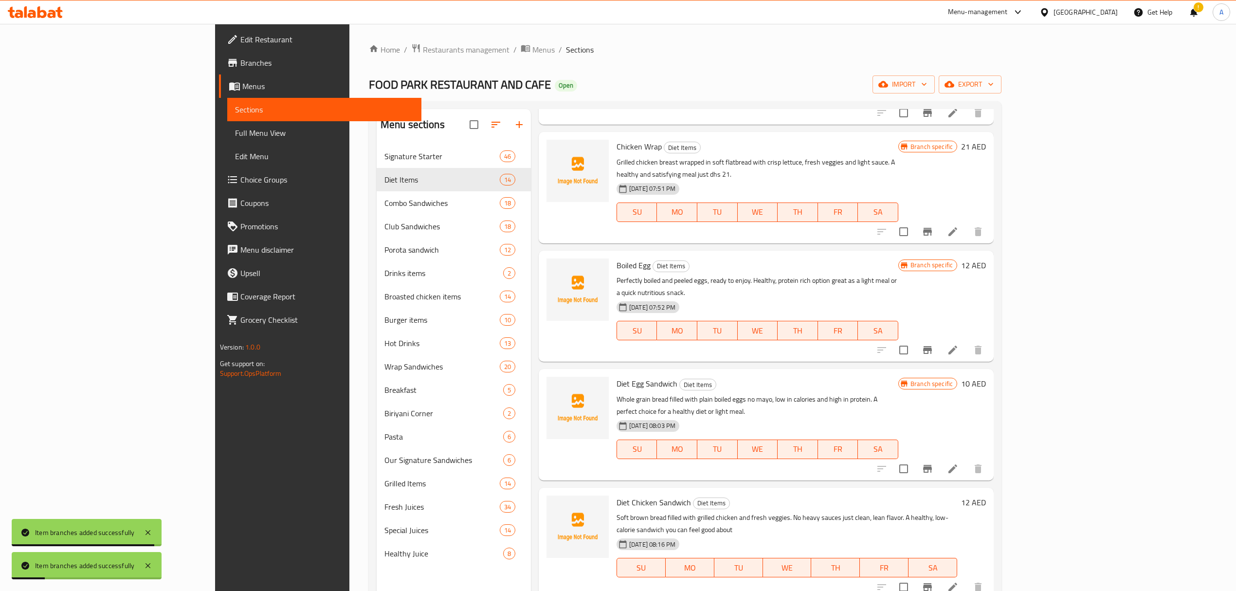
scroll to position [129, 0]
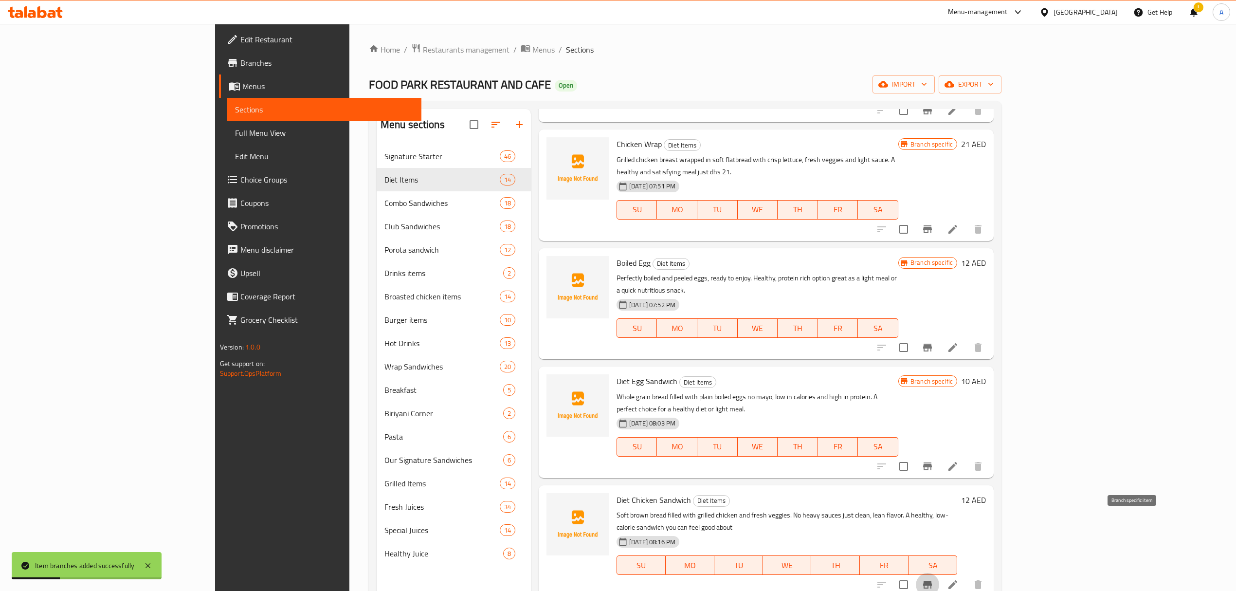
click at [939, 573] on button "Branch-specific-item" at bounding box center [927, 584] width 23 height 23
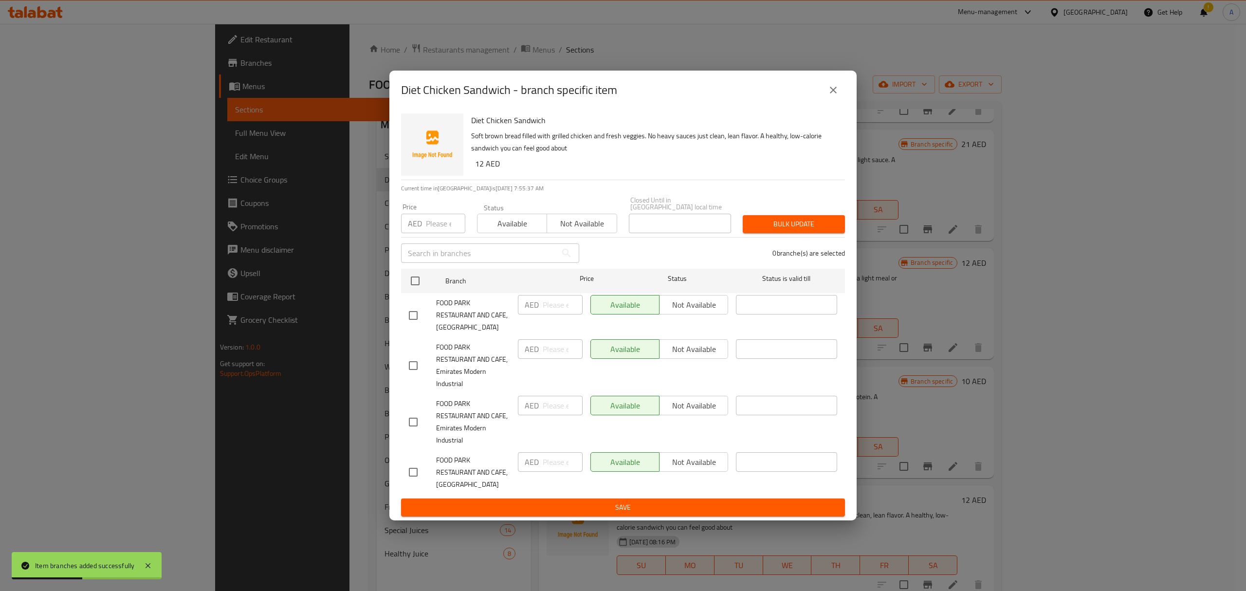
drag, startPoint x: 413, startPoint y: 309, endPoint x: 415, endPoint y: 319, distance: 10.9
click at [413, 316] on input "checkbox" at bounding box center [413, 315] width 20 height 20
checkbox input "true"
click at [546, 298] on input "number" at bounding box center [563, 304] width 40 height 19
paste input "24"
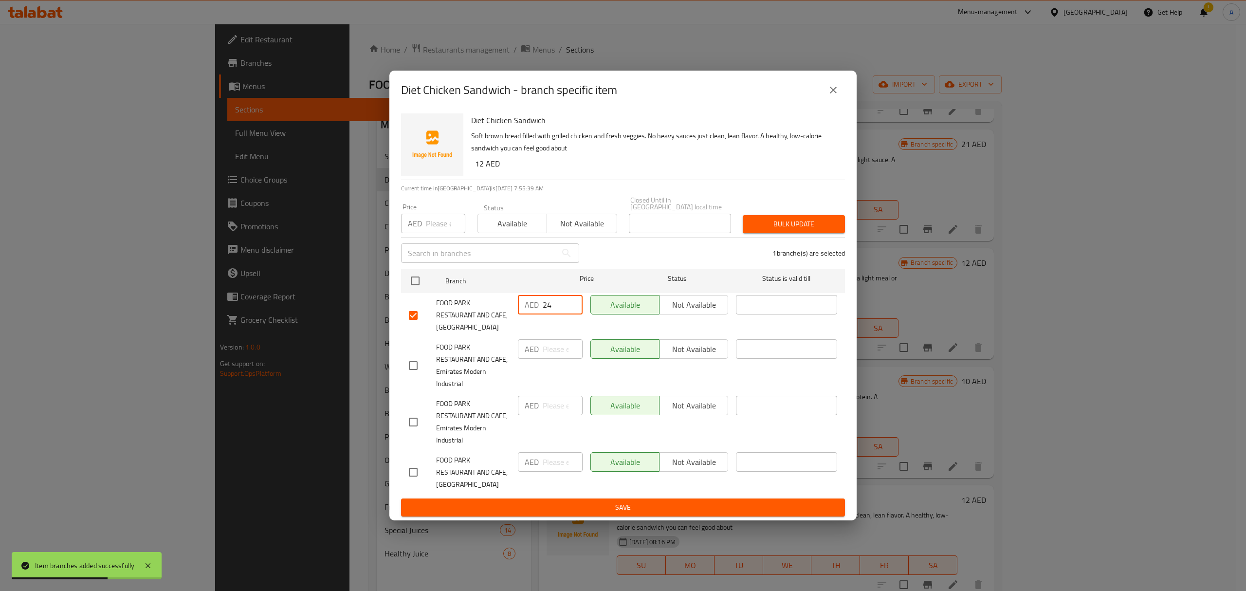
type input "24"
click at [567, 497] on ul "Branch Price Status Status is valid till FOOD PARK RESTAURANT AND CAFE, [GEOGRA…" at bounding box center [623, 382] width 444 height 234
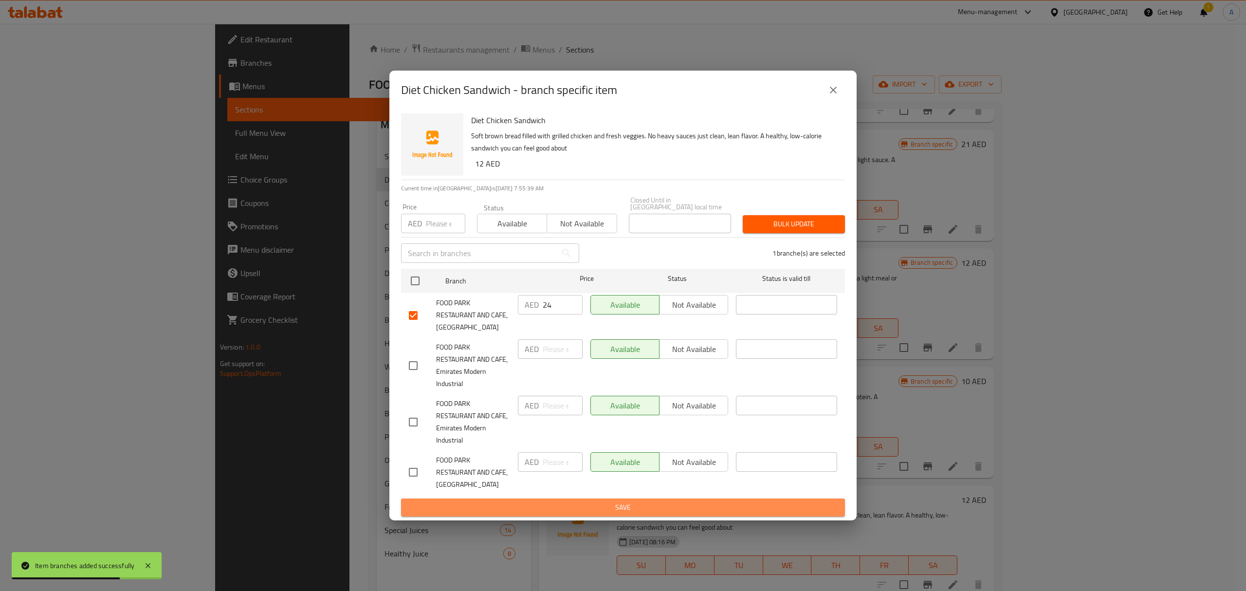
click at [569, 502] on span "Save" at bounding box center [623, 507] width 428 height 12
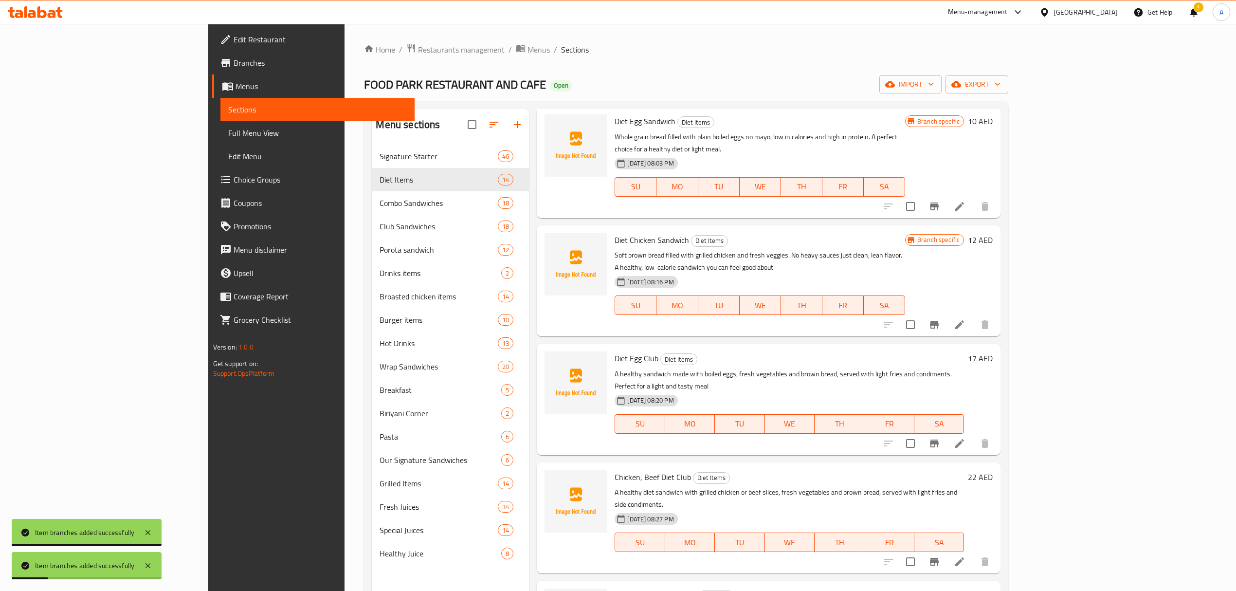
scroll to position [454, 0]
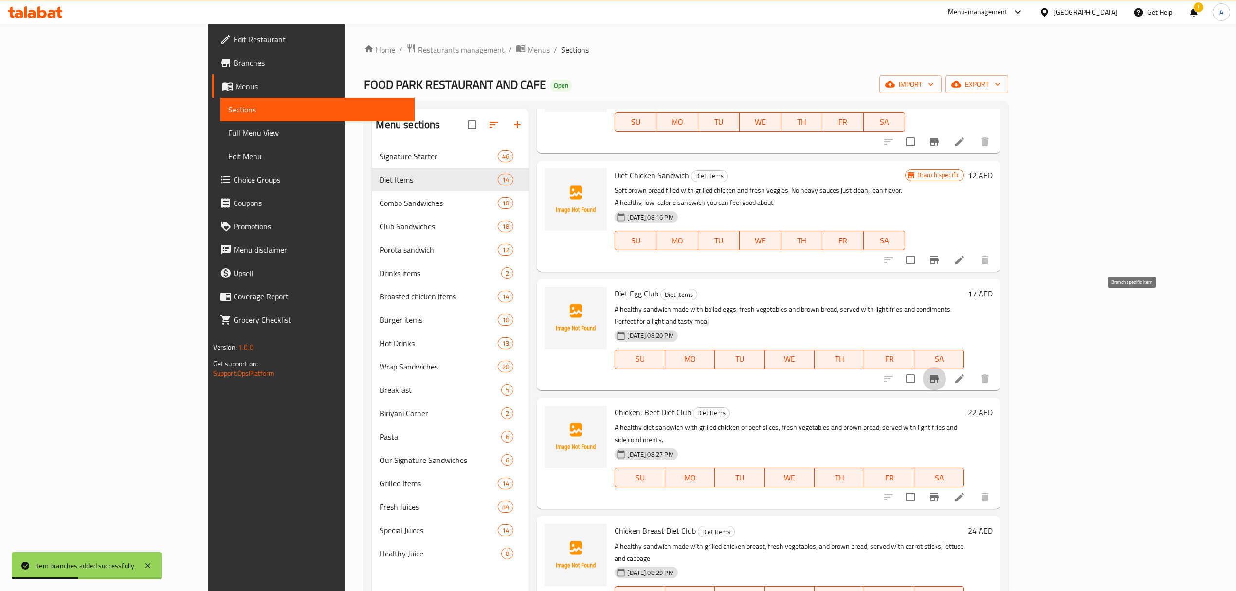
click at [946, 367] on button "Branch-specific-item" at bounding box center [934, 378] width 23 height 23
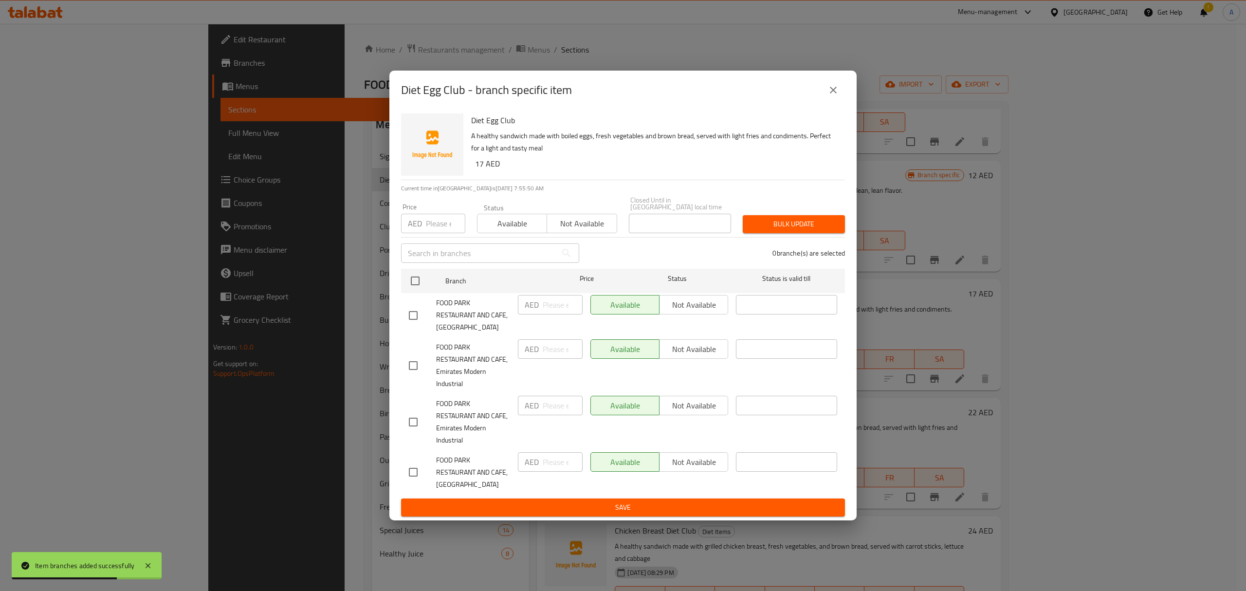
click at [419, 306] on input "checkbox" at bounding box center [413, 315] width 20 height 20
checkbox input "true"
click at [565, 311] on input "number" at bounding box center [563, 304] width 40 height 19
paste input "34"
type input "34"
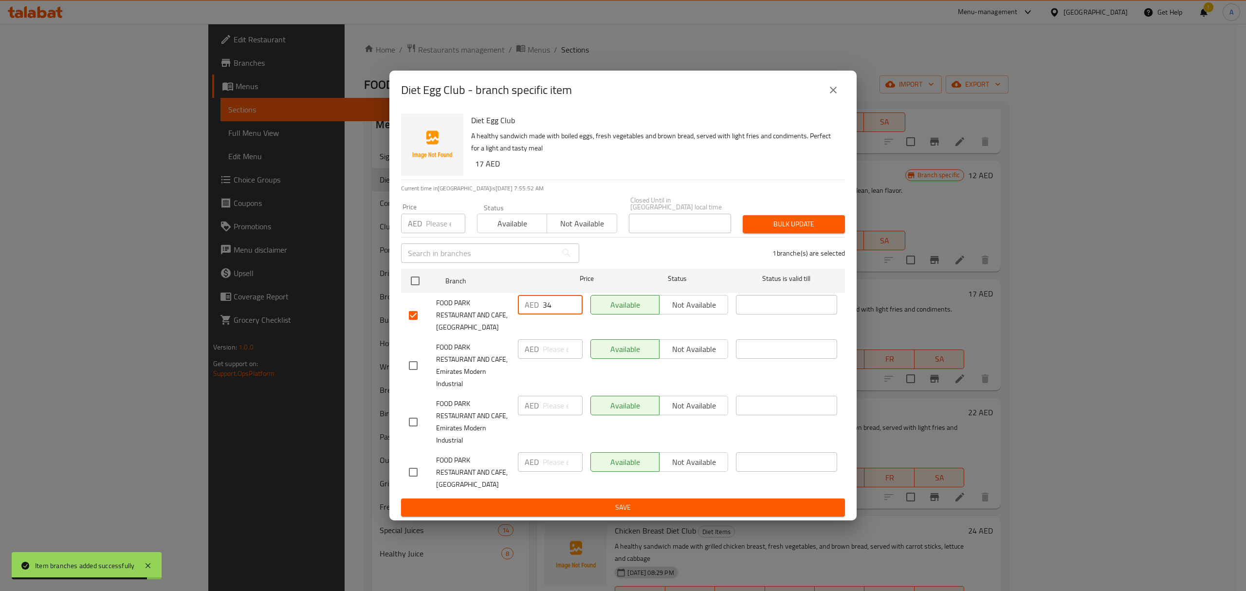
click at [554, 512] on span "Save" at bounding box center [623, 507] width 428 height 12
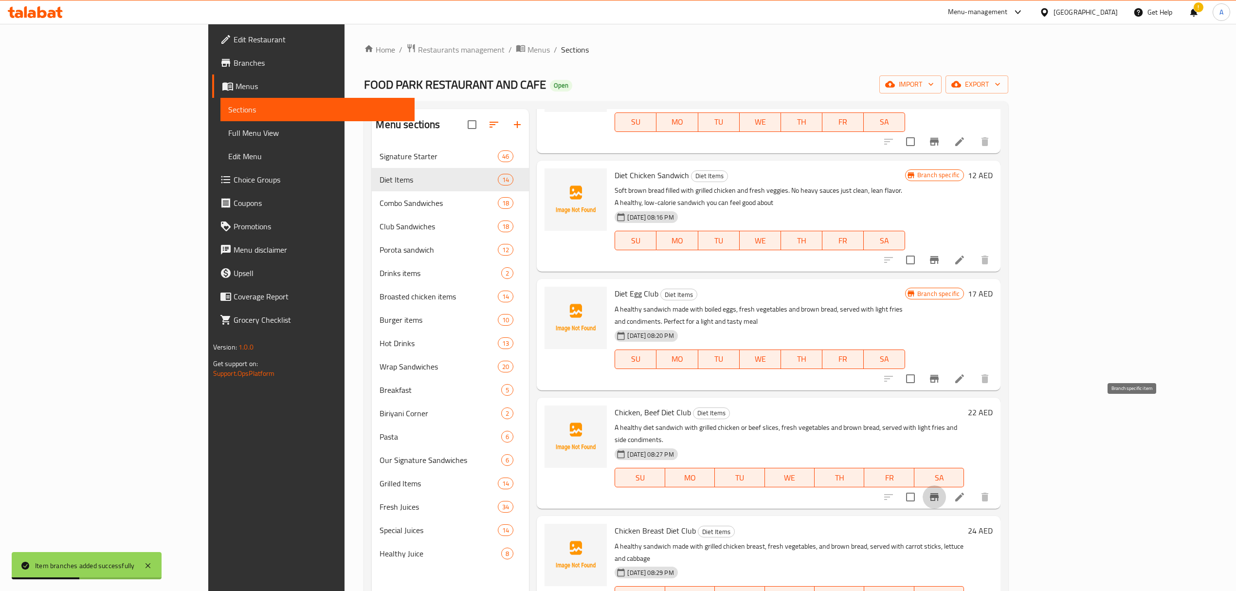
click at [939, 493] on icon "Branch-specific-item" at bounding box center [934, 497] width 9 height 8
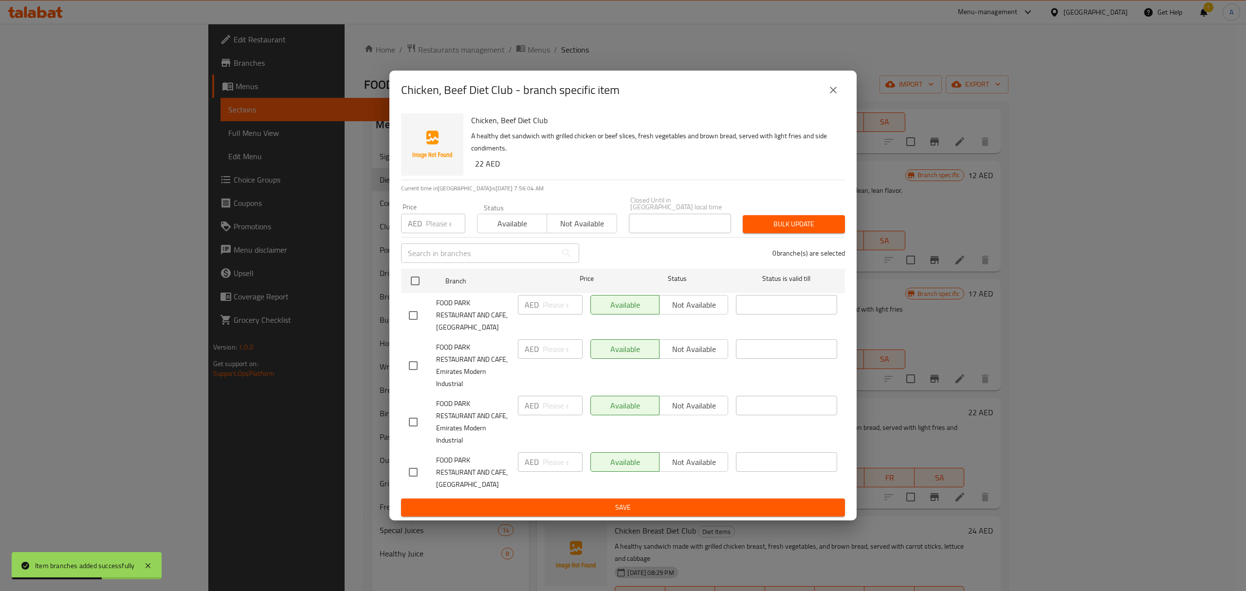
click at [410, 314] on input "checkbox" at bounding box center [413, 315] width 20 height 20
checkbox input "true"
click at [553, 301] on input "number" at bounding box center [563, 304] width 40 height 19
paste input "44"
type input "44"
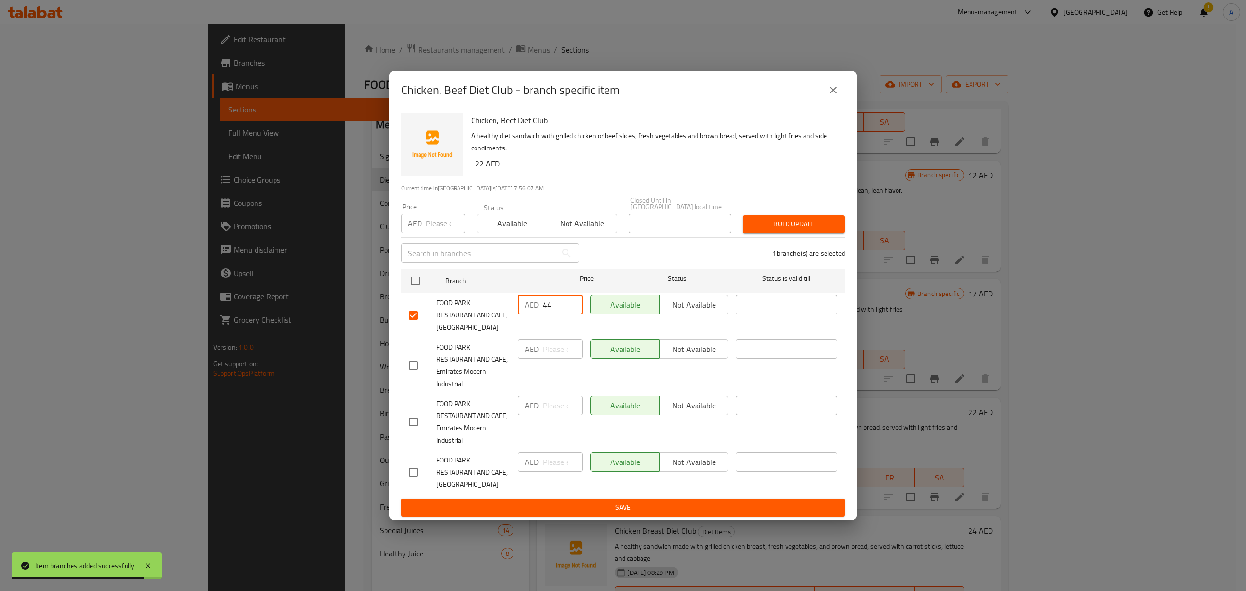
click at [538, 506] on span "Save" at bounding box center [623, 507] width 428 height 12
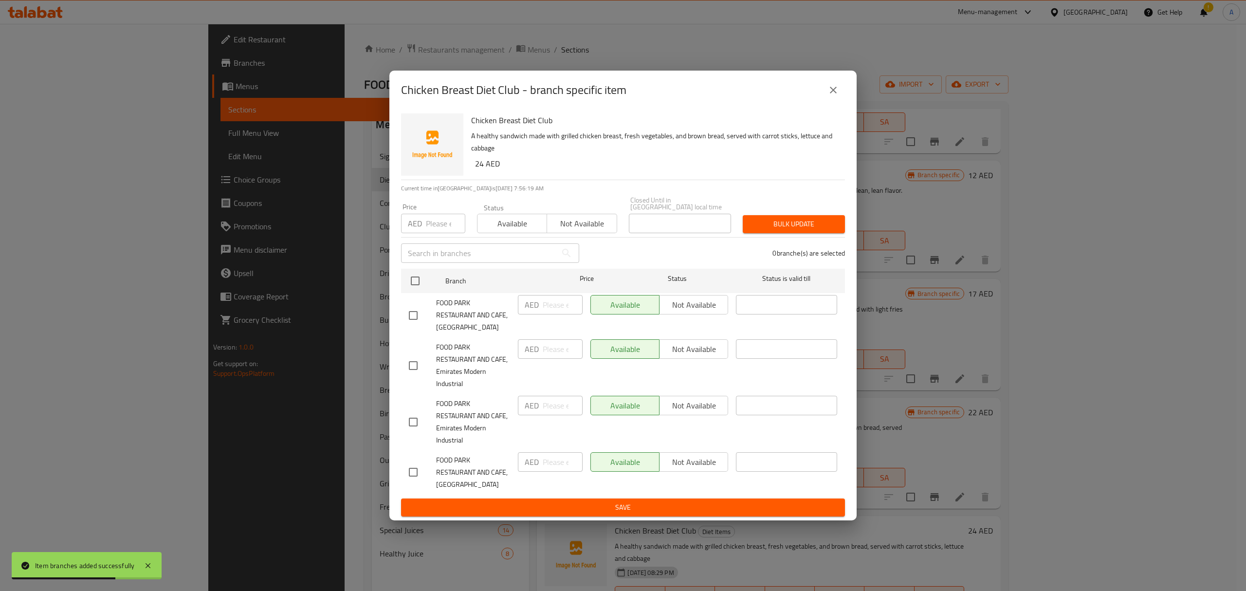
click at [415, 314] on input "checkbox" at bounding box center [413, 315] width 20 height 20
checkbox input "true"
click at [560, 311] on input "number" at bounding box center [563, 304] width 40 height 19
paste input "48"
type input "48"
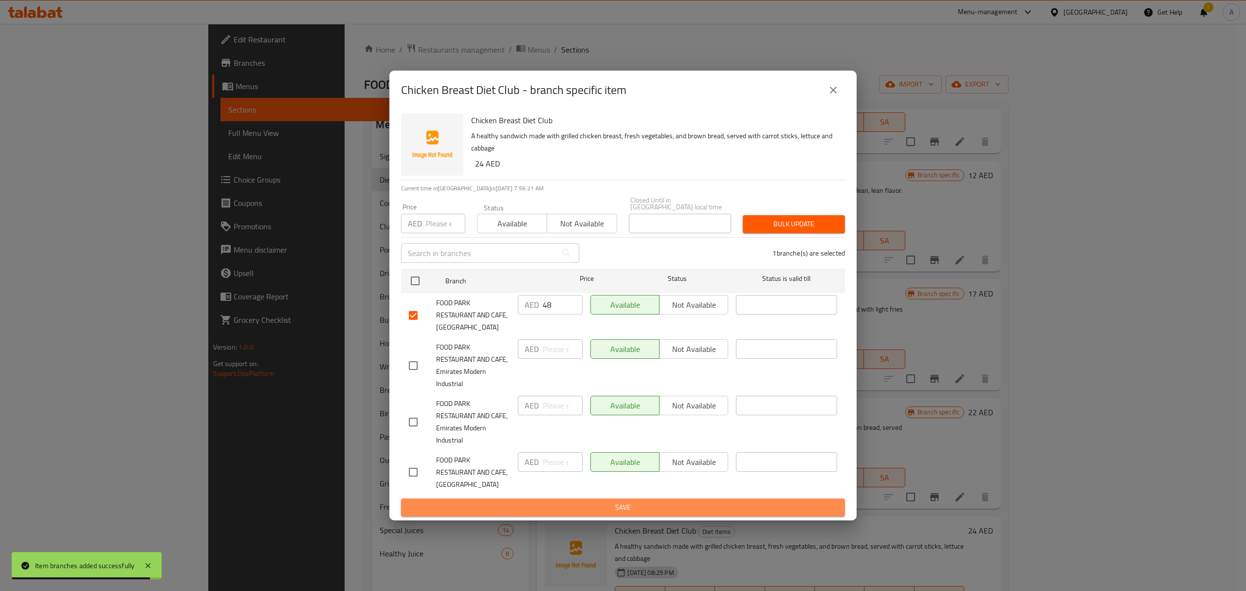
click at [547, 502] on span "Save" at bounding box center [623, 507] width 428 height 12
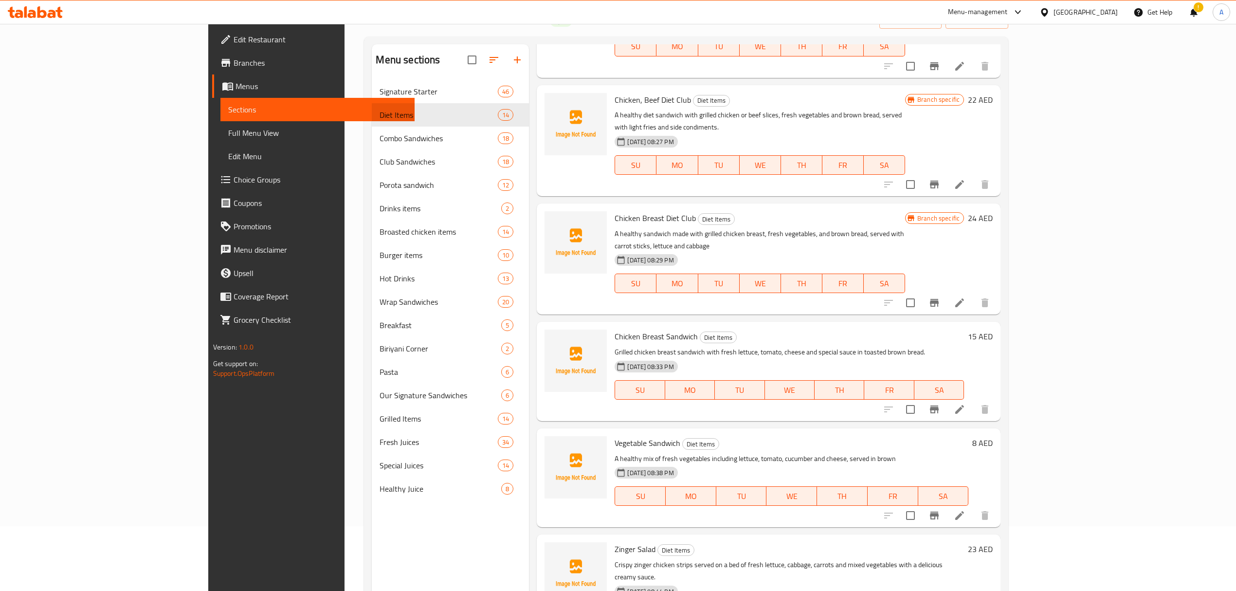
scroll to position [713, 0]
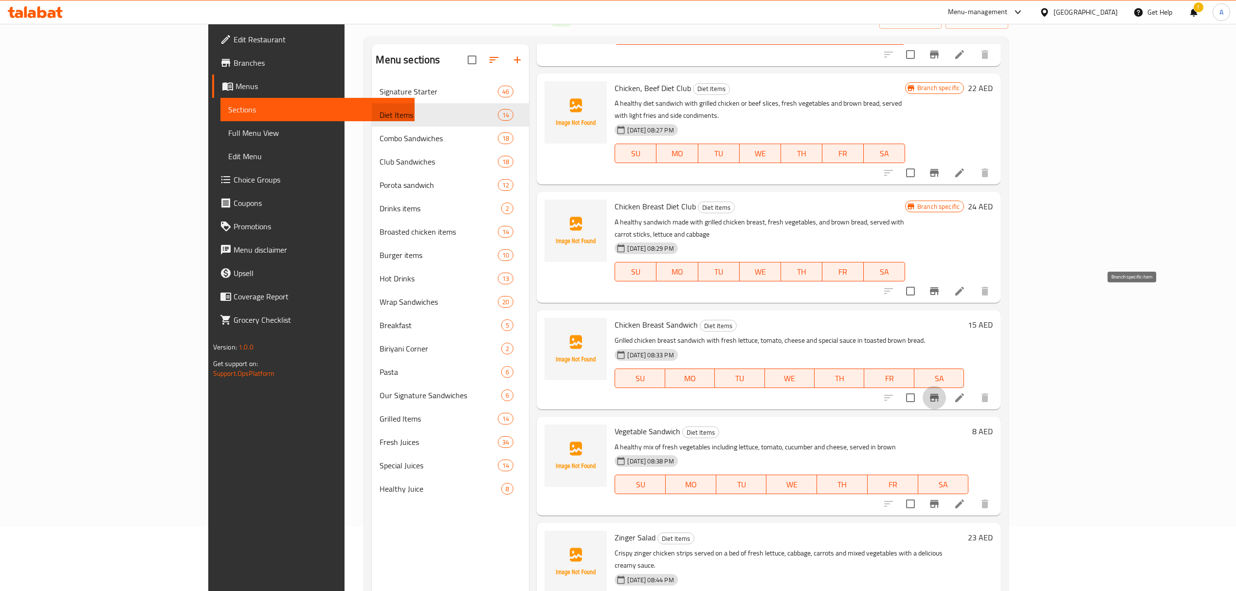
click at [939, 394] on icon "Branch-specific-item" at bounding box center [934, 398] width 9 height 8
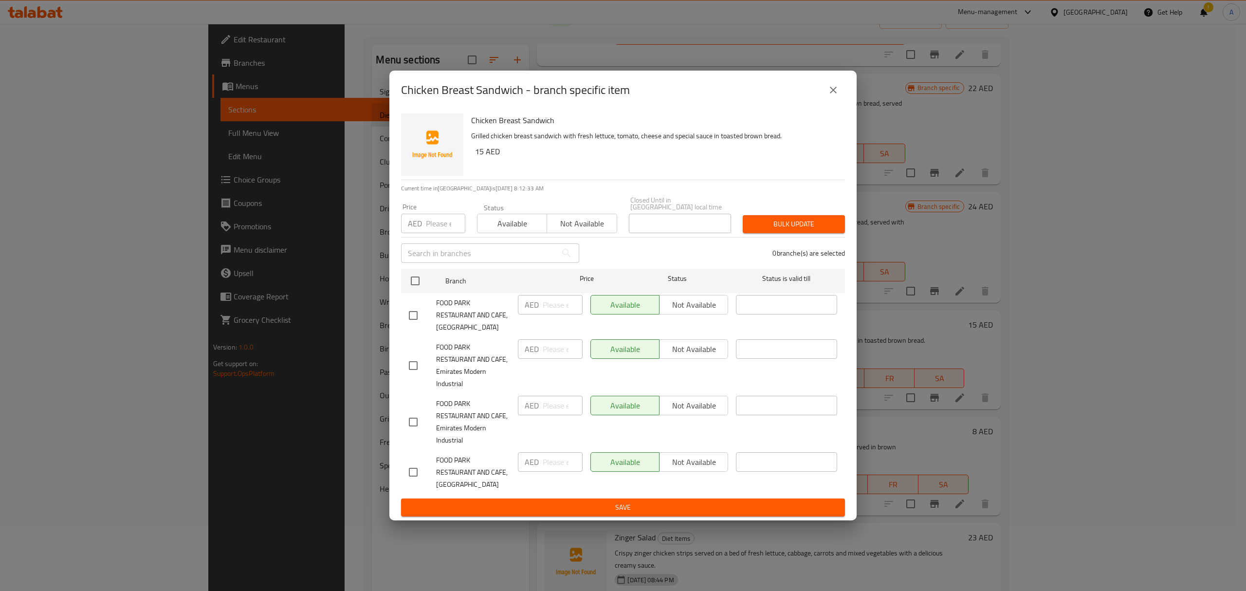
click at [413, 317] on input "checkbox" at bounding box center [413, 315] width 20 height 20
checkbox input "true"
drag, startPoint x: 542, startPoint y: 300, endPoint x: 547, endPoint y: 310, distance: 11.1
paste input "30"
type input "30"
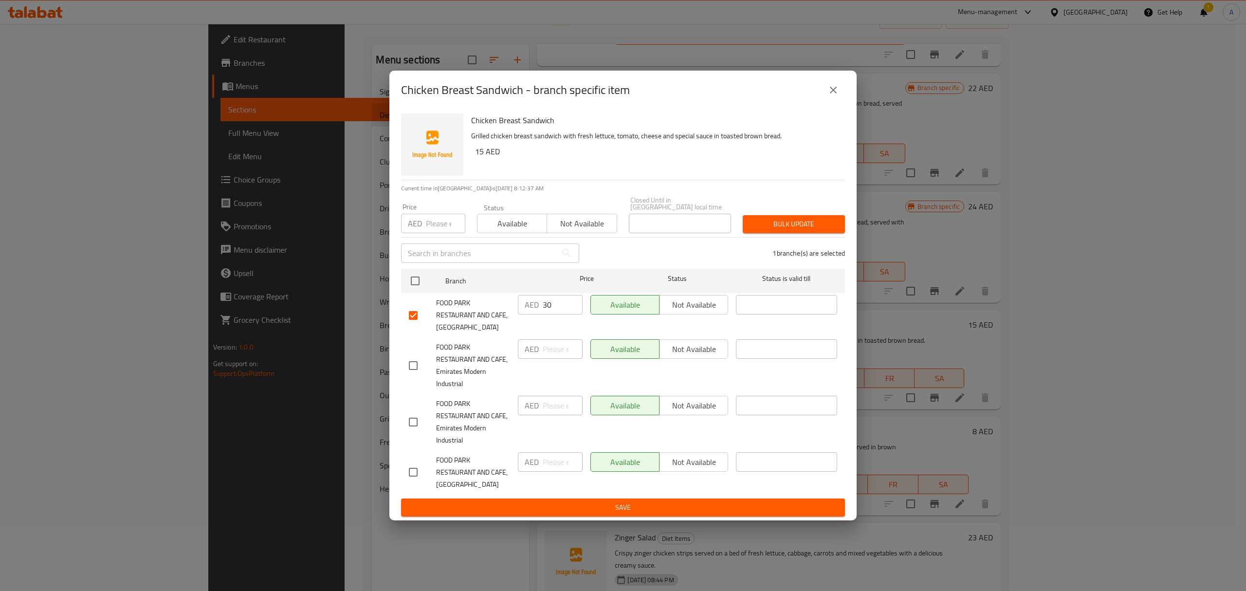
click at [565, 524] on div "Chicken Breast Sandwich - branch specific item Chicken Breast Sandwich Grilled …" at bounding box center [623, 295] width 1246 height 591
click at [565, 503] on span "Save" at bounding box center [623, 507] width 428 height 12
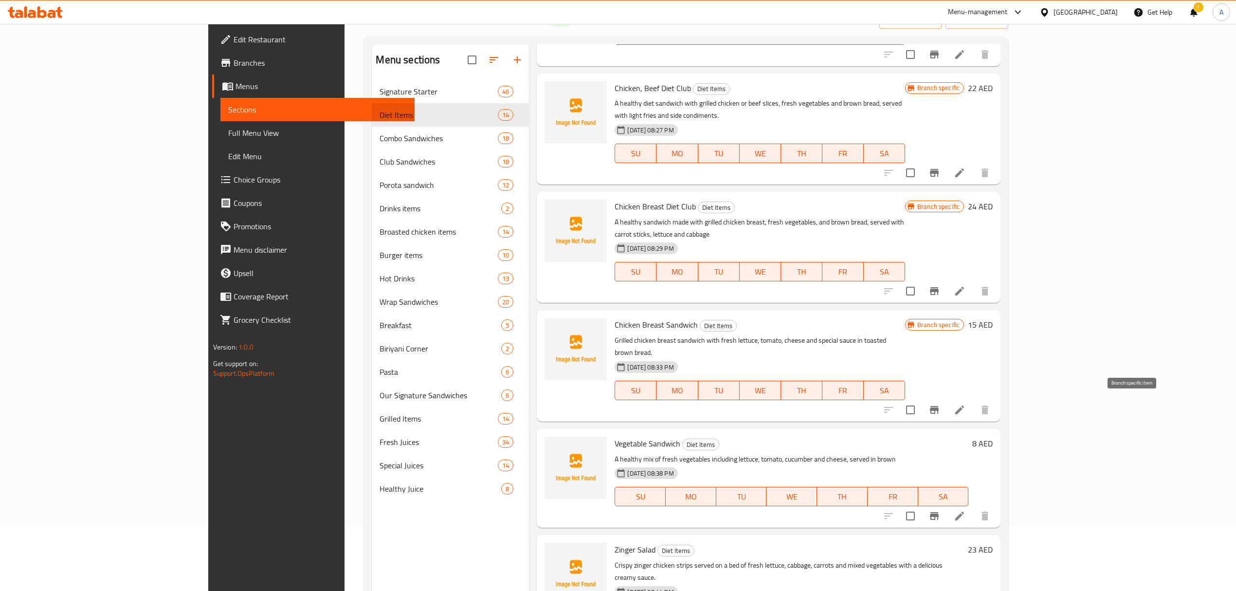
click at [939, 512] on icon "Branch-specific-item" at bounding box center [934, 516] width 9 height 8
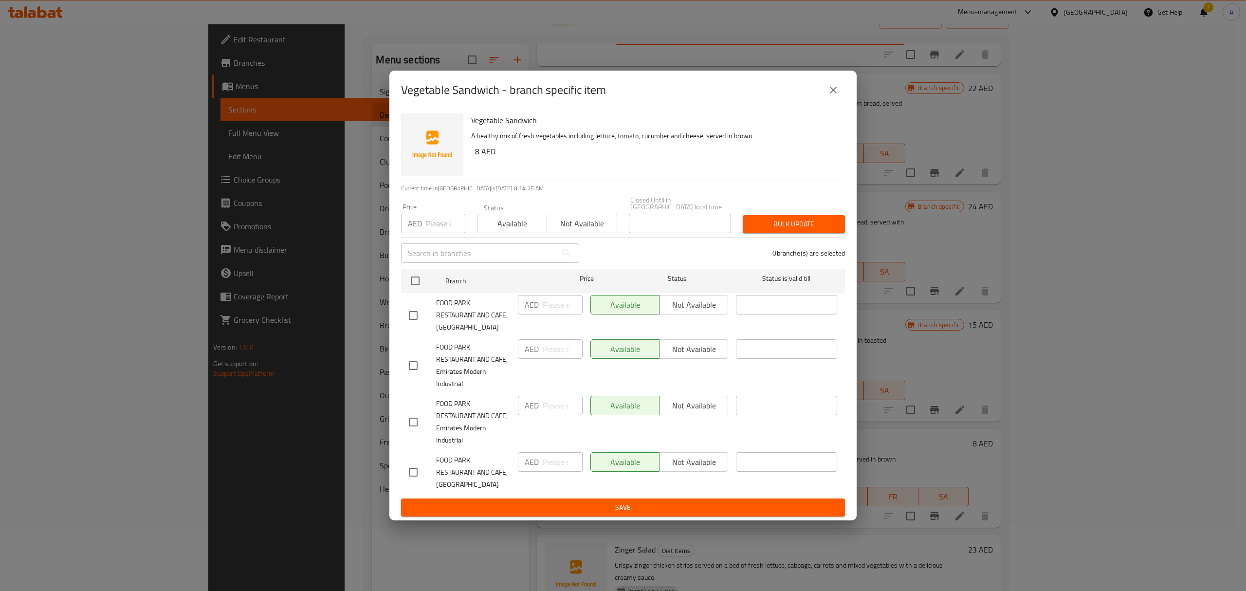
click at [406, 316] on input "checkbox" at bounding box center [413, 315] width 20 height 20
checkbox input "true"
click at [553, 300] on input "number" at bounding box center [563, 304] width 40 height 19
paste input "16"
type input "16"
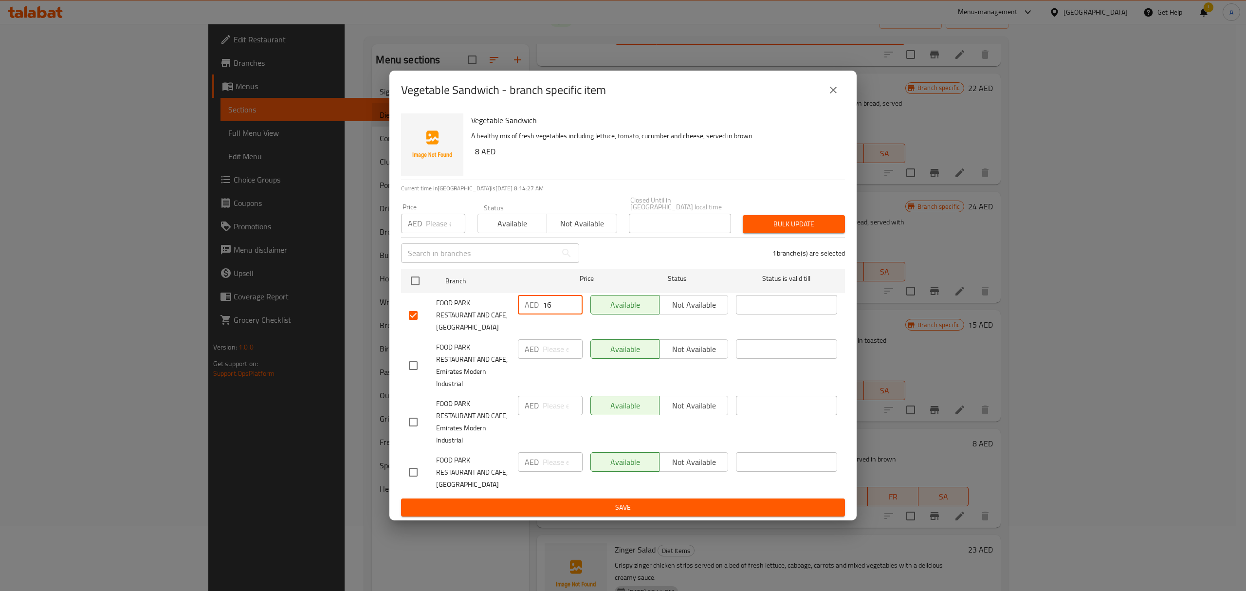
click at [581, 511] on span "Save" at bounding box center [623, 507] width 428 height 12
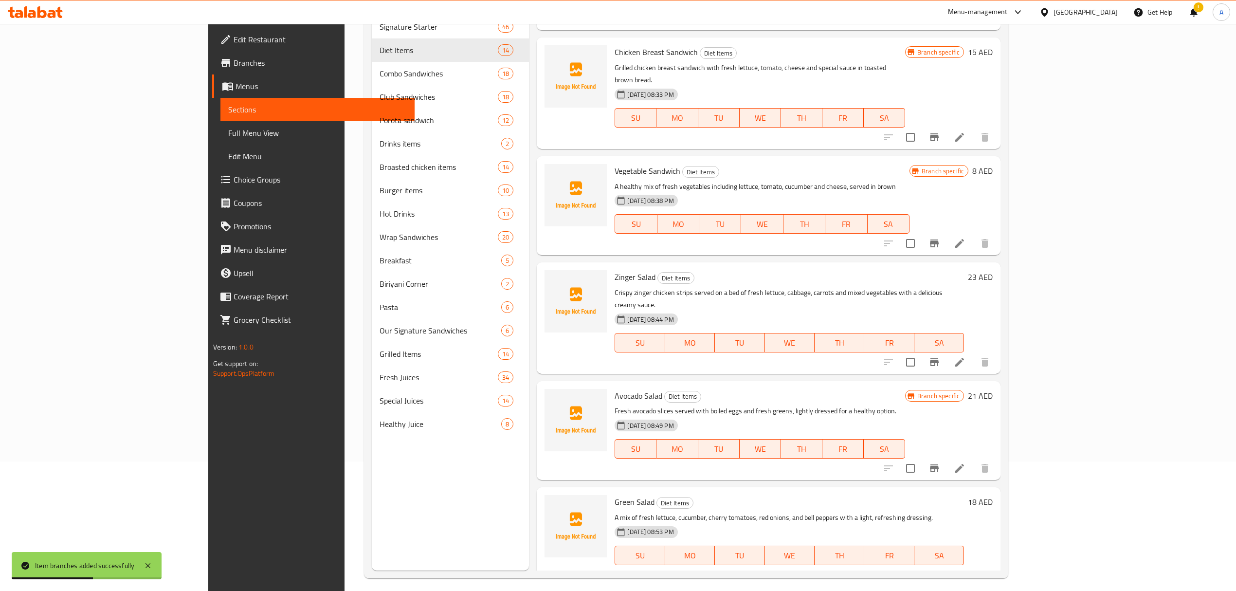
scroll to position [137, 0]
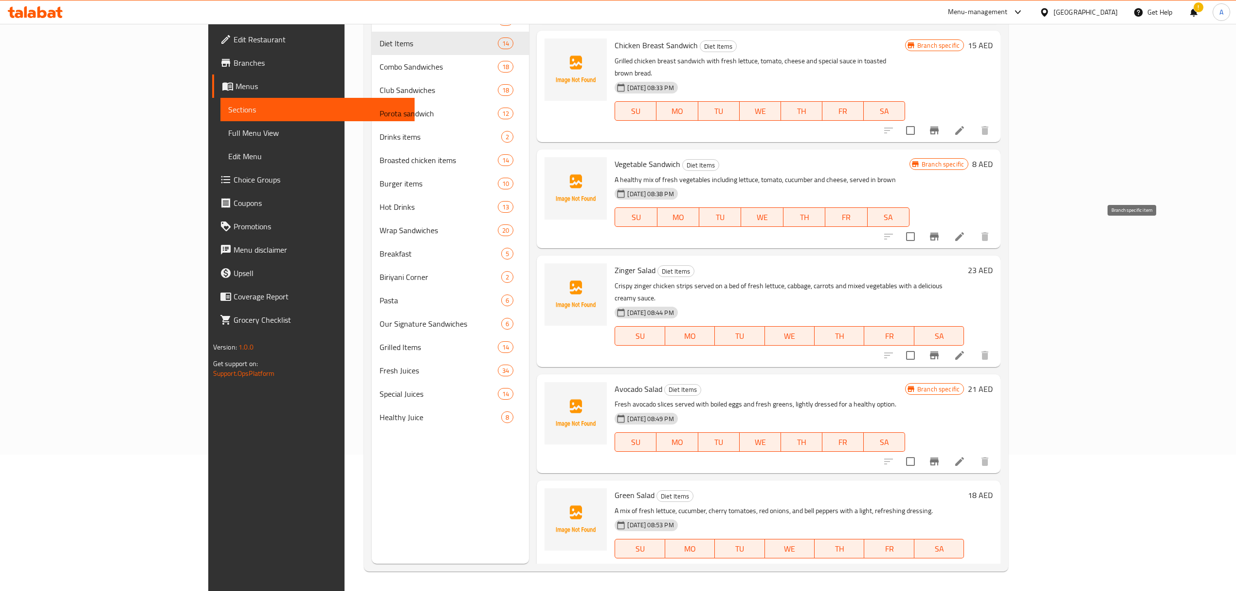
click at [939, 351] on icon "Branch-specific-item" at bounding box center [934, 355] width 9 height 8
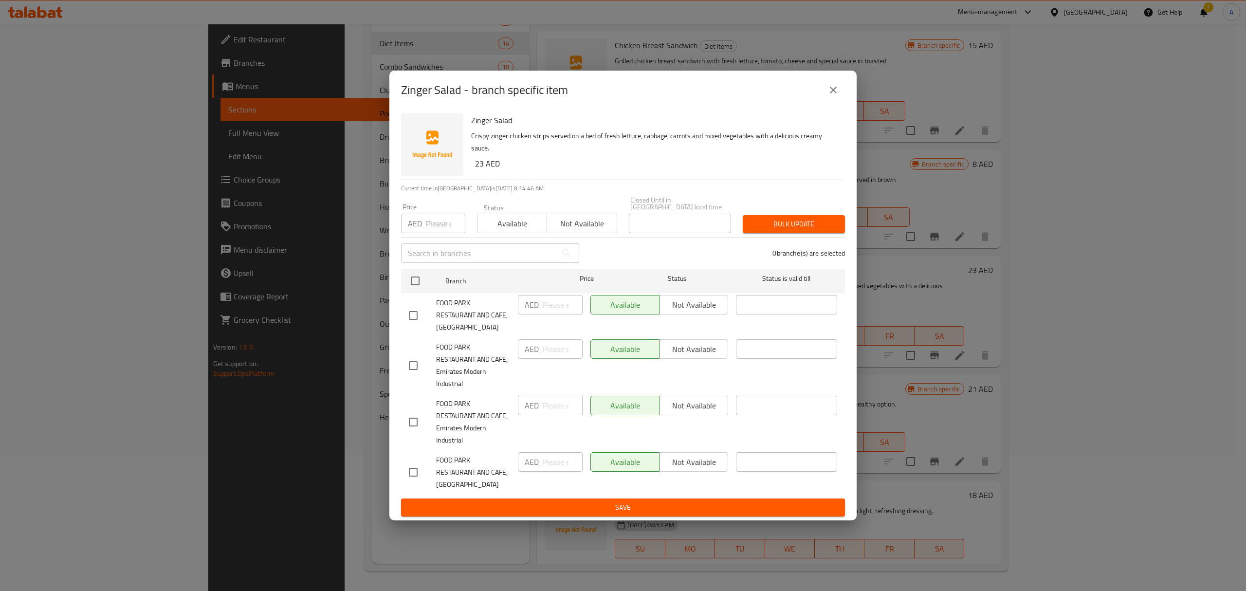
click at [418, 319] on input "checkbox" at bounding box center [413, 315] width 20 height 20
checkbox input "true"
click at [545, 305] on input "number" at bounding box center [563, 304] width 40 height 19
paste input "46"
type input "46"
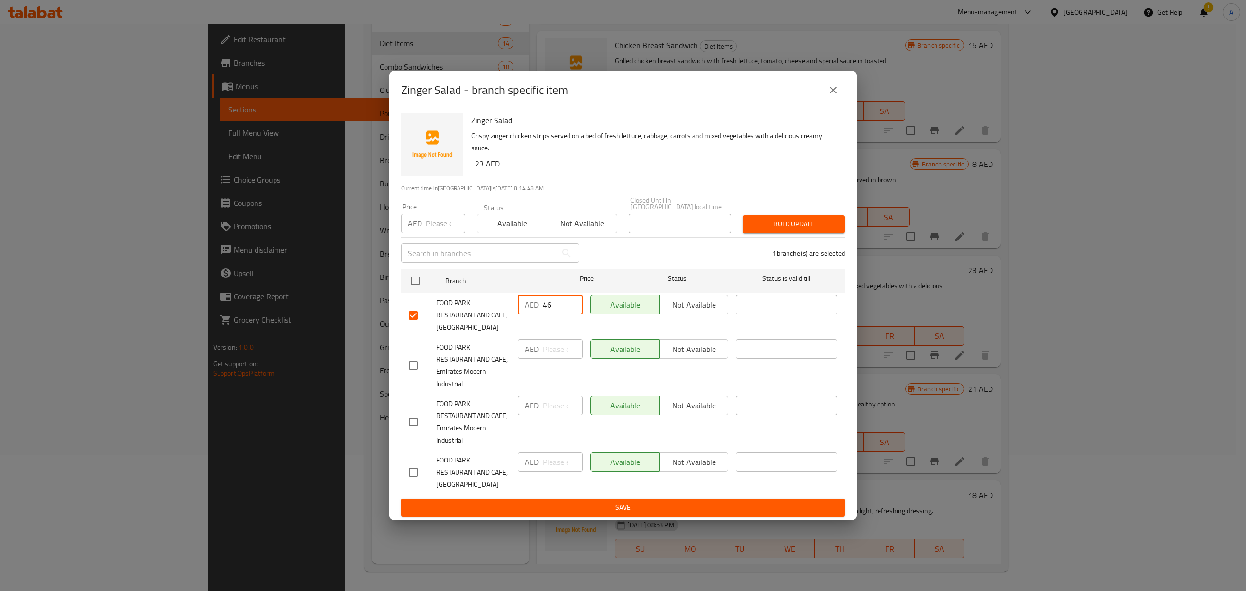
click at [630, 503] on span "Save" at bounding box center [623, 507] width 428 height 12
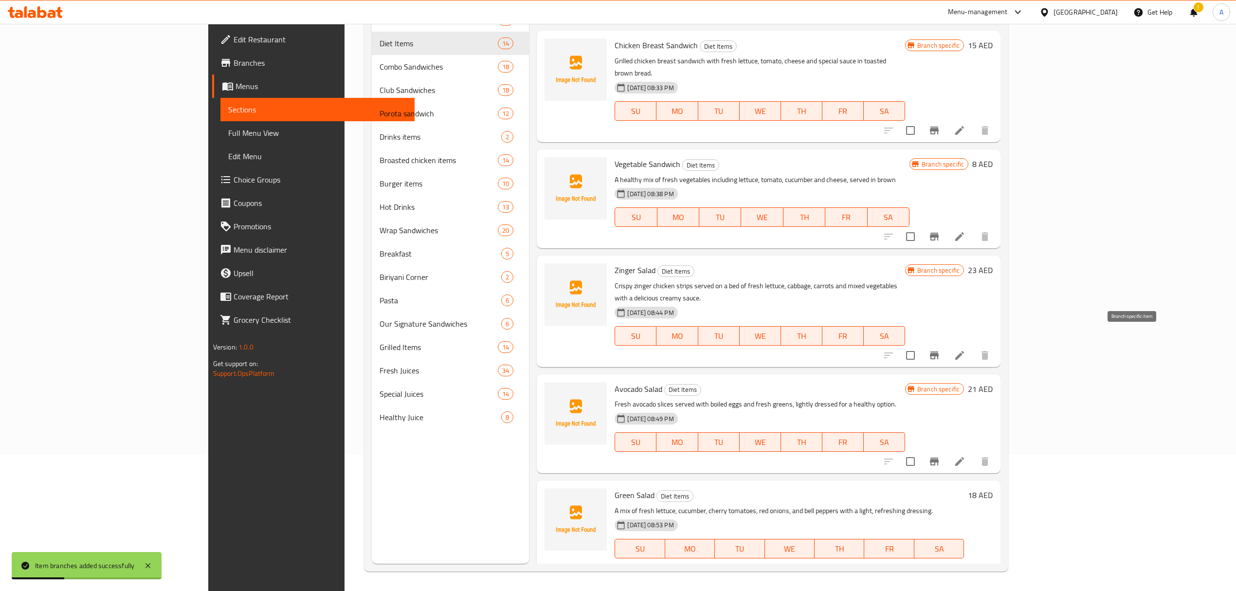
click at [940, 456] on icon "Branch-specific-item" at bounding box center [935, 462] width 12 height 12
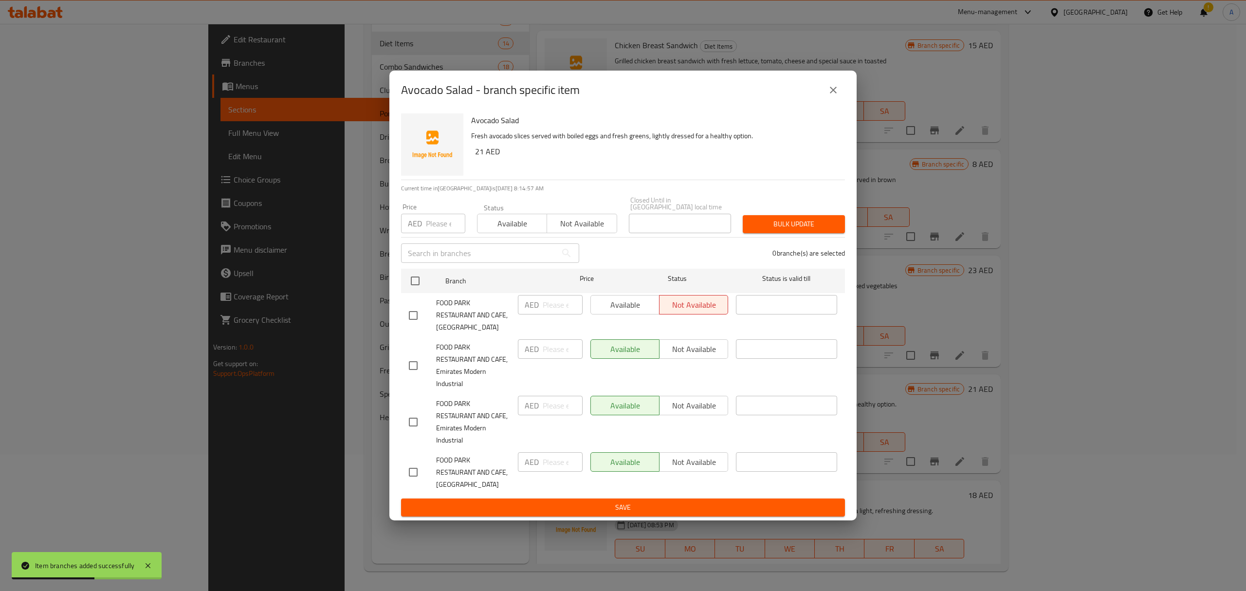
click at [410, 320] on input "checkbox" at bounding box center [413, 315] width 20 height 20
checkbox input "true"
click at [548, 306] on input "number" at bounding box center [563, 304] width 40 height 19
paste input "42"
type input "42"
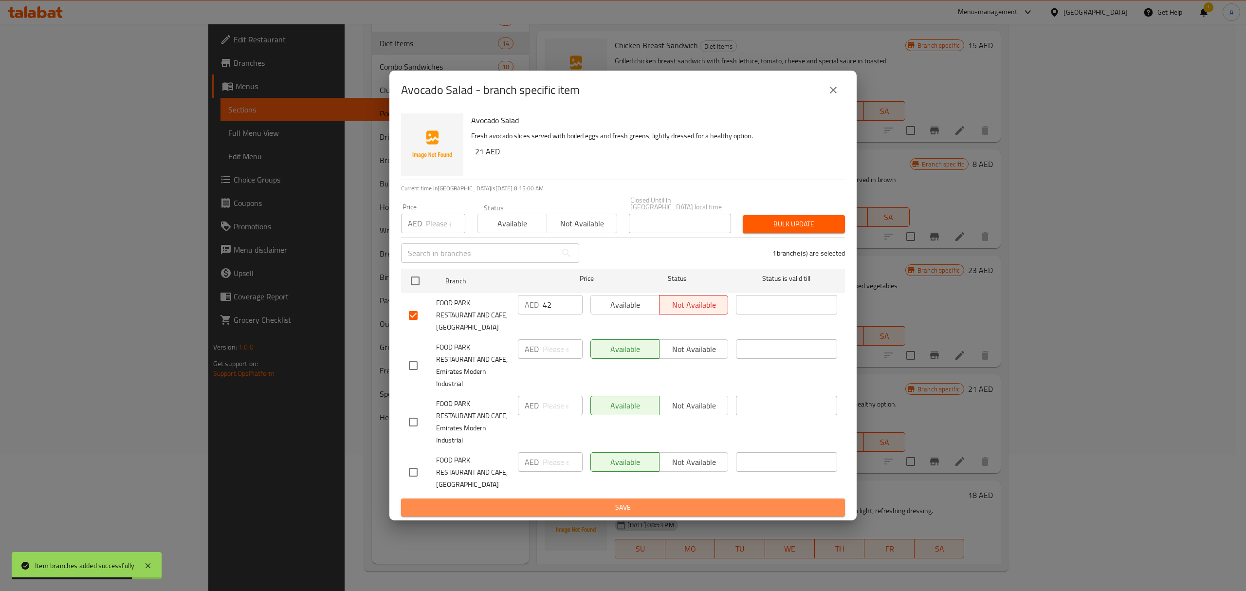
click at [607, 499] on button "Save" at bounding box center [623, 507] width 444 height 18
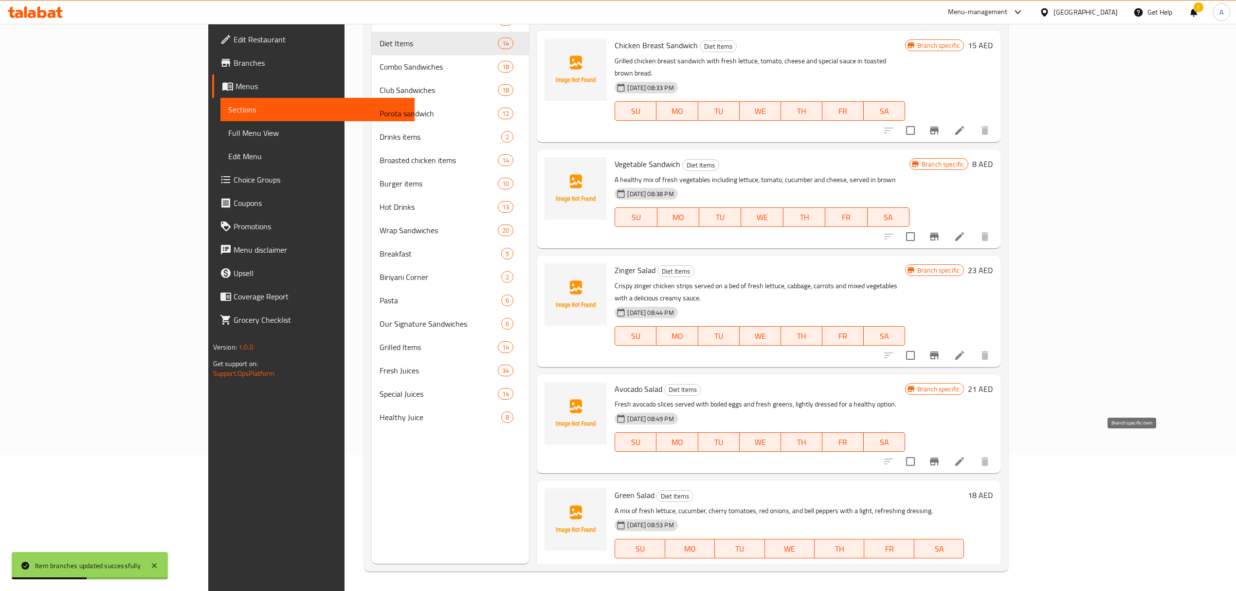
click at [946, 556] on button "Branch-specific-item" at bounding box center [934, 567] width 23 height 23
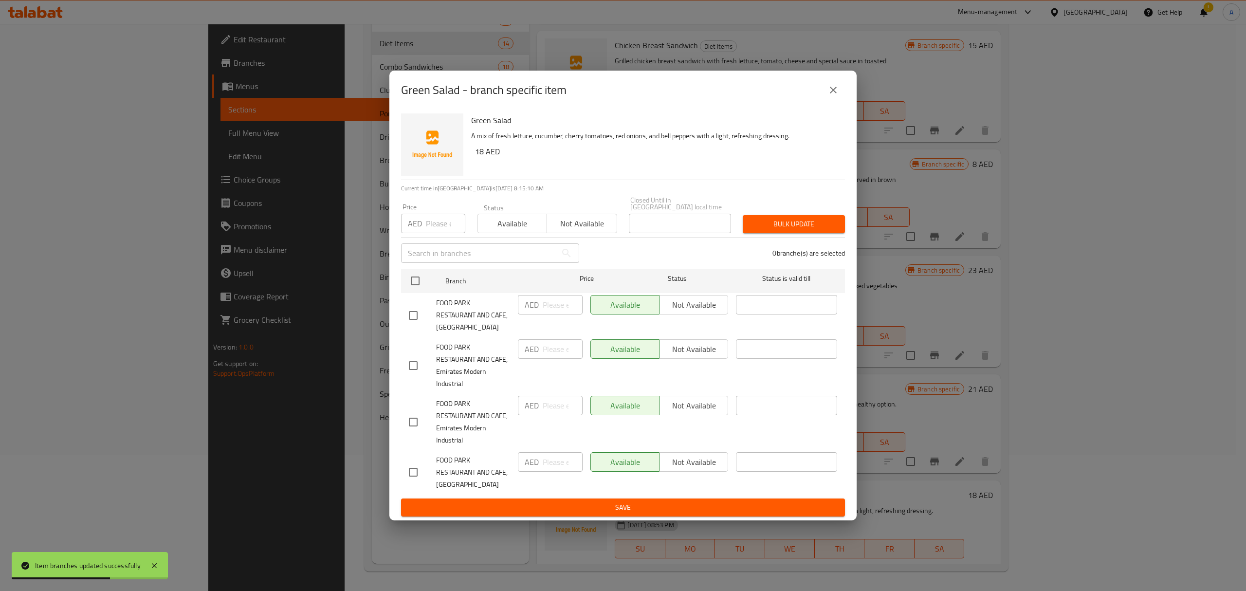
click at [419, 318] on input "checkbox" at bounding box center [413, 315] width 20 height 20
checkbox input "true"
click at [559, 306] on input "number" at bounding box center [563, 304] width 40 height 19
paste input "36"
type input "36"
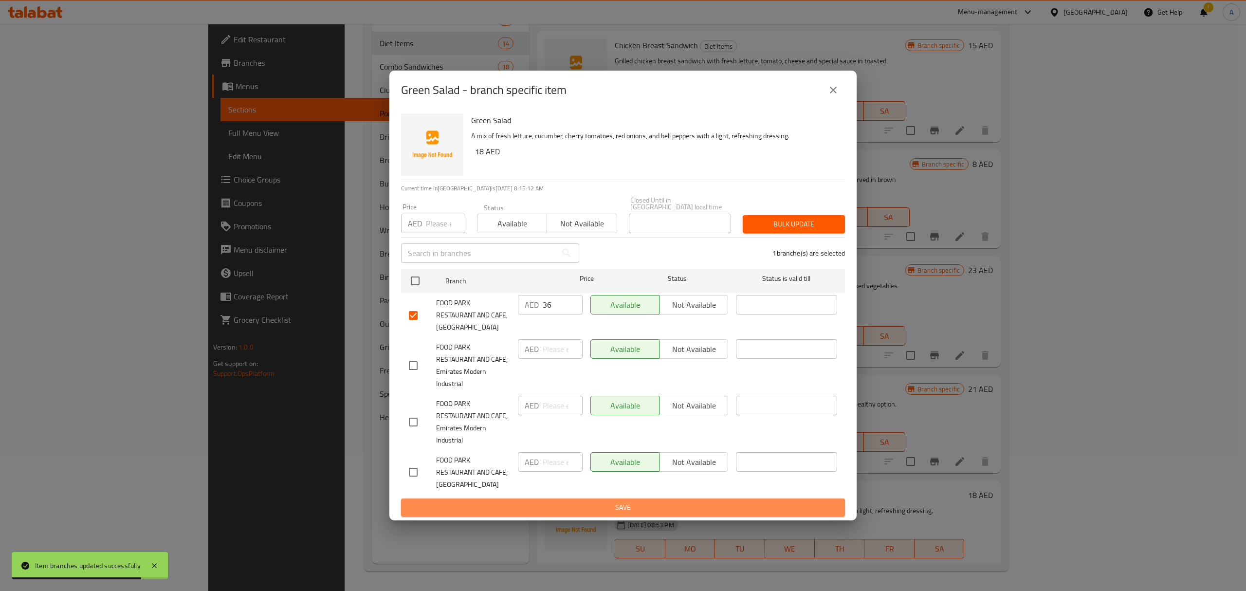
click at [577, 503] on span "Save" at bounding box center [623, 507] width 428 height 12
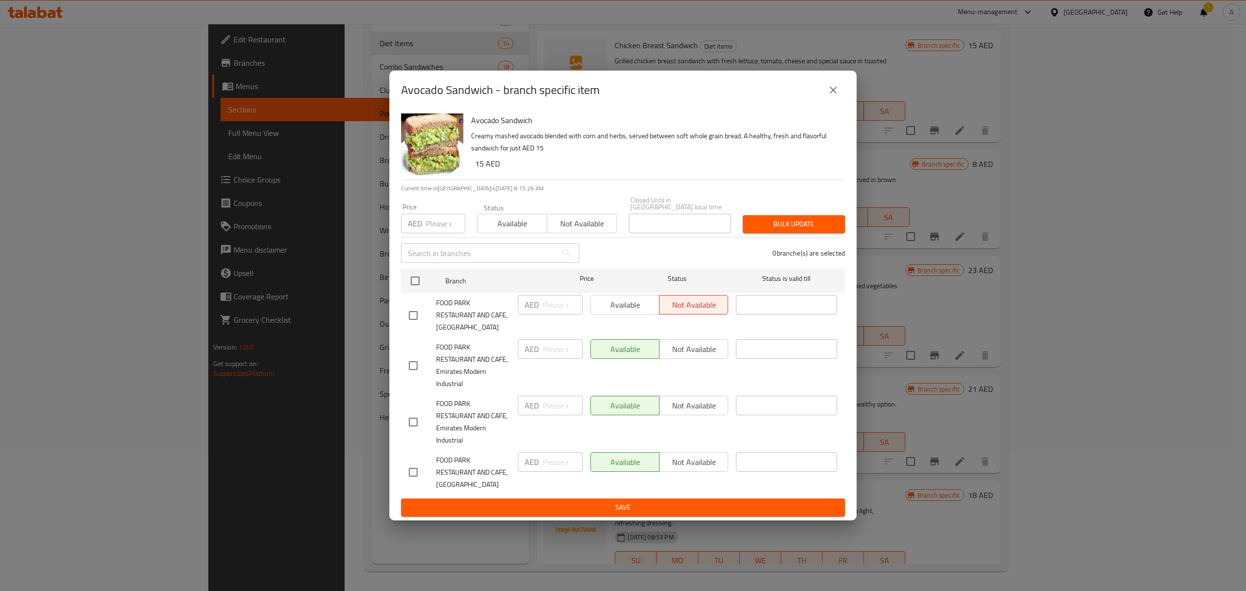
click at [417, 312] on input "checkbox" at bounding box center [413, 315] width 20 height 20
checkbox input "true"
click at [553, 302] on input "number" at bounding box center [563, 304] width 40 height 19
paste input "30"
type input "30"
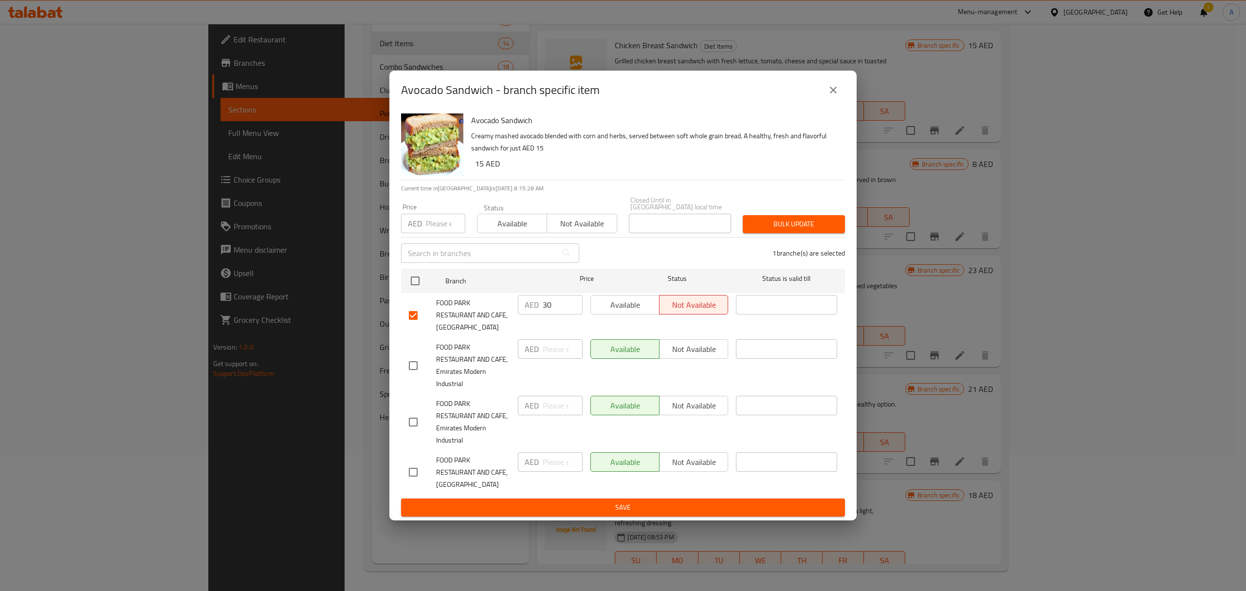
drag, startPoint x: 627, startPoint y: 495, endPoint x: 634, endPoint y: 499, distance: 7.8
click at [634, 499] on form "Branch Price Status Status is valid till FOOD PARK RESTAURANT AND CAFE, [GEOGRA…" at bounding box center [623, 391] width 444 height 252
click at [635, 499] on button "Save" at bounding box center [623, 507] width 444 height 18
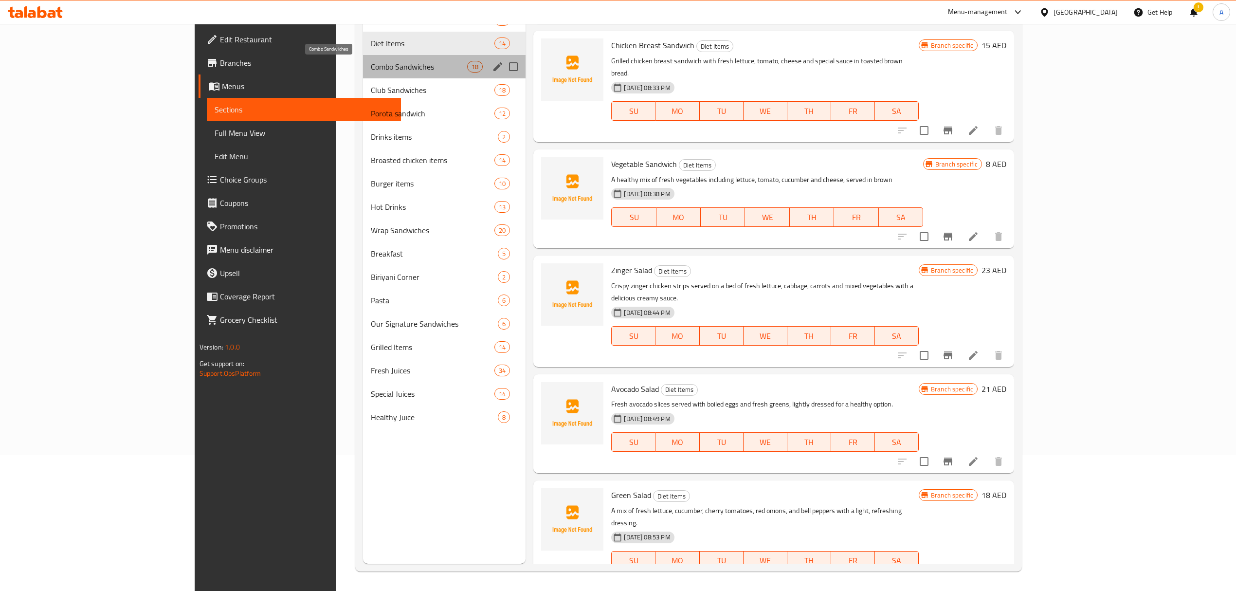
click at [371, 67] on span "Combo Sandwiches" at bounding box center [419, 67] width 96 height 12
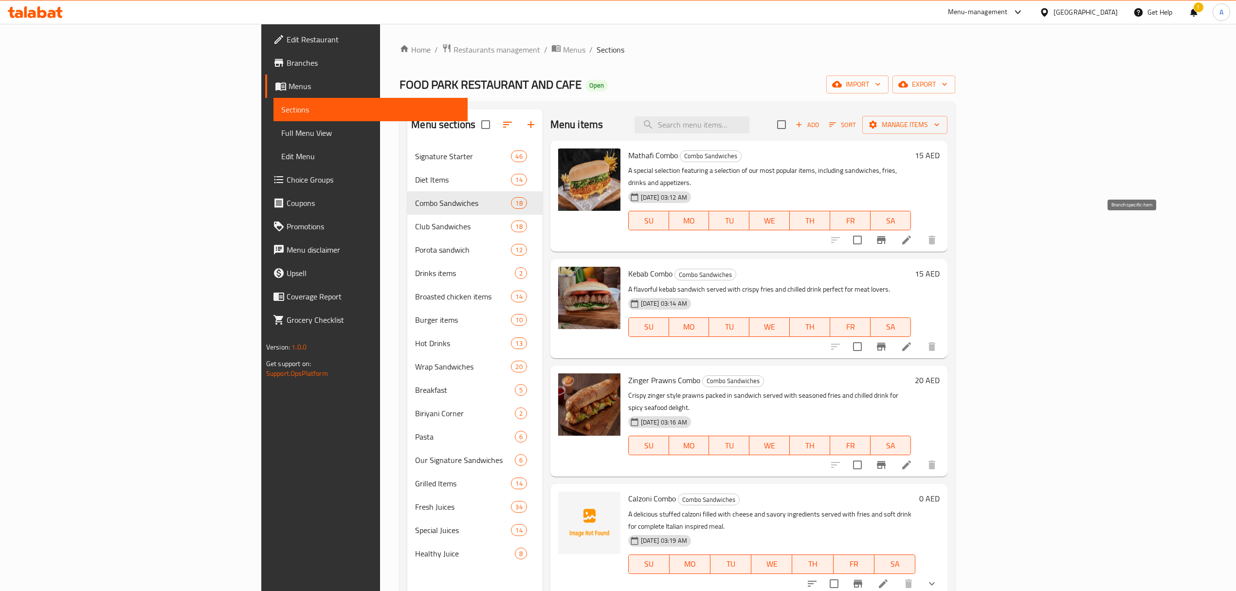
click at [886, 236] on icon "Branch-specific-item" at bounding box center [881, 240] width 9 height 8
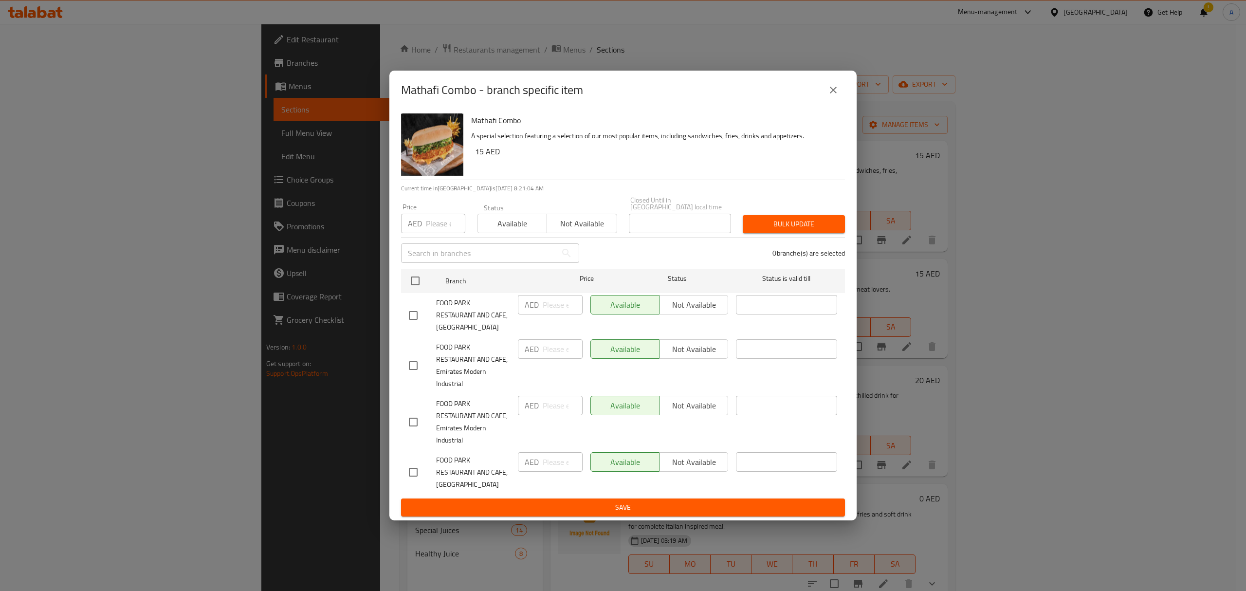
click at [419, 317] on input "checkbox" at bounding box center [413, 315] width 20 height 20
checkbox input "true"
paste input "30"
type input "30"
click at [610, 504] on span "Save" at bounding box center [623, 507] width 428 height 12
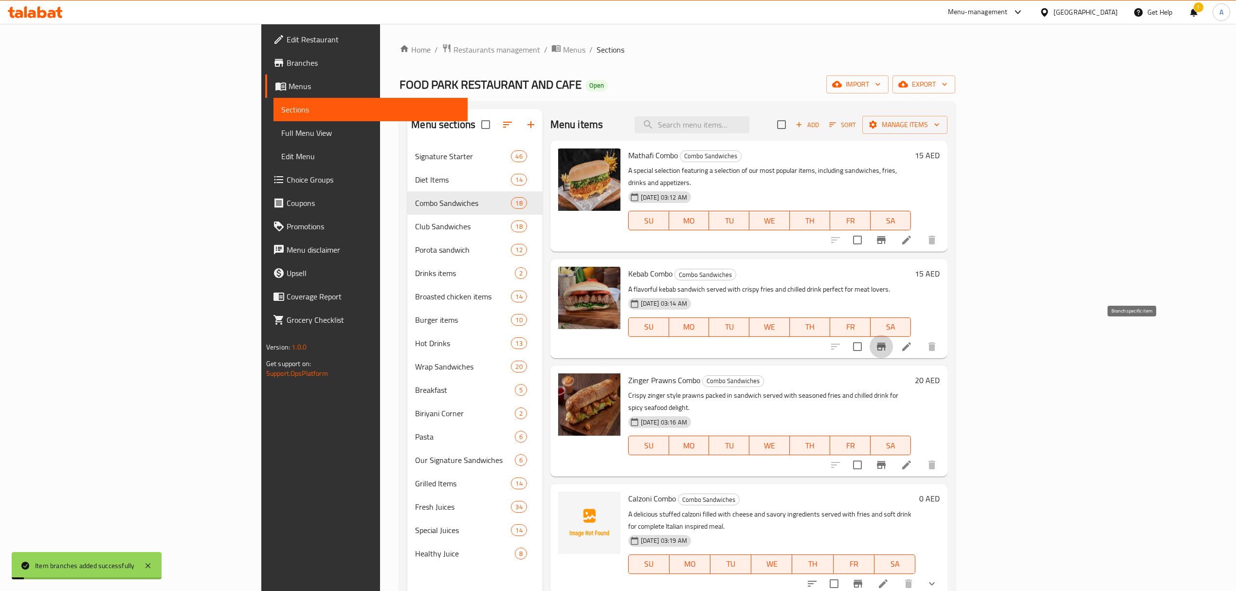
click at [886, 343] on icon "Branch-specific-item" at bounding box center [881, 347] width 9 height 8
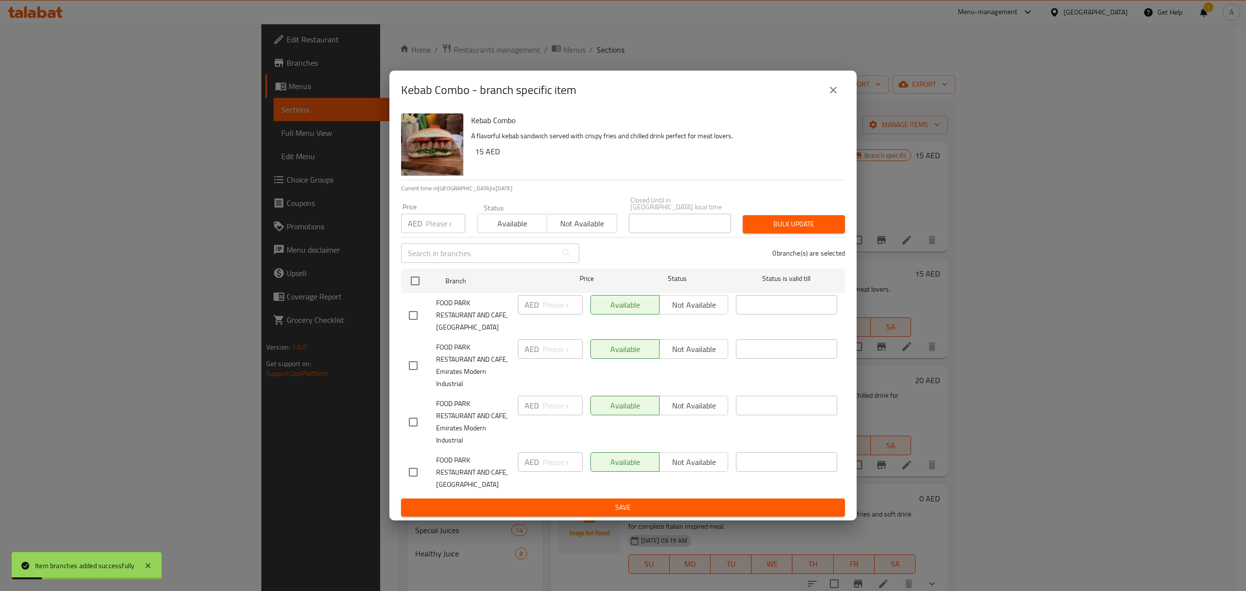
click at [409, 313] on input "checkbox" at bounding box center [413, 315] width 20 height 20
checkbox input "true"
paste input "30"
type input "30"
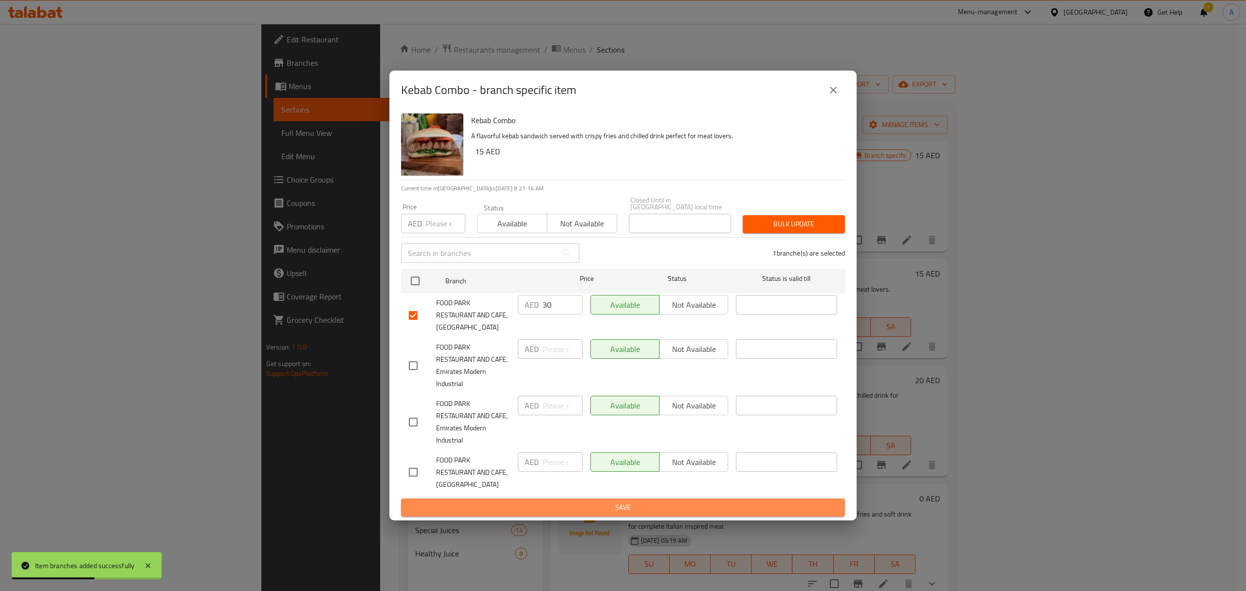
click at [568, 502] on span "Save" at bounding box center [623, 507] width 428 height 12
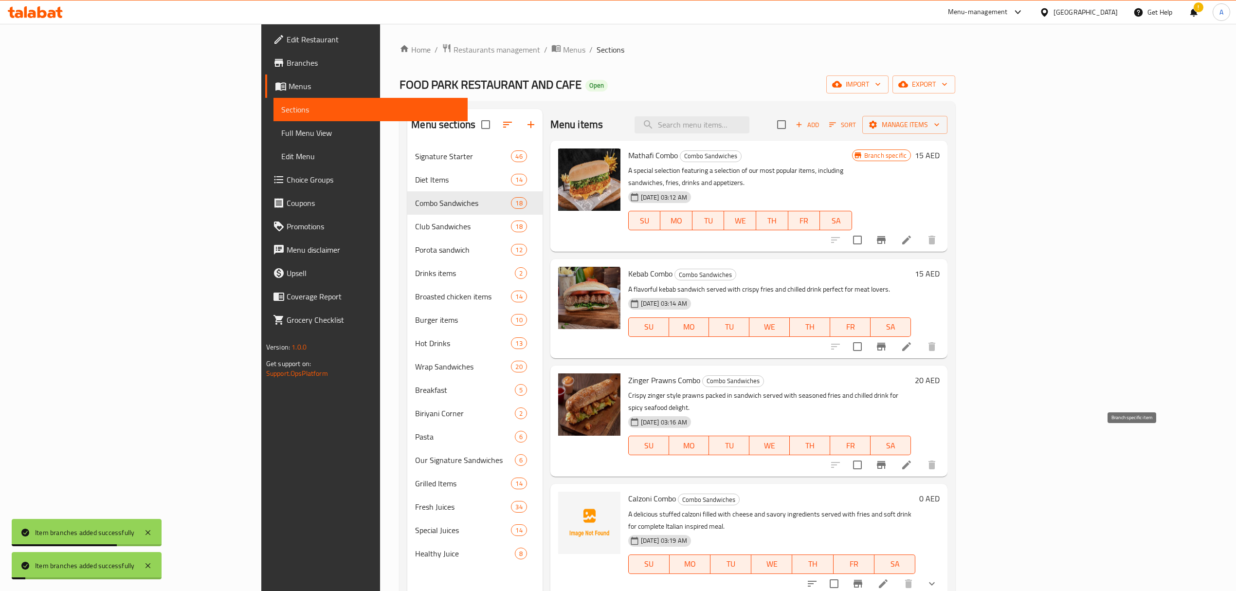
click at [886, 461] on icon "Branch-specific-item" at bounding box center [881, 465] width 9 height 8
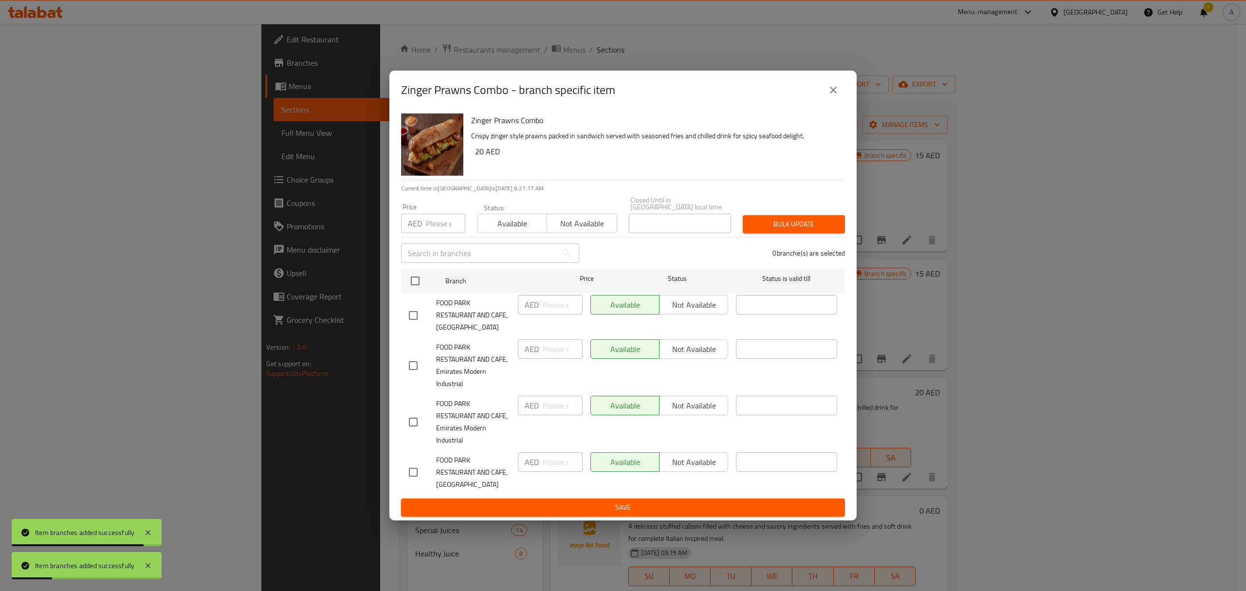
click at [412, 321] on input "checkbox" at bounding box center [413, 315] width 20 height 20
checkbox input "true"
click at [549, 309] on input "number" at bounding box center [563, 304] width 40 height 19
type input "40"
click at [809, 218] on span "Bulk update" at bounding box center [793, 224] width 87 height 12
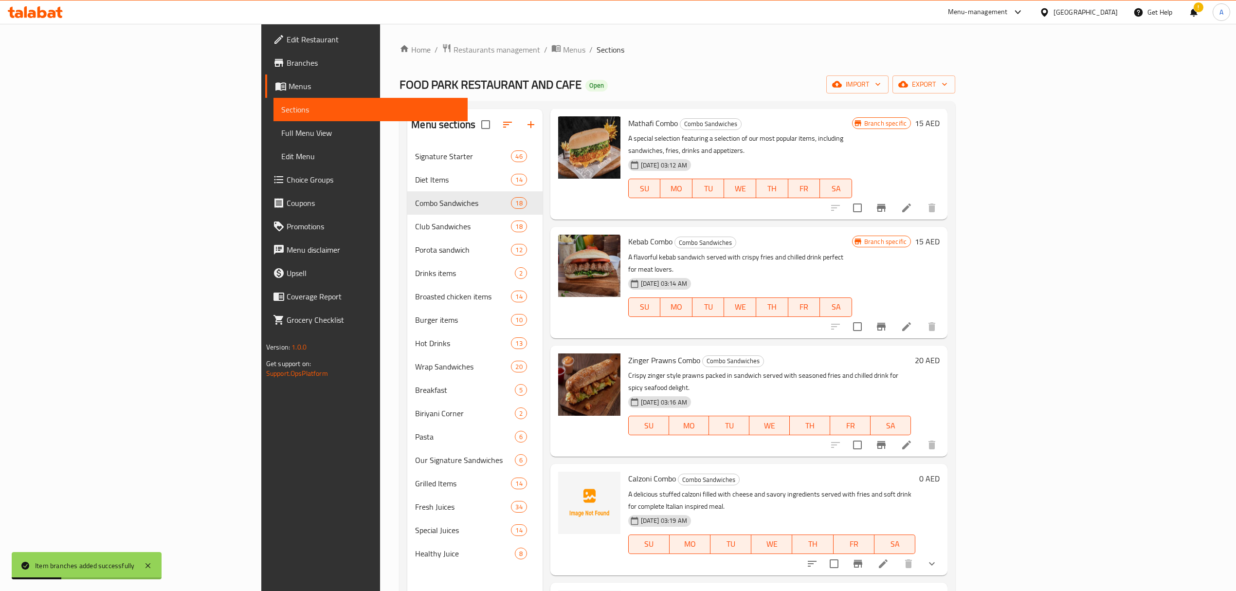
scroll to position [65, 0]
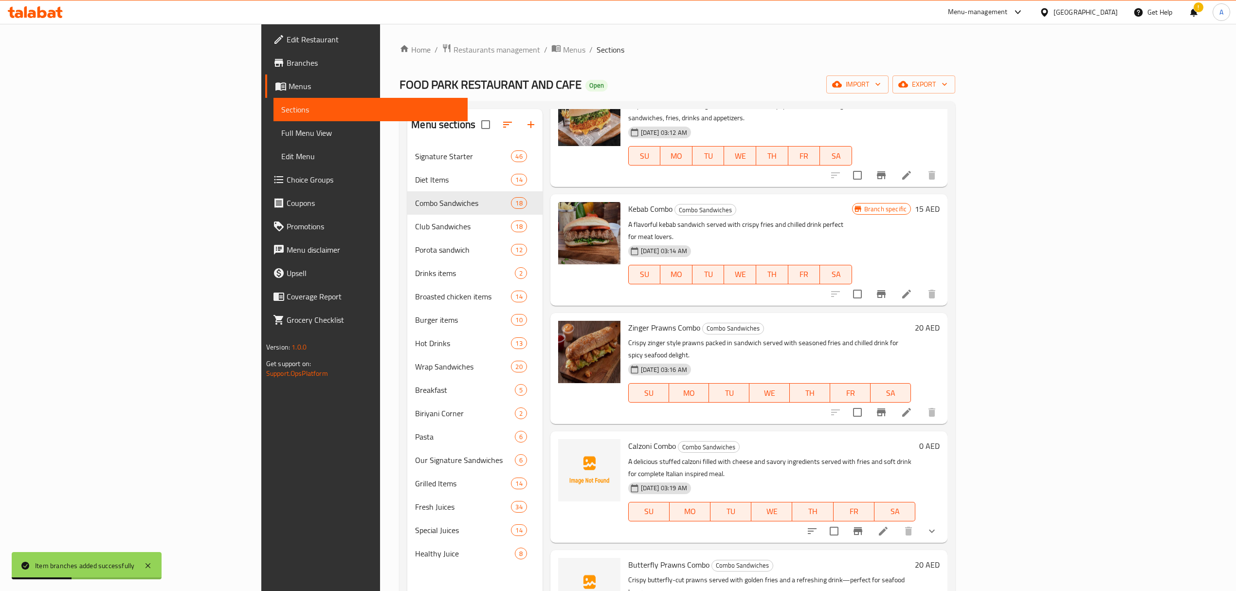
click at [944, 519] on button "show more" at bounding box center [931, 530] width 23 height 23
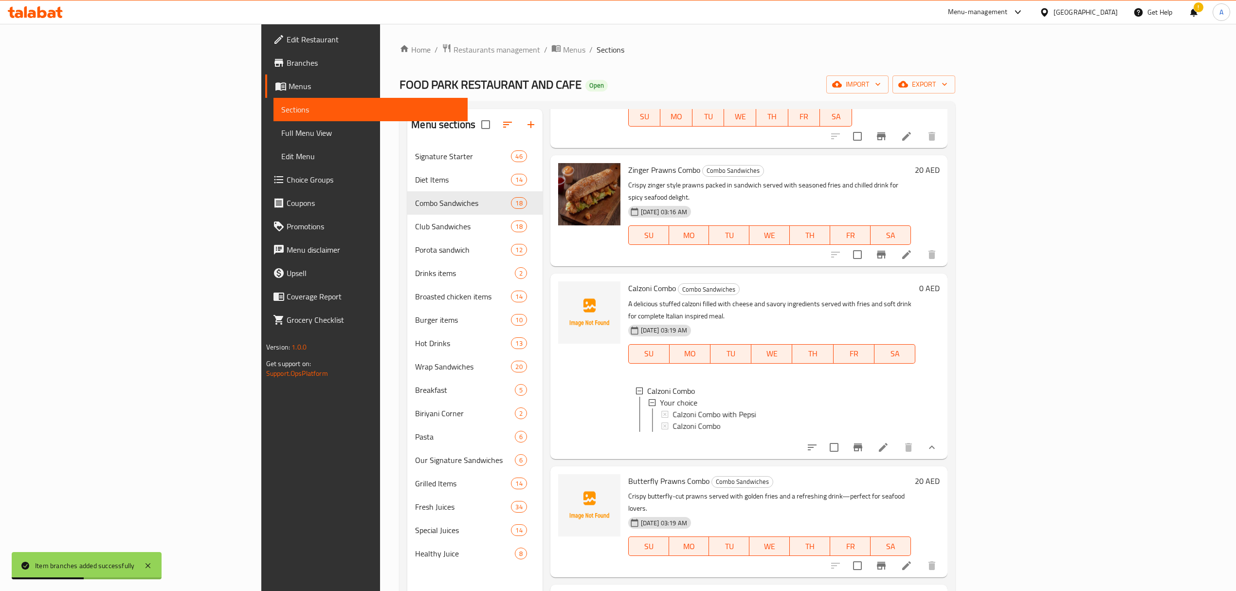
scroll to position [259, 0]
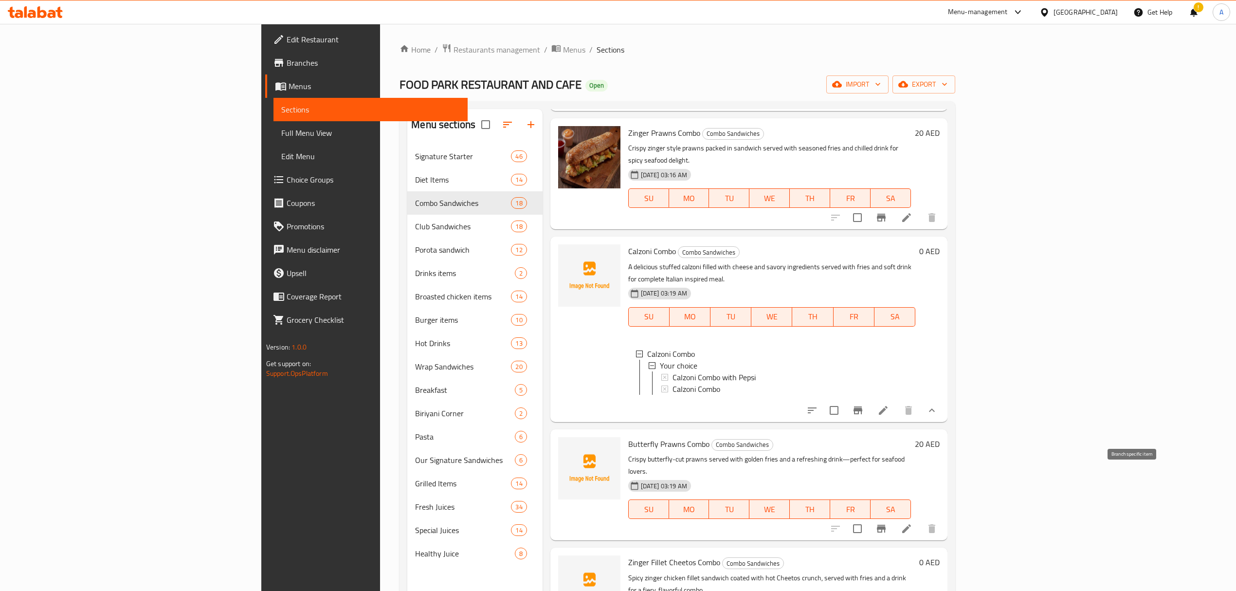
click at [887, 523] on icon "Branch-specific-item" at bounding box center [882, 529] width 12 height 12
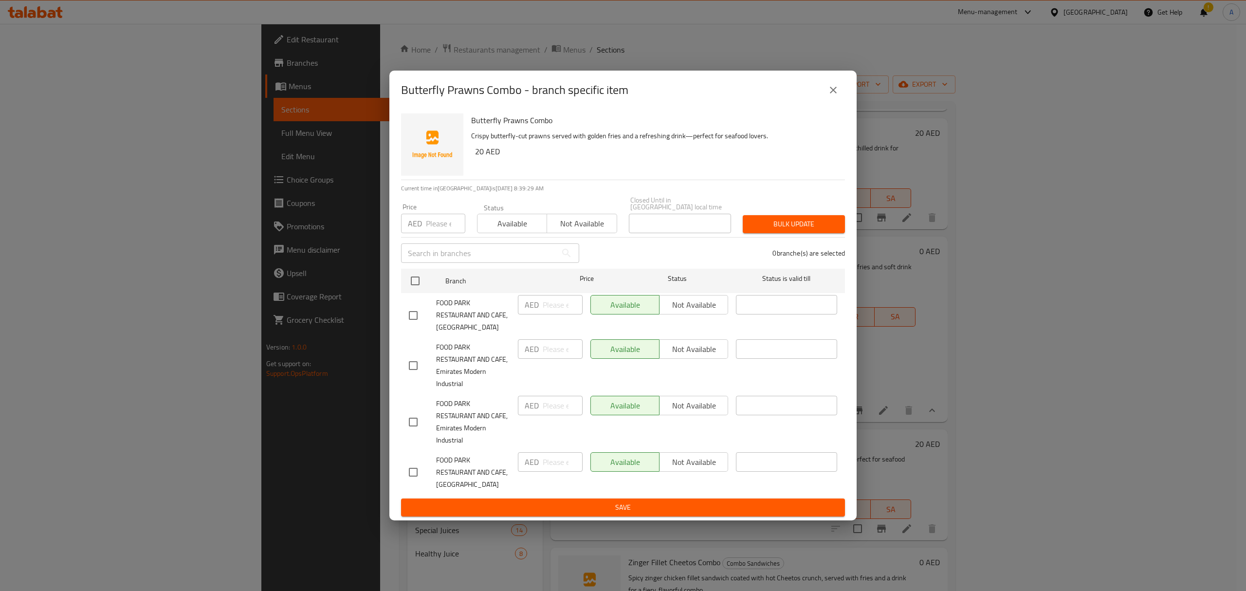
click at [406, 312] on input "checkbox" at bounding box center [413, 315] width 20 height 20
checkbox input "true"
click at [565, 313] on input "number" at bounding box center [563, 304] width 40 height 19
paste input "40"
type input "40"
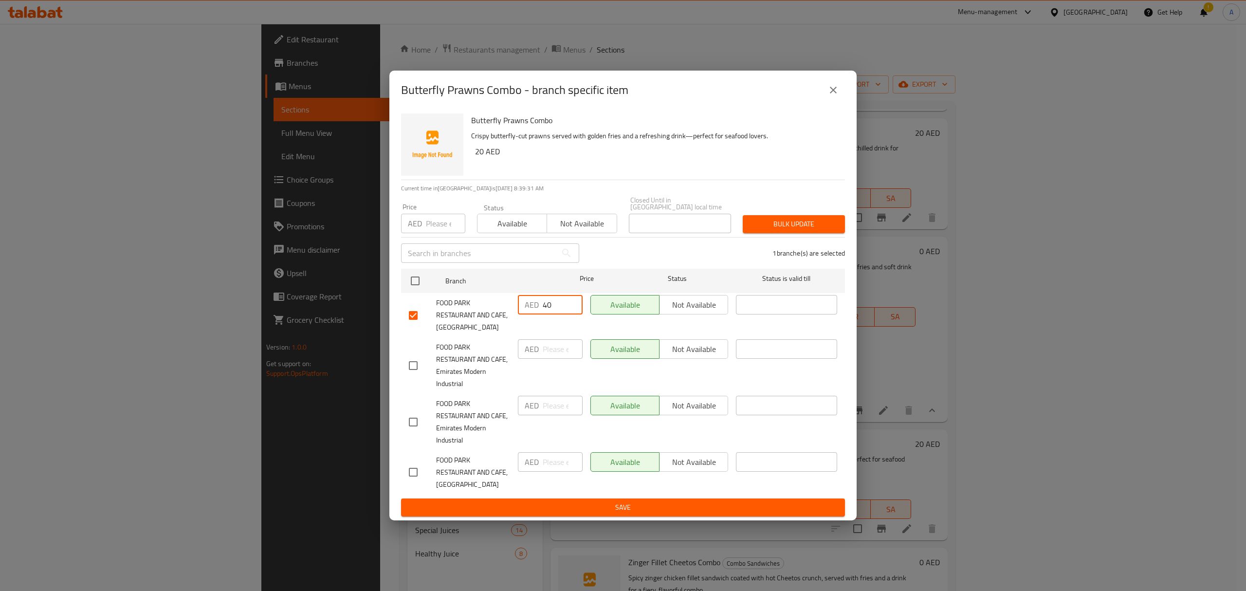
click at [586, 498] on button "Save" at bounding box center [623, 507] width 444 height 18
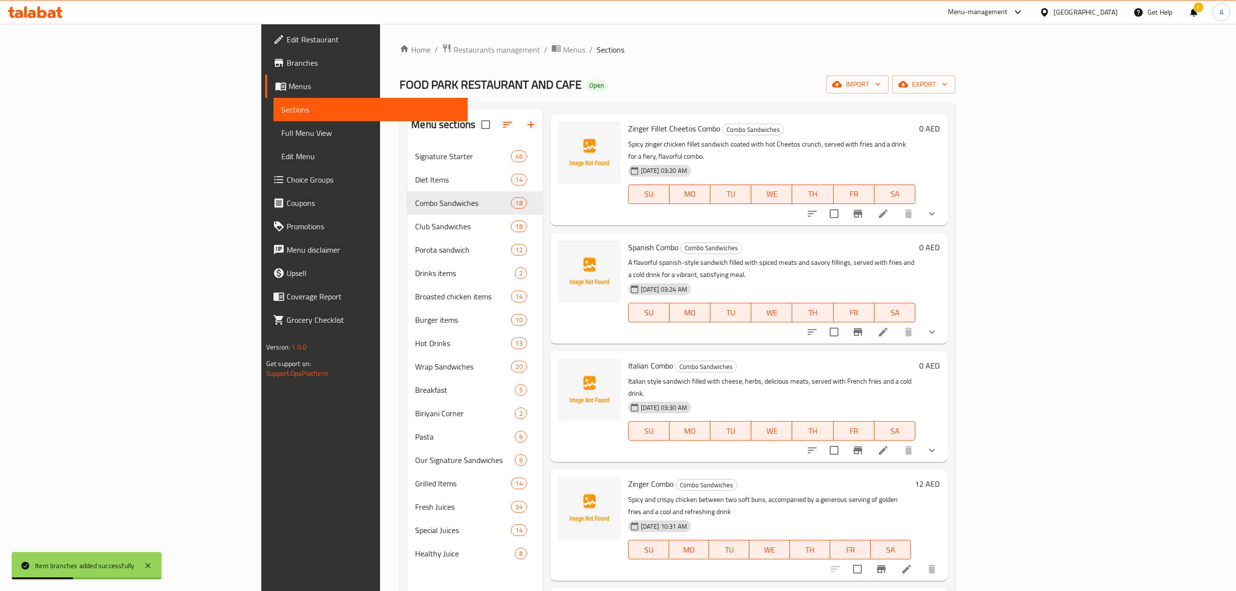
scroll to position [779, 0]
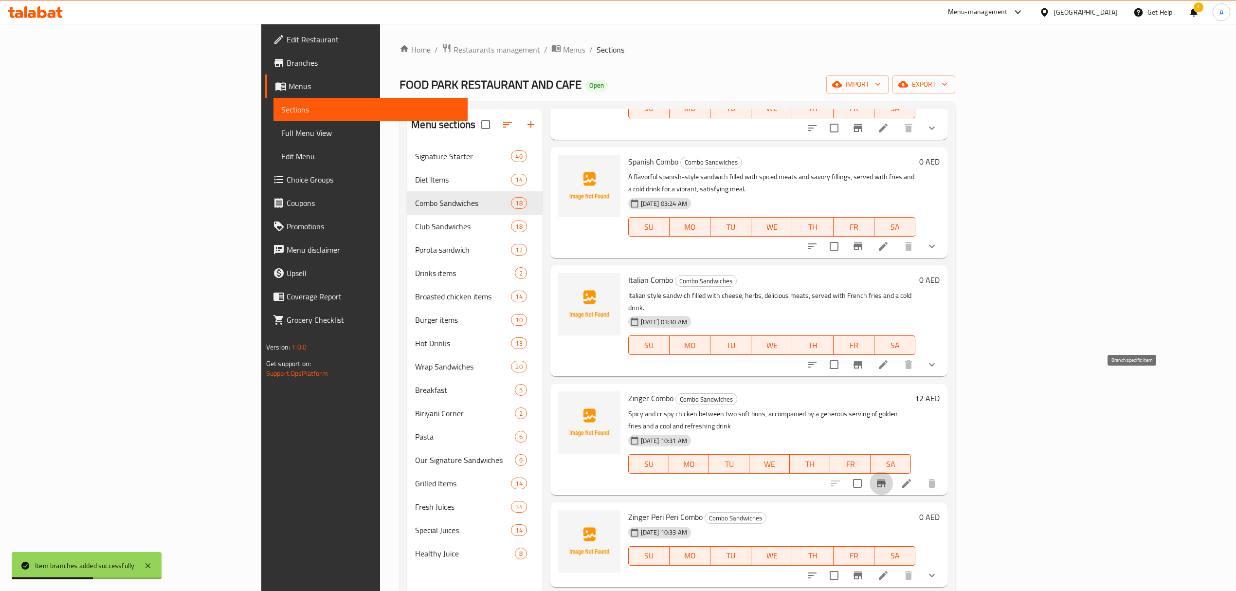
click at [887, 477] on icon "Branch-specific-item" at bounding box center [882, 483] width 12 height 12
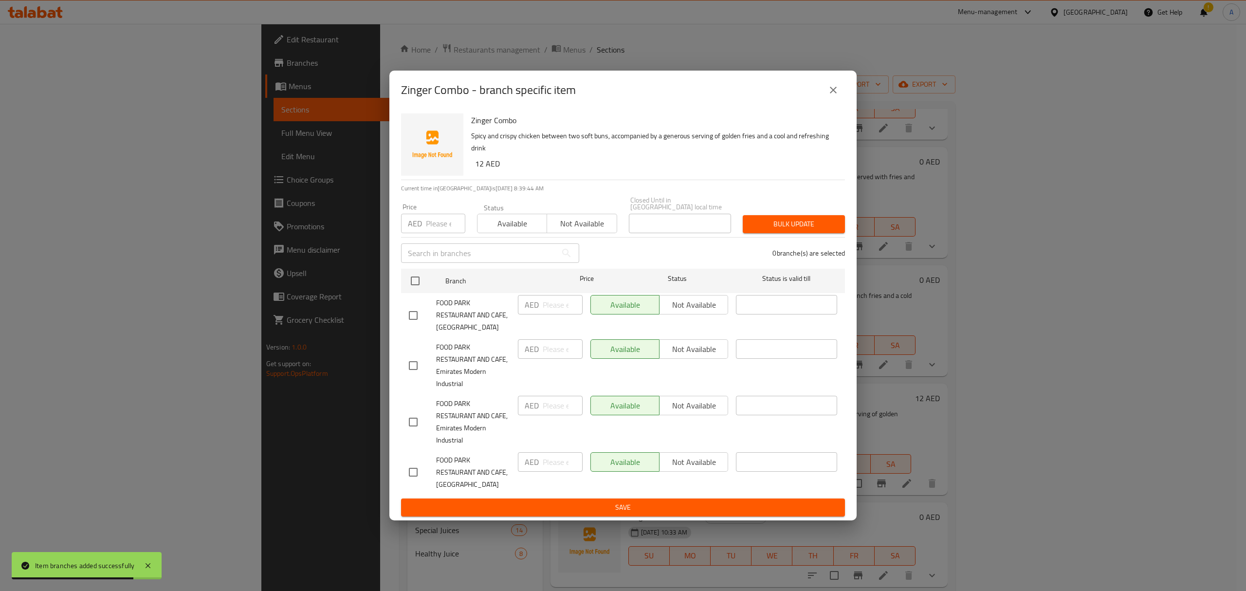
click at [426, 310] on div at bounding box center [422, 315] width 27 height 20
click at [415, 317] on input "checkbox" at bounding box center [413, 315] width 20 height 20
checkbox input "true"
click at [541, 313] on div "AED ​" at bounding box center [550, 304] width 65 height 19
paste input "24"
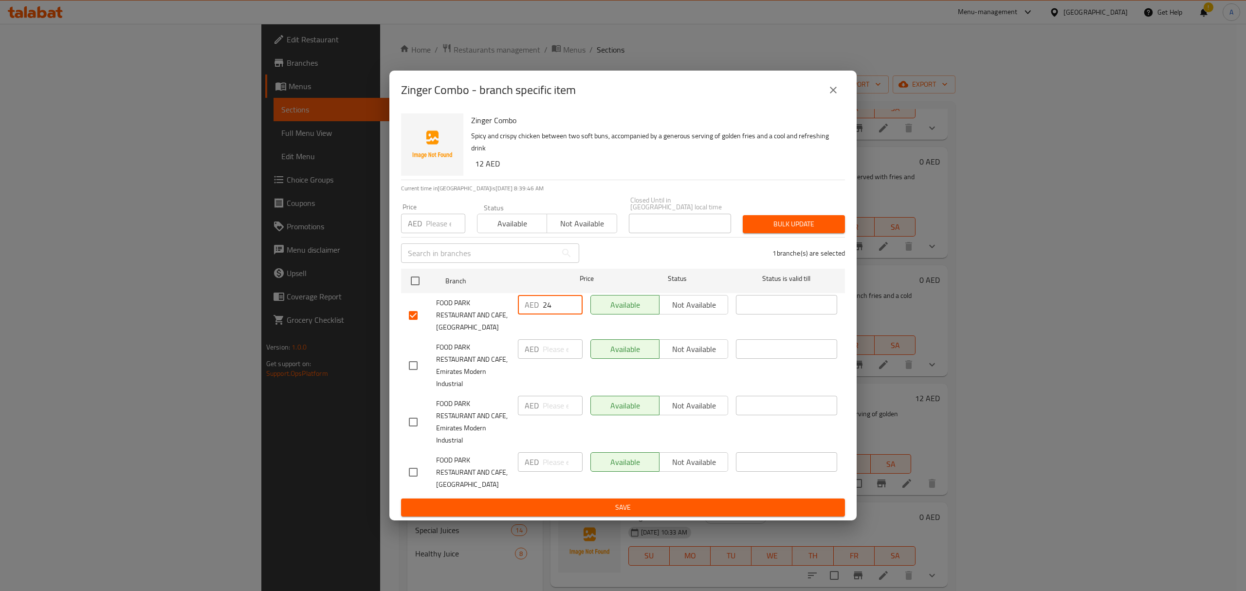
type input "24"
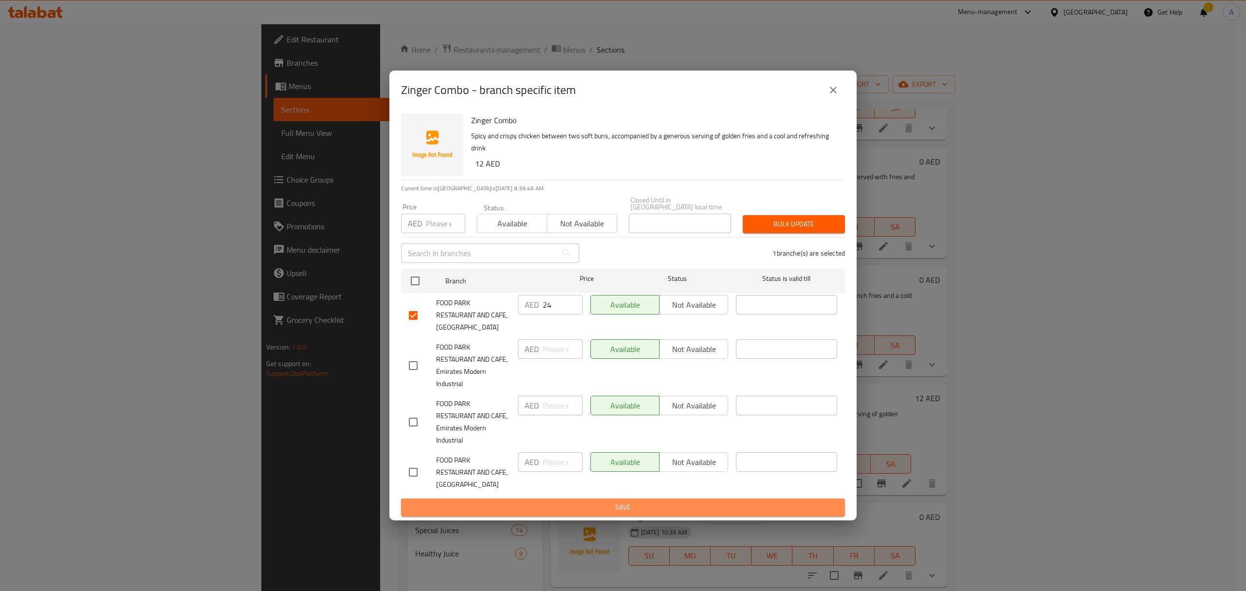
click at [590, 512] on span "Save" at bounding box center [623, 507] width 428 height 12
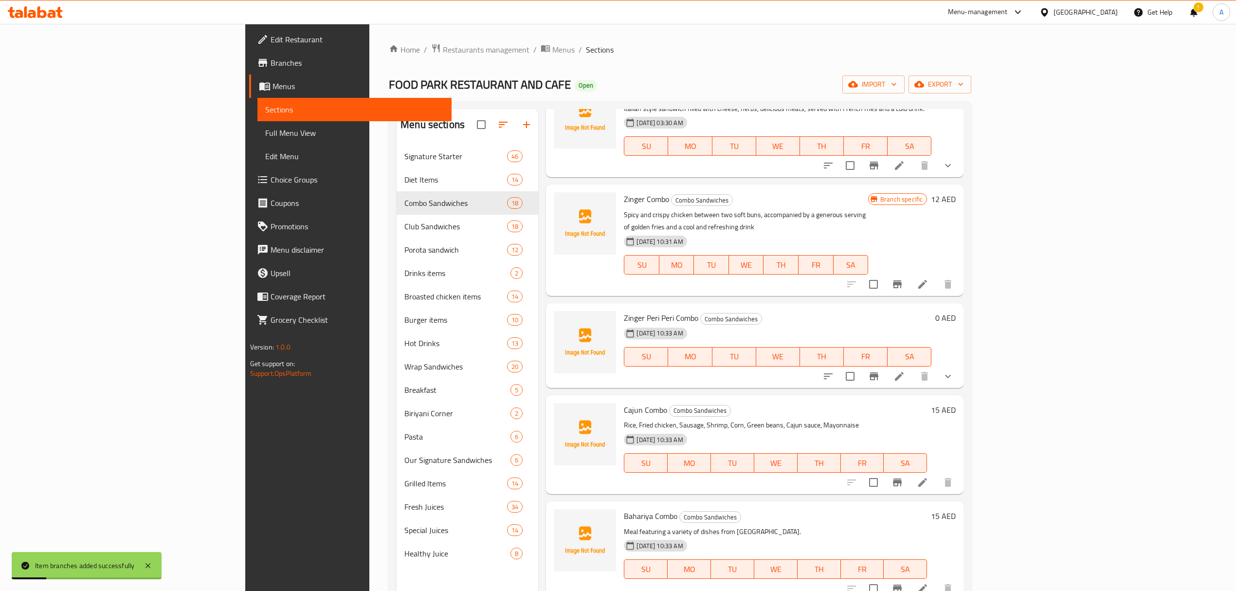
scroll to position [1038, 0]
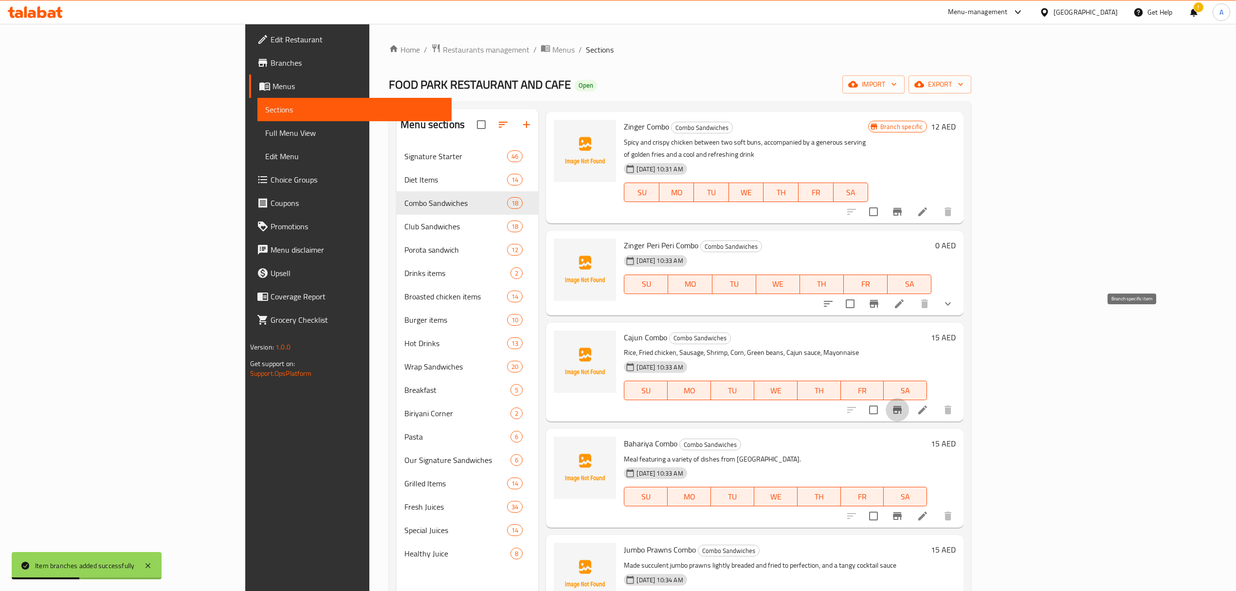
click at [909, 398] on button "Branch-specific-item" at bounding box center [897, 409] width 23 height 23
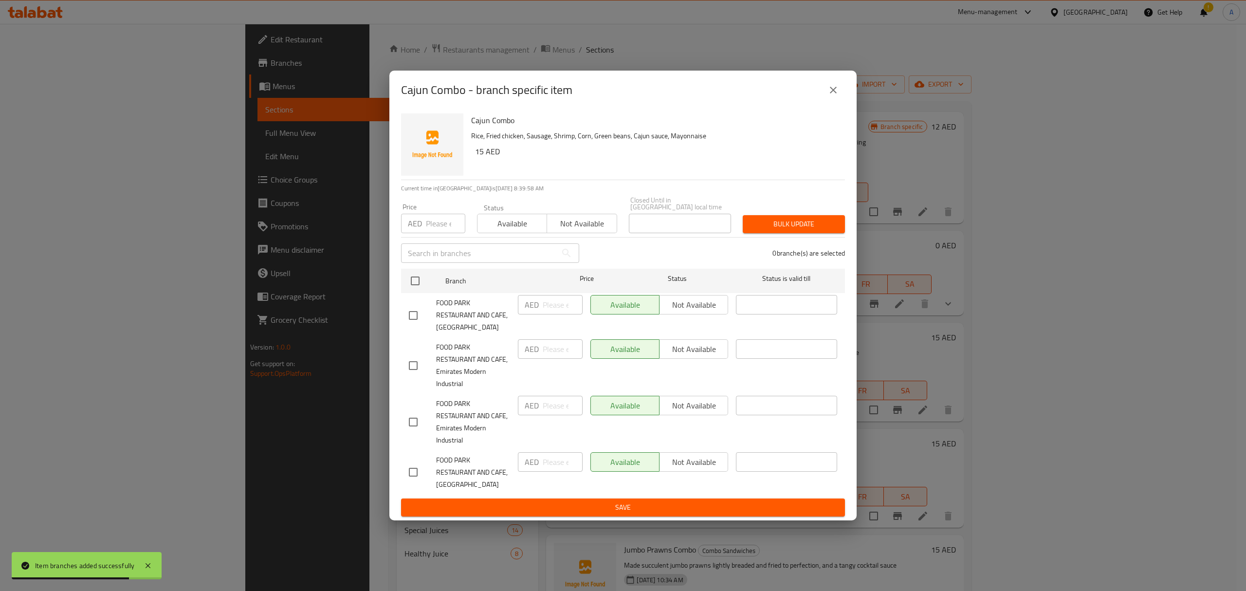
click at [415, 314] on input "checkbox" at bounding box center [413, 315] width 20 height 20
checkbox input "true"
click at [553, 311] on input "number" at bounding box center [563, 304] width 40 height 19
paste input "30"
type input "30"
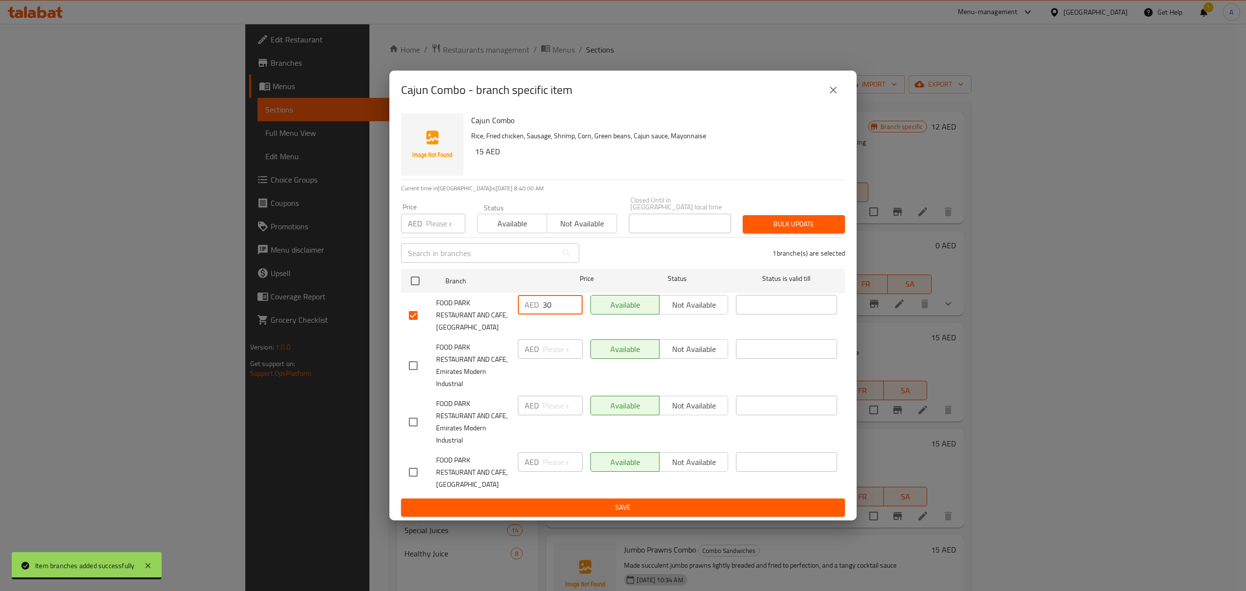
click at [606, 508] on span "Save" at bounding box center [623, 507] width 428 height 12
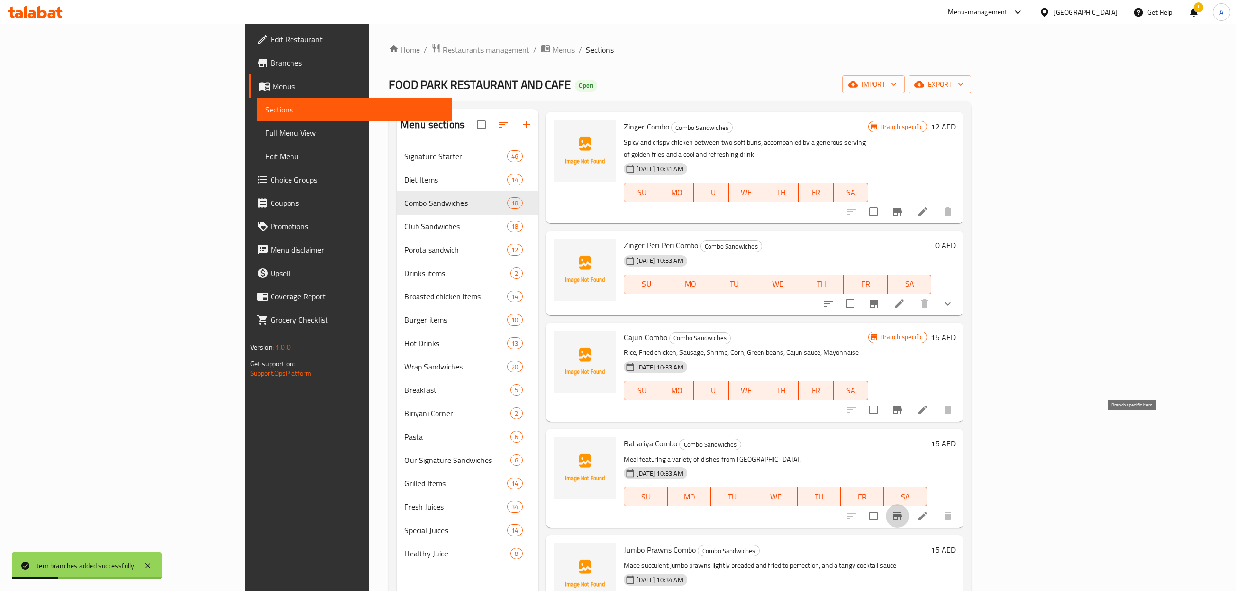
click at [902, 512] on icon "Branch-specific-item" at bounding box center [897, 516] width 9 height 8
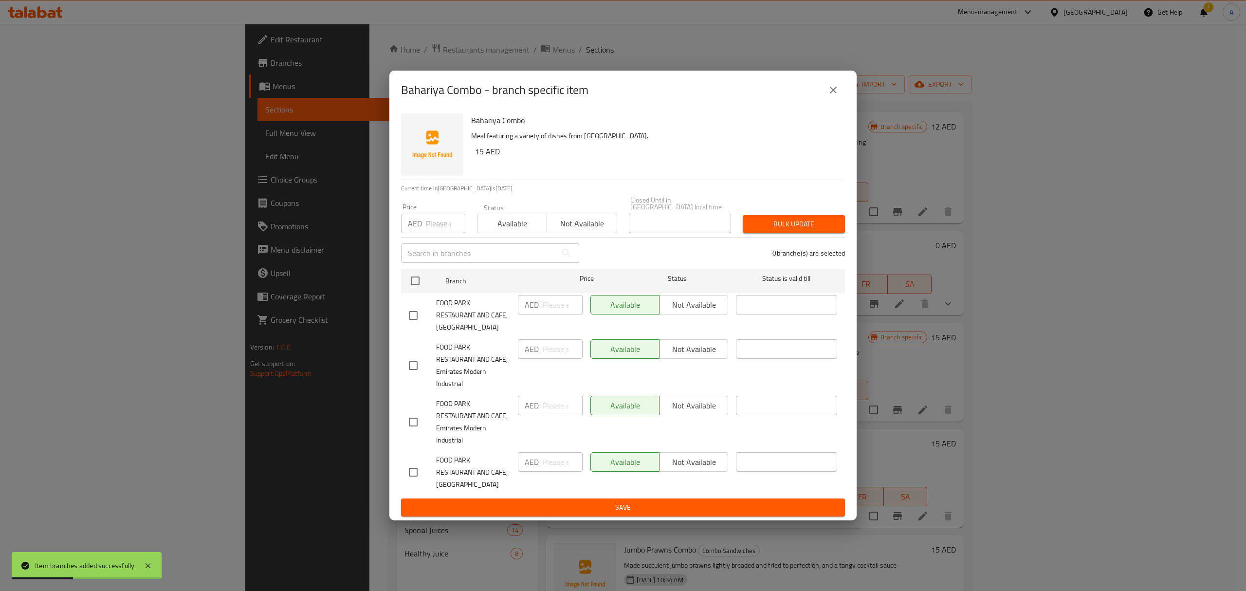
click at [407, 310] on input "checkbox" at bounding box center [413, 315] width 20 height 20
checkbox input "true"
click at [556, 302] on input "number" at bounding box center [563, 304] width 40 height 19
paste input "30"
type input "30"
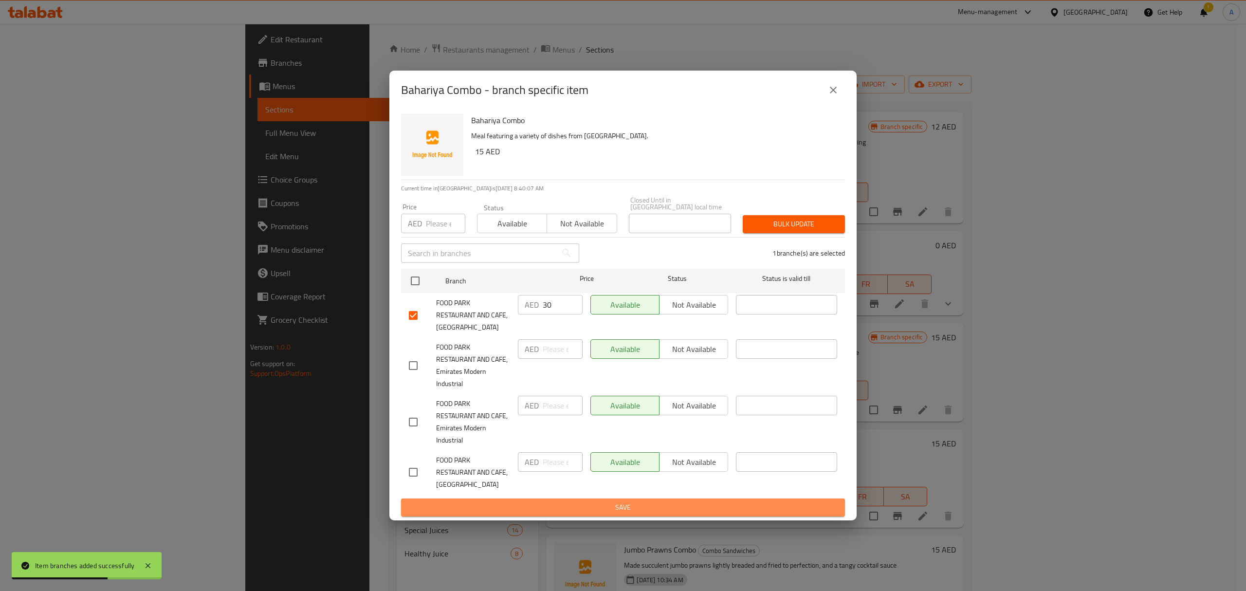
click at [575, 499] on button "Save" at bounding box center [623, 507] width 444 height 18
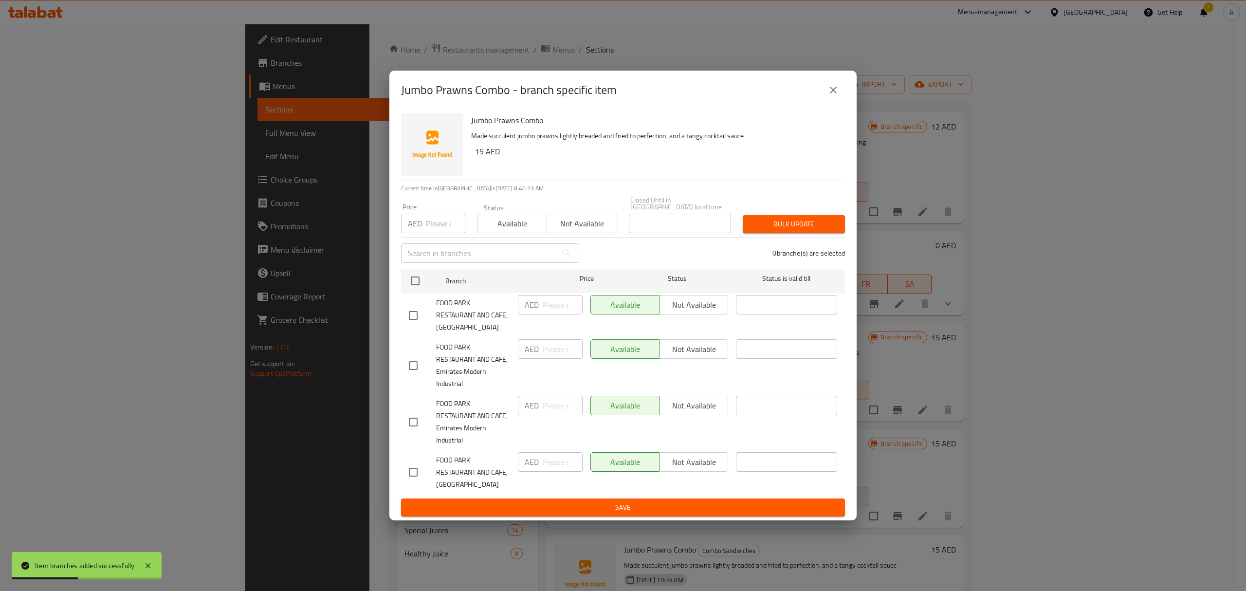
click at [418, 315] on input "checkbox" at bounding box center [413, 315] width 20 height 20
checkbox input "true"
click at [548, 301] on input "number" at bounding box center [563, 304] width 40 height 19
paste input "30"
type input "30"
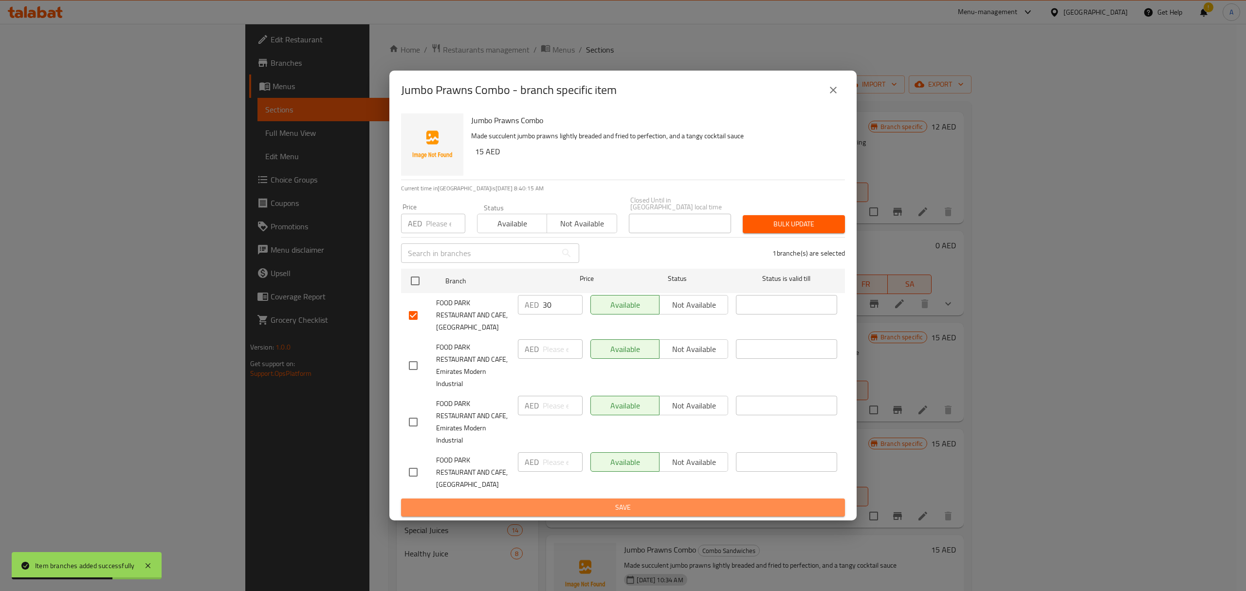
click at [592, 501] on span "Save" at bounding box center [623, 507] width 428 height 12
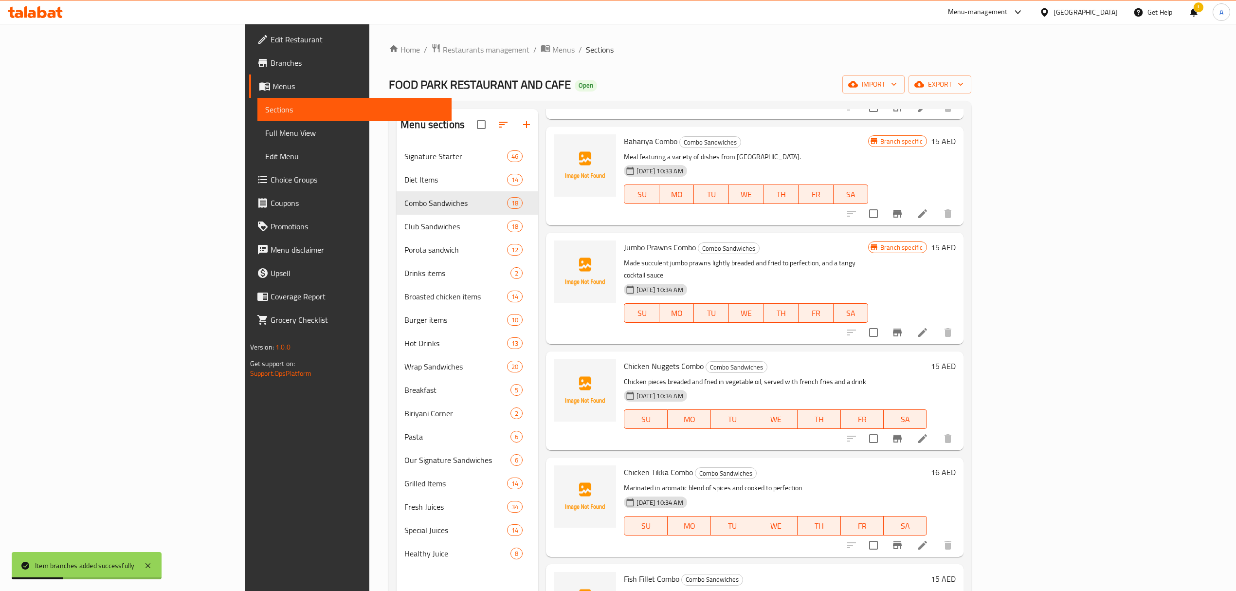
scroll to position [1363, 0]
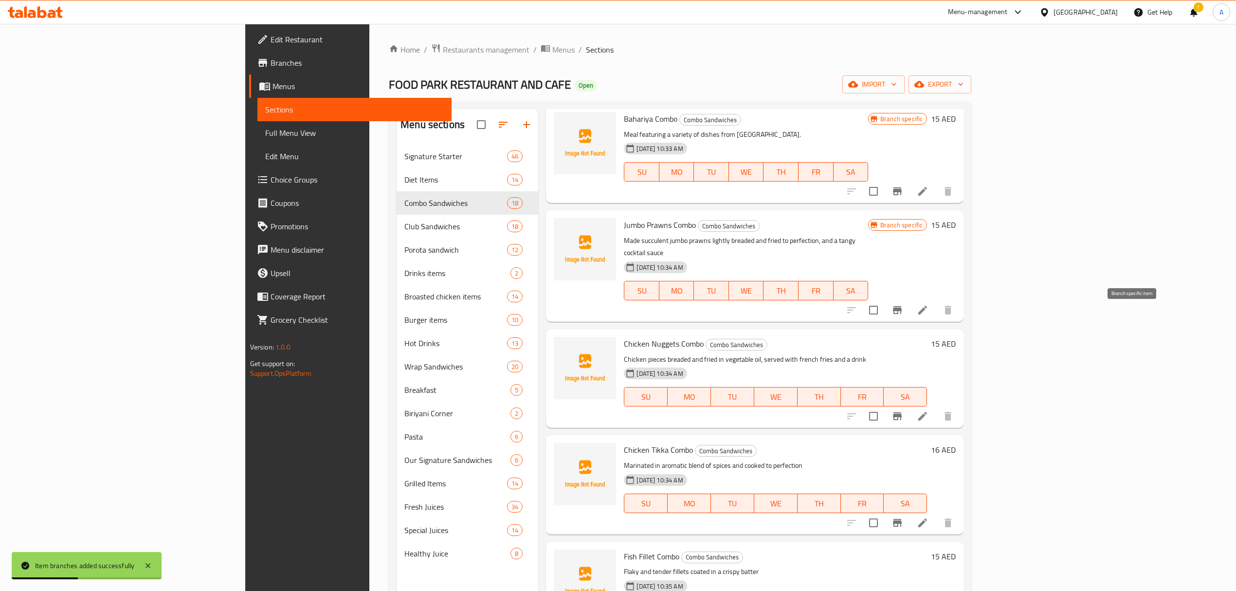
click at [909, 404] on button "Branch-specific-item" at bounding box center [897, 415] width 23 height 23
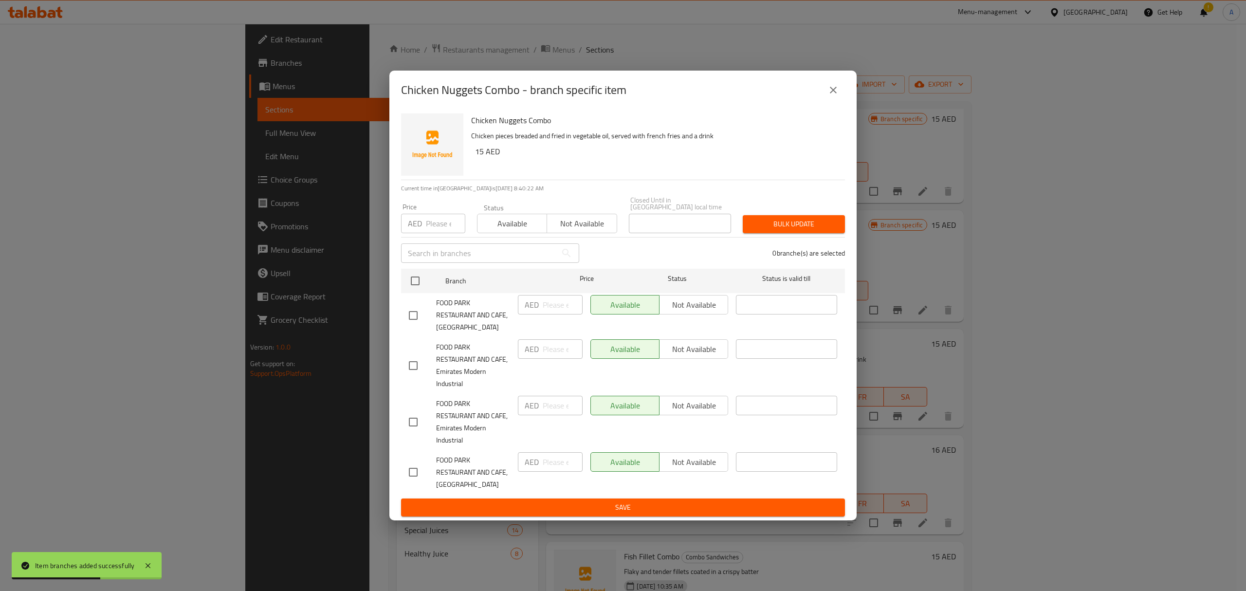
click at [415, 324] on input "checkbox" at bounding box center [413, 315] width 20 height 20
checkbox input "true"
click at [550, 300] on input "number" at bounding box center [563, 304] width 40 height 19
paste input "30"
type input "30"
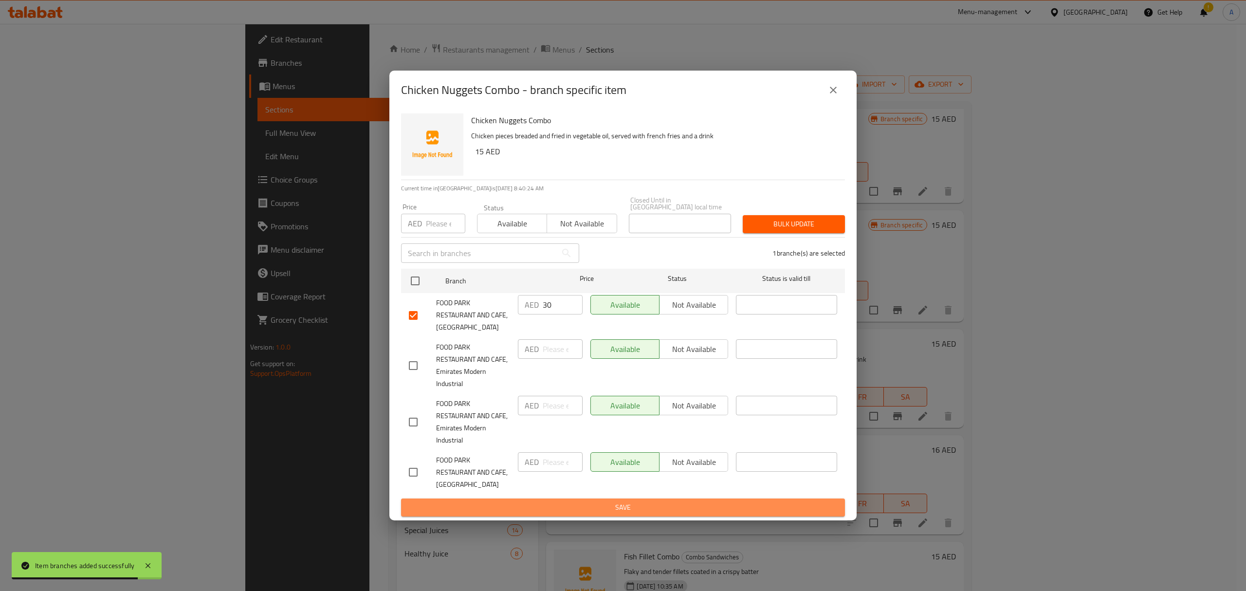
click at [591, 504] on span "Save" at bounding box center [623, 507] width 428 height 12
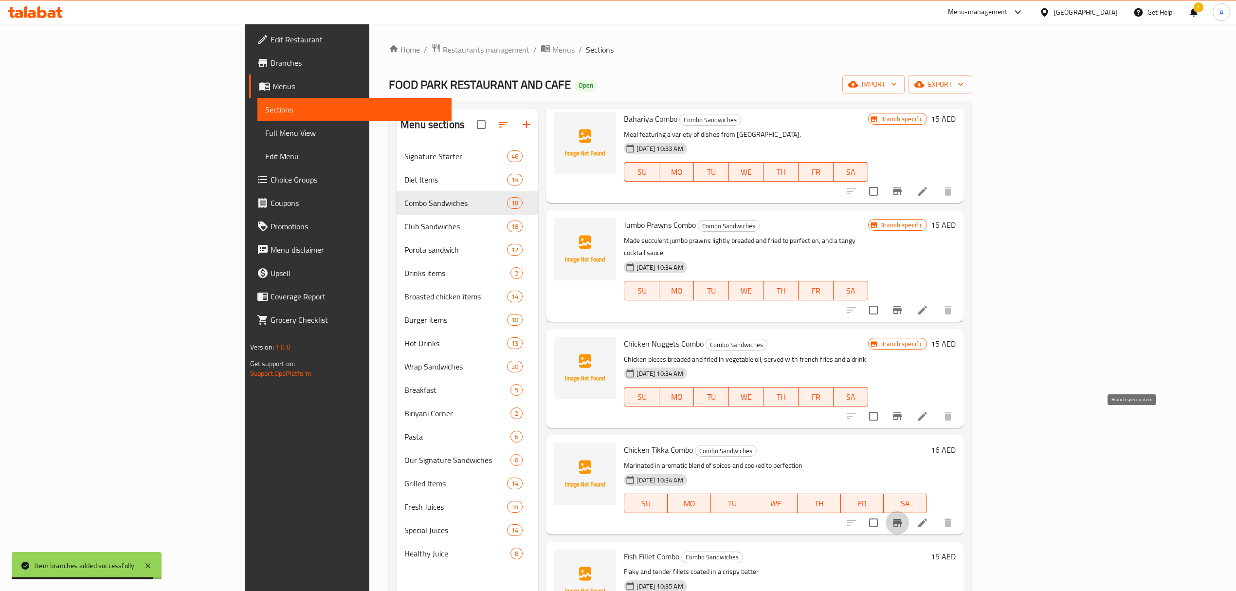
click at [909, 511] on button "Branch-specific-item" at bounding box center [897, 522] width 23 height 23
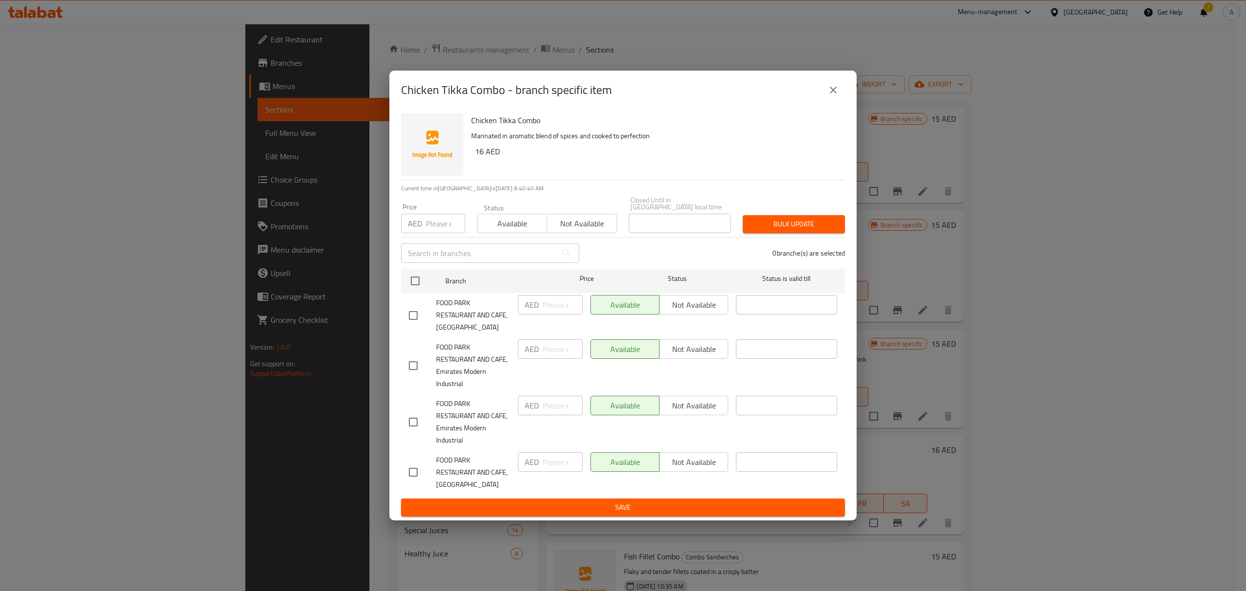
click at [420, 311] on input "checkbox" at bounding box center [413, 315] width 20 height 20
checkbox input "true"
click at [442, 231] on input "number" at bounding box center [445, 223] width 39 height 19
type input "32"
click at [760, 230] on span "Bulk update" at bounding box center [793, 224] width 87 height 12
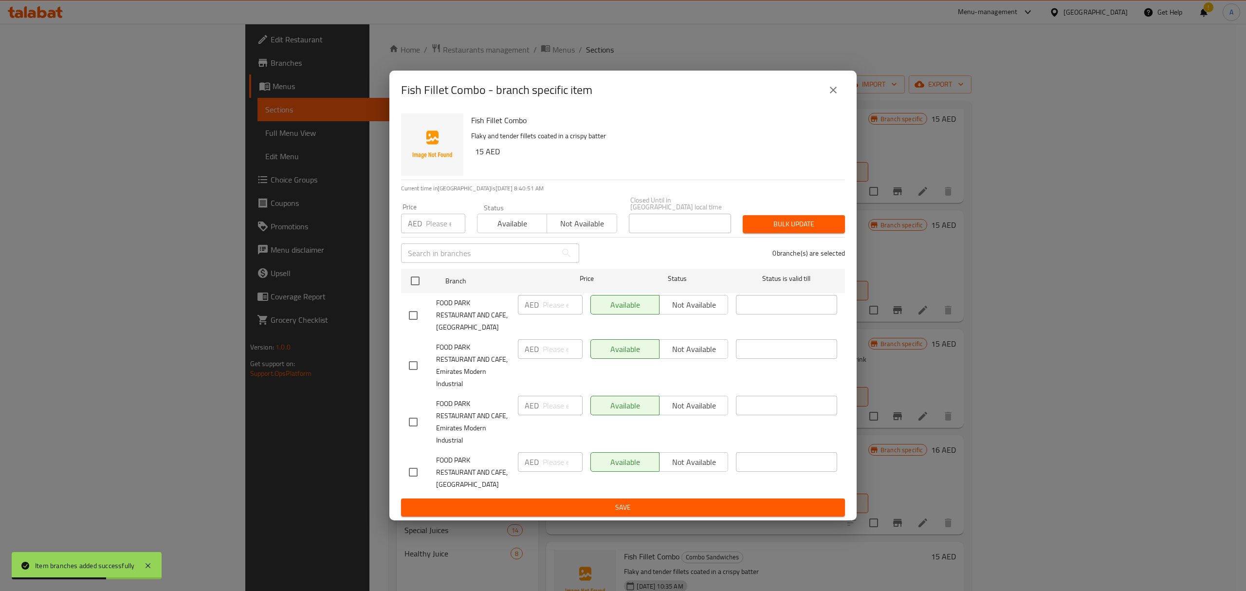
click at [413, 316] on input "checkbox" at bounding box center [413, 315] width 20 height 20
checkbox input "true"
click at [552, 315] on div "AED ​" at bounding box center [550, 315] width 73 height 48
click at [552, 311] on input "number" at bounding box center [563, 304] width 40 height 19
paste input "30"
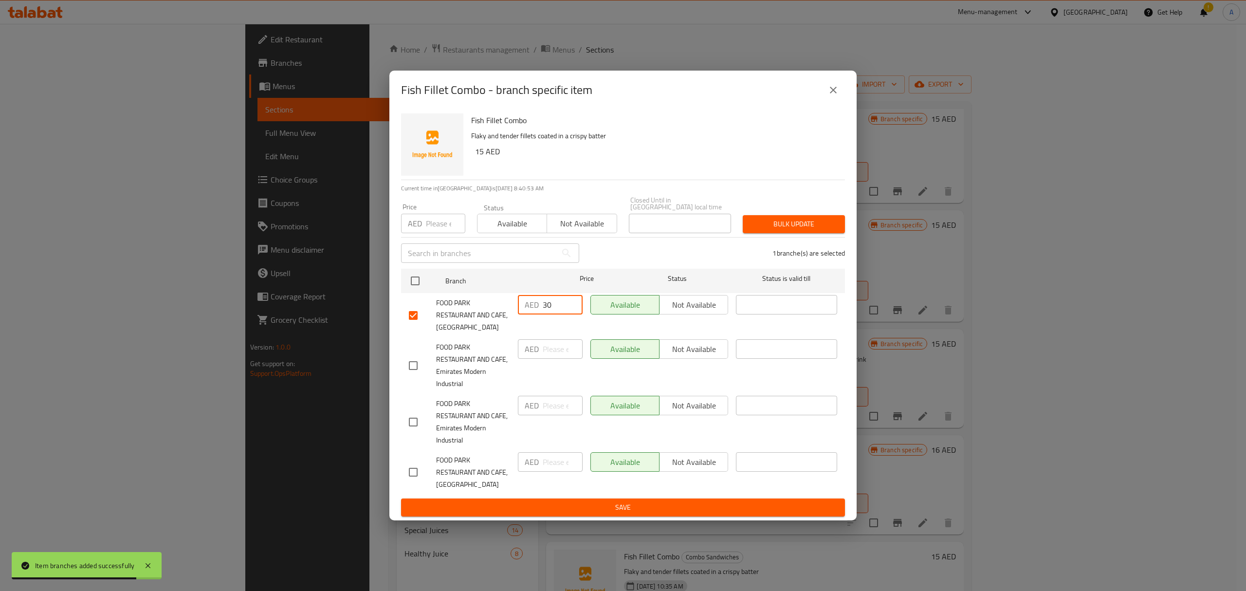
type input "30"
click at [536, 508] on span "Save" at bounding box center [623, 507] width 428 height 12
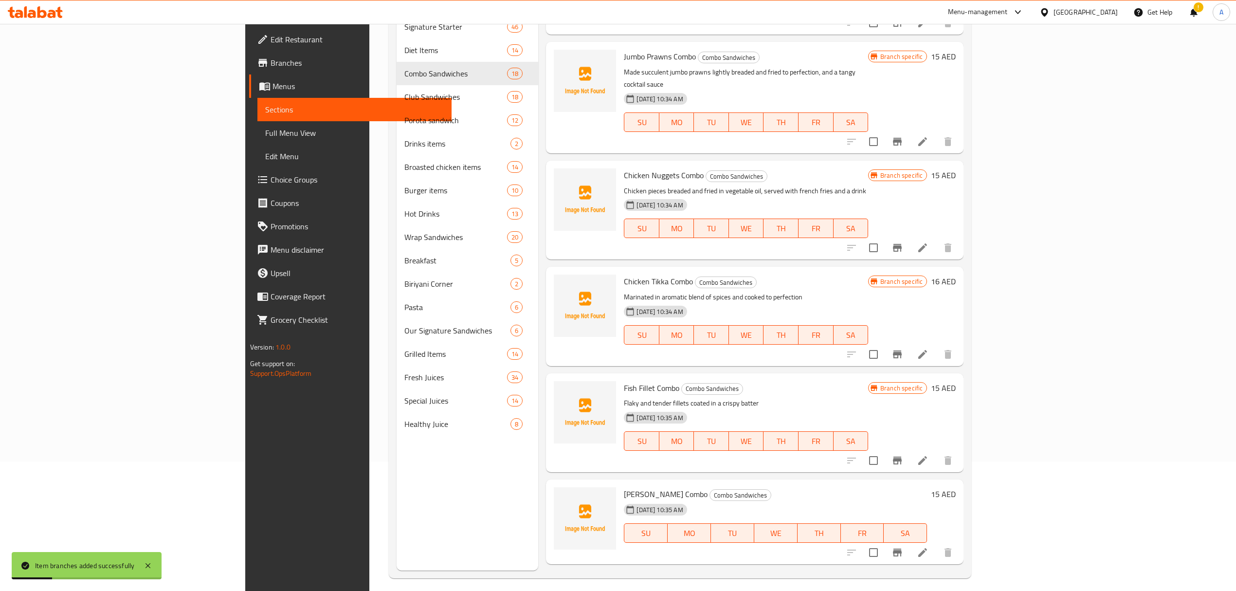
scroll to position [137, 0]
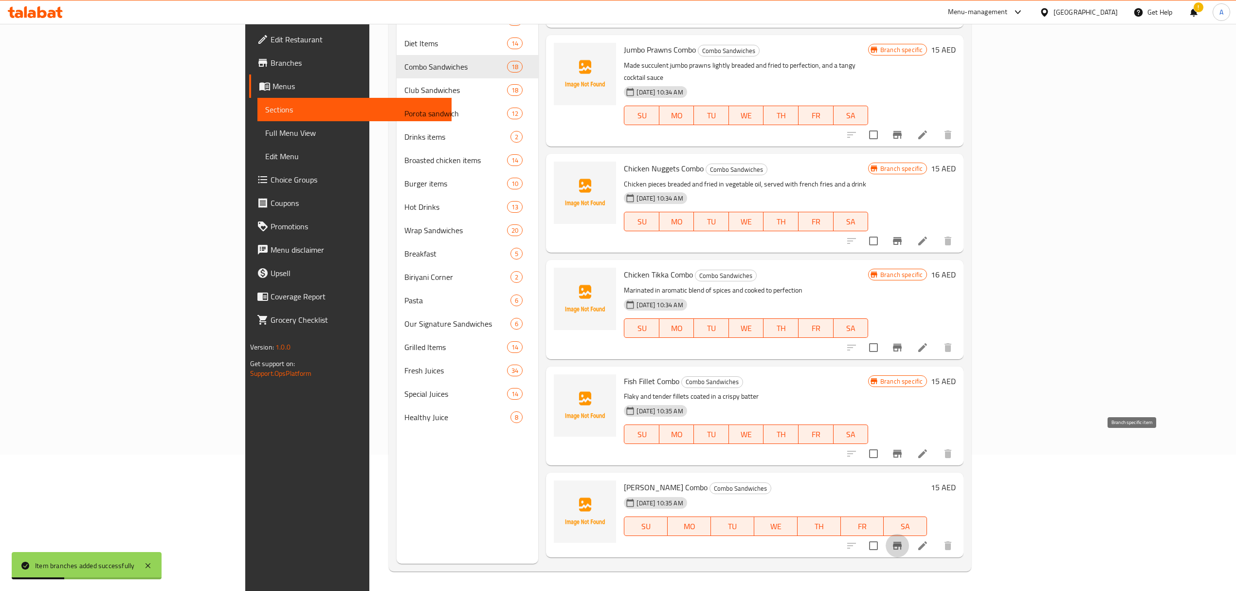
click at [903, 540] on icon "Branch-specific-item" at bounding box center [898, 546] width 12 height 12
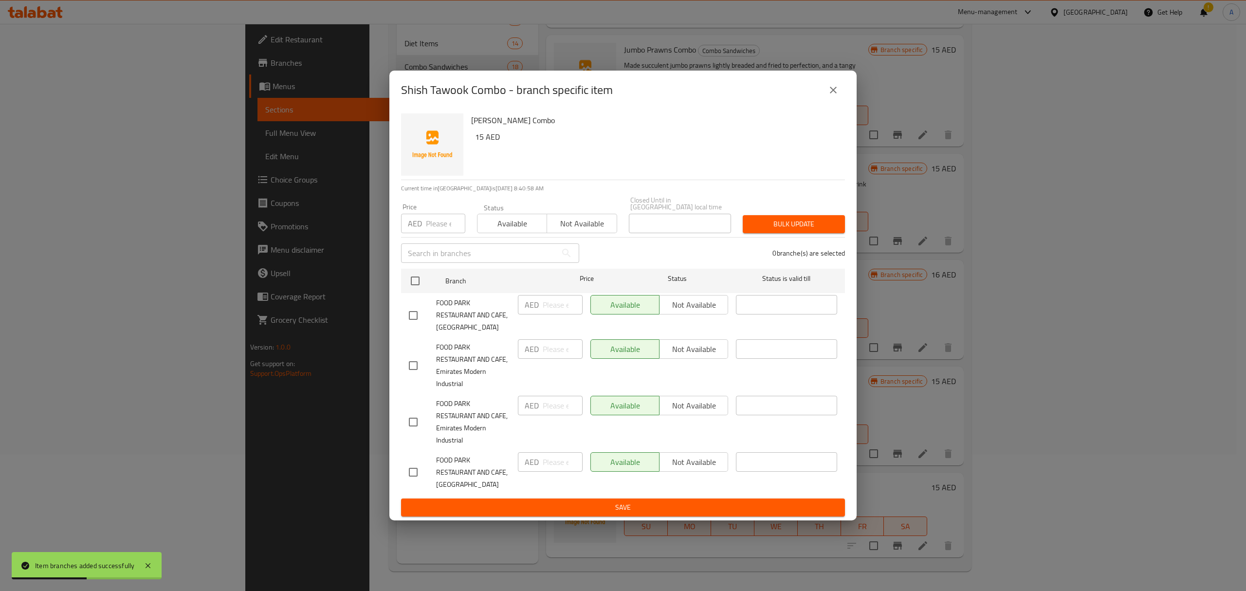
click at [413, 317] on input "checkbox" at bounding box center [413, 315] width 20 height 20
checkbox input "true"
click at [564, 302] on input "number" at bounding box center [563, 304] width 40 height 19
paste input "30"
type input "30"
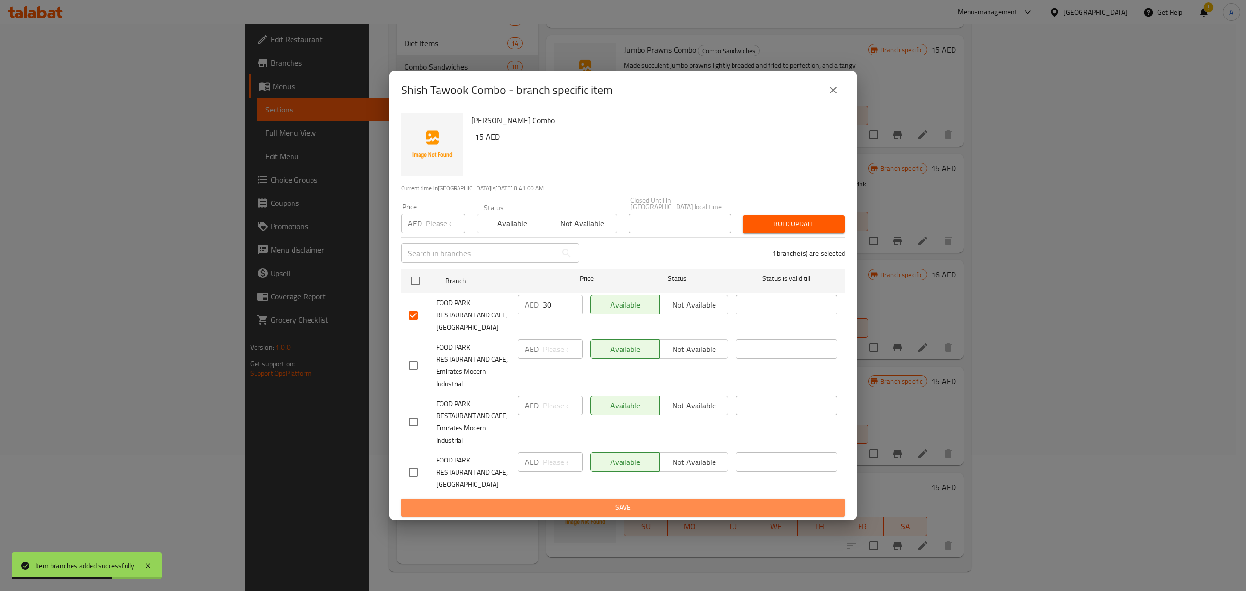
click at [573, 509] on span "Save" at bounding box center [623, 507] width 428 height 12
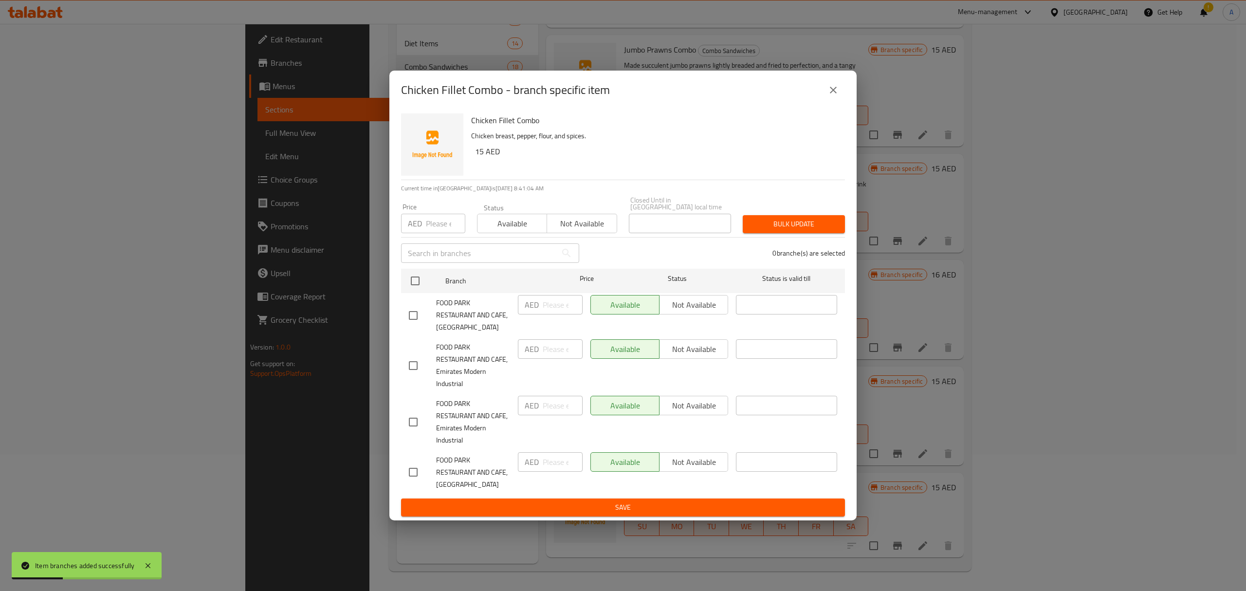
click at [412, 310] on input "checkbox" at bounding box center [413, 315] width 20 height 20
checkbox input "true"
click at [549, 314] on div "AED ​" at bounding box center [550, 315] width 73 height 48
click at [555, 309] on input "number" at bounding box center [563, 304] width 40 height 19
paste input "30"
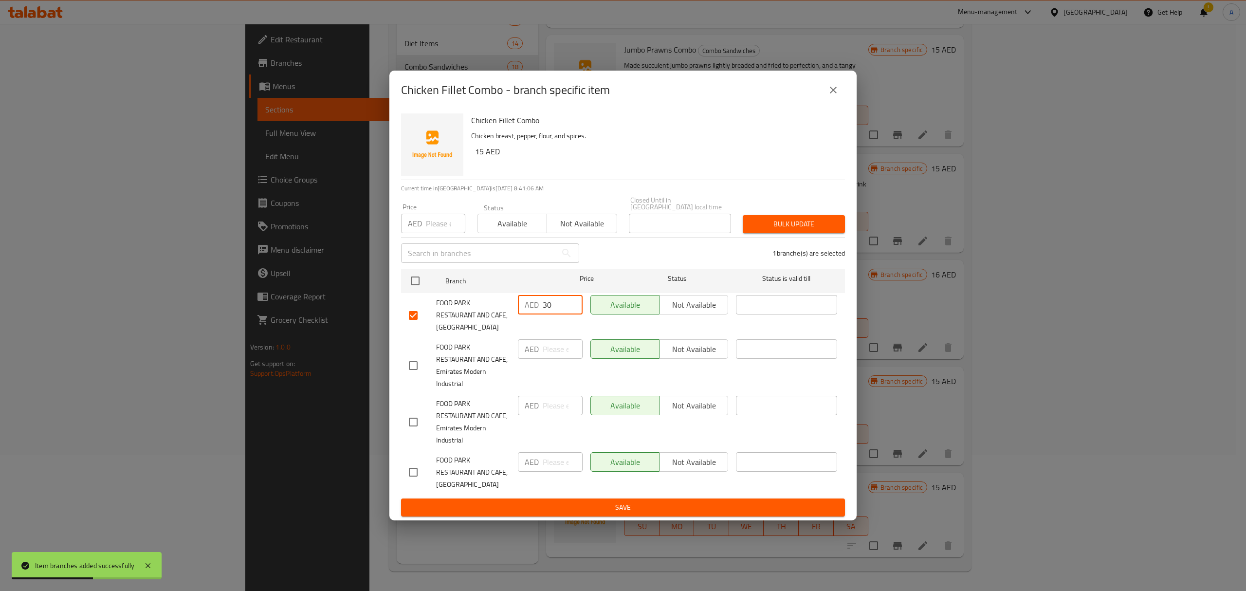
type input "30"
click at [548, 511] on span "Save" at bounding box center [623, 507] width 428 height 12
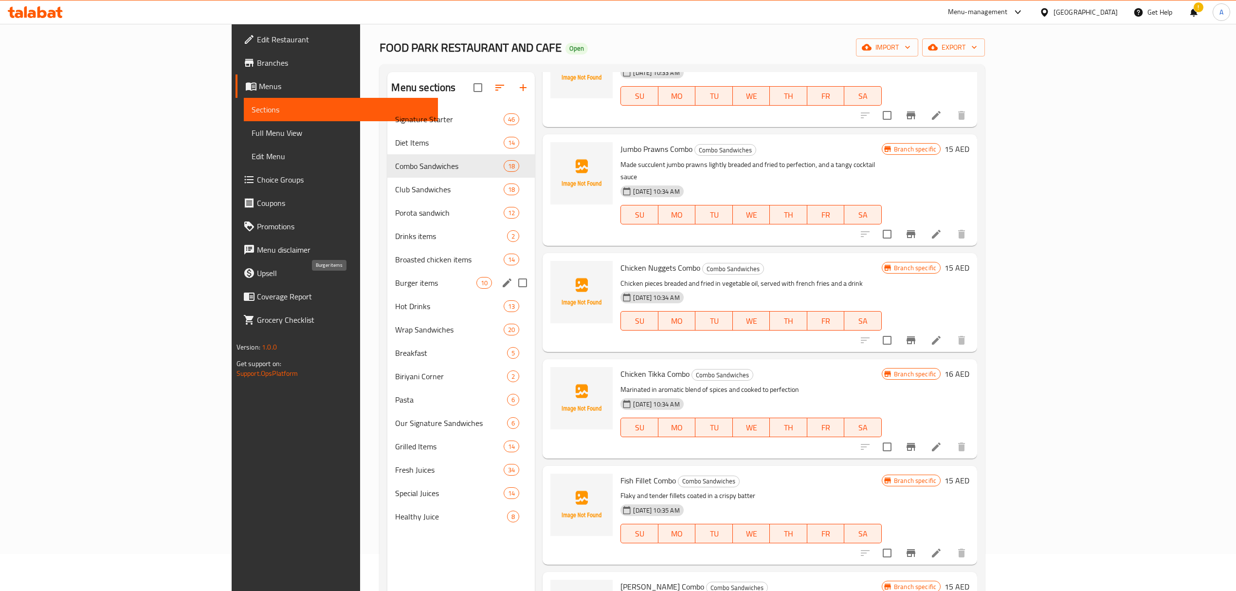
scroll to position [7, 0]
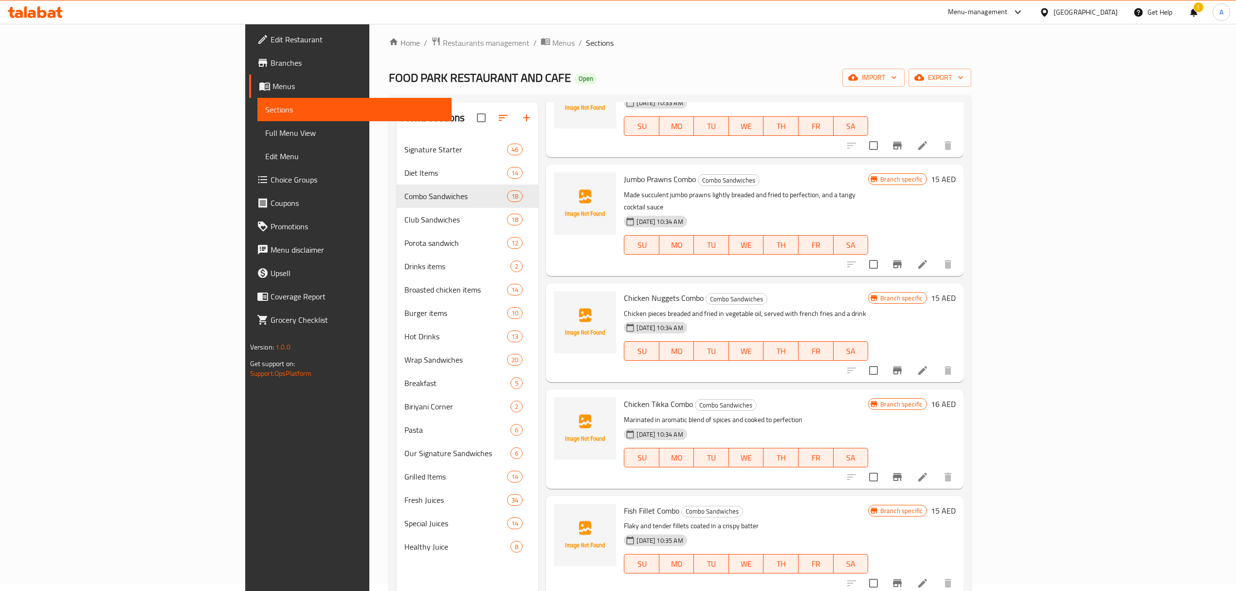
click at [265, 134] on span "Full Menu View" at bounding box center [354, 133] width 179 height 12
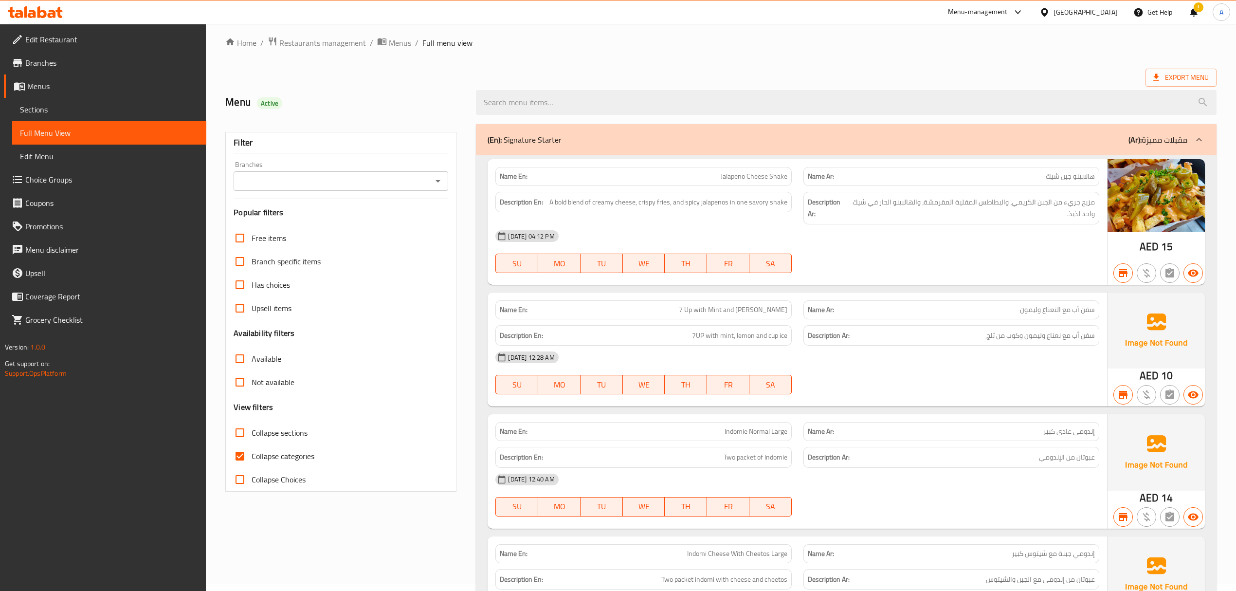
click at [267, 172] on div "Branches" at bounding box center [341, 180] width 215 height 19
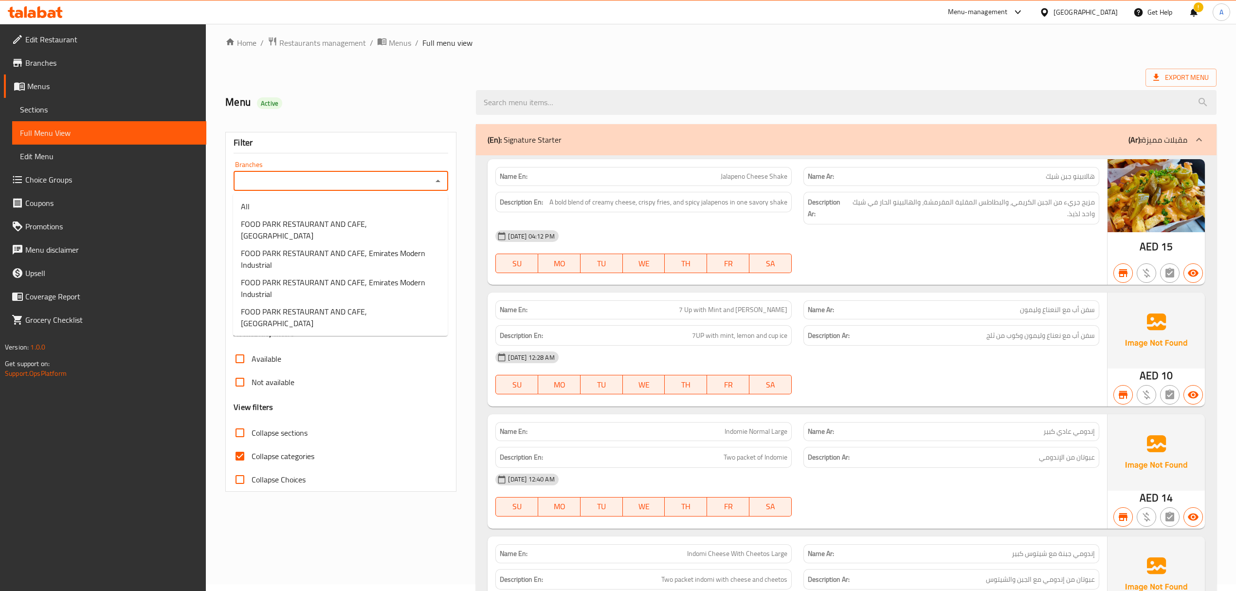
click at [273, 179] on input "Branches" at bounding box center [333, 181] width 193 height 14
click at [275, 221] on span "FOOD PARK RESTAURANT AND CAFE, [GEOGRAPHIC_DATA]" at bounding box center [340, 229] width 199 height 23
type input "FOOD PARK RESTAURANT AND CAFE, [GEOGRAPHIC_DATA]"
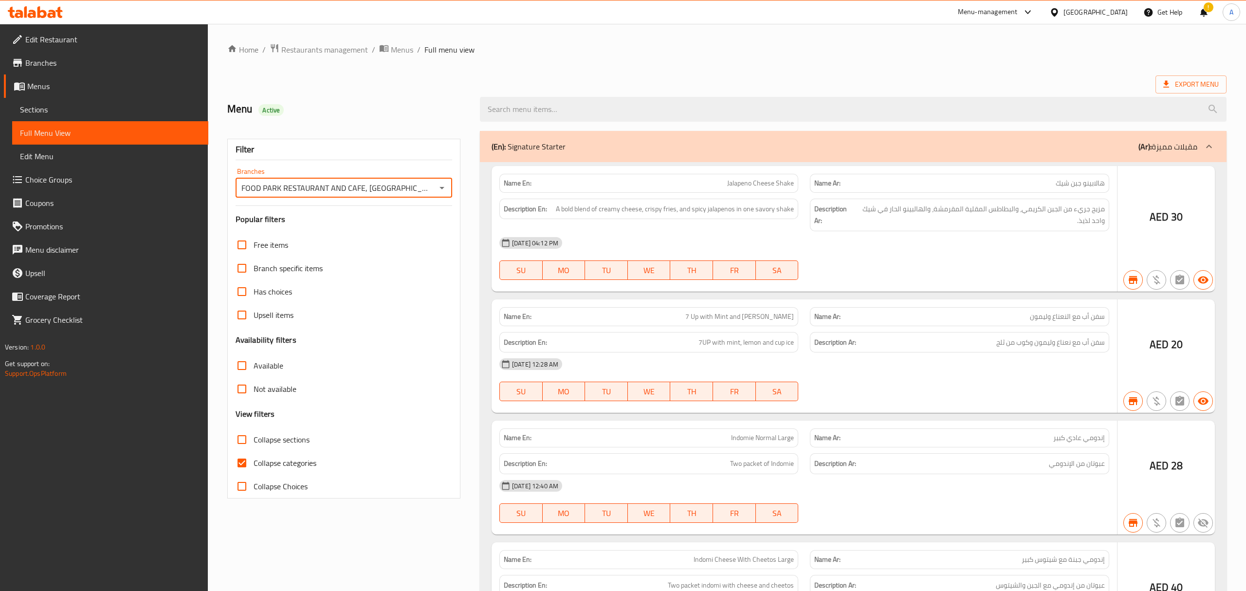
click at [243, 462] on div at bounding box center [623, 295] width 1246 height 591
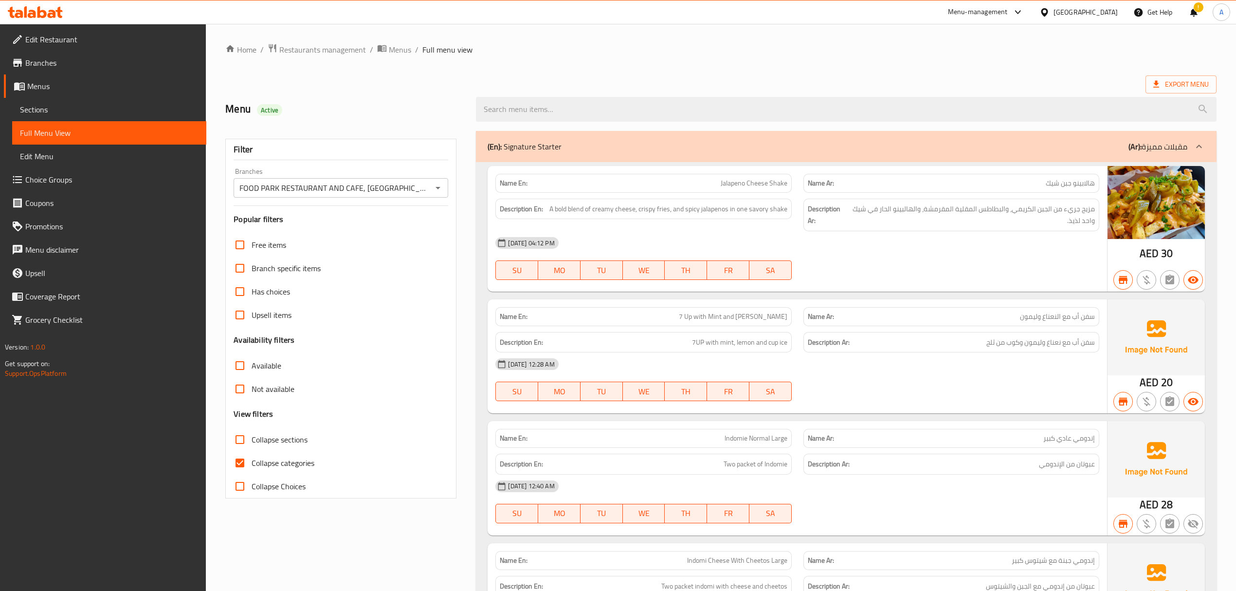
click at [243, 462] on input "Collapse categories" at bounding box center [239, 462] width 23 height 23
checkbox input "false"
click at [1160, 86] on icon at bounding box center [1156, 84] width 10 height 10
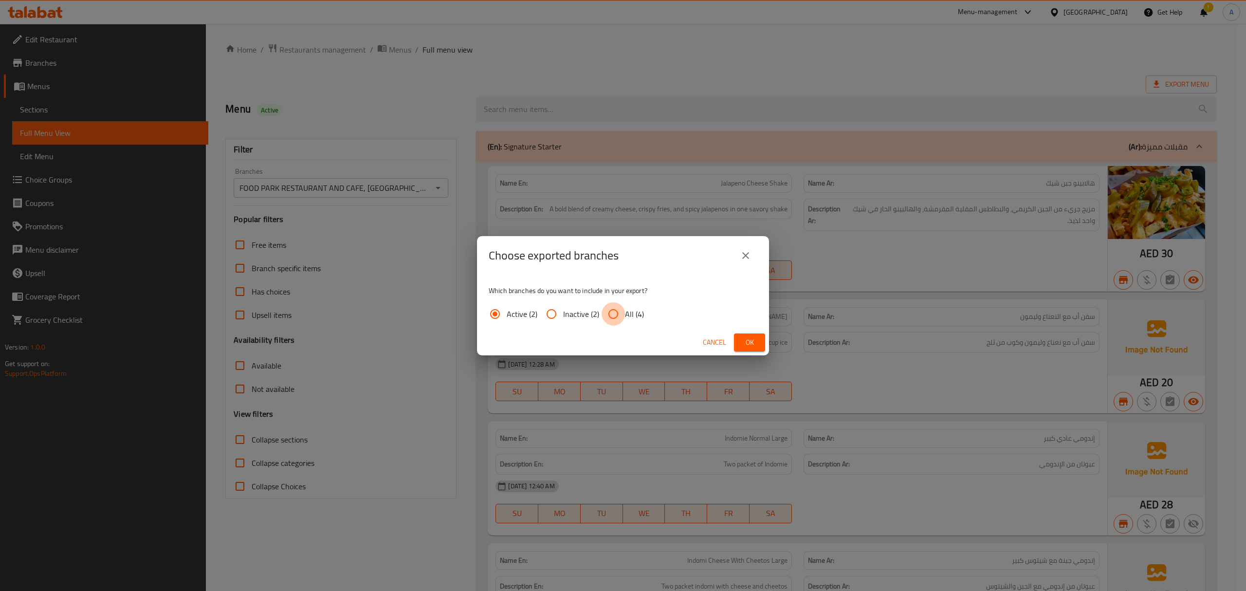
click at [621, 316] on input "All (4)" at bounding box center [613, 313] width 23 height 23
radio input "true"
click at [746, 333] on button "Ok" at bounding box center [749, 342] width 31 height 18
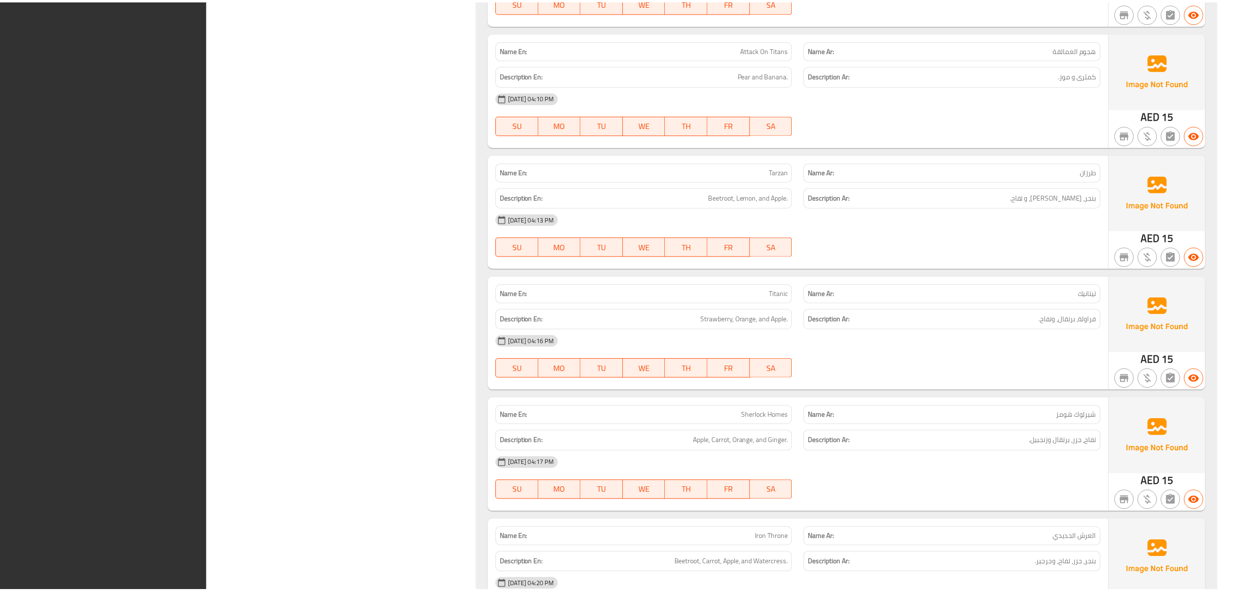
scroll to position [34921, 0]
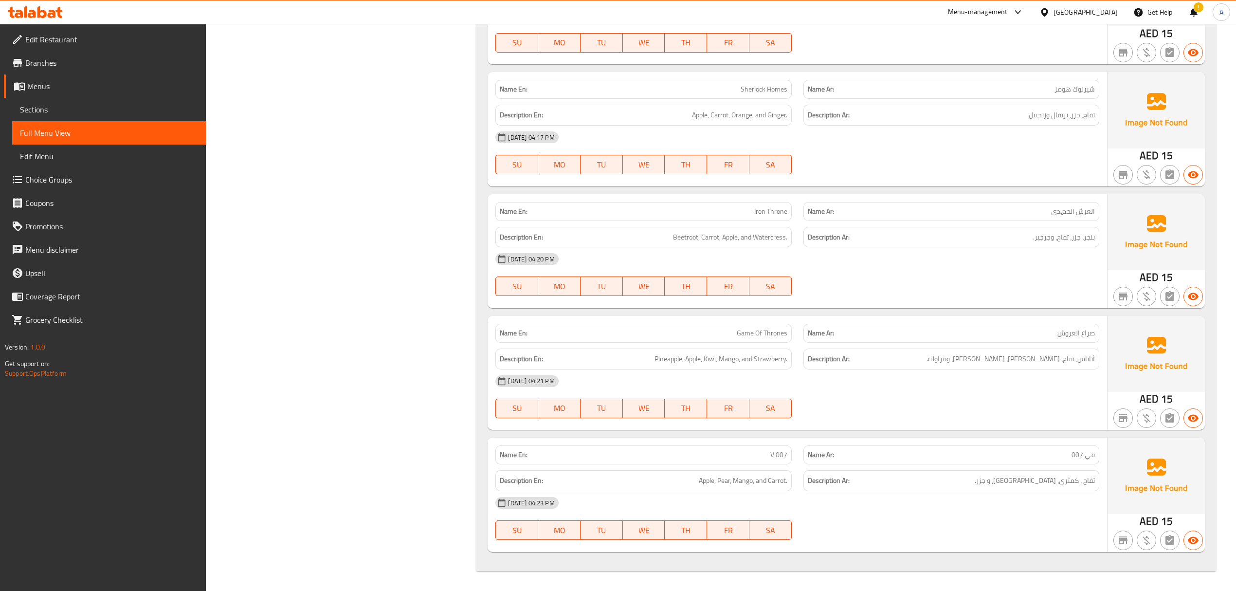
click at [80, 104] on span "Sections" at bounding box center [109, 110] width 179 height 12
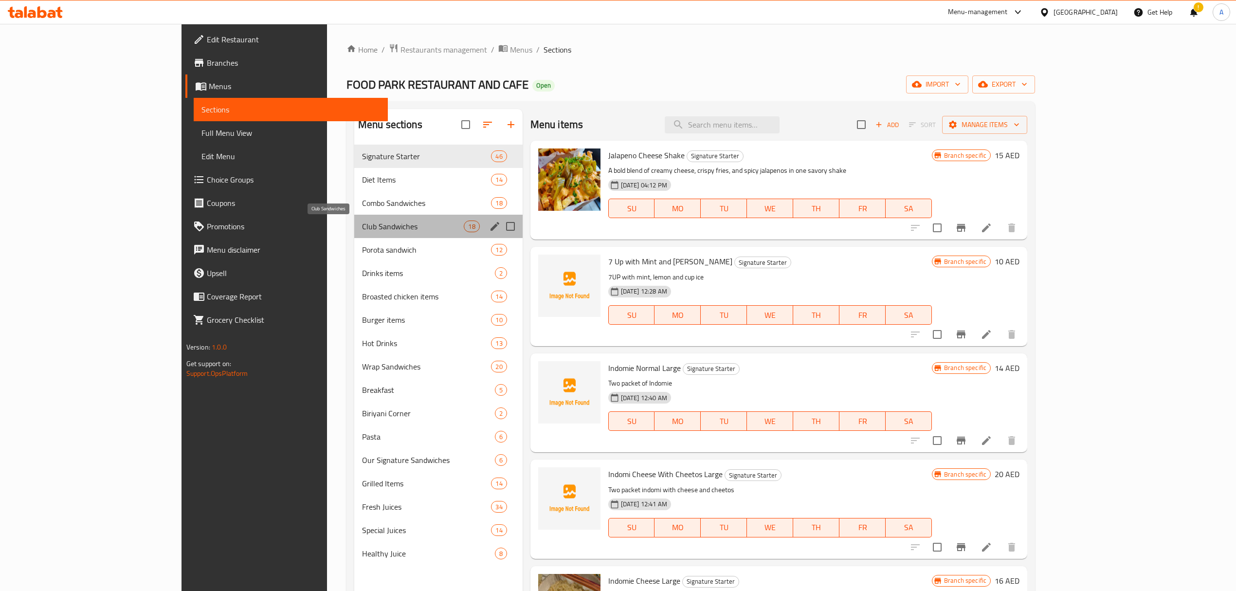
click at [362, 222] on span "Club Sandwiches" at bounding box center [413, 226] width 102 height 12
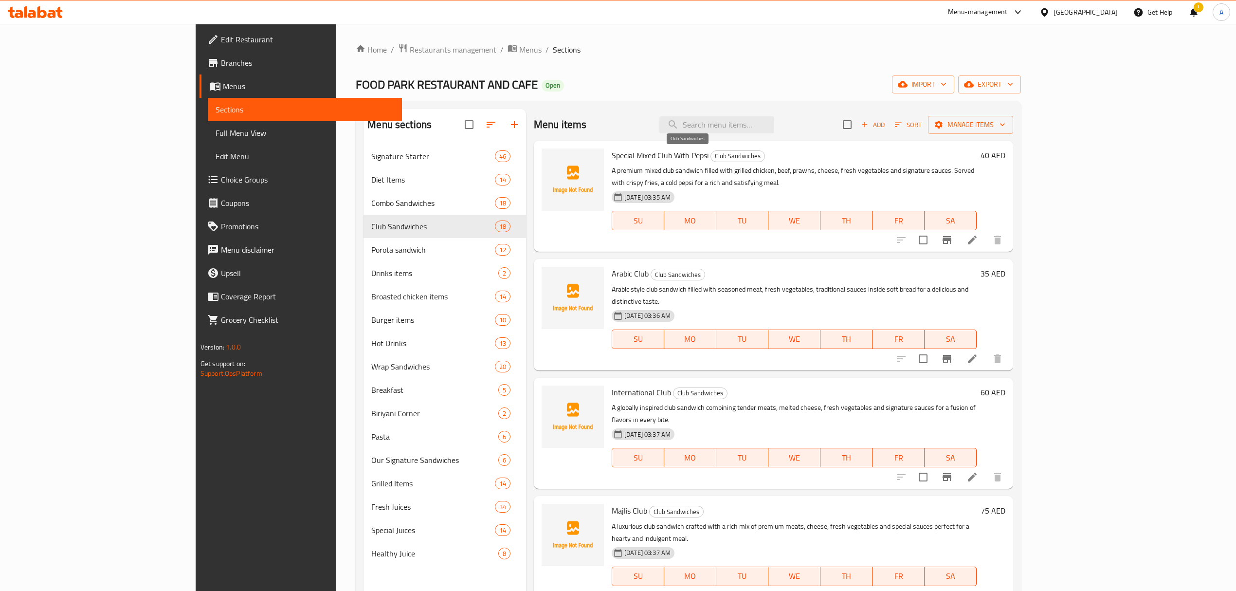
click at [711, 156] on span "Club Sandwiches" at bounding box center [738, 155] width 54 height 11
copy span "Club Sandwiches"
